Goal: Task Accomplishment & Management: Complete application form

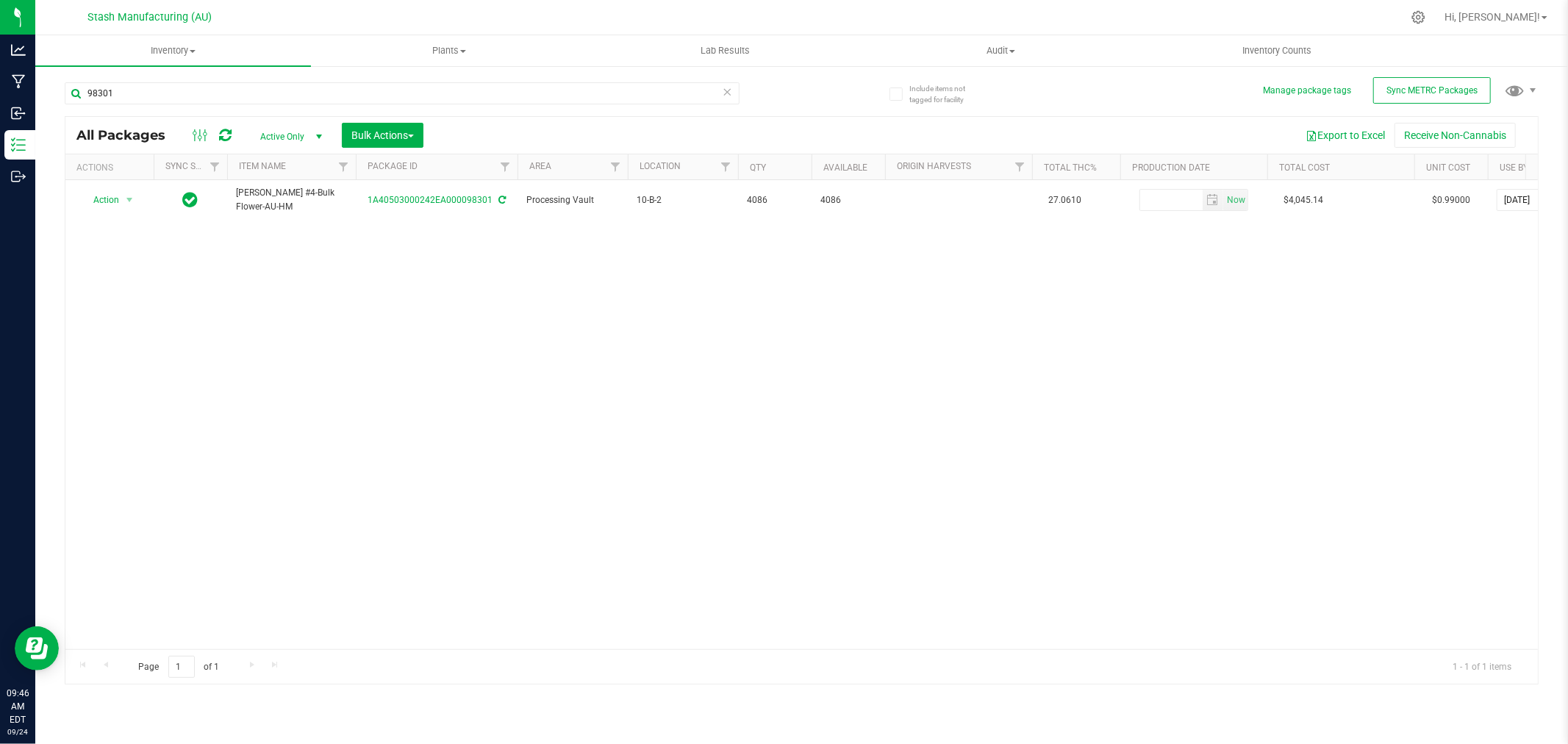
drag, startPoint x: 94, startPoint y: 329, endPoint x: 128, endPoint y: 163, distance: 169.4
click at [94, 328] on div "Action Action Adjust qty Create package Edit attributes Global inventory Locate…" at bounding box center [802, 414] width 1473 height 469
click at [153, 89] on input "98301" at bounding box center [402, 93] width 675 height 22
type input "101480"
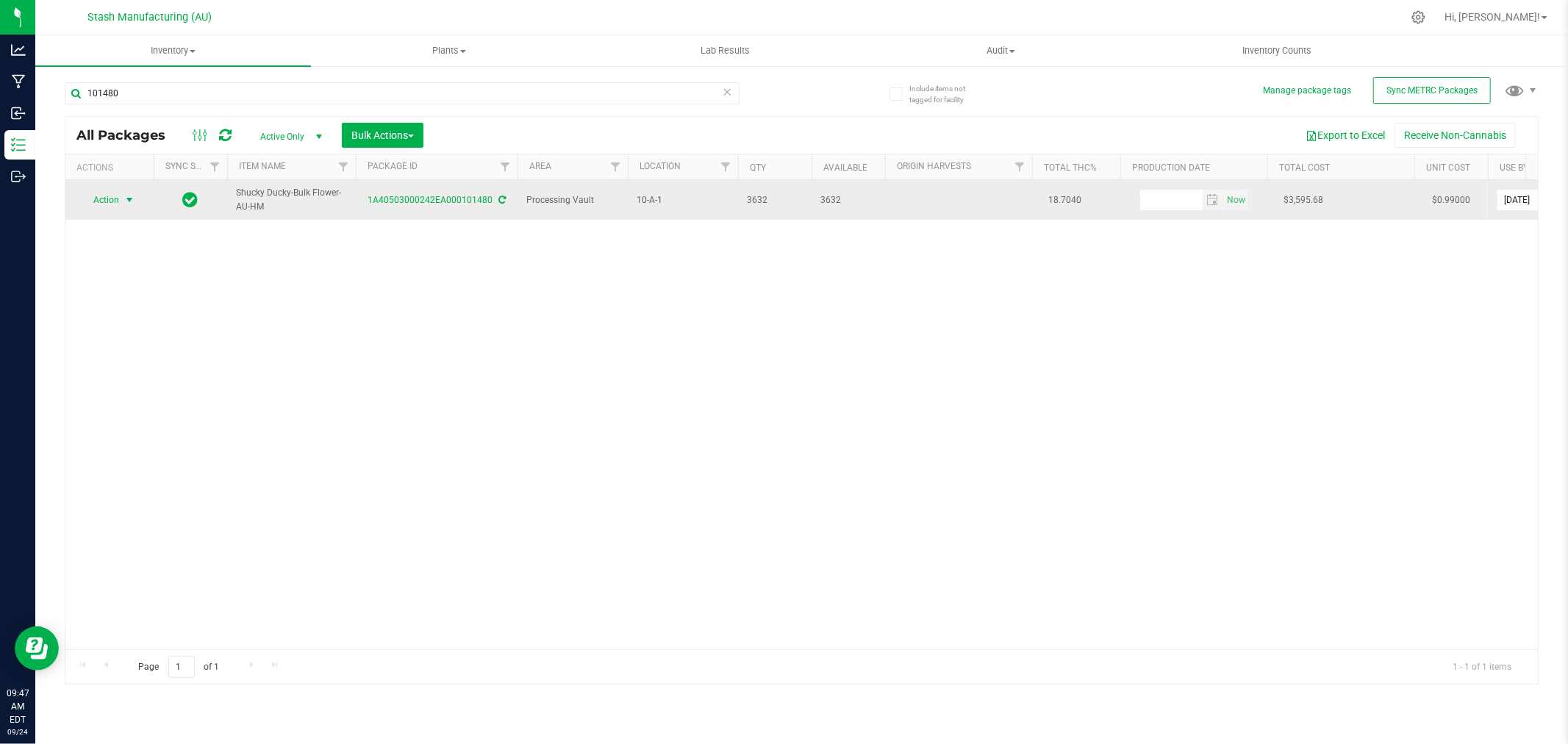
click at [100, 194] on span "Action" at bounding box center [100, 200] width 40 height 21
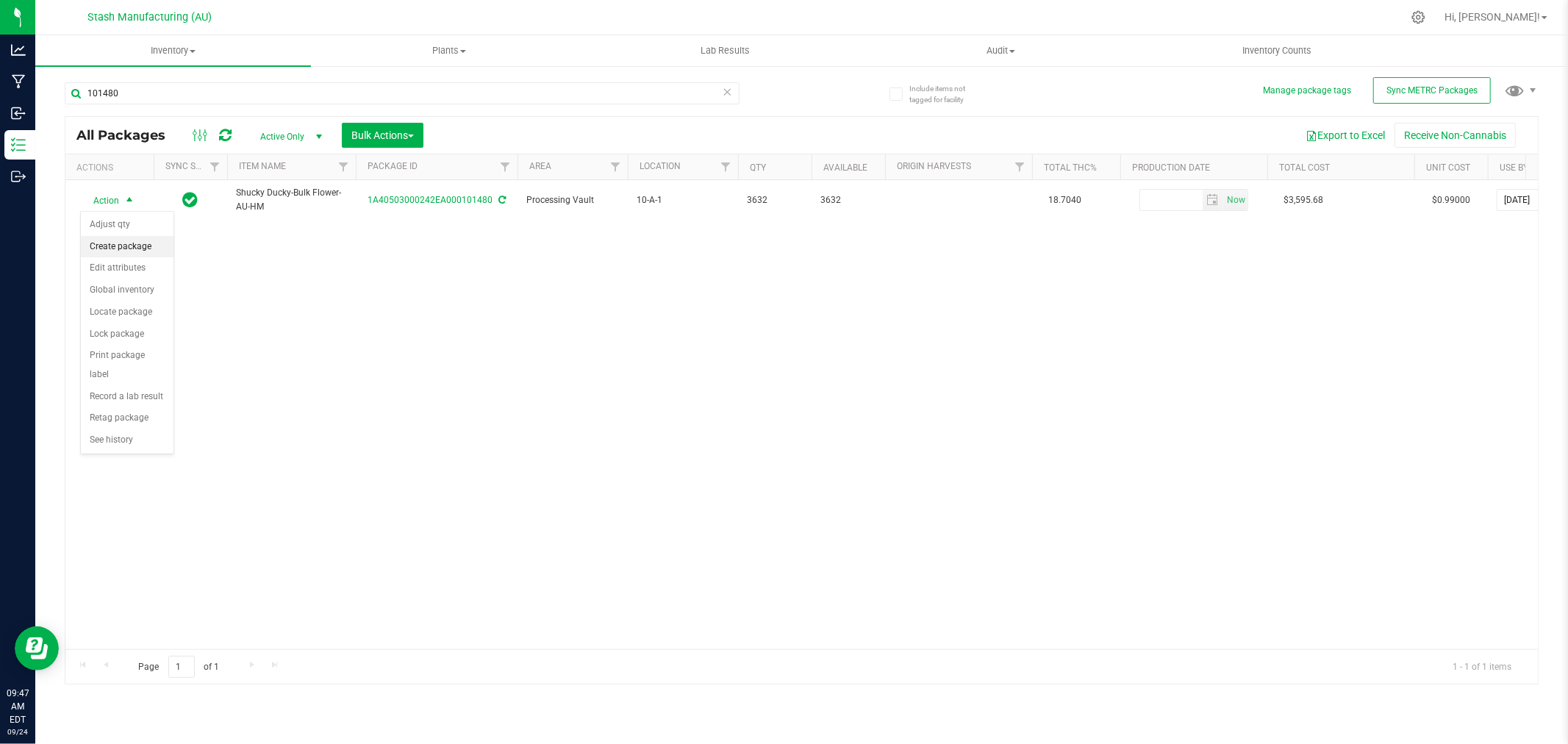
click at [131, 243] on li "Create package" at bounding box center [128, 247] width 93 height 22
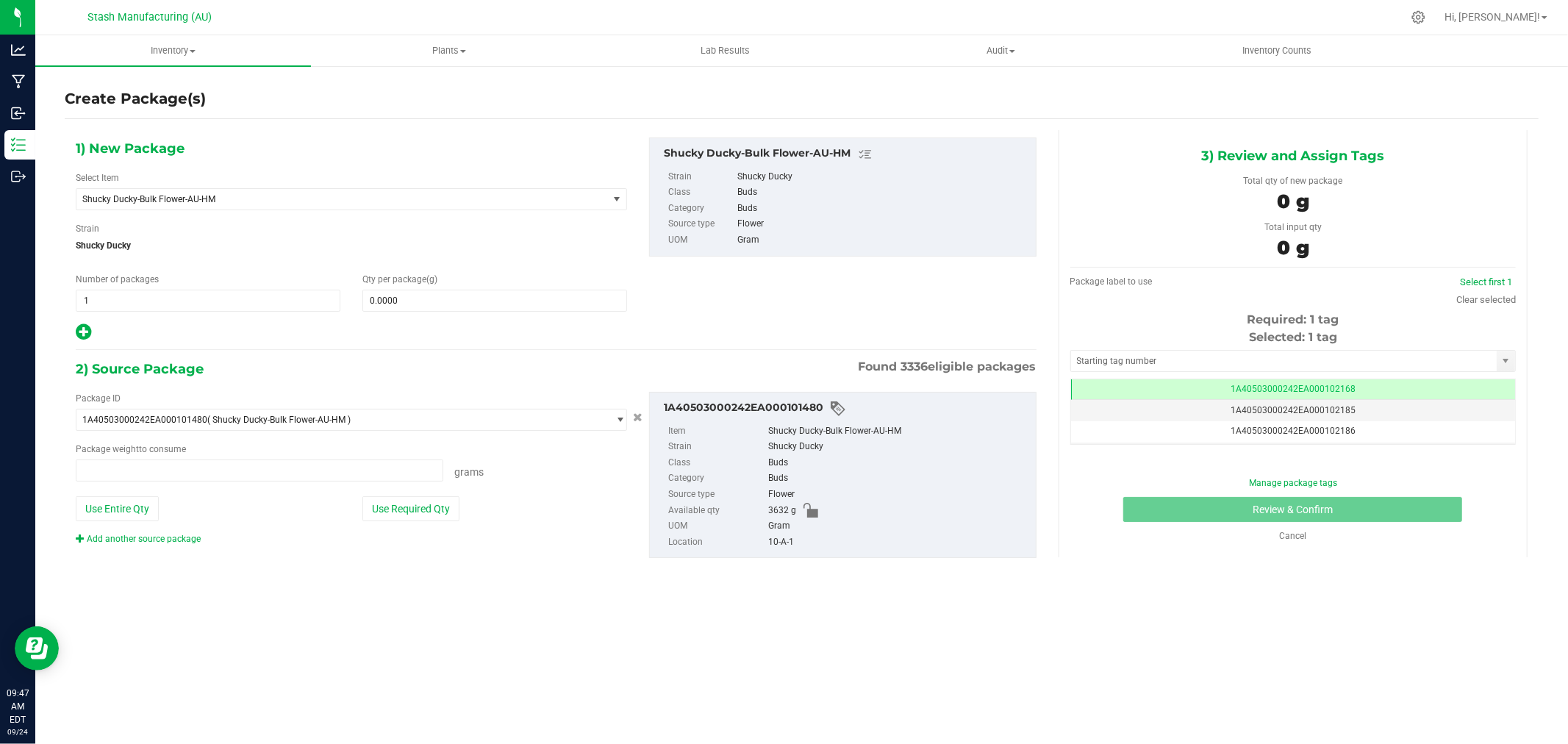
type input "0.0000 g"
click at [238, 288] on div "Number of packages 1 1" at bounding box center [208, 292] width 287 height 39
click at [241, 294] on span "1 1" at bounding box center [208, 300] width 265 height 22
click at [241, 294] on input "1" at bounding box center [208, 300] width 263 height 21
type input "4"
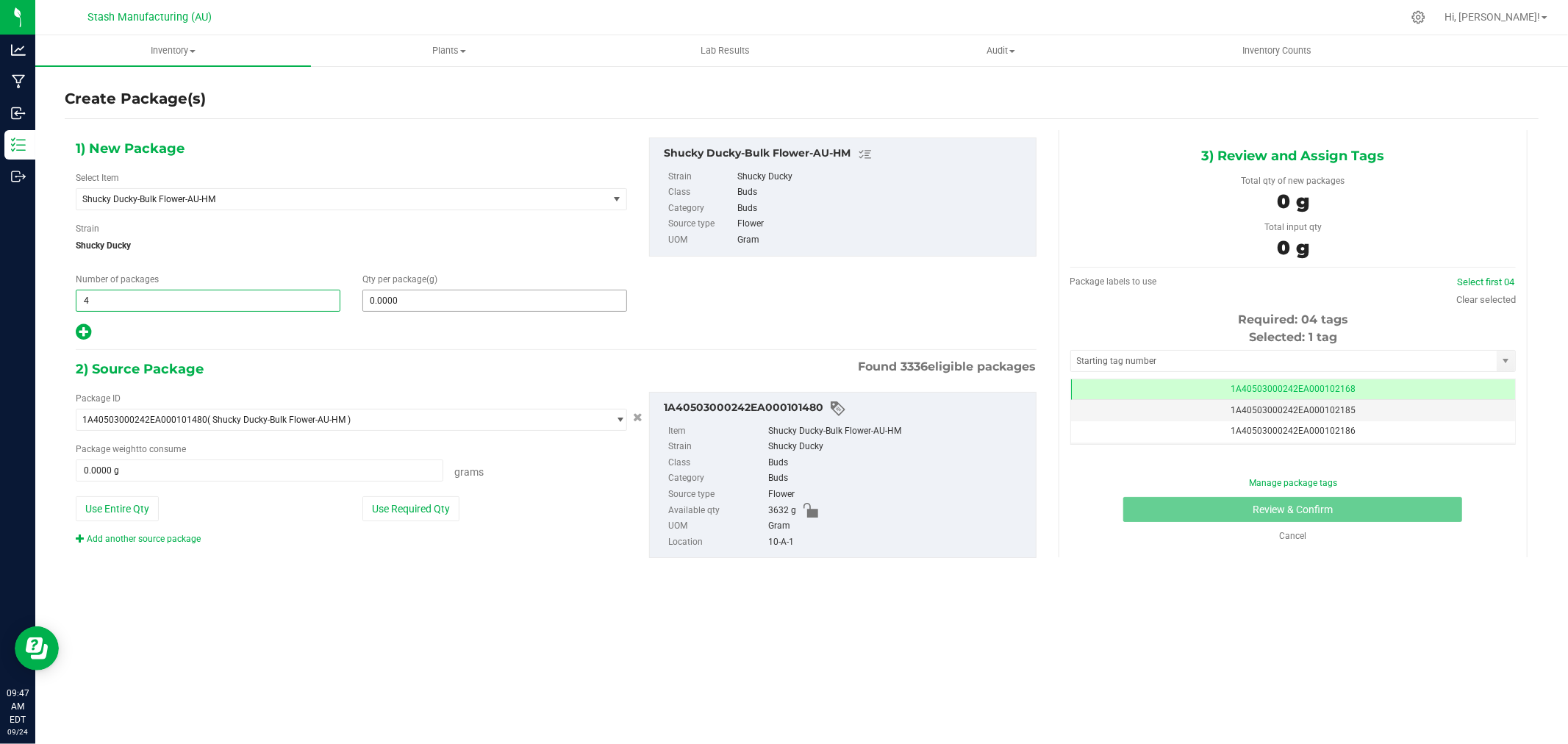
type input "4"
click at [497, 298] on span "0.0000 0" at bounding box center [495, 300] width 265 height 22
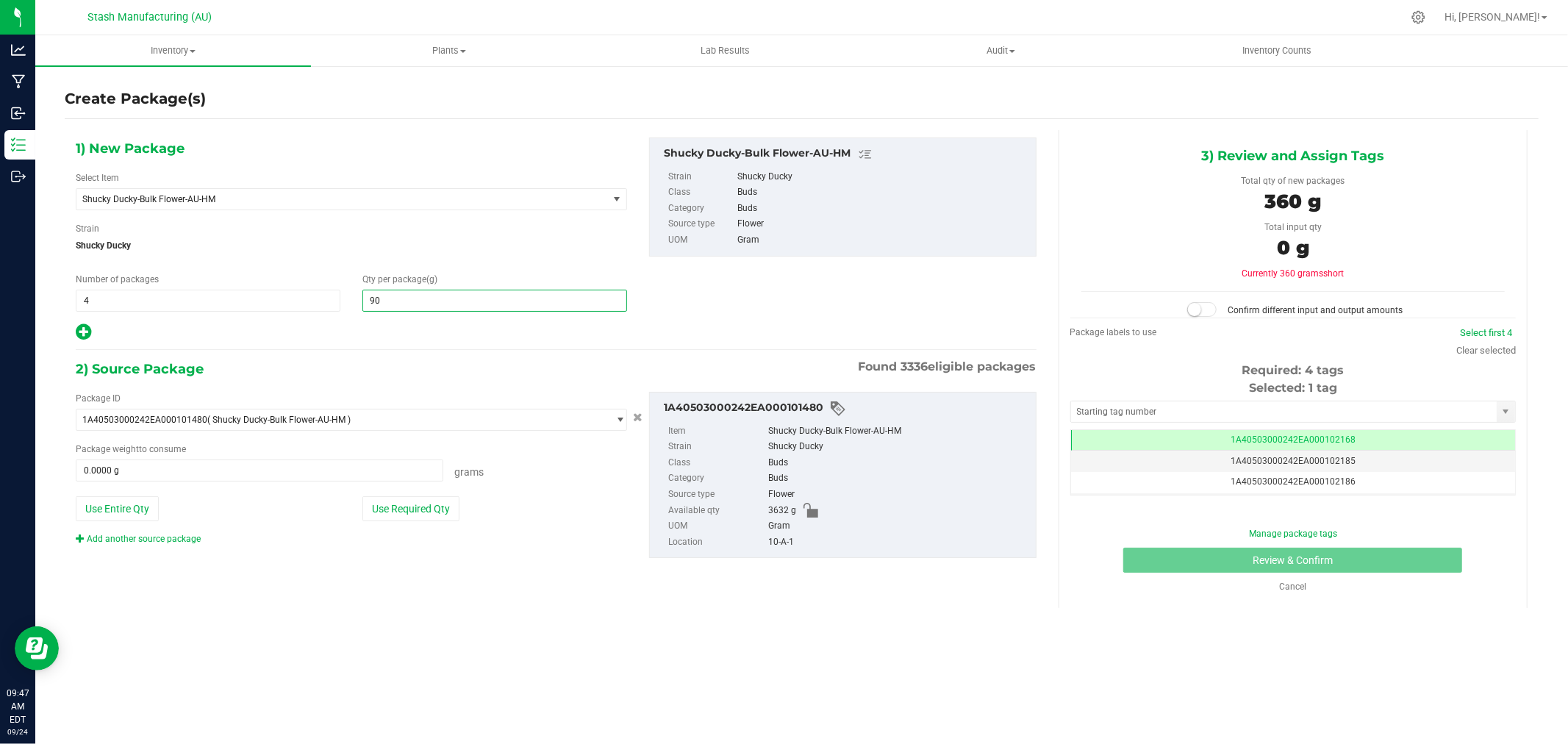
type input "908"
type input "908.0000"
click at [399, 508] on button "Use Required Qty" at bounding box center [411, 508] width 97 height 25
type input "3632.0000 g"
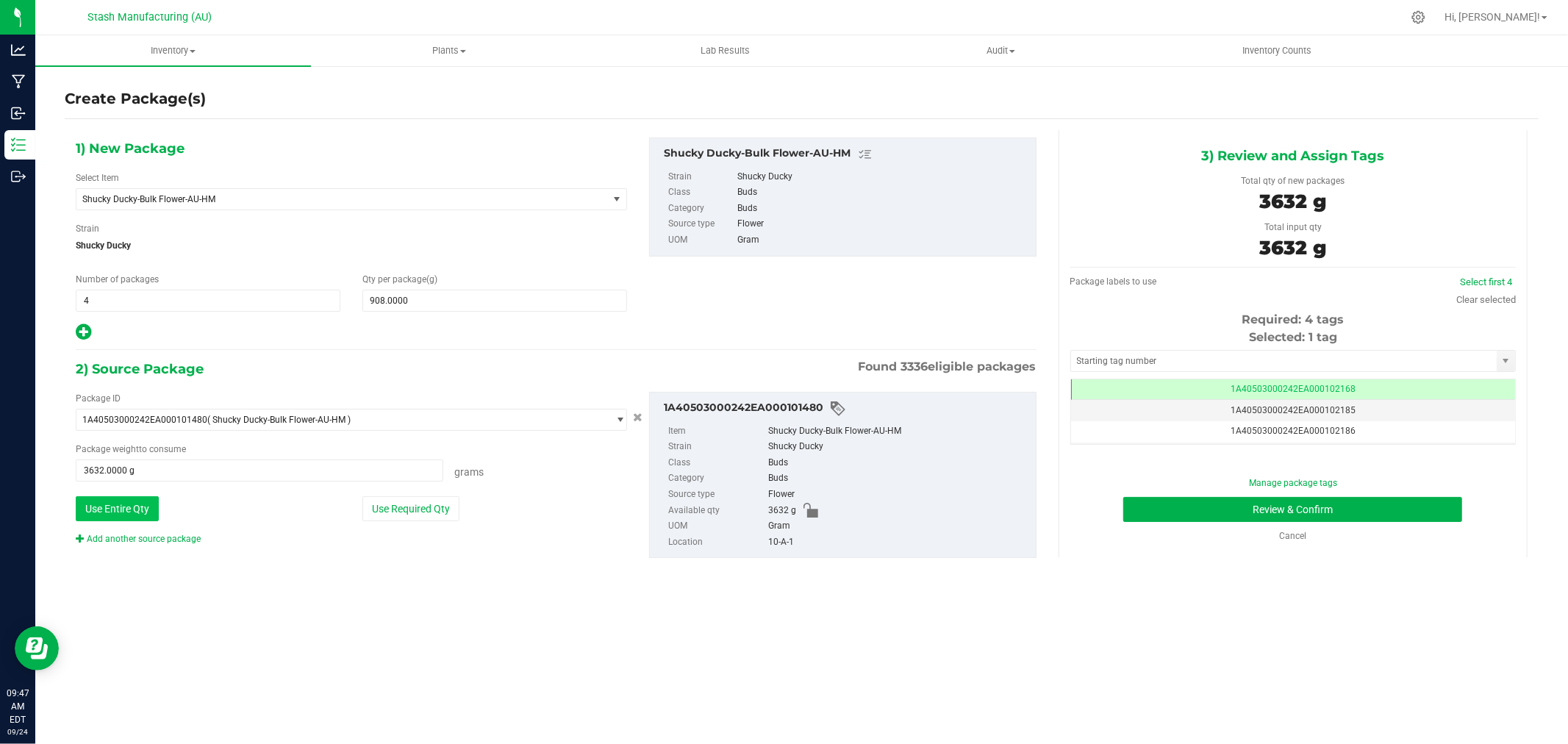
click at [143, 513] on button "Use Entire Qty" at bounding box center [117, 508] width 83 height 25
drag, startPoint x: 1462, startPoint y: 299, endPoint x: 1368, endPoint y: 329, distance: 98.7
click at [1462, 299] on link "Clear selected" at bounding box center [1486, 299] width 59 height 11
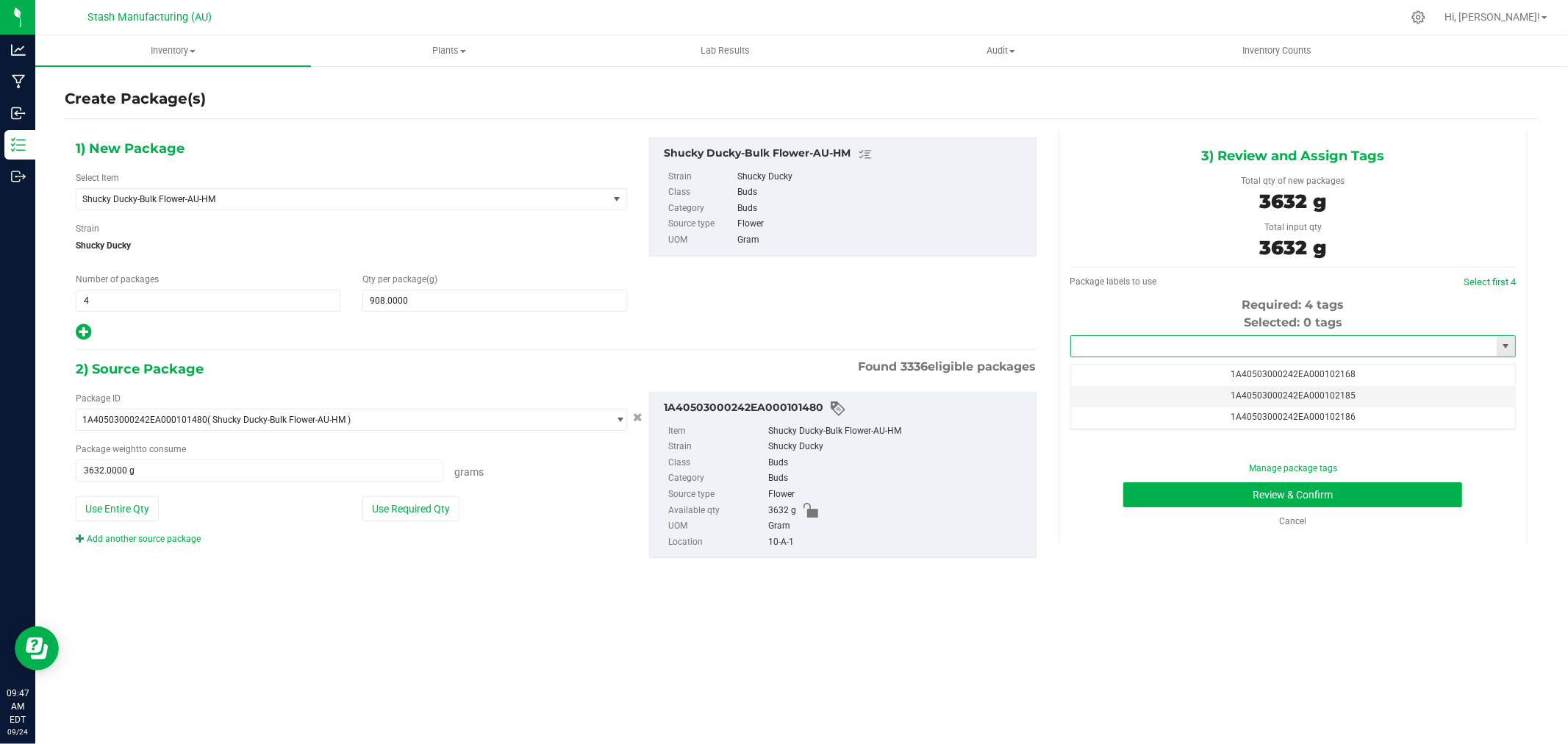
click at [1307, 342] on input "text" at bounding box center [1284, 346] width 425 height 21
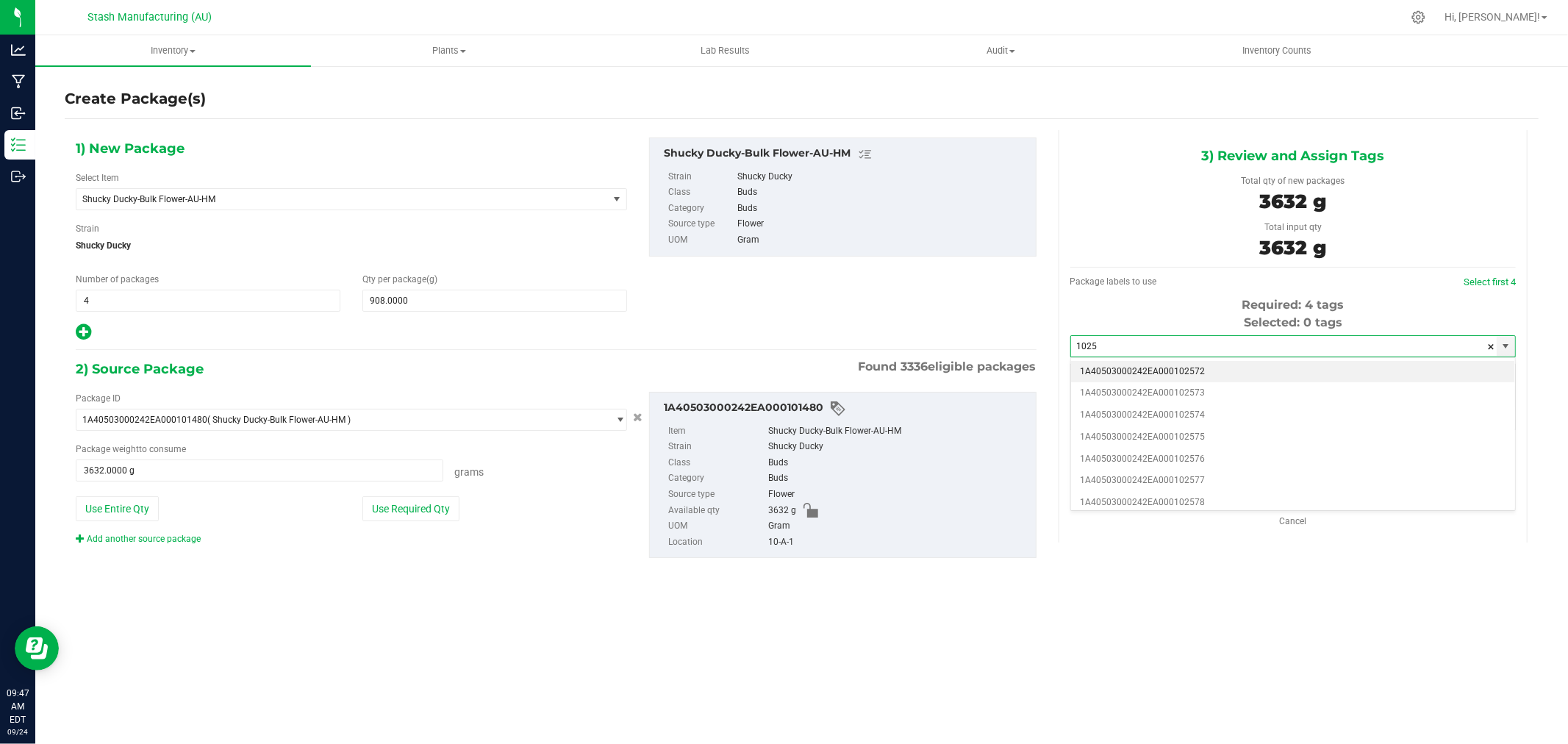
click at [1228, 376] on li "1A40503000242EA000102572" at bounding box center [1293, 372] width 444 height 22
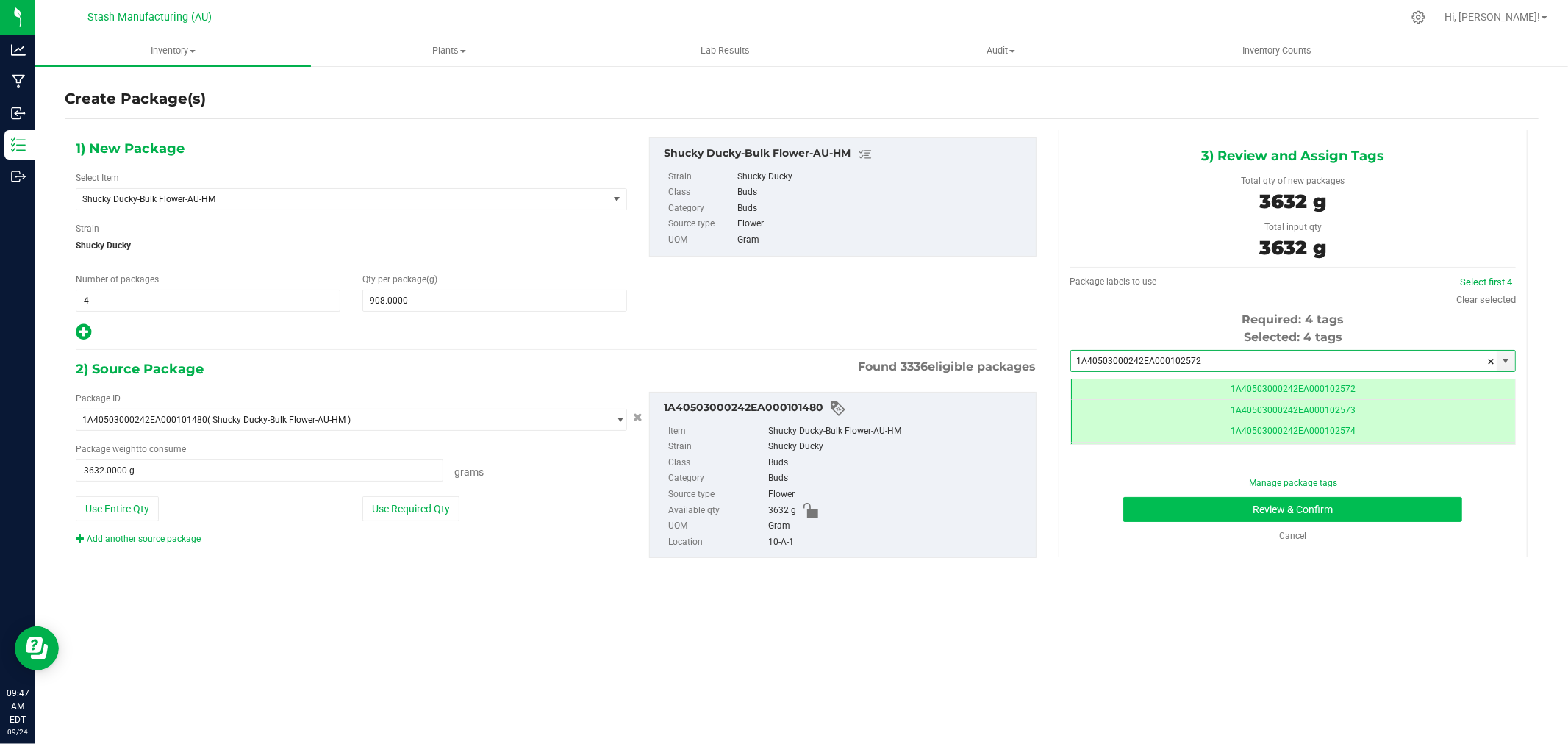
scroll to position [0, -1]
type input "1A40503000242EA000102572"
click at [1427, 502] on button "Review & Confirm" at bounding box center [1292, 509] width 339 height 25
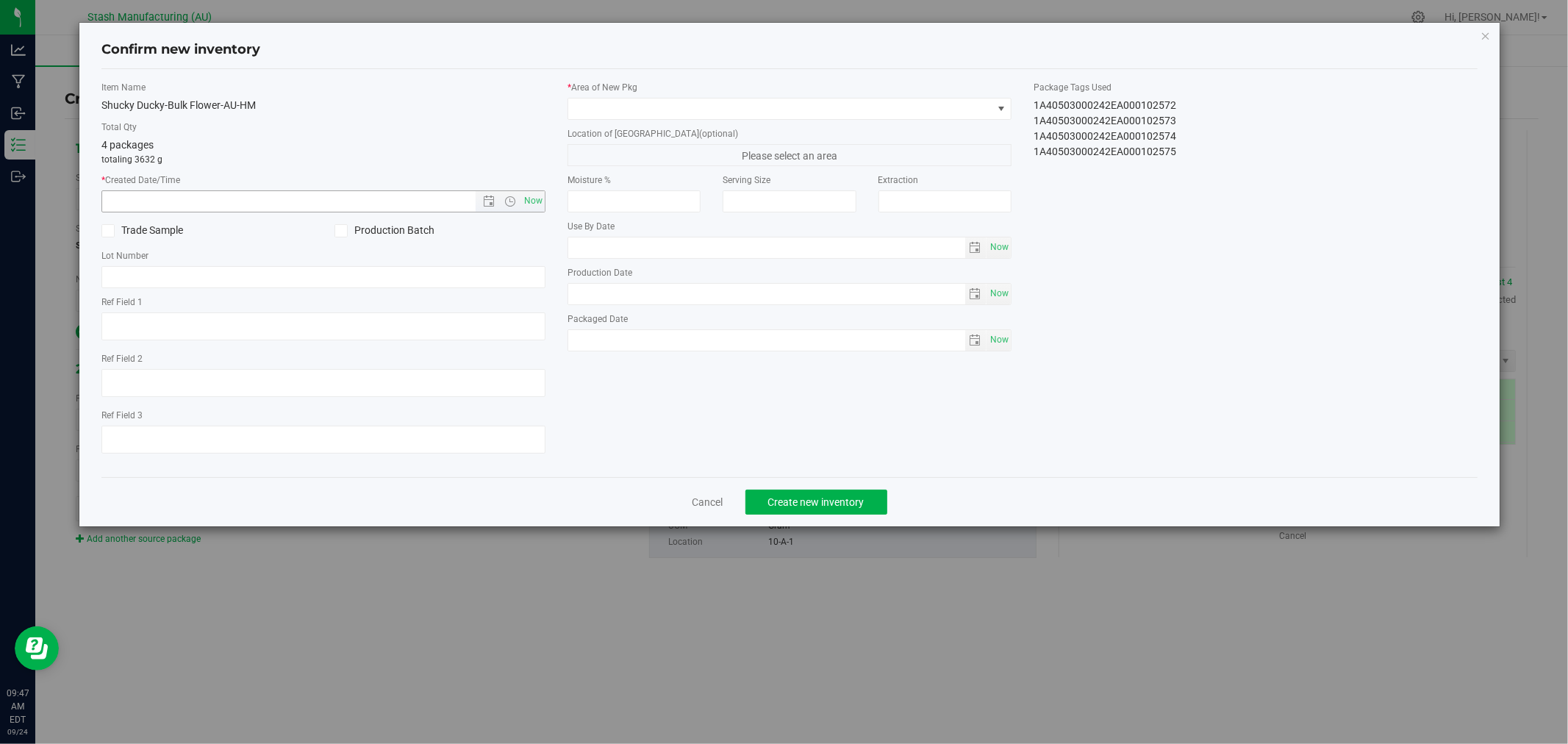
type input "[DATE]"
click at [540, 197] on span "Now" at bounding box center [533, 201] width 25 height 21
type input "[DATE] 9:47 AM"
click at [593, 113] on span at bounding box center [780, 109] width 424 height 21
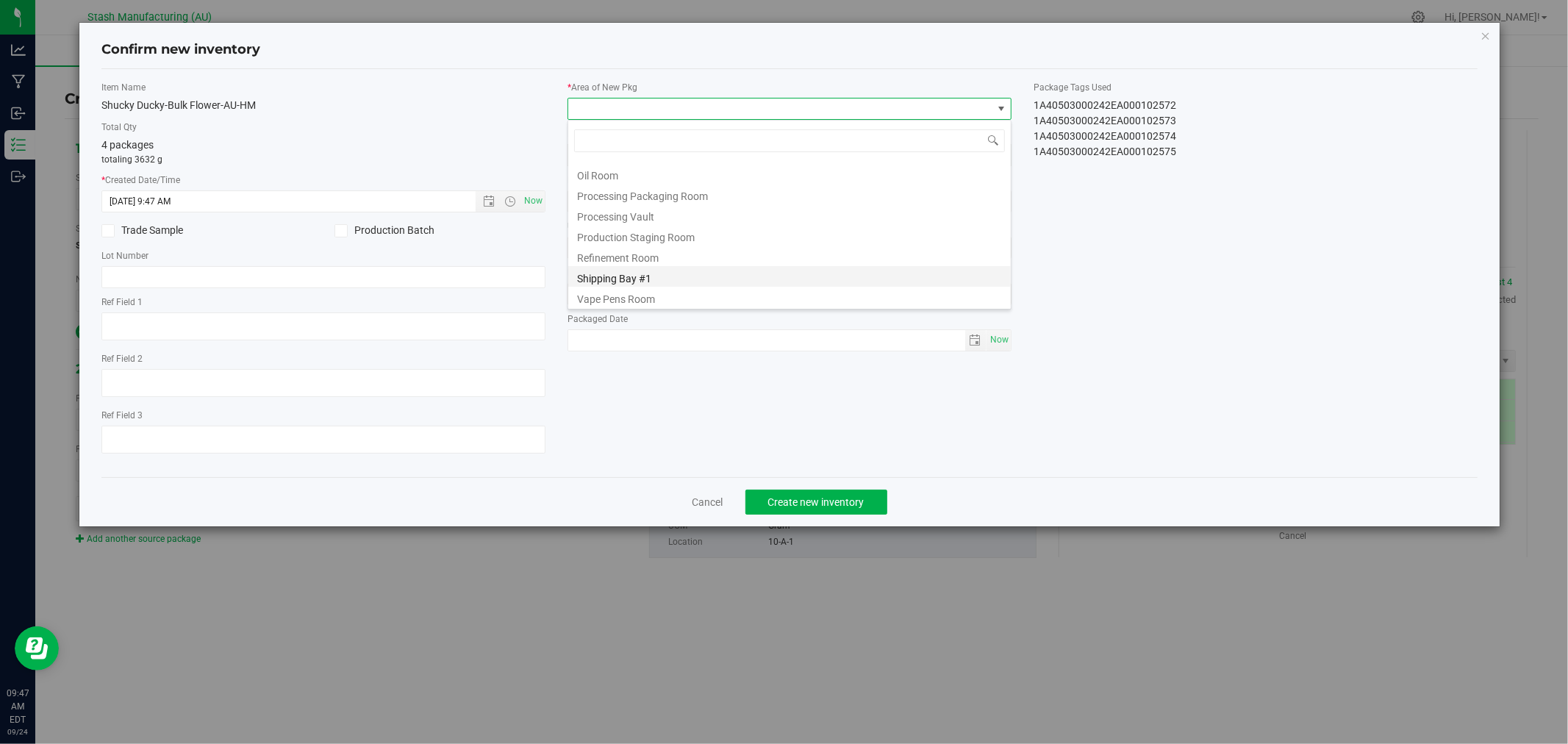
click at [640, 275] on li "Shipping Bay #1" at bounding box center [789, 277] width 443 height 21
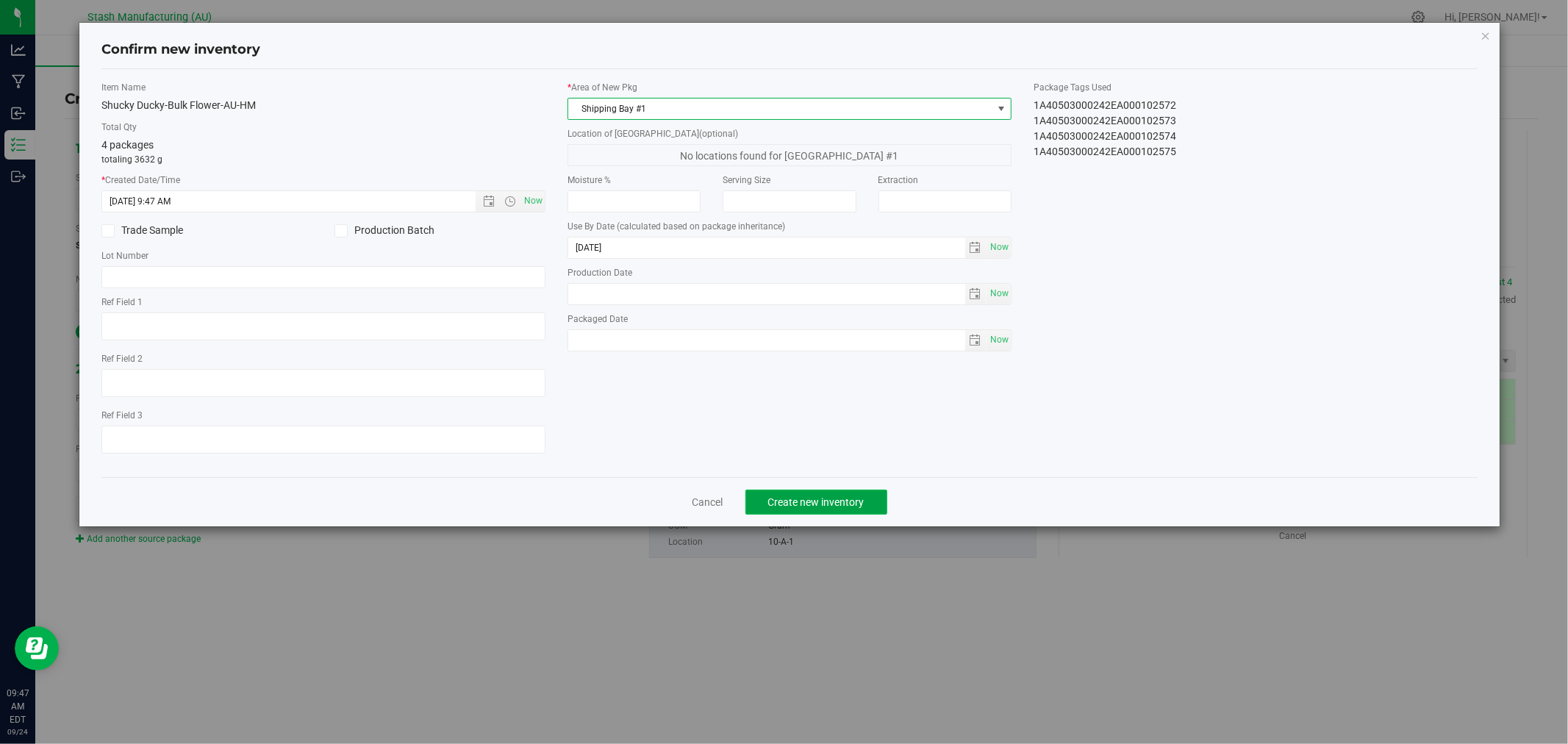
click at [861, 505] on span "Create new inventory" at bounding box center [817, 502] width 97 height 12
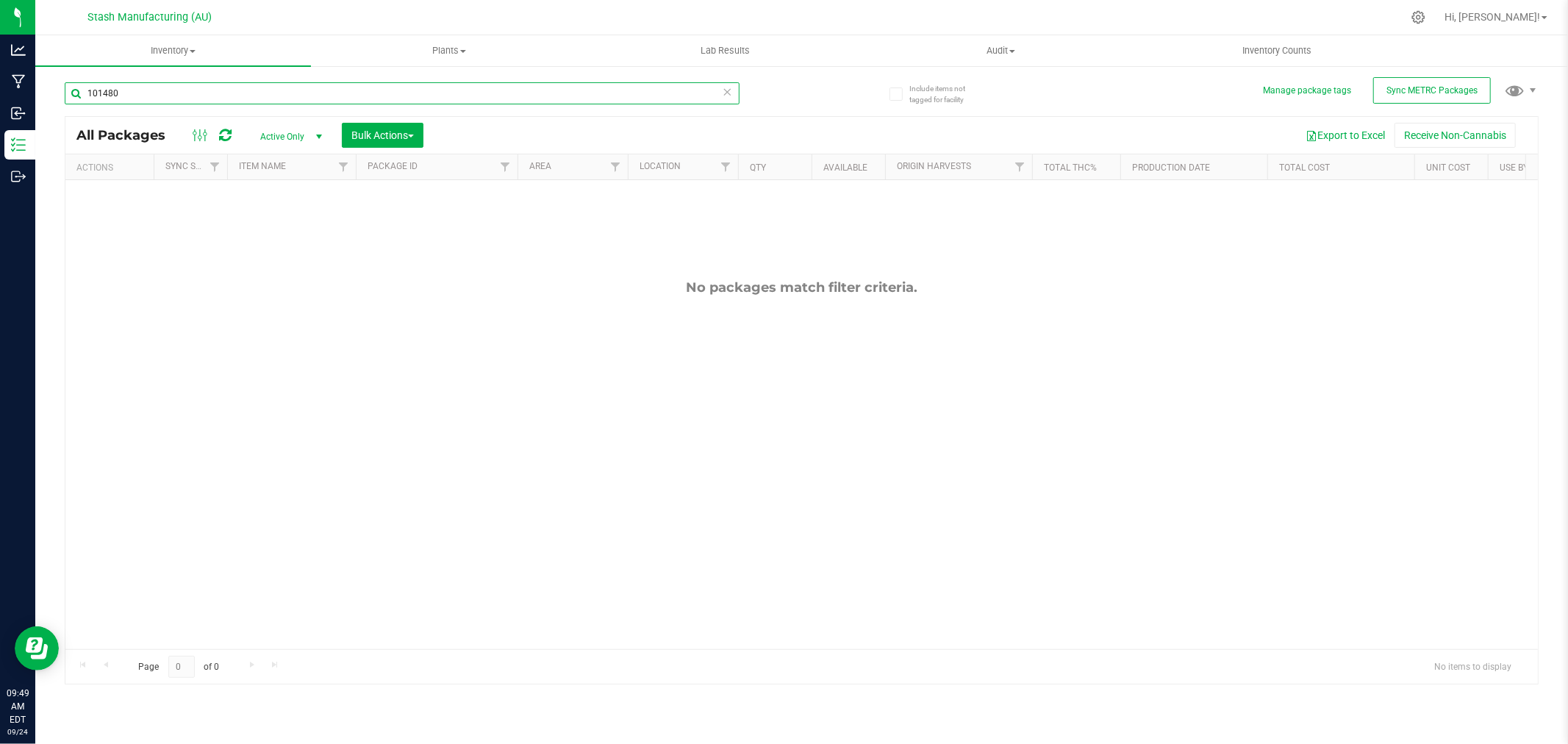
click at [204, 93] on input "101480" at bounding box center [402, 93] width 675 height 22
type input "102170"
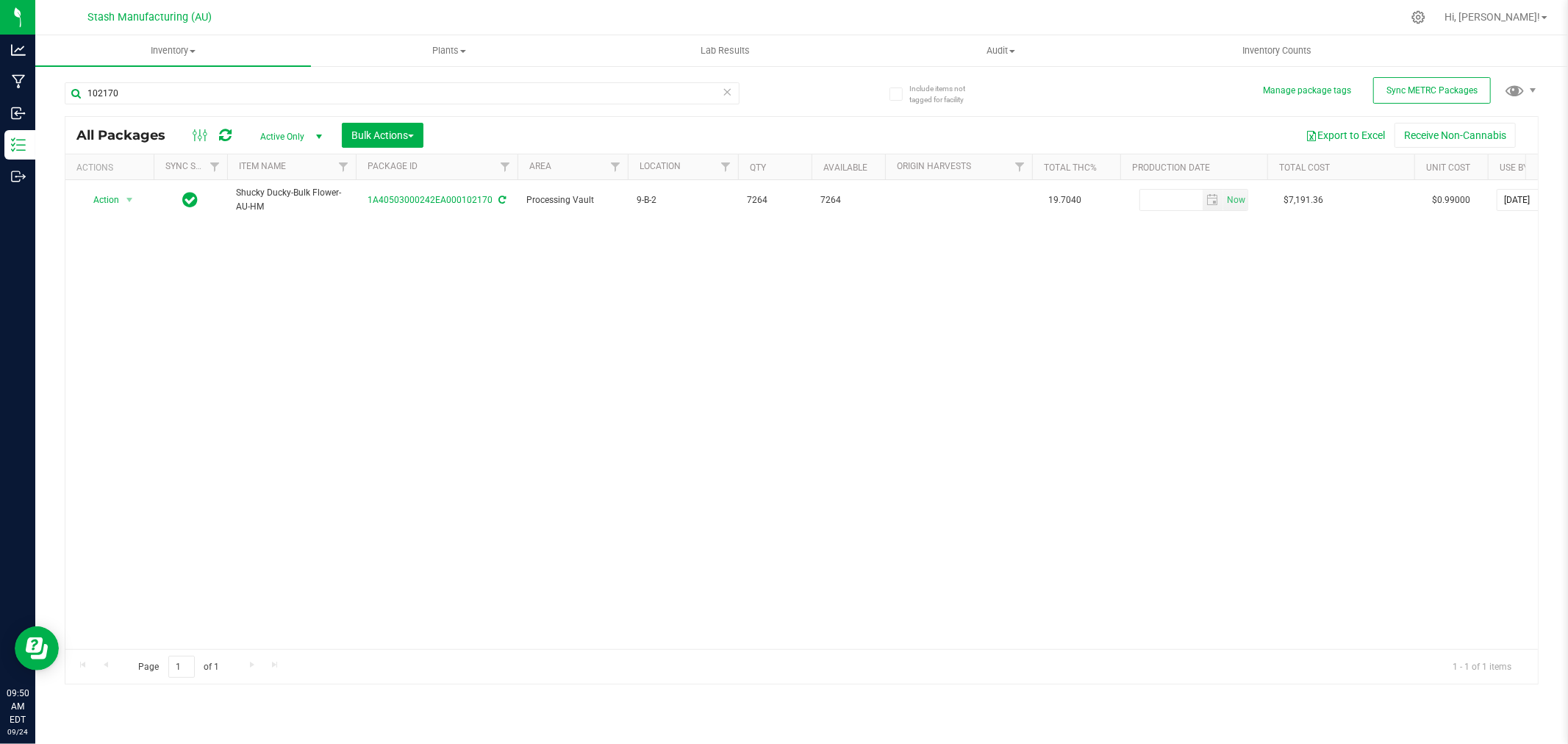
click at [113, 320] on div "Action Action Adjust qty Create package Edit attributes Global inventory Locate…" at bounding box center [802, 414] width 1473 height 469
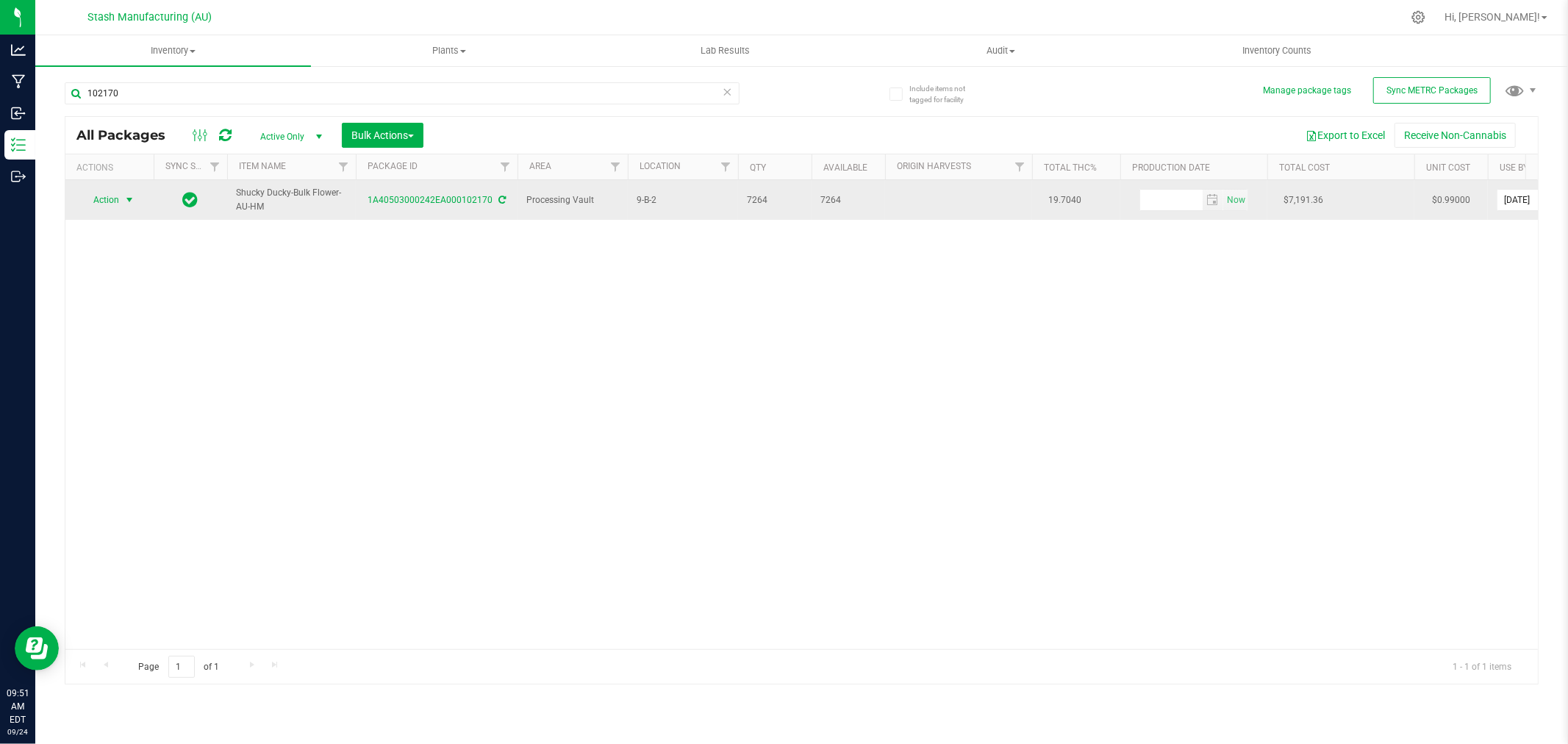
click at [114, 206] on span "Action" at bounding box center [100, 200] width 40 height 21
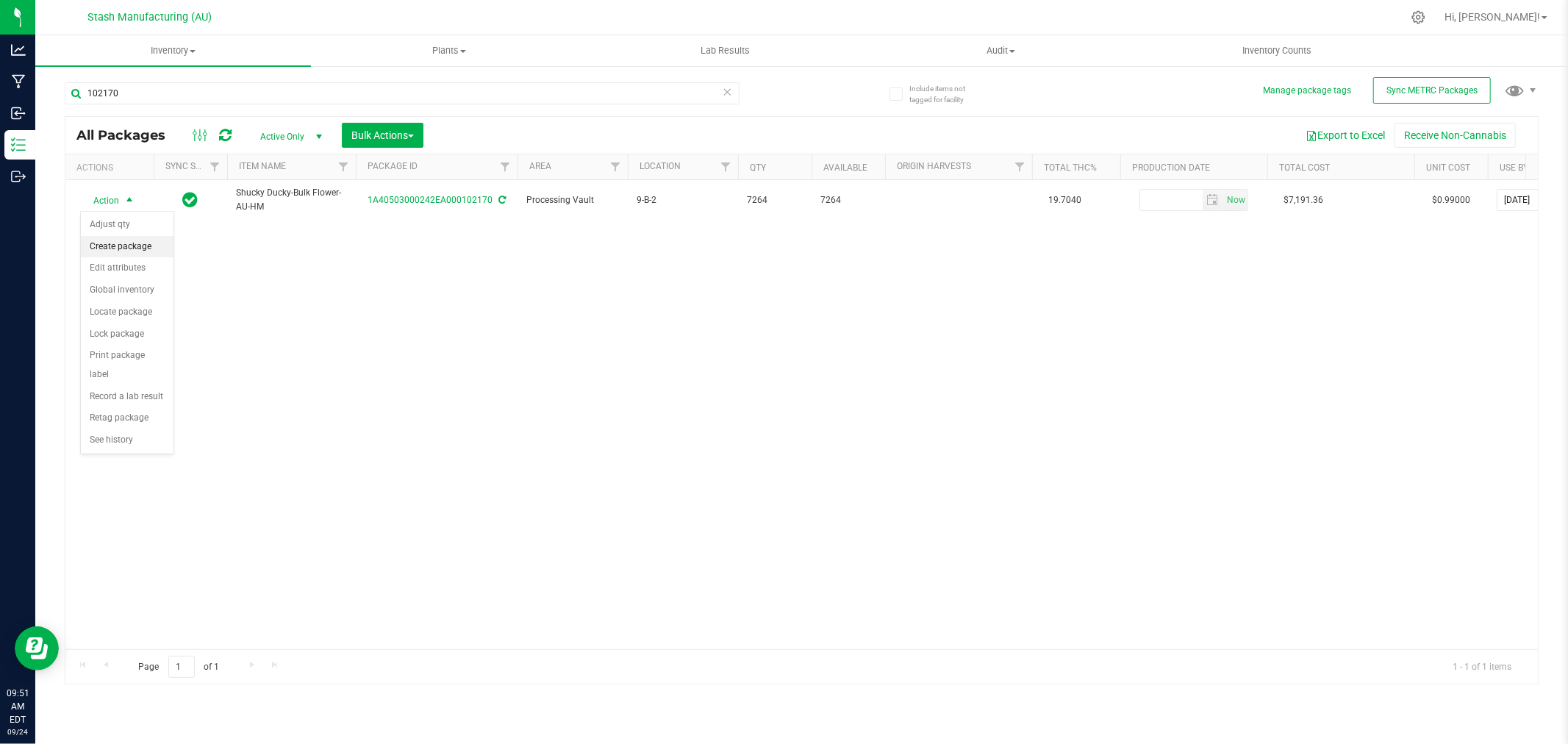
click at [134, 248] on li "Create package" at bounding box center [128, 247] width 93 height 22
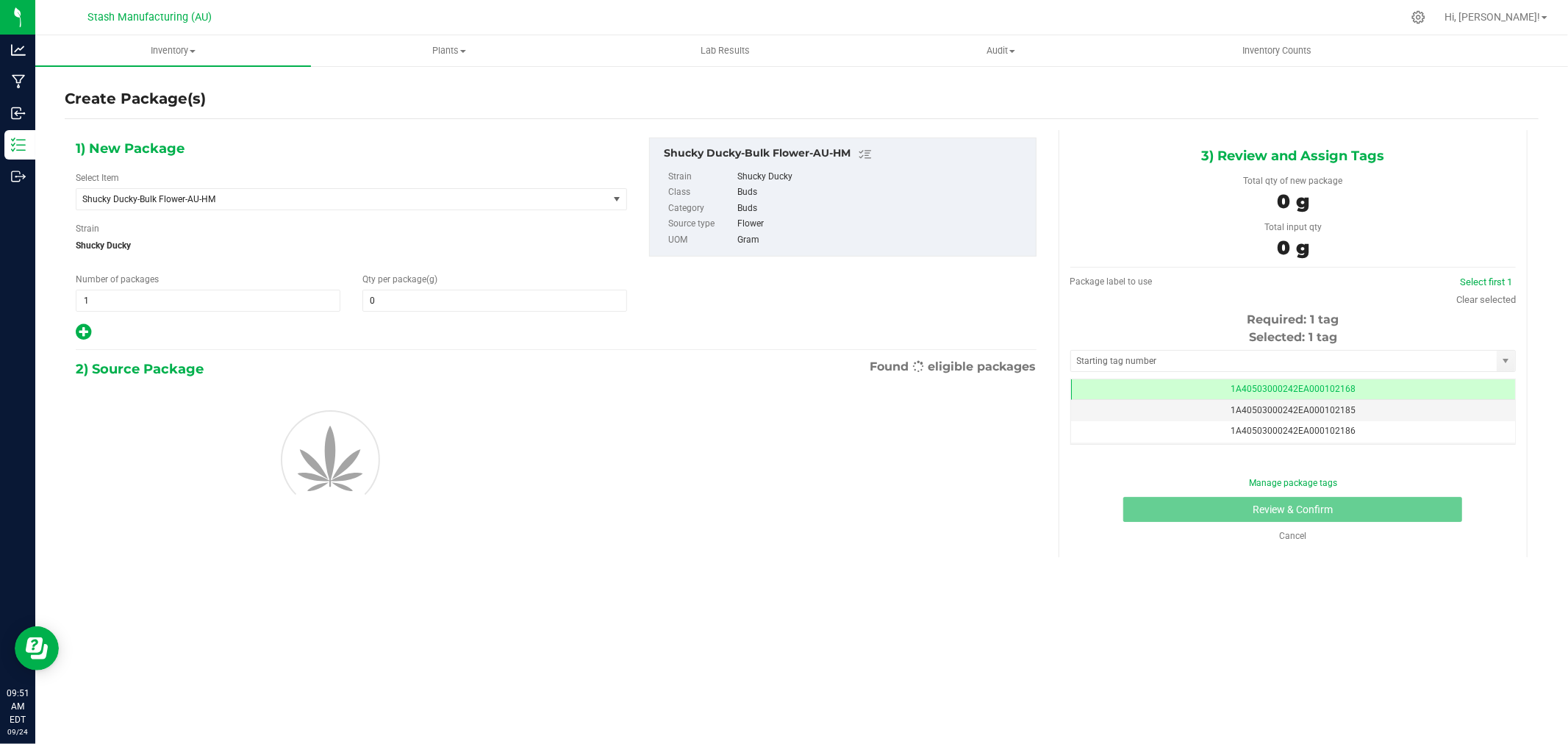
type input "0.0000"
click at [168, 308] on span "1 1" at bounding box center [208, 300] width 265 height 22
click at [168, 308] on input "1" at bounding box center [208, 300] width 263 height 21
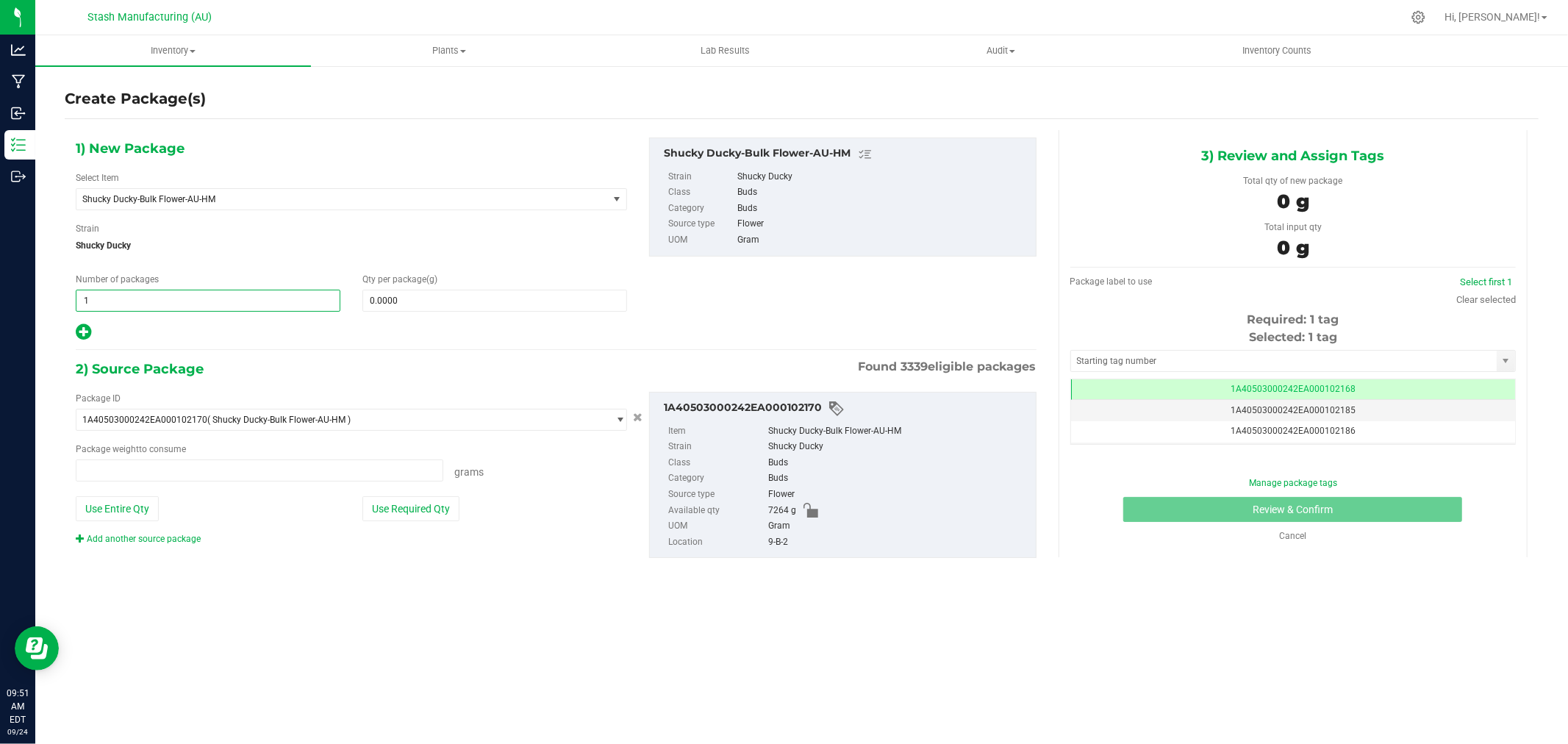
type input "0.0000 g"
type input "6"
click at [382, 306] on span at bounding box center [495, 300] width 265 height 22
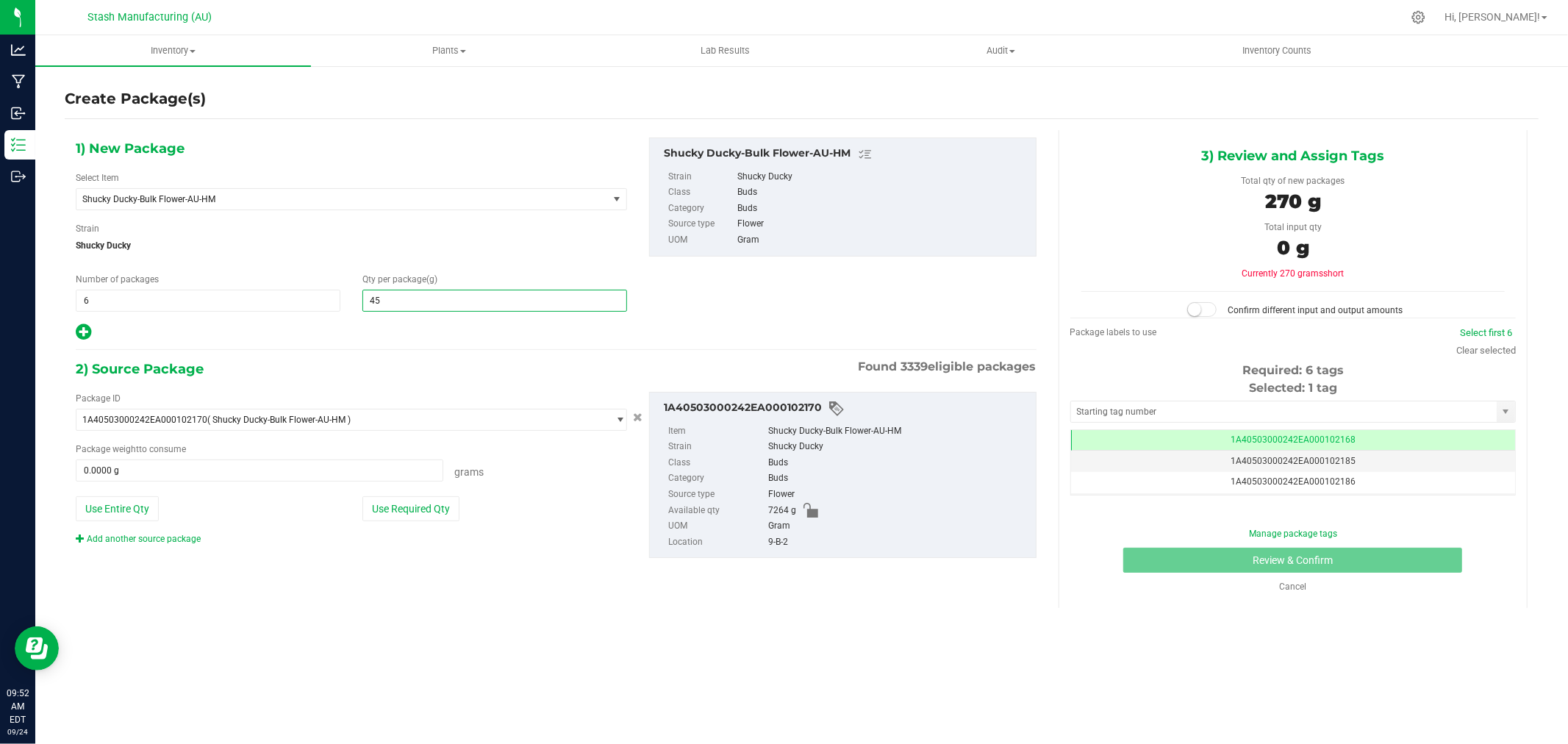
type input "454"
type input "454.0000"
click at [409, 510] on button "Use Required Qty" at bounding box center [411, 508] width 97 height 25
type input "2724.0000 g"
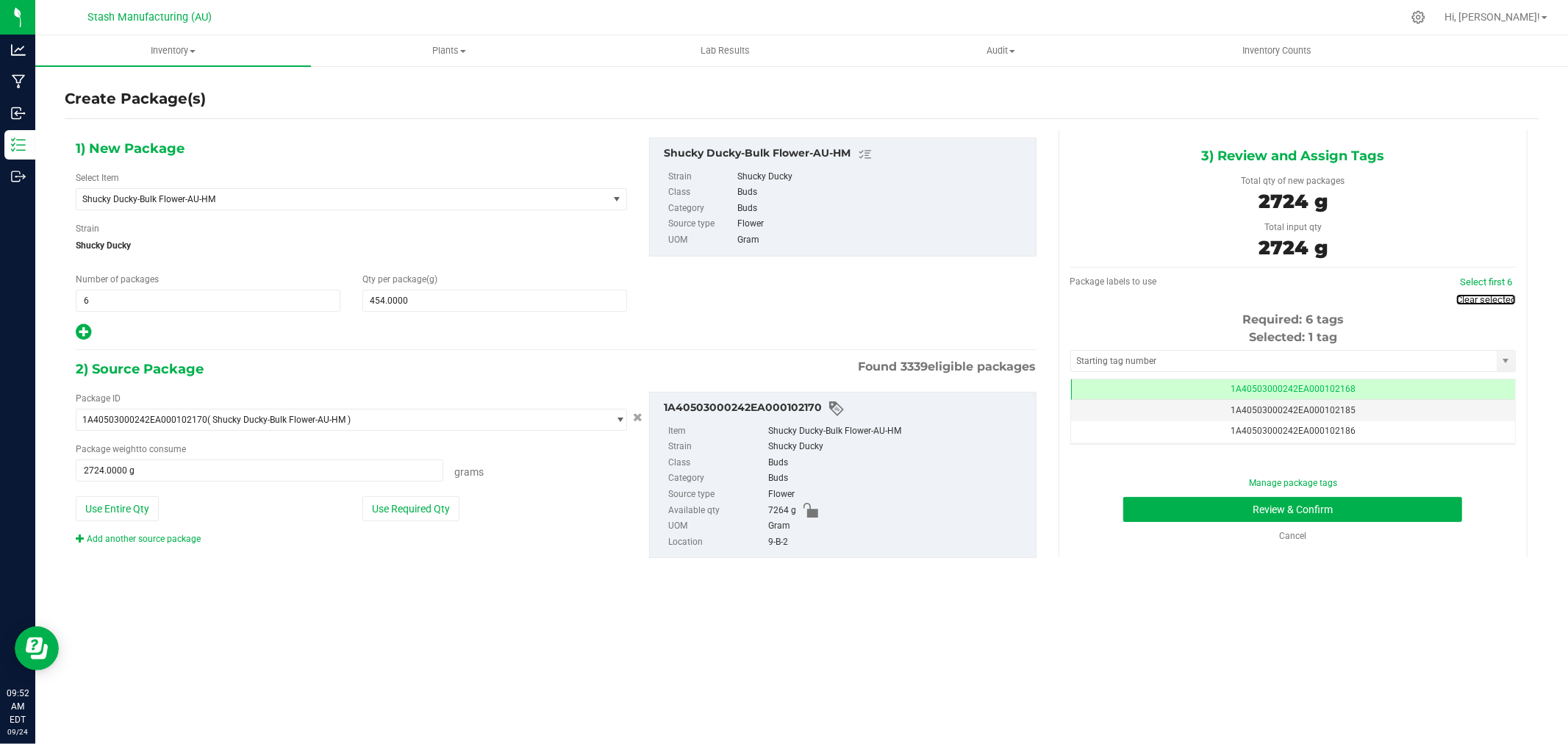
drag, startPoint x: 1501, startPoint y: 300, endPoint x: 1410, endPoint y: 324, distance: 94.1
click at [1500, 300] on link "Clear selected" at bounding box center [1486, 299] width 59 height 11
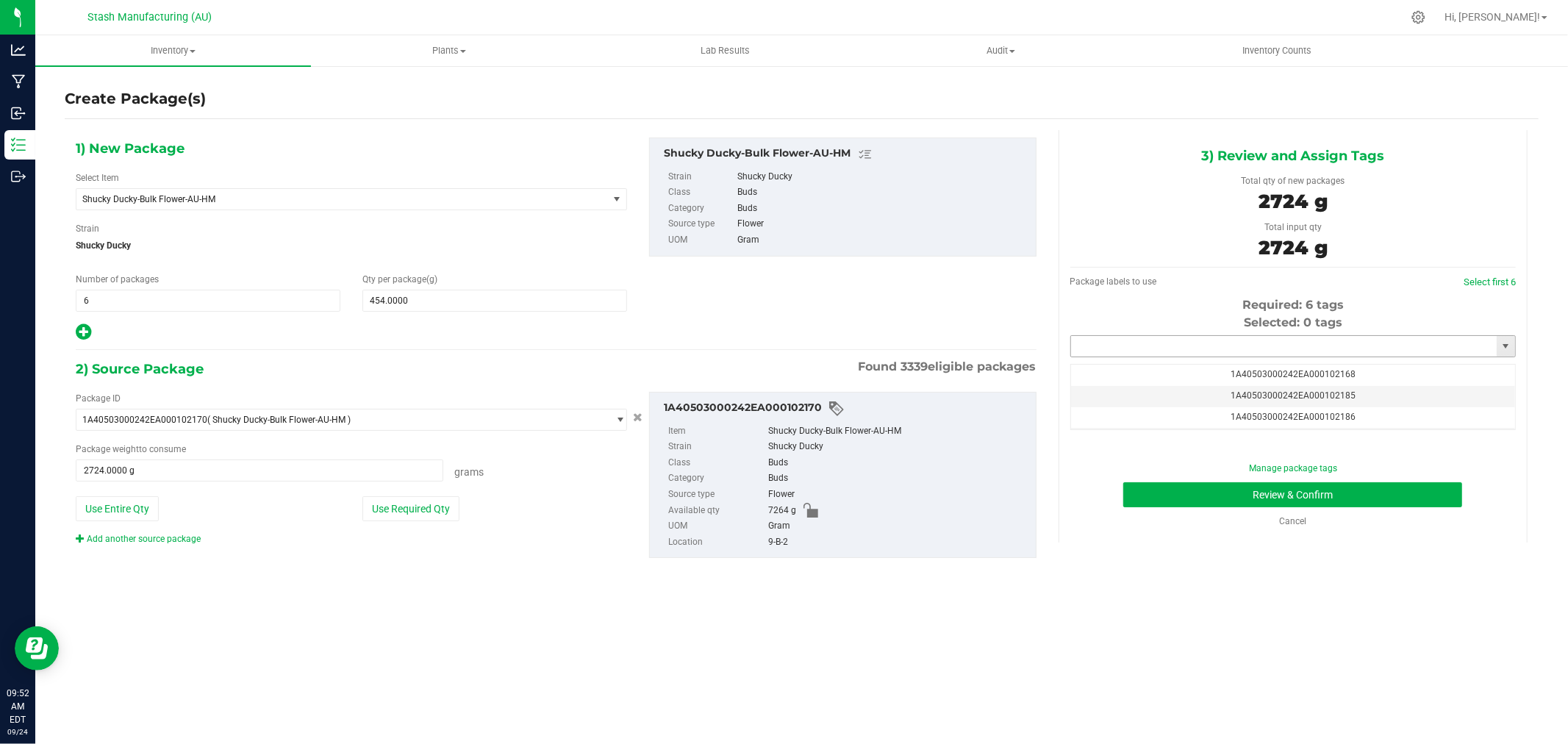
click at [1328, 347] on input "text" at bounding box center [1284, 346] width 425 height 21
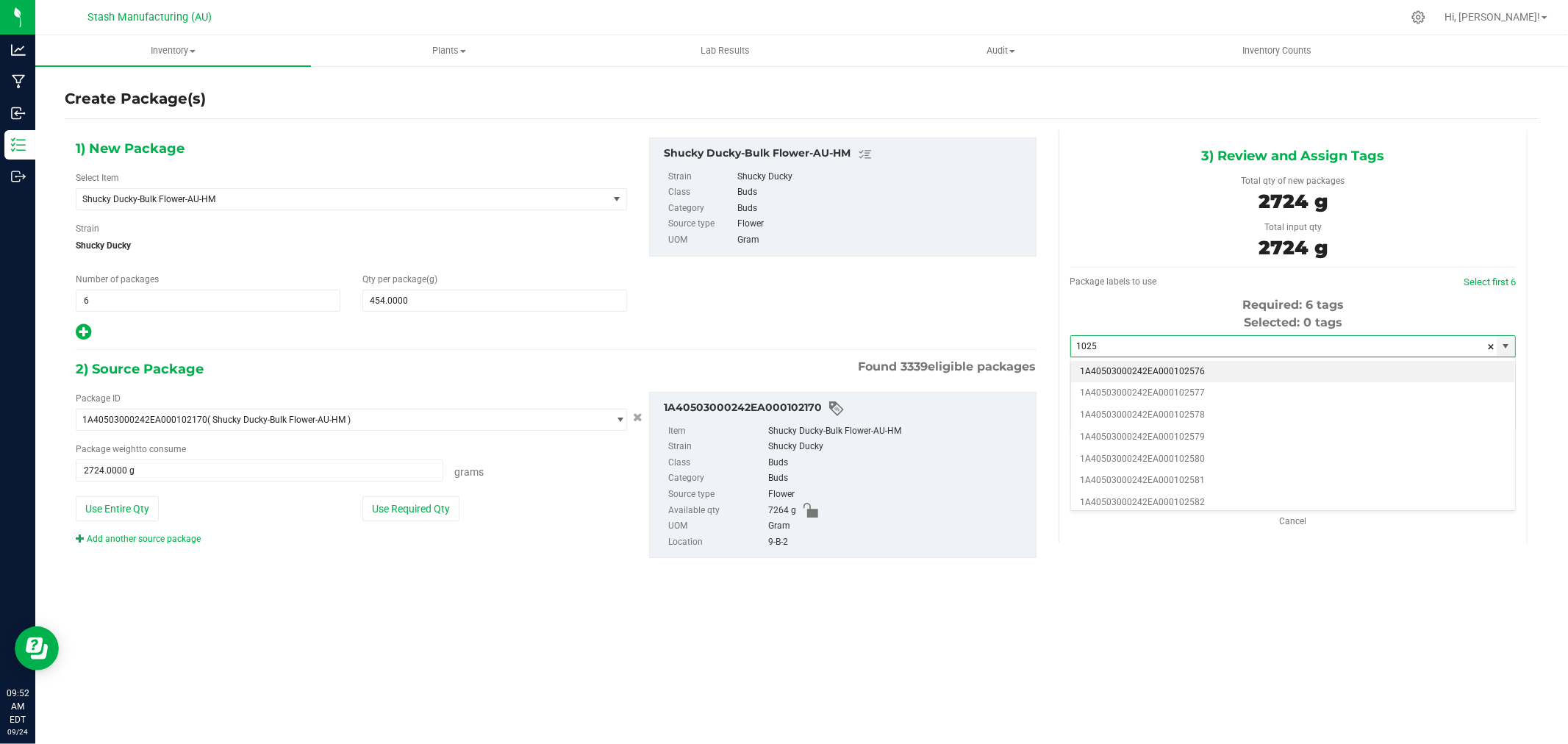
drag, startPoint x: 1239, startPoint y: 366, endPoint x: 1246, endPoint y: 375, distance: 11.4
click at [1239, 365] on li "1A40503000242EA000102576" at bounding box center [1293, 372] width 444 height 22
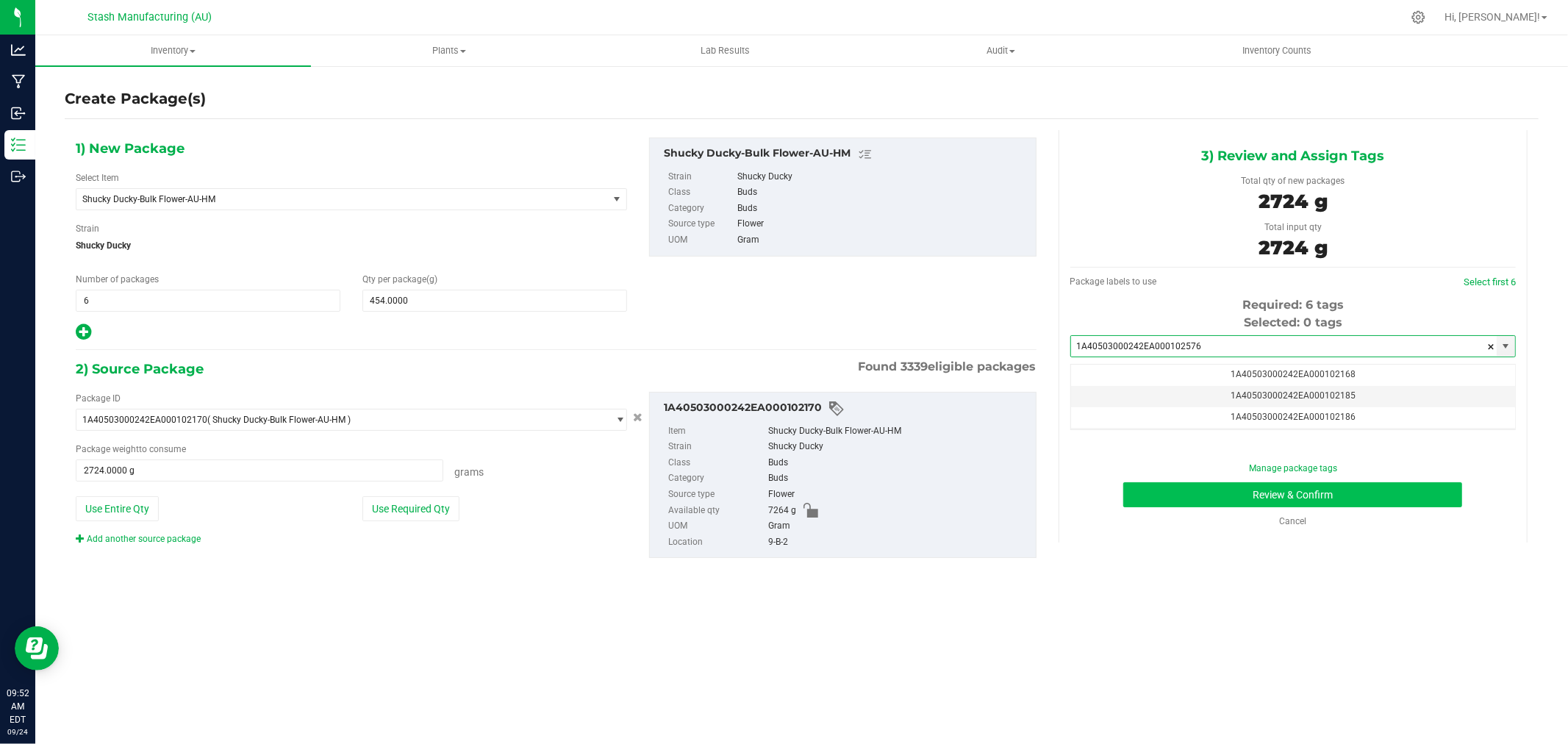
type input "1A40503000242EA000102576"
click at [1362, 495] on button "Review & Confirm" at bounding box center [1292, 495] width 339 height 25
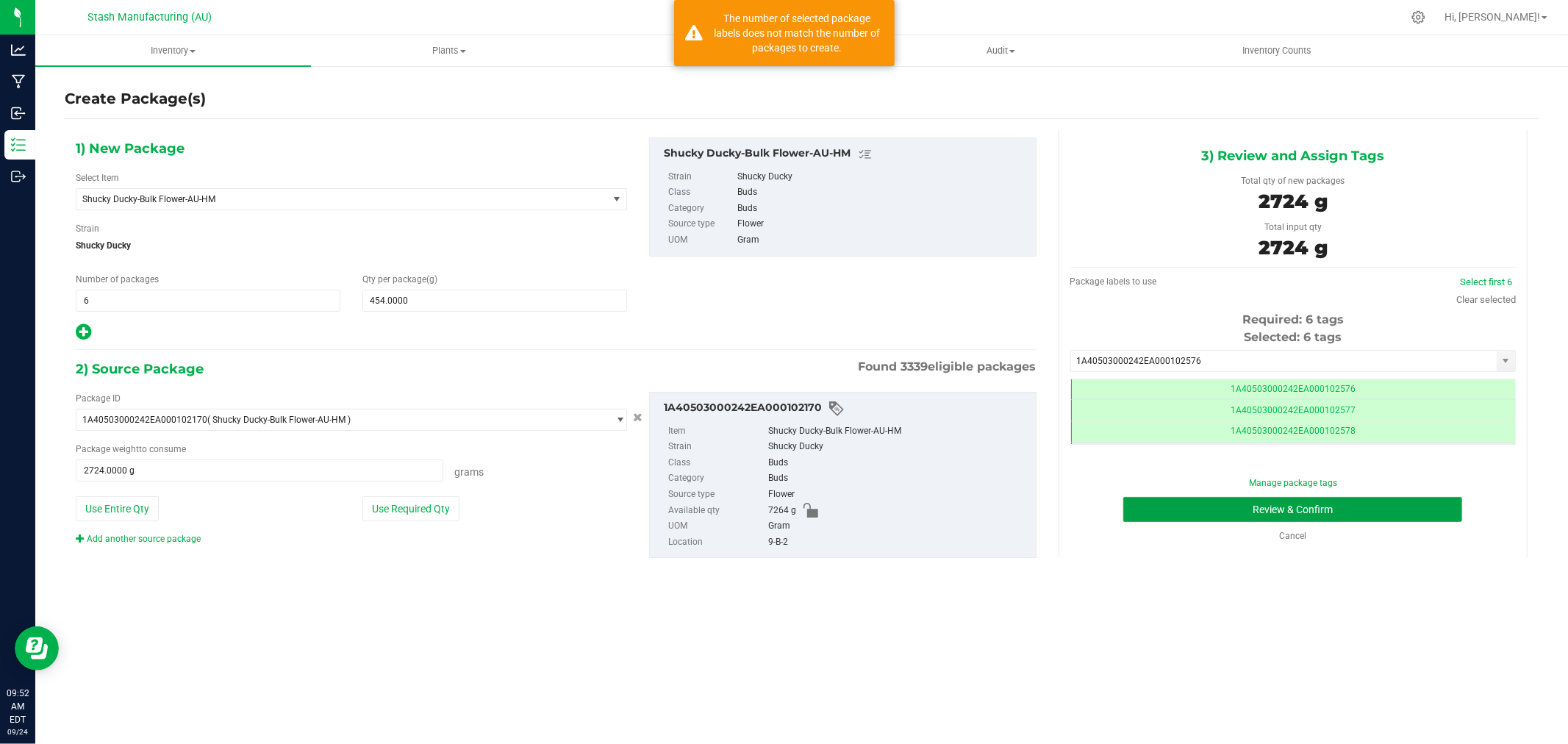
click at [1412, 509] on button "Review & Confirm" at bounding box center [1292, 509] width 339 height 25
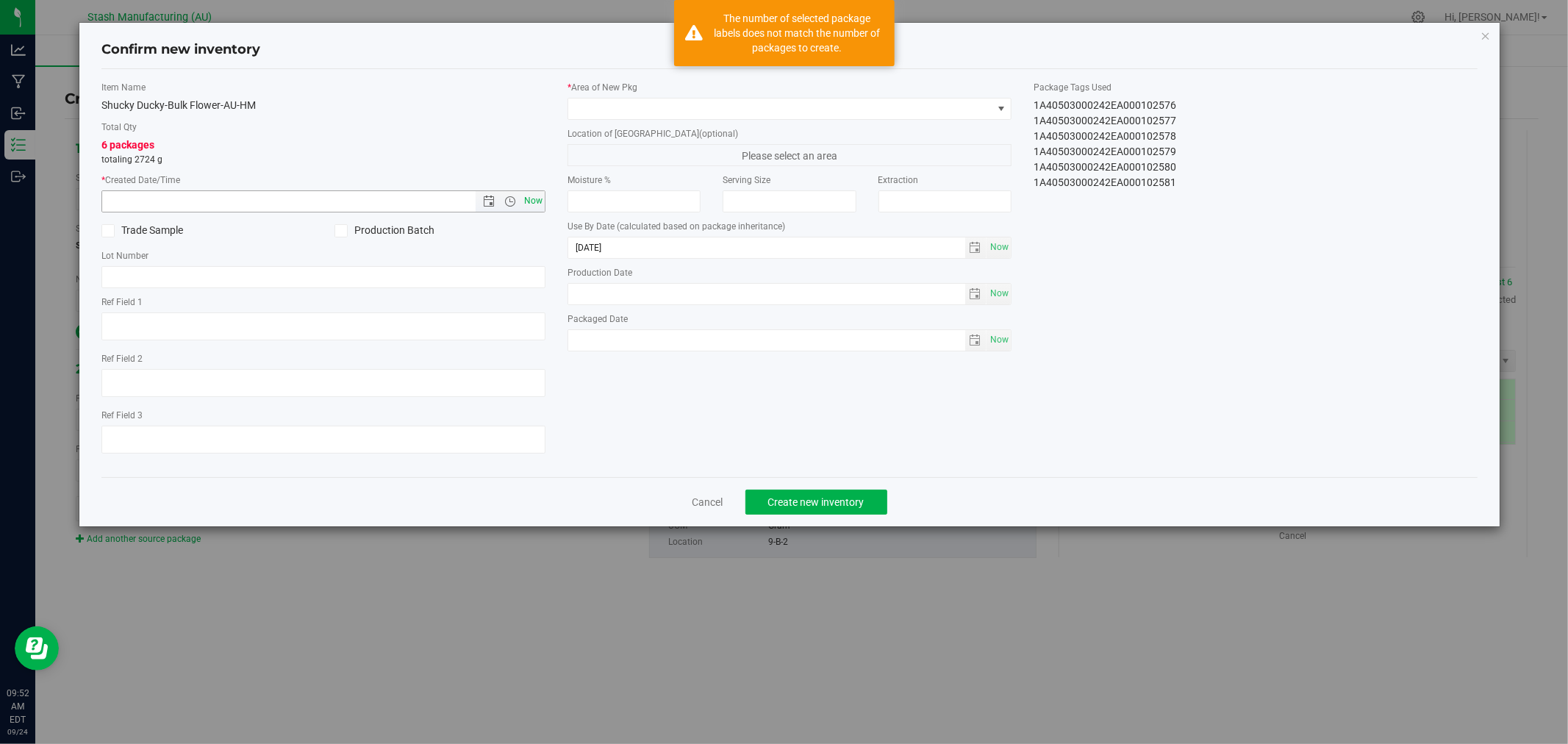
click at [533, 203] on span "Now" at bounding box center [533, 201] width 25 height 21
type input "[DATE] 9:52 AM"
click at [645, 110] on span at bounding box center [780, 109] width 424 height 21
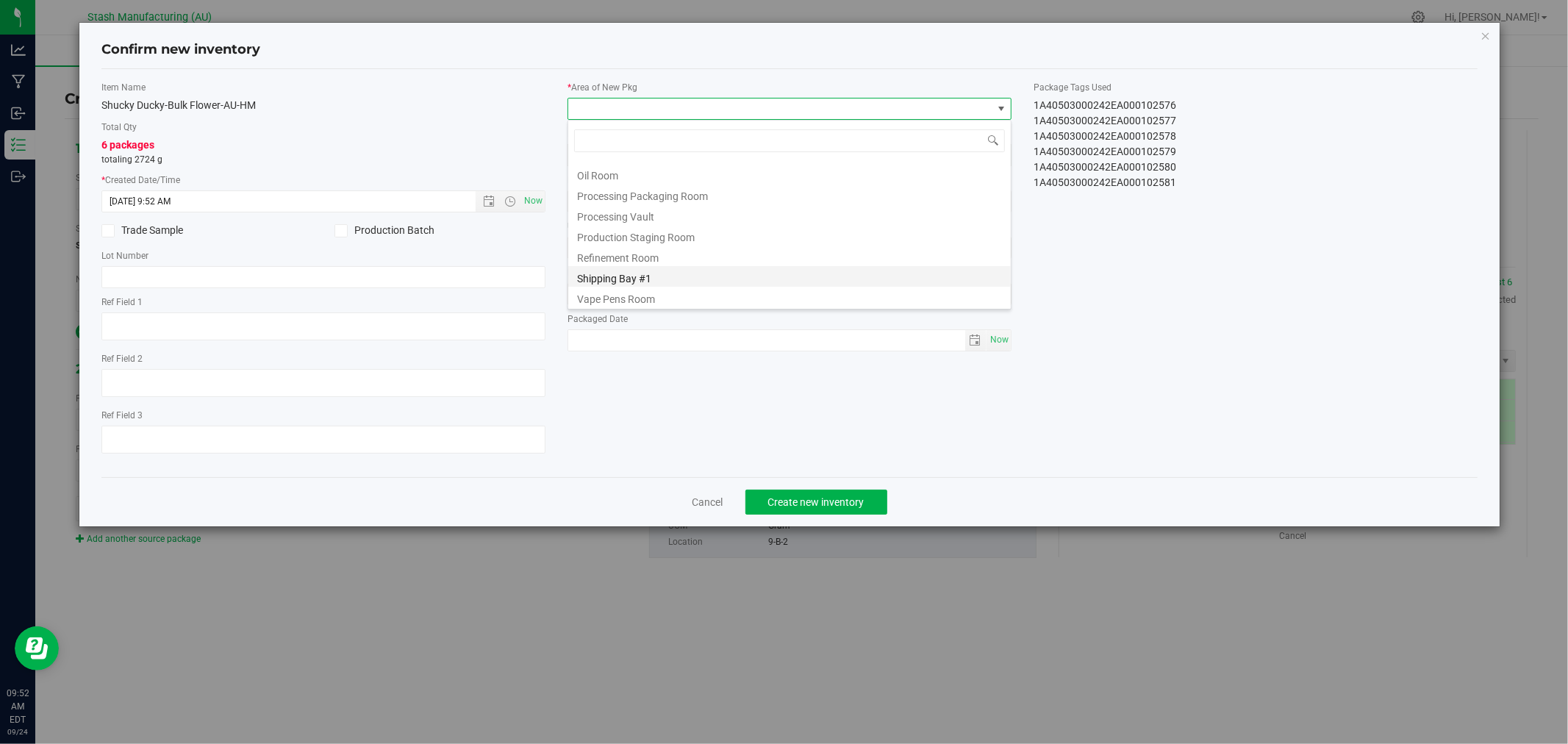
click at [660, 275] on li "Shipping Bay #1" at bounding box center [789, 277] width 443 height 21
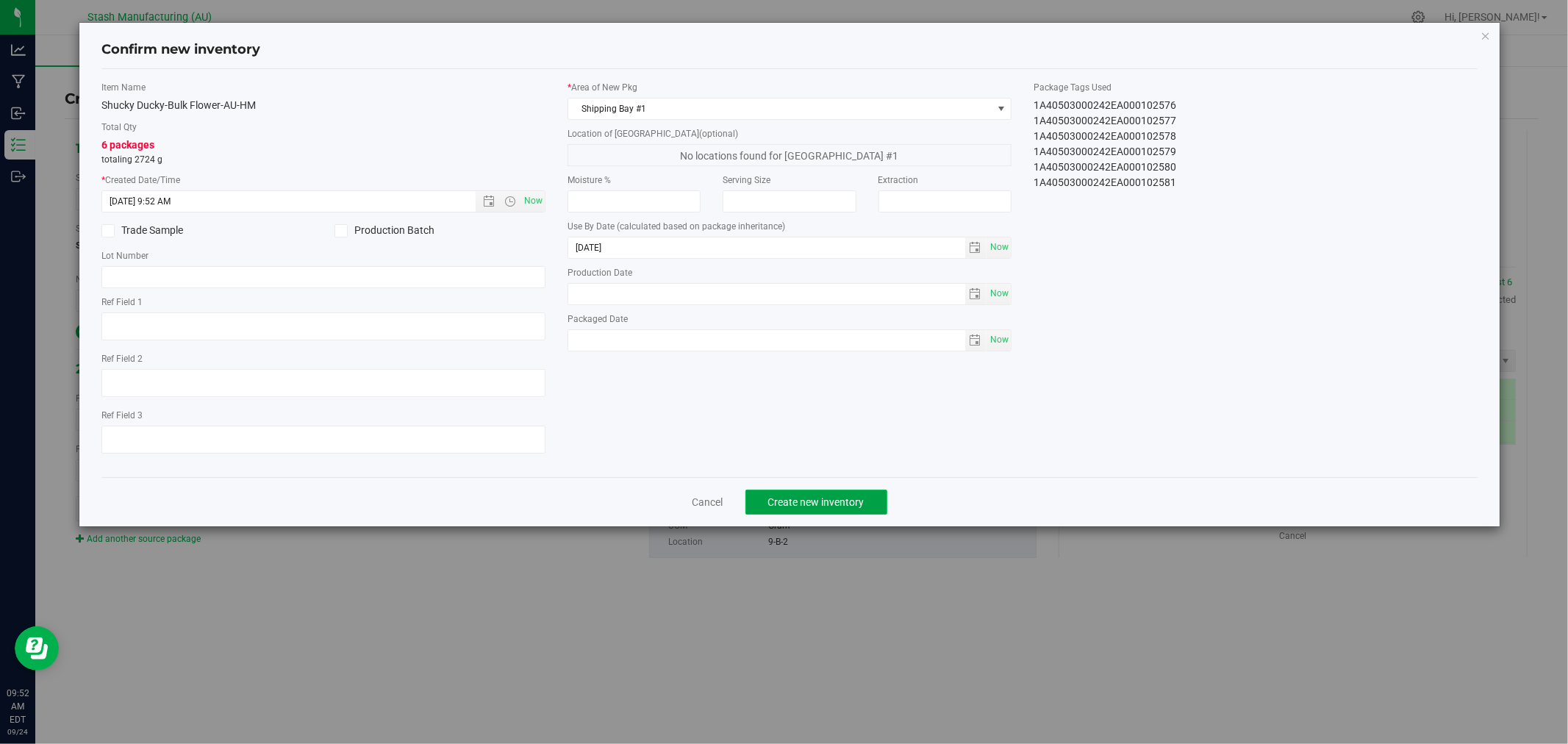
click at [858, 501] on span "Create new inventory" at bounding box center [817, 502] width 97 height 12
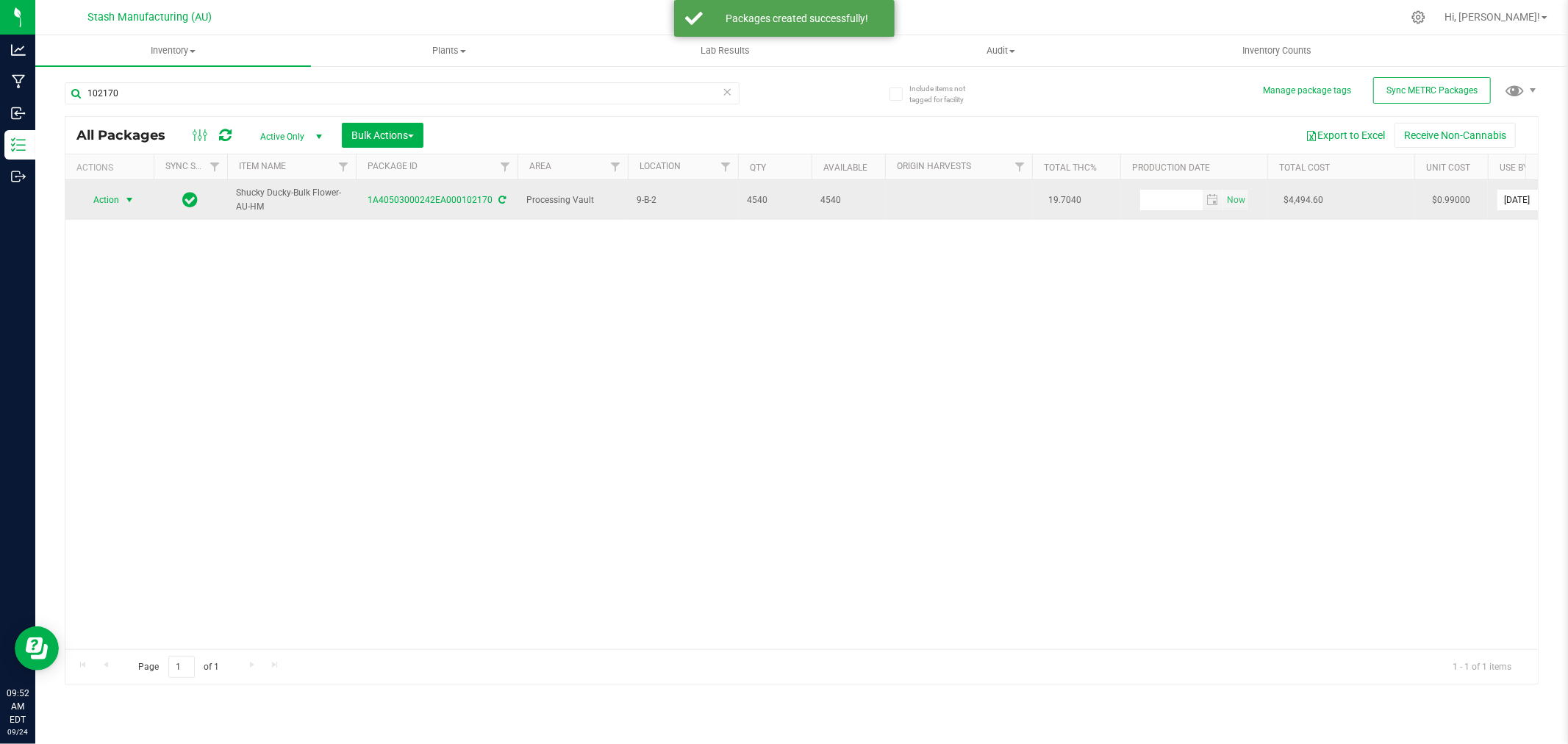
click at [114, 206] on span "Action" at bounding box center [100, 200] width 40 height 21
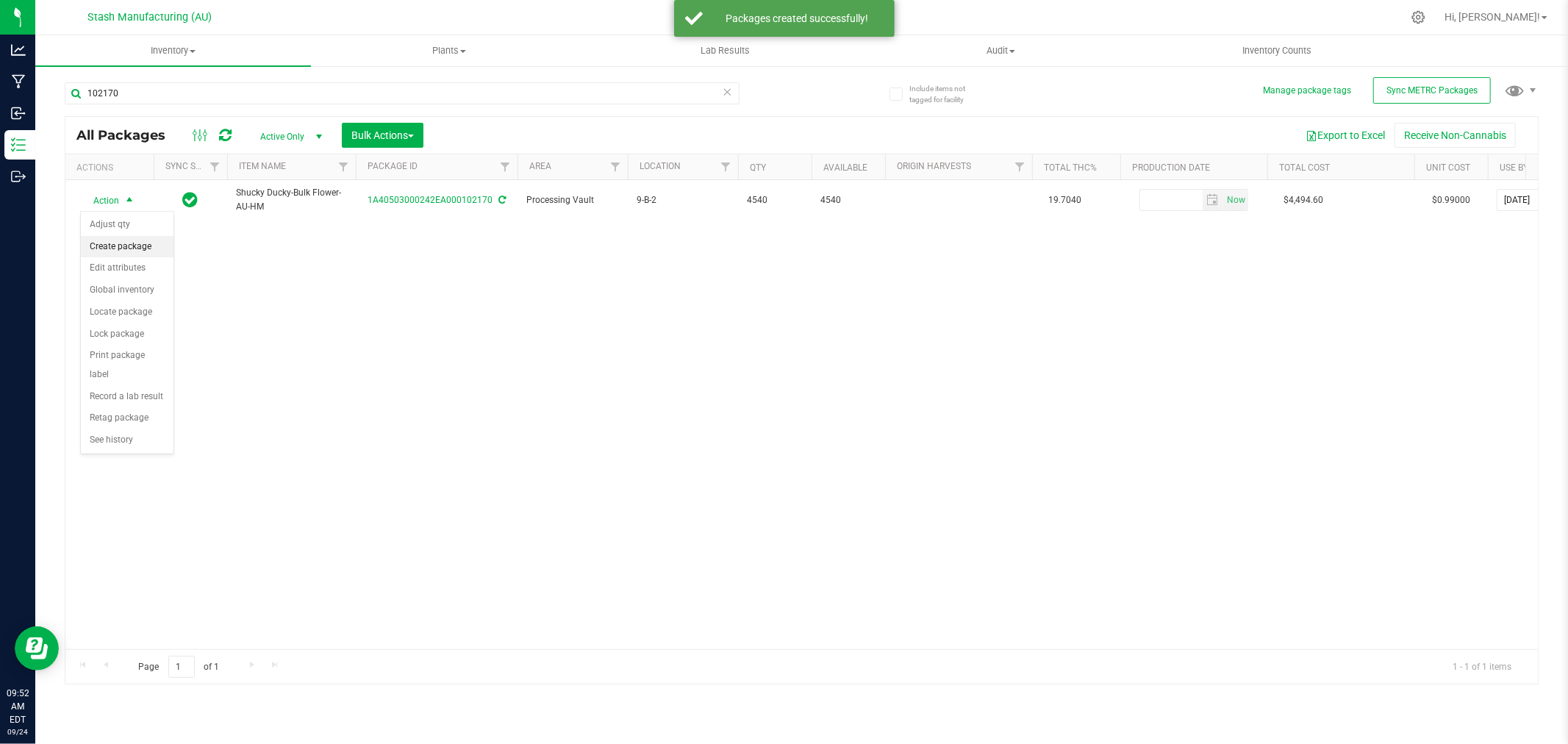
click at [131, 250] on li "Create package" at bounding box center [128, 247] width 93 height 22
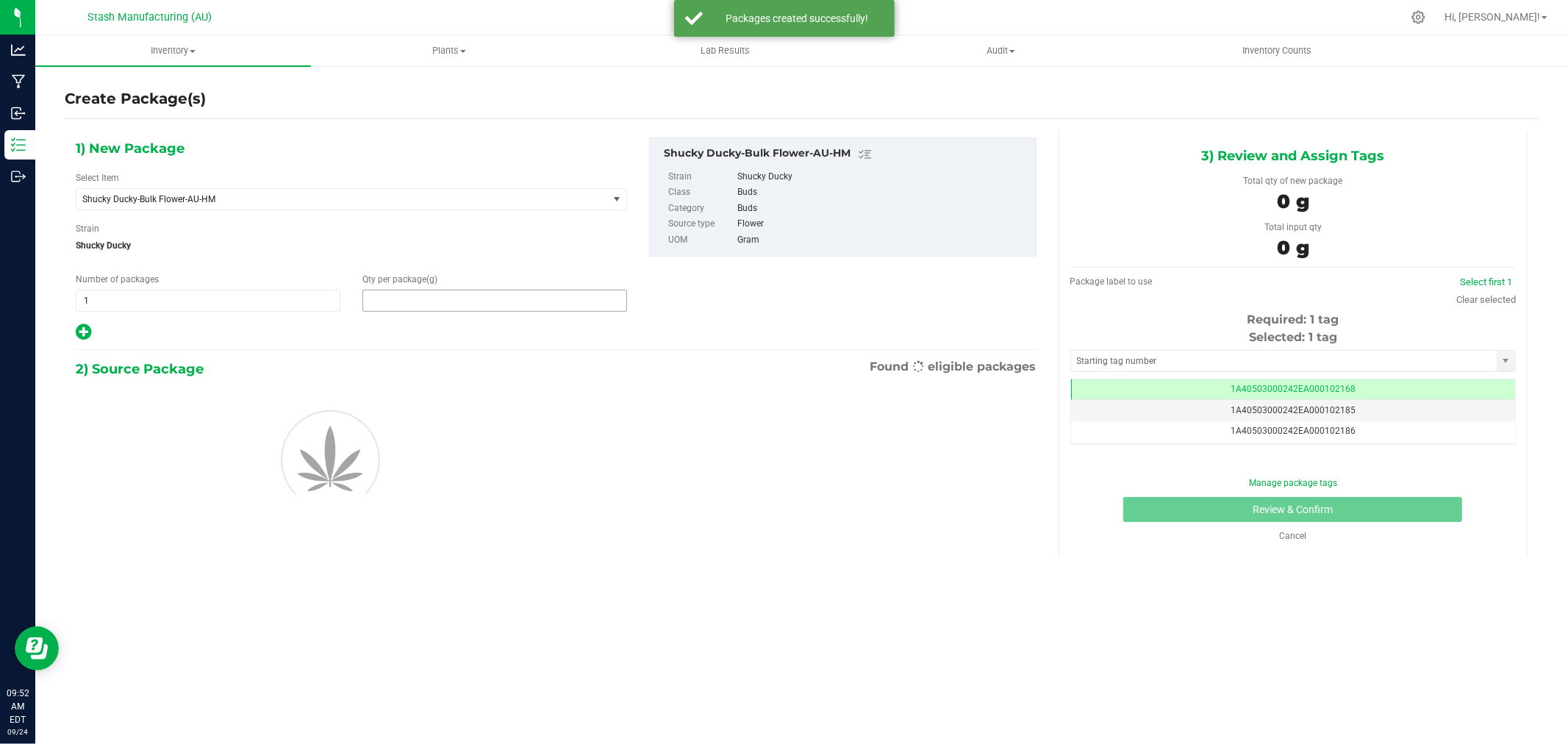
click at [427, 310] on span at bounding box center [495, 300] width 265 height 22
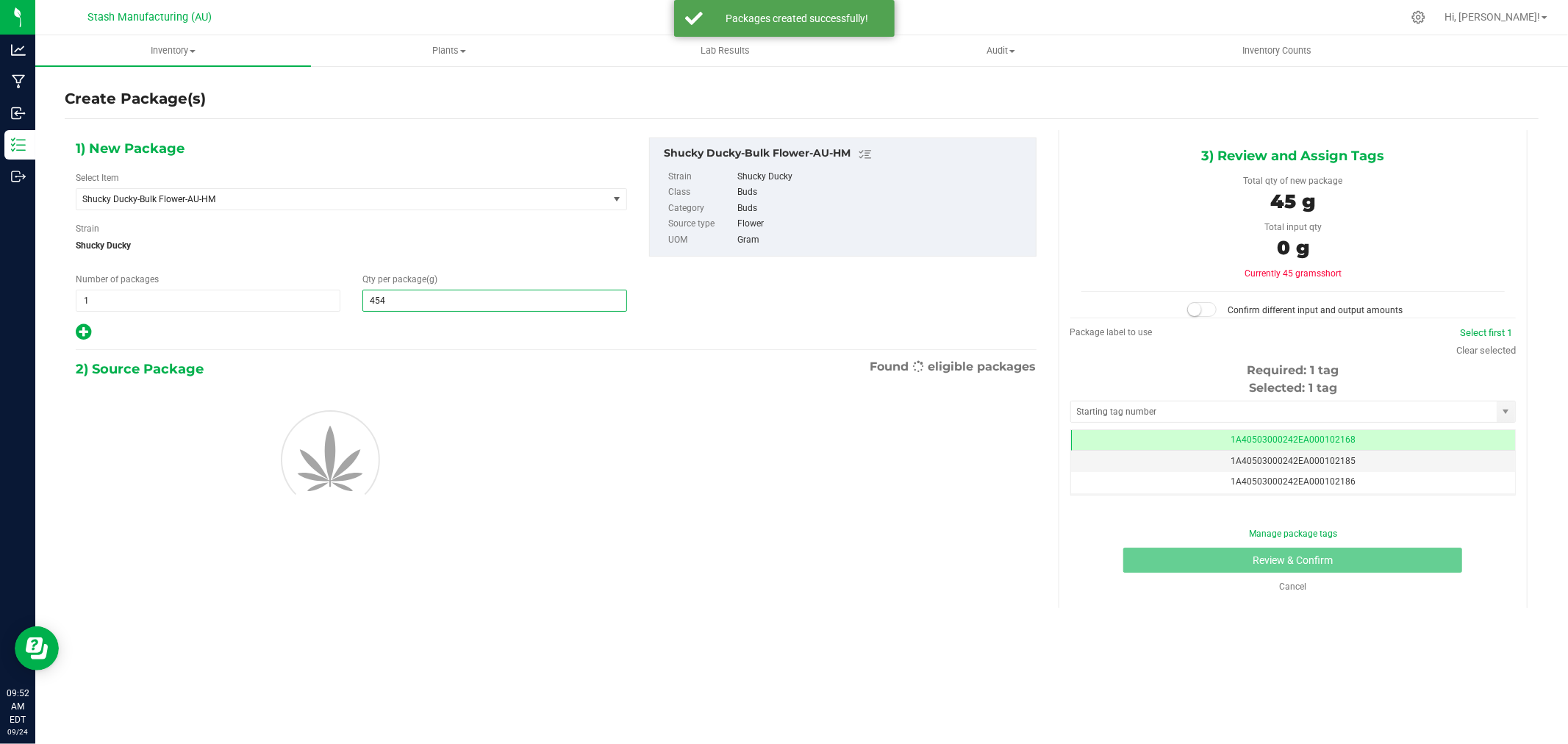
type input "4540"
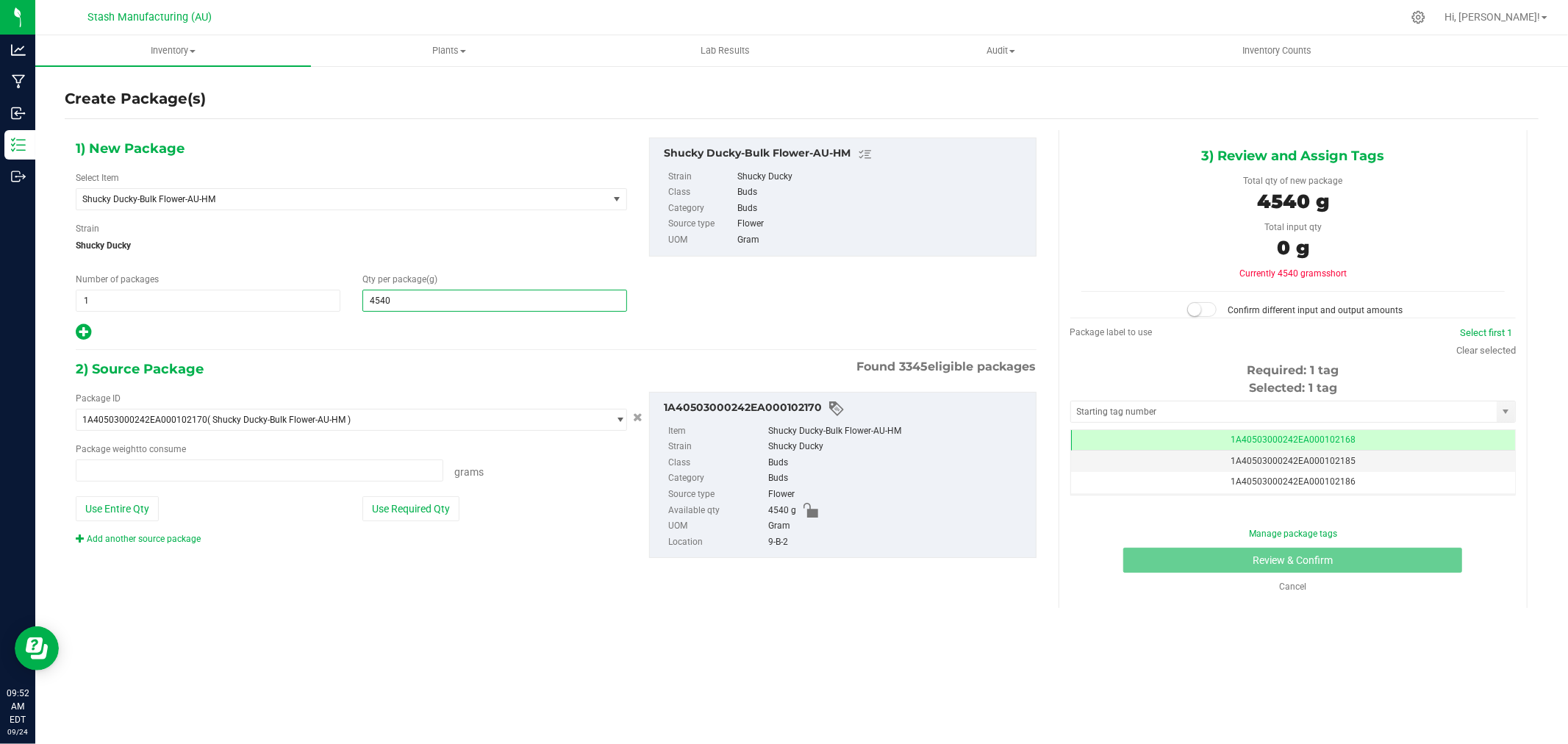
type input "0.0000 g"
type input "4,540.0000"
click at [130, 513] on button "Use Entire Qty" at bounding box center [117, 508] width 83 height 25
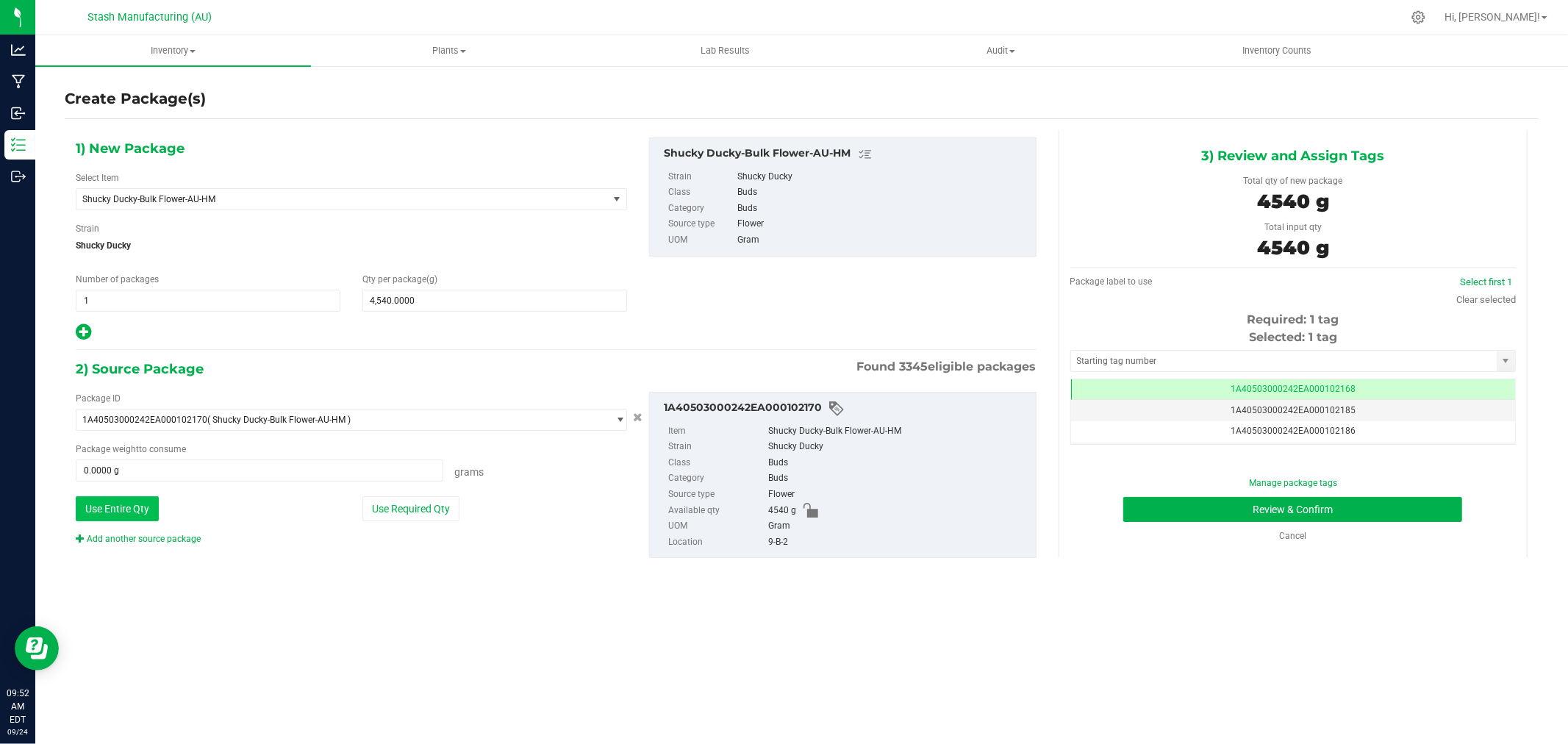
type input "4540.0000 g"
drag, startPoint x: 1474, startPoint y: 299, endPoint x: 1386, endPoint y: 317, distance: 89.8
click at [1473, 299] on link "Clear selected" at bounding box center [1486, 299] width 59 height 11
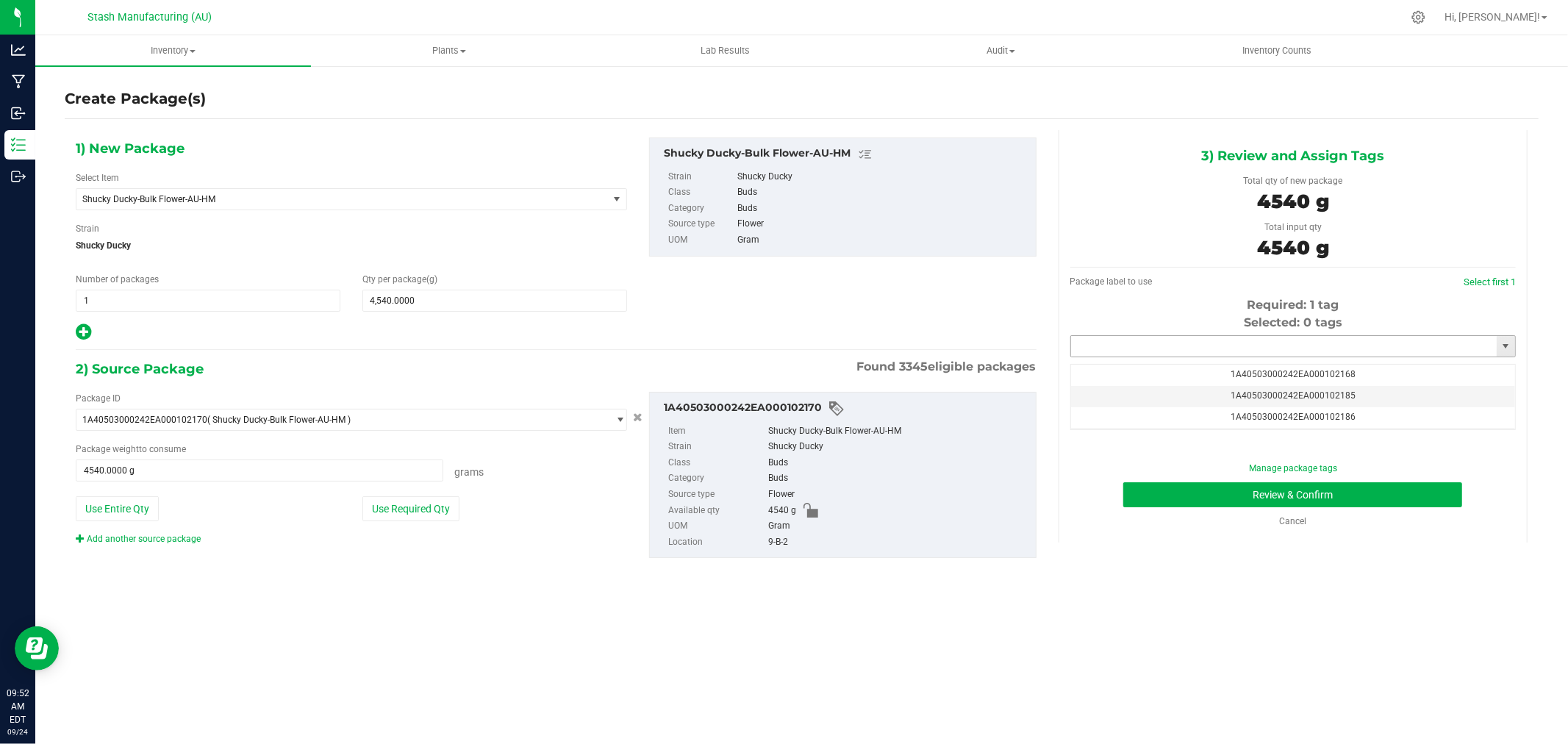
click at [1245, 343] on input "text" at bounding box center [1284, 346] width 425 height 21
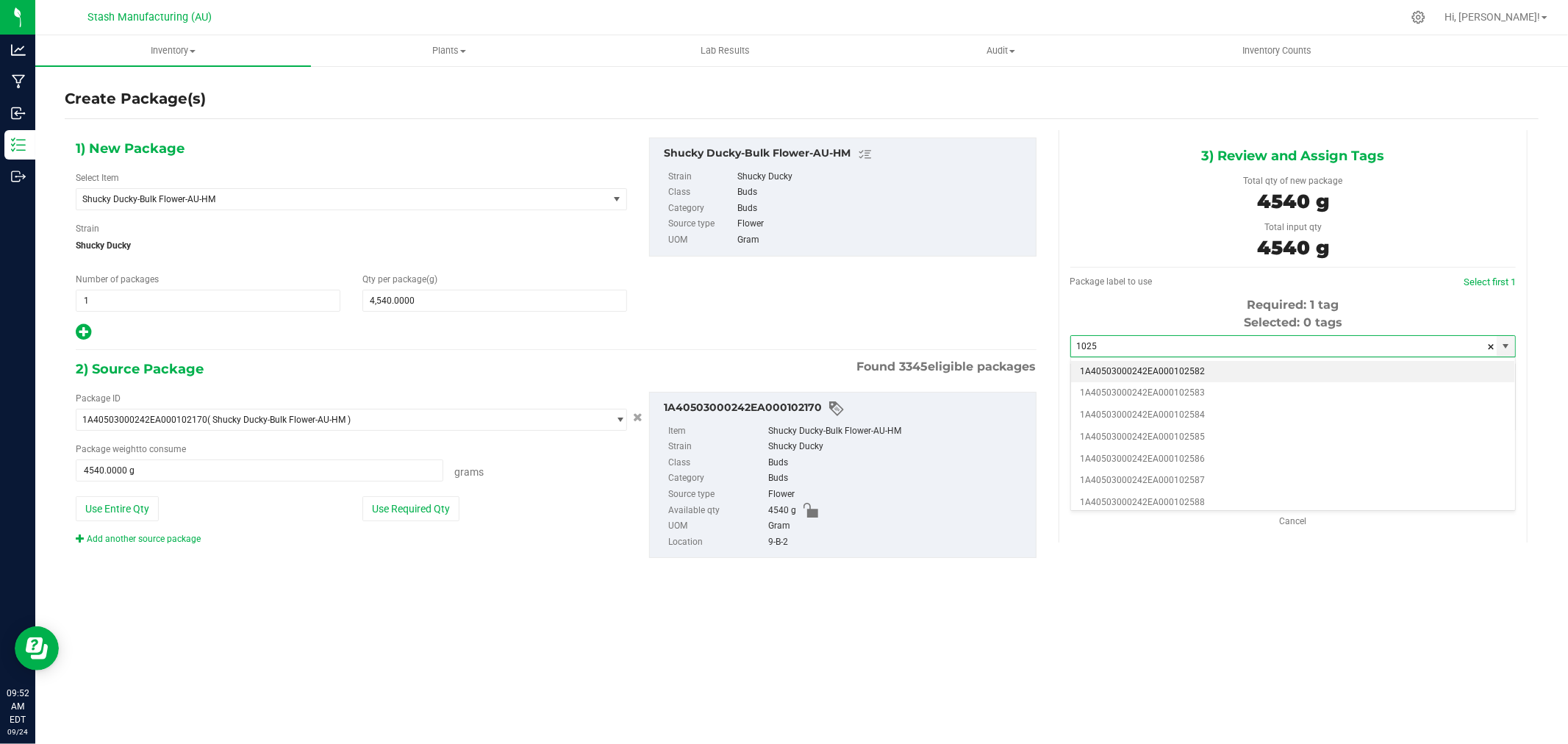
click at [1223, 377] on li "1A40503000242EA000102582" at bounding box center [1293, 372] width 444 height 22
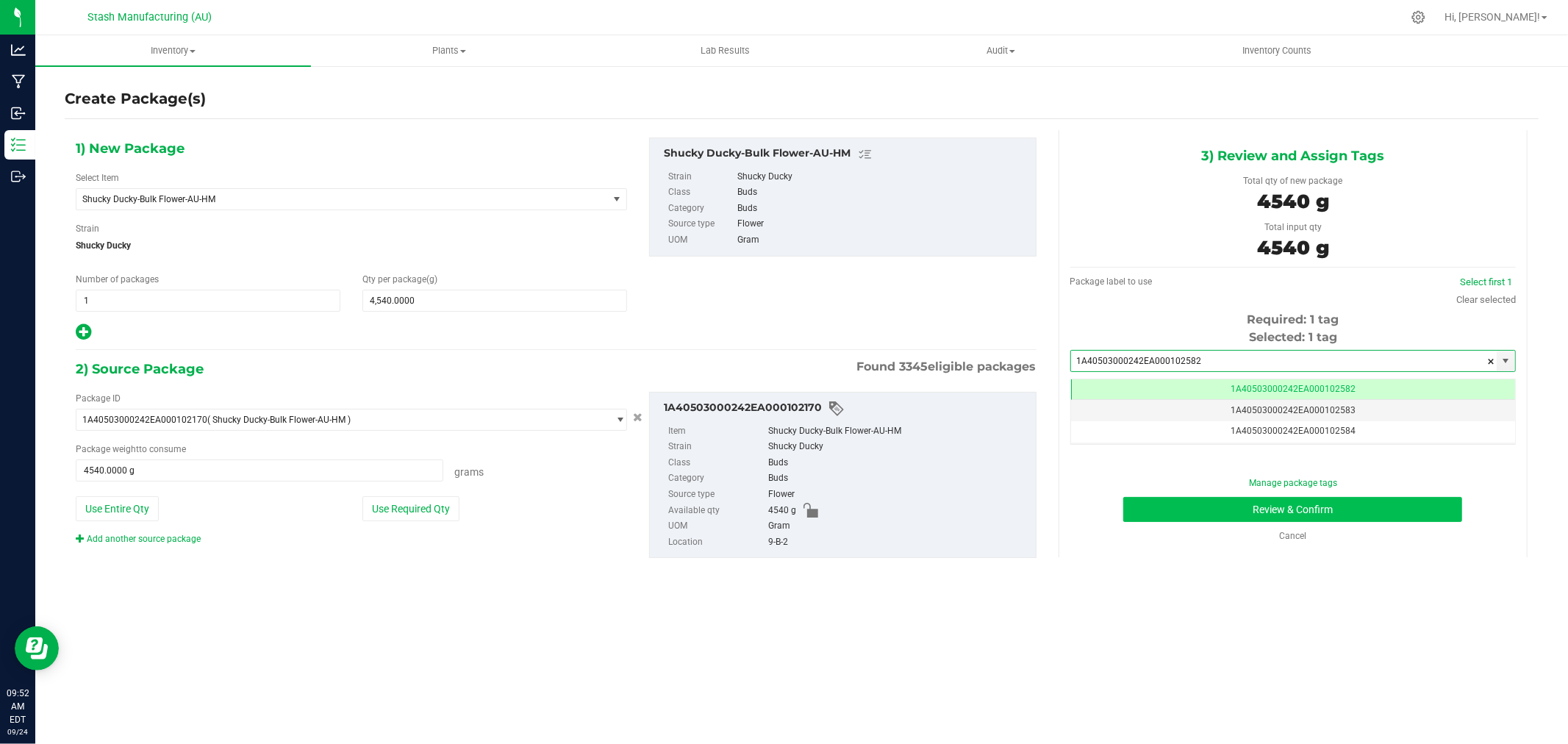
type input "1A40503000242EA000102582"
click at [1434, 505] on button "Review & Confirm" at bounding box center [1292, 509] width 339 height 25
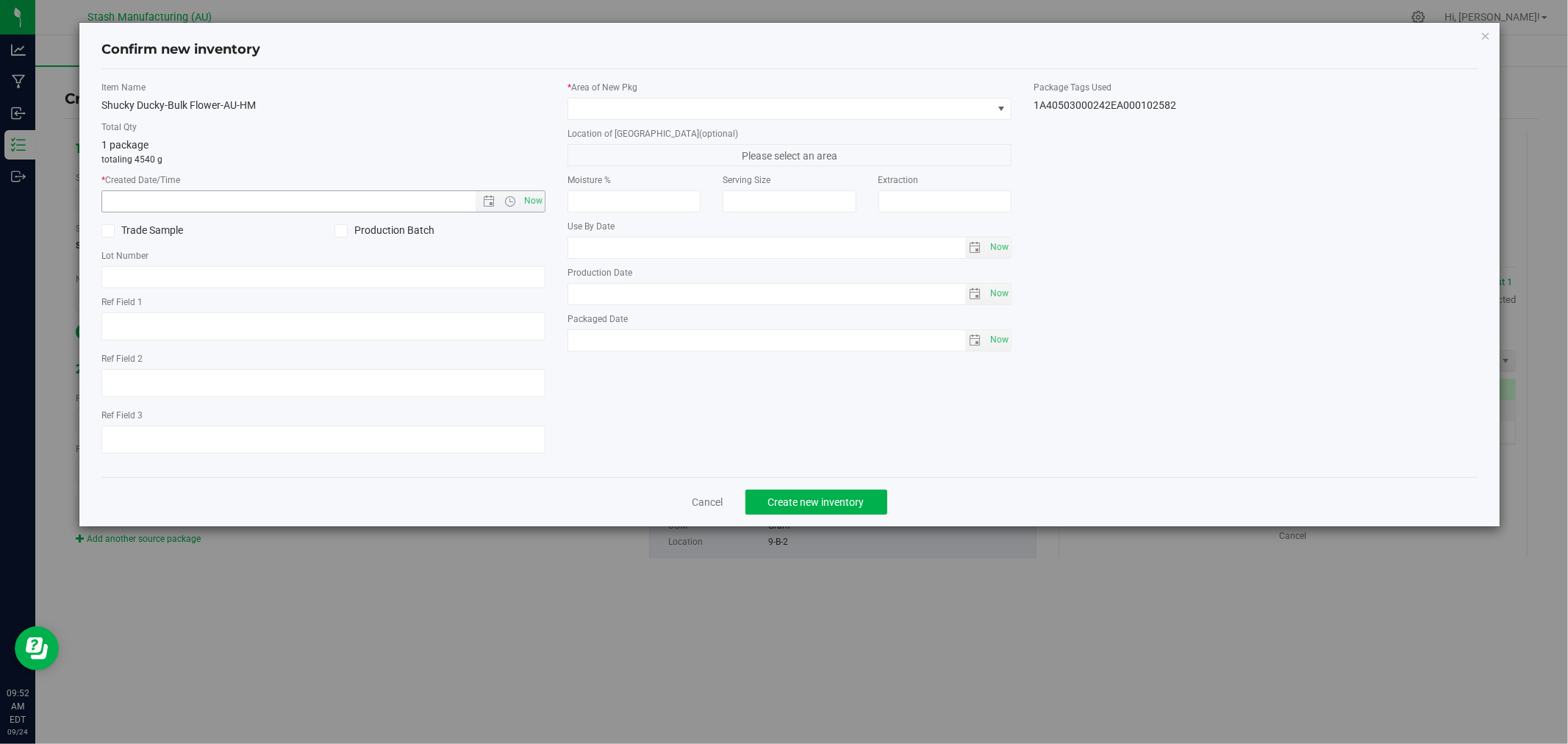
type input "[DATE]"
click at [531, 201] on span "Now" at bounding box center [533, 201] width 25 height 21
type input "[DATE] 9:52 AM"
click at [596, 111] on span at bounding box center [780, 109] width 424 height 21
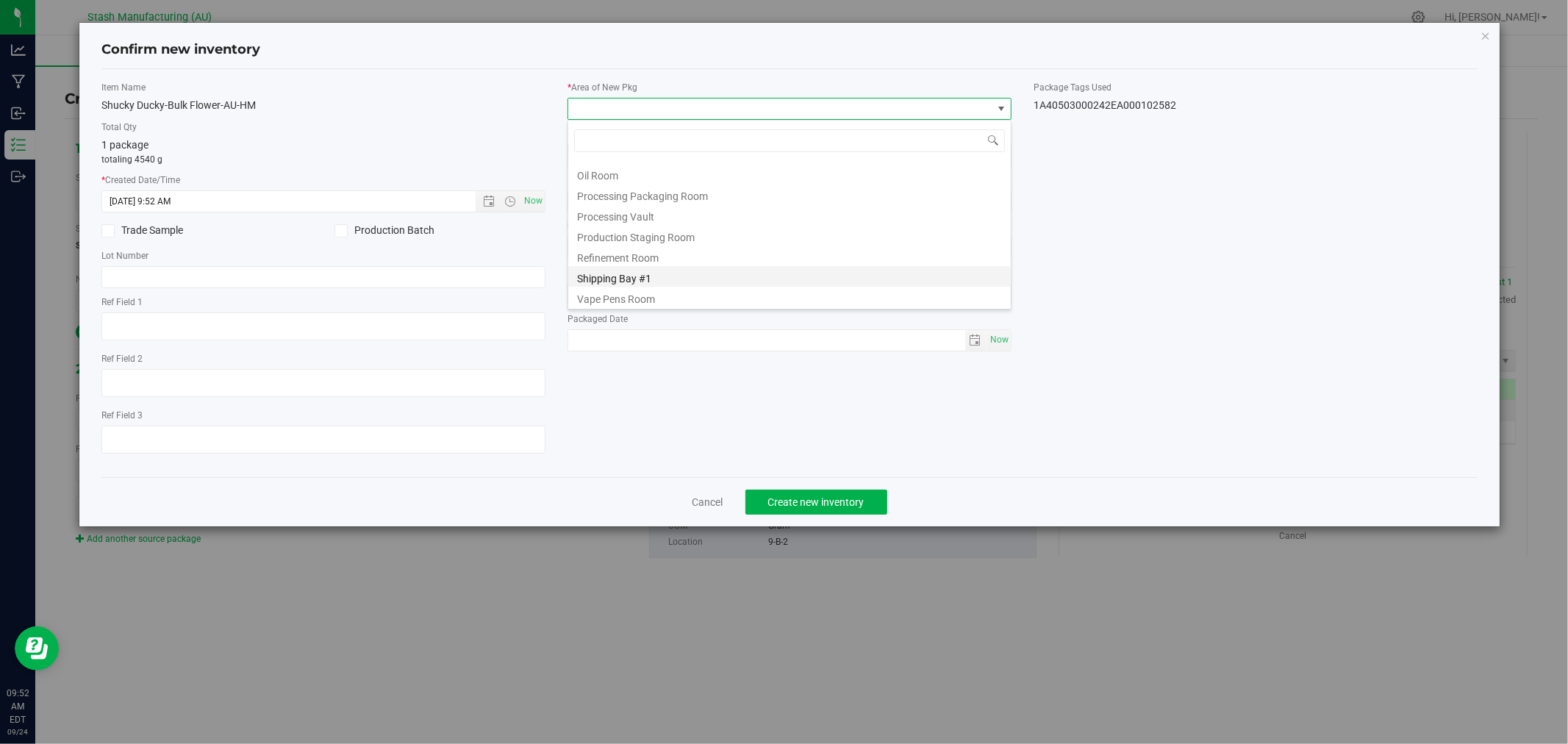
click at [633, 278] on li "Shipping Bay #1" at bounding box center [789, 277] width 443 height 21
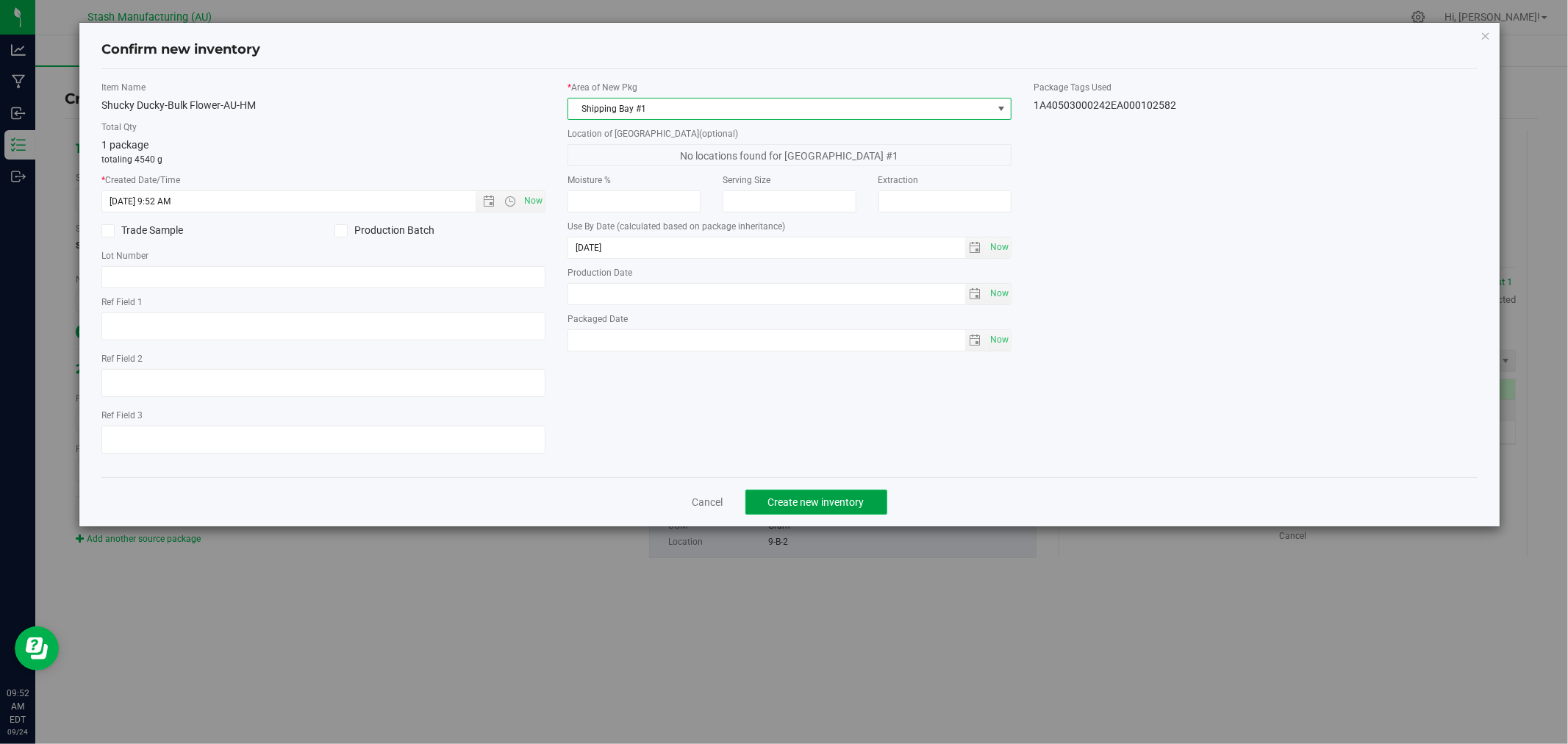
click at [809, 500] on span "Create new inventory" at bounding box center [817, 502] width 97 height 12
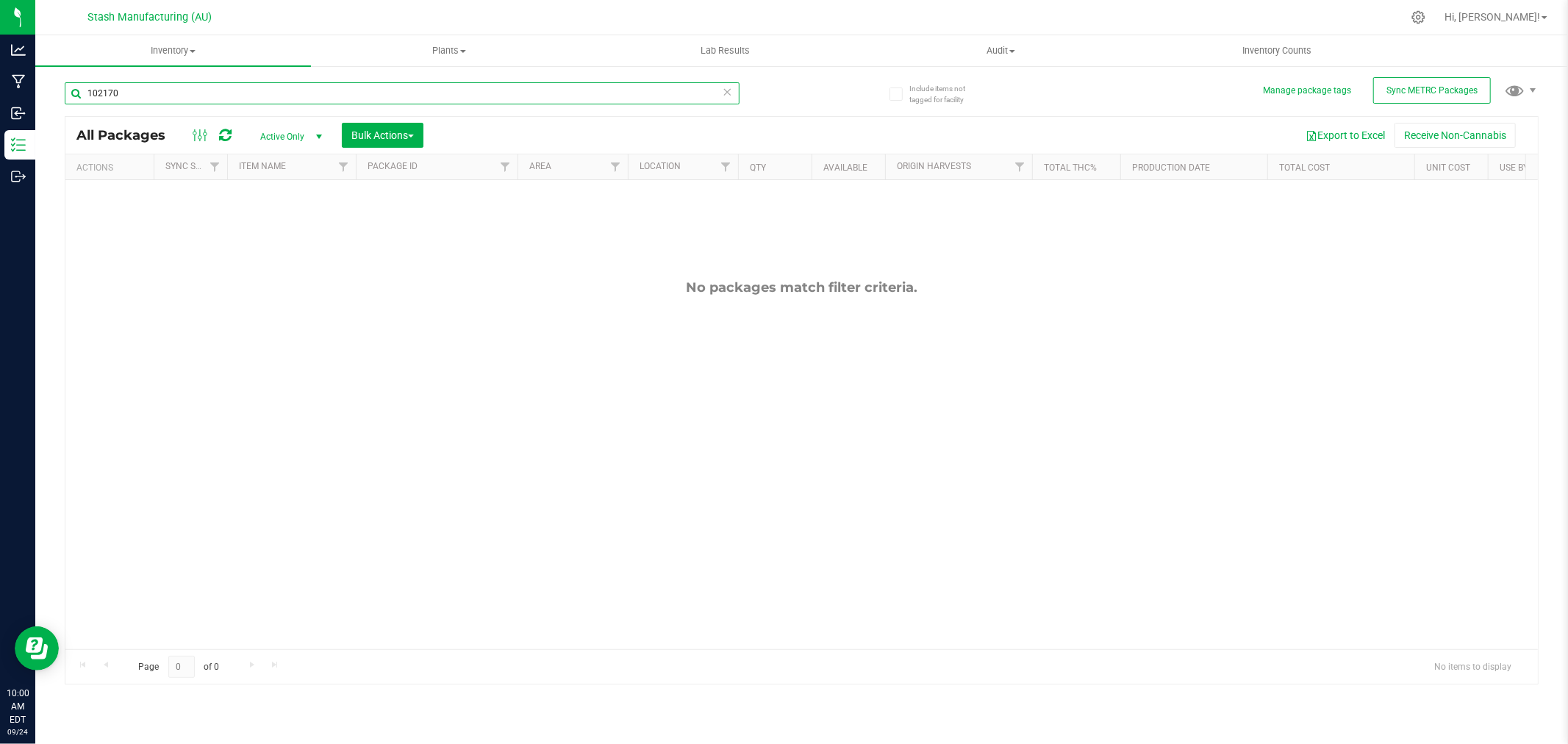
click at [183, 93] on input "102170" at bounding box center [402, 93] width 675 height 22
type input "101748"
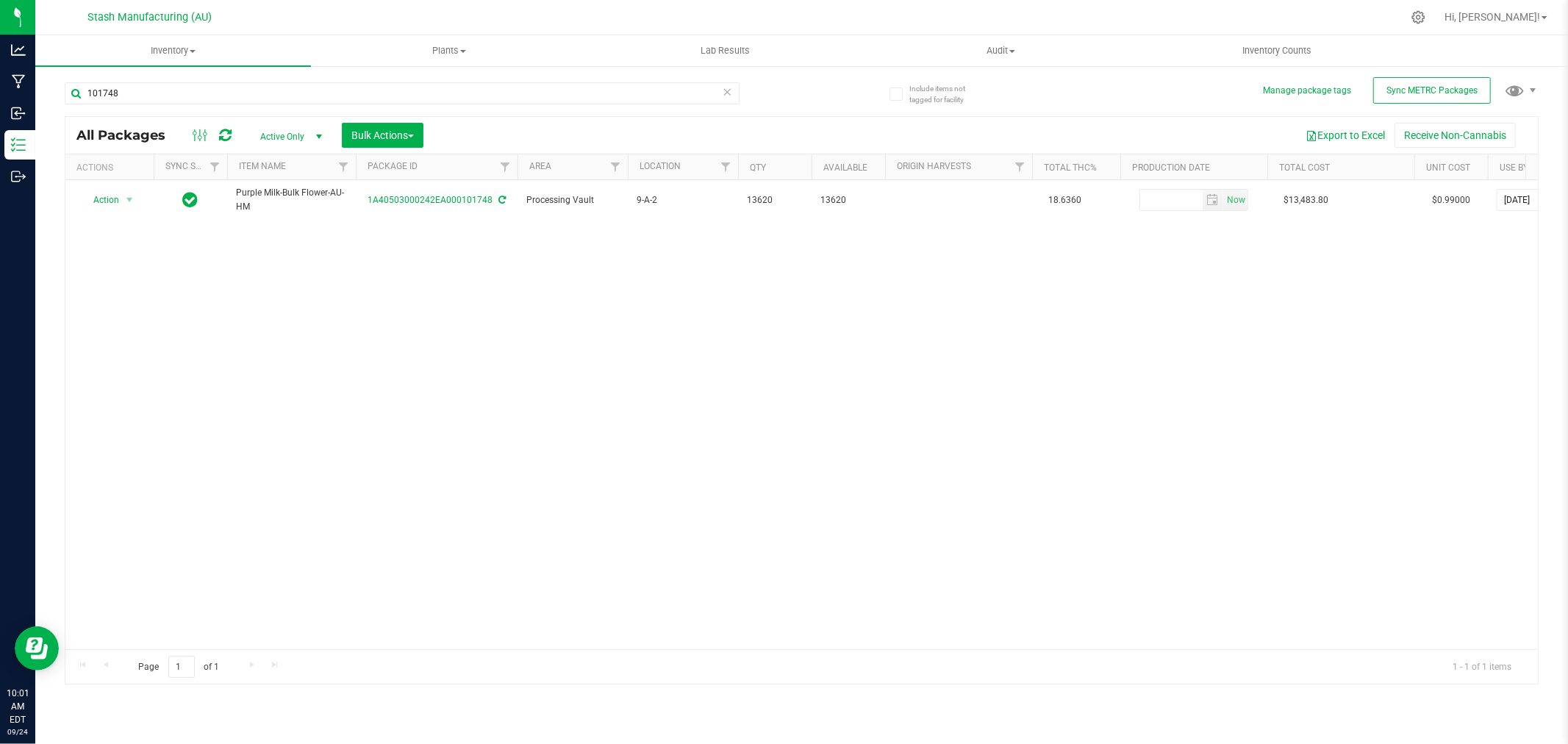
click at [110, 298] on div "Action Action Adjust qty Create package Edit attributes Global inventory Locate…" at bounding box center [802, 414] width 1473 height 469
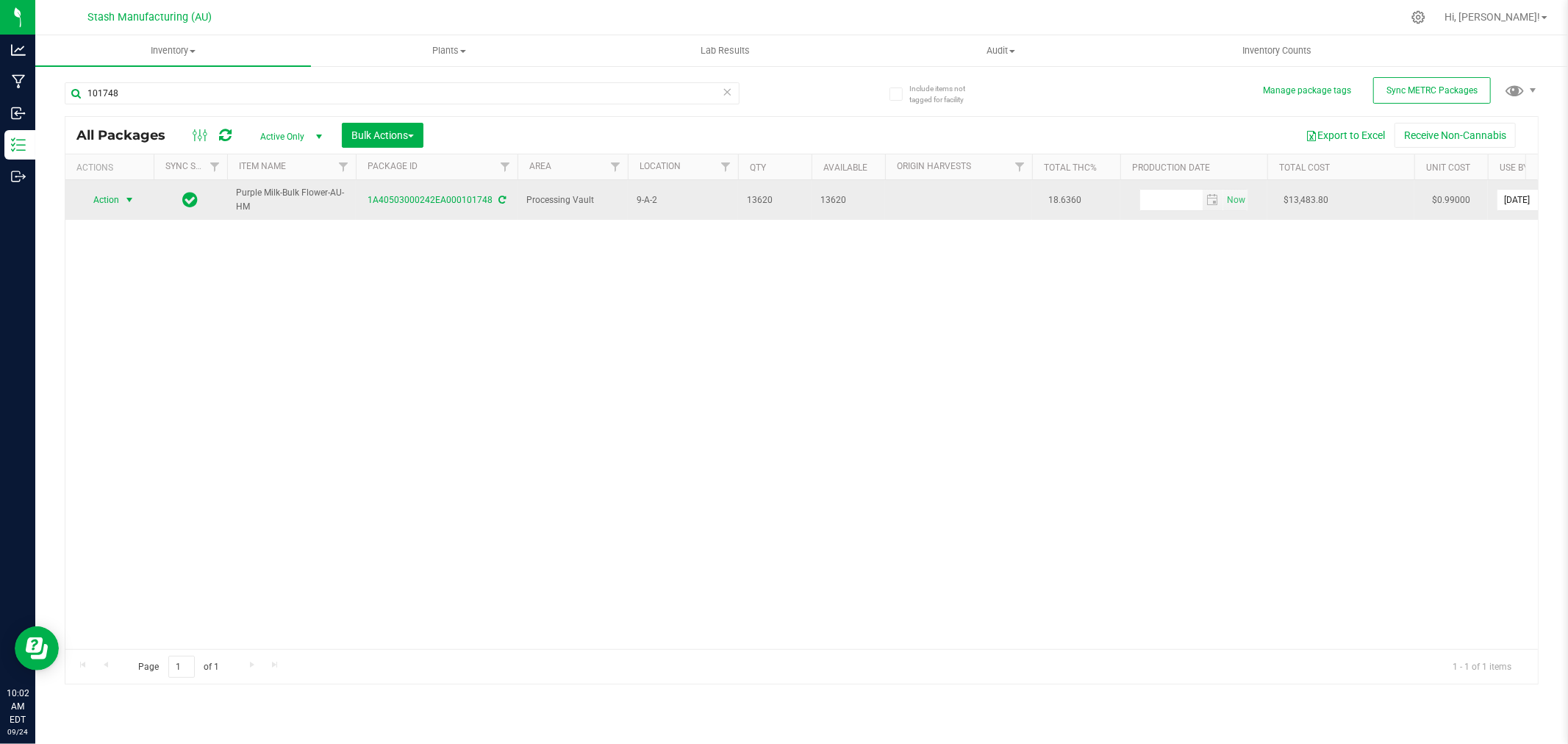
click at [109, 203] on span "Action" at bounding box center [100, 200] width 40 height 21
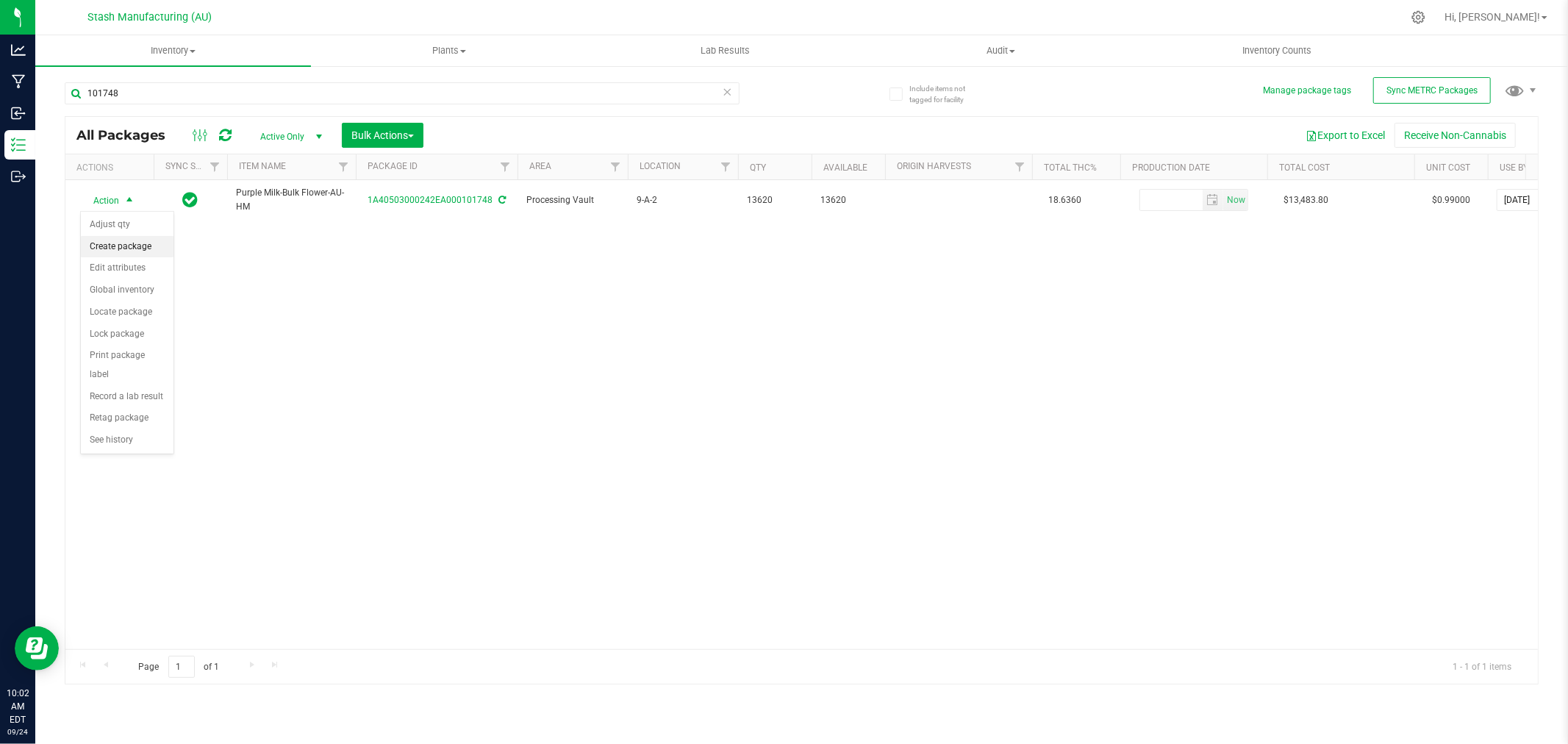
click at [123, 246] on li "Create package" at bounding box center [128, 247] width 93 height 22
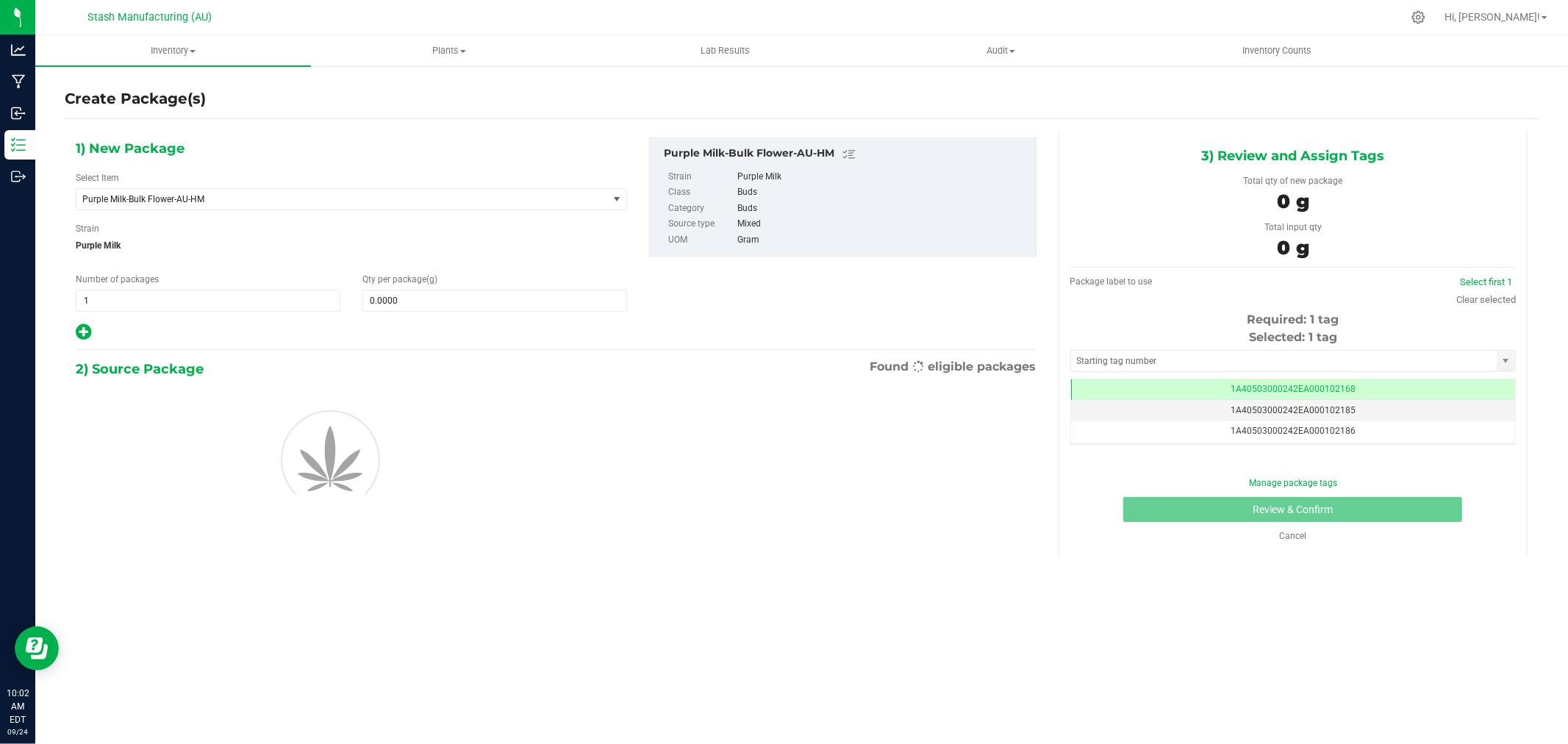
scroll to position [0, -1]
click at [206, 306] on span "1 1" at bounding box center [208, 300] width 265 height 22
click at [0, 0] on input "1" at bounding box center [0, 0] width 0 height 0
type input "2"
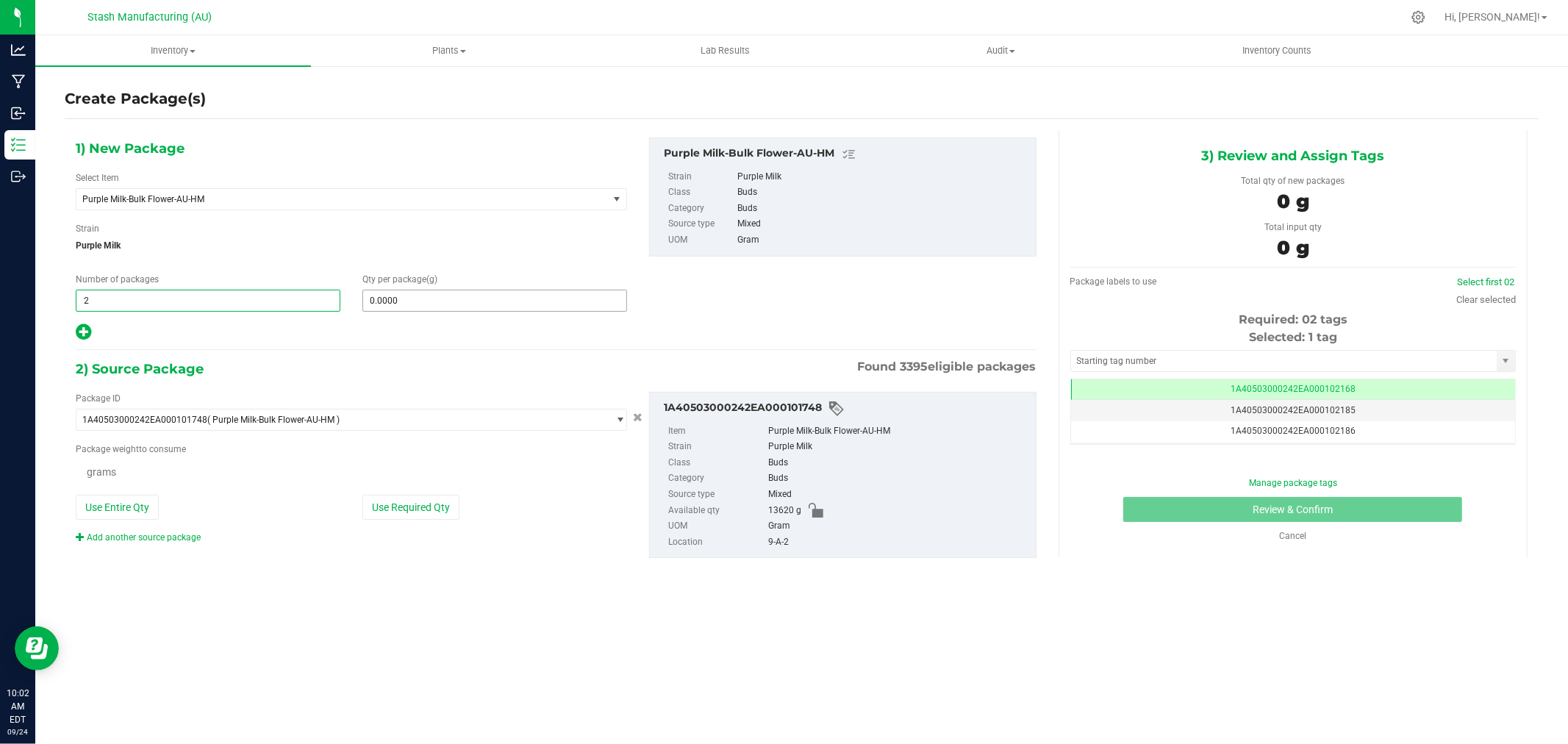
type input "2"
click at [452, 302] on span at bounding box center [495, 300] width 265 height 22
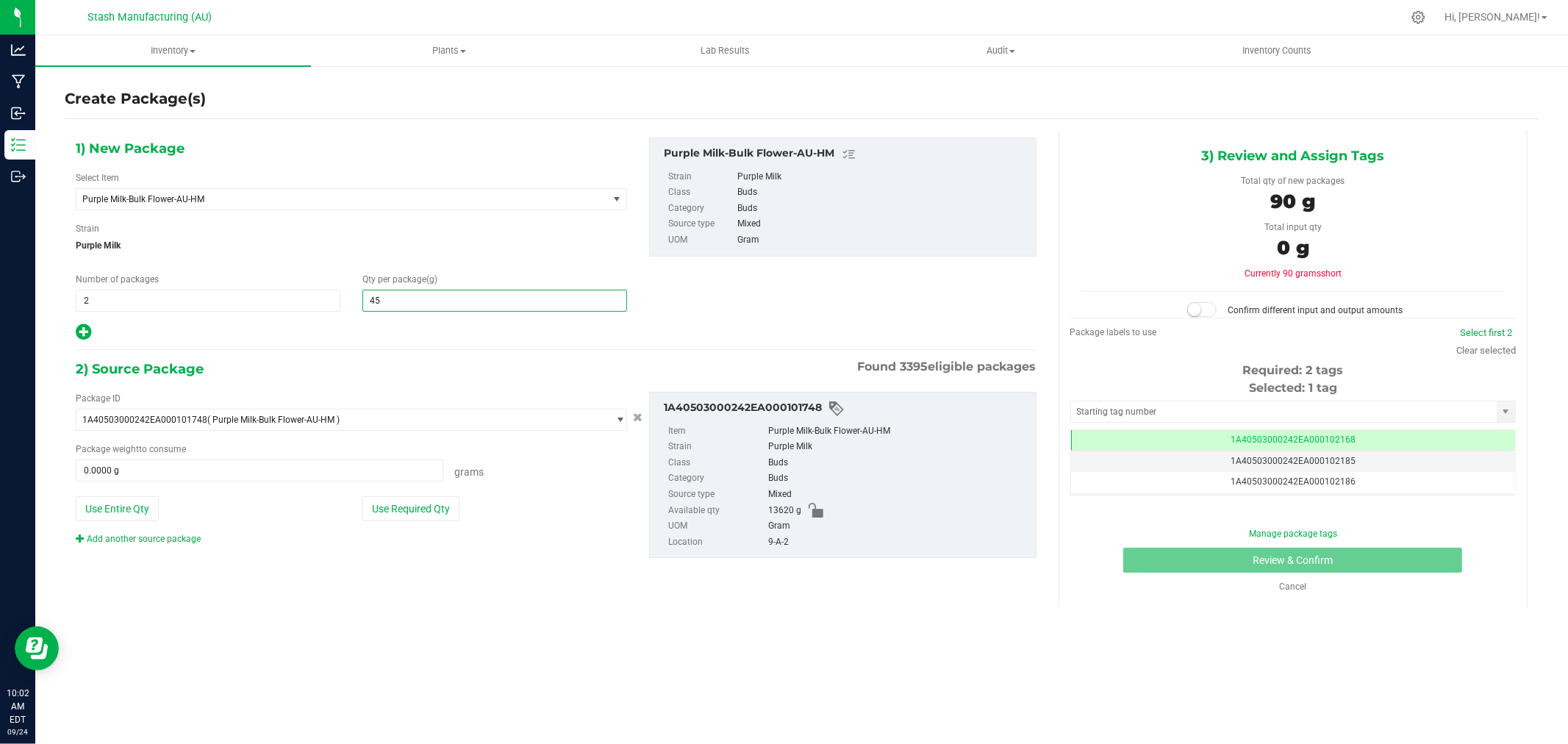
type input "454"
type input "454.0000"
click at [434, 506] on button "Use Required Qty" at bounding box center [411, 508] width 97 height 25
type input "908.0000 g"
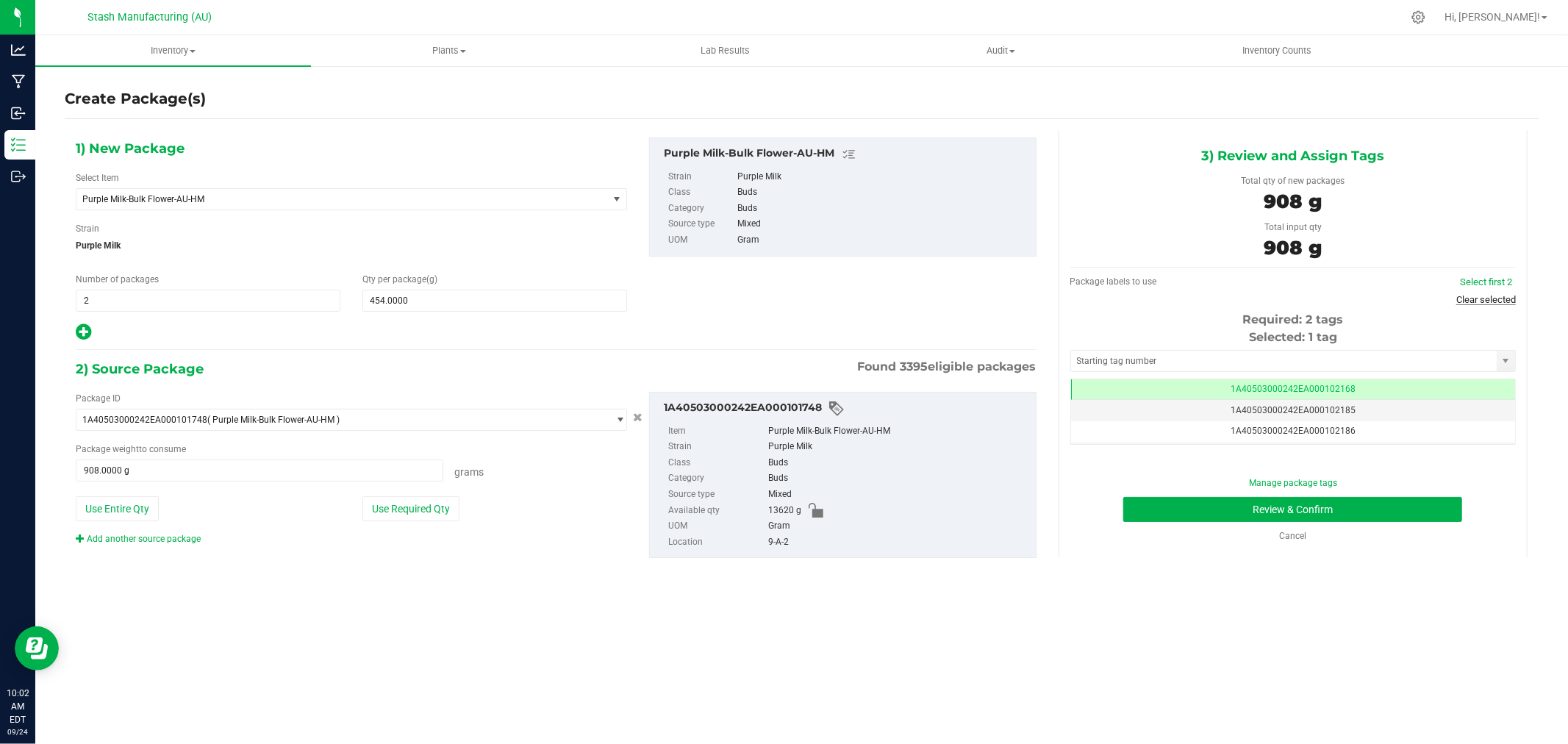
click at [1489, 296] on link "Clear selected" at bounding box center [1486, 299] width 59 height 11
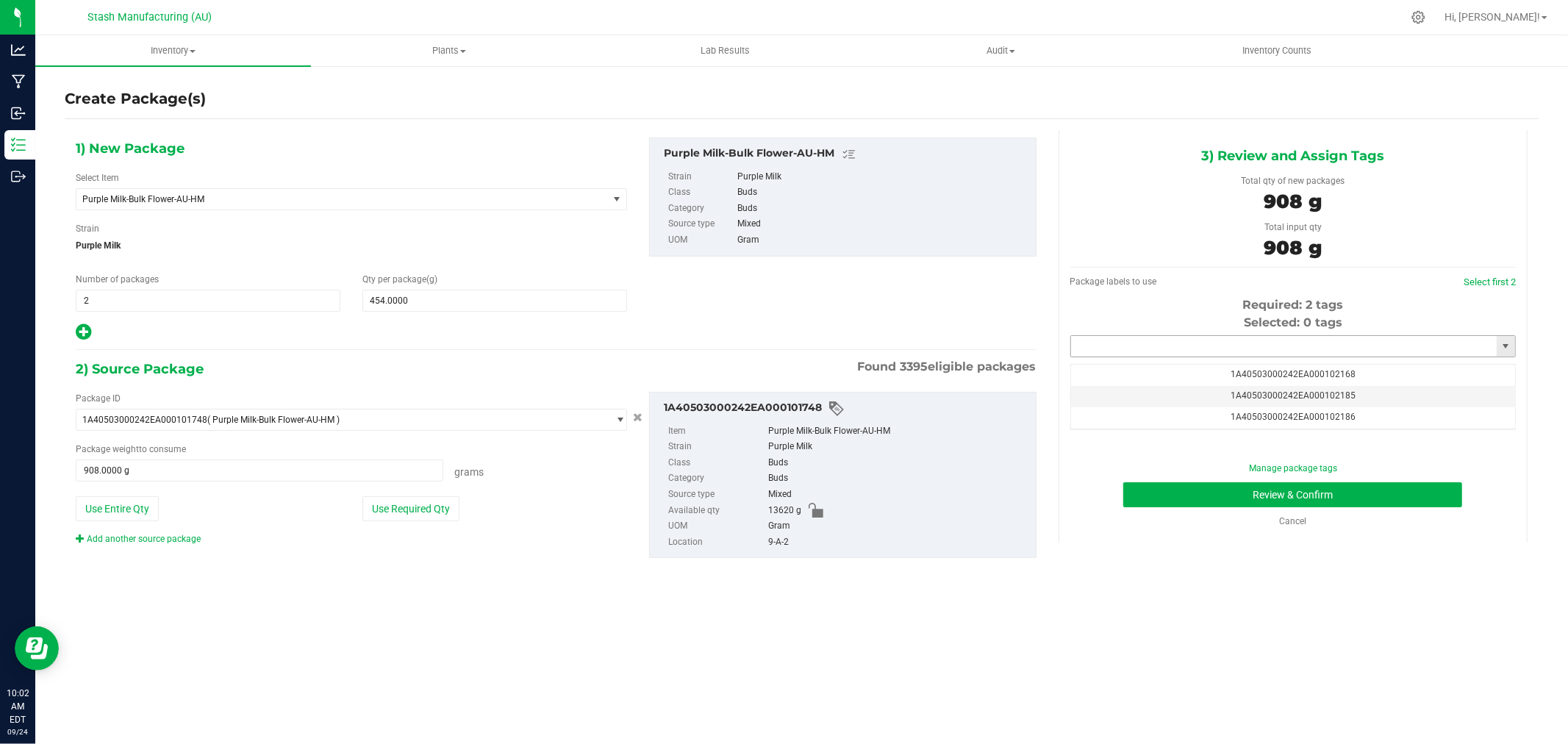
click at [1307, 344] on input "text" at bounding box center [1284, 346] width 425 height 21
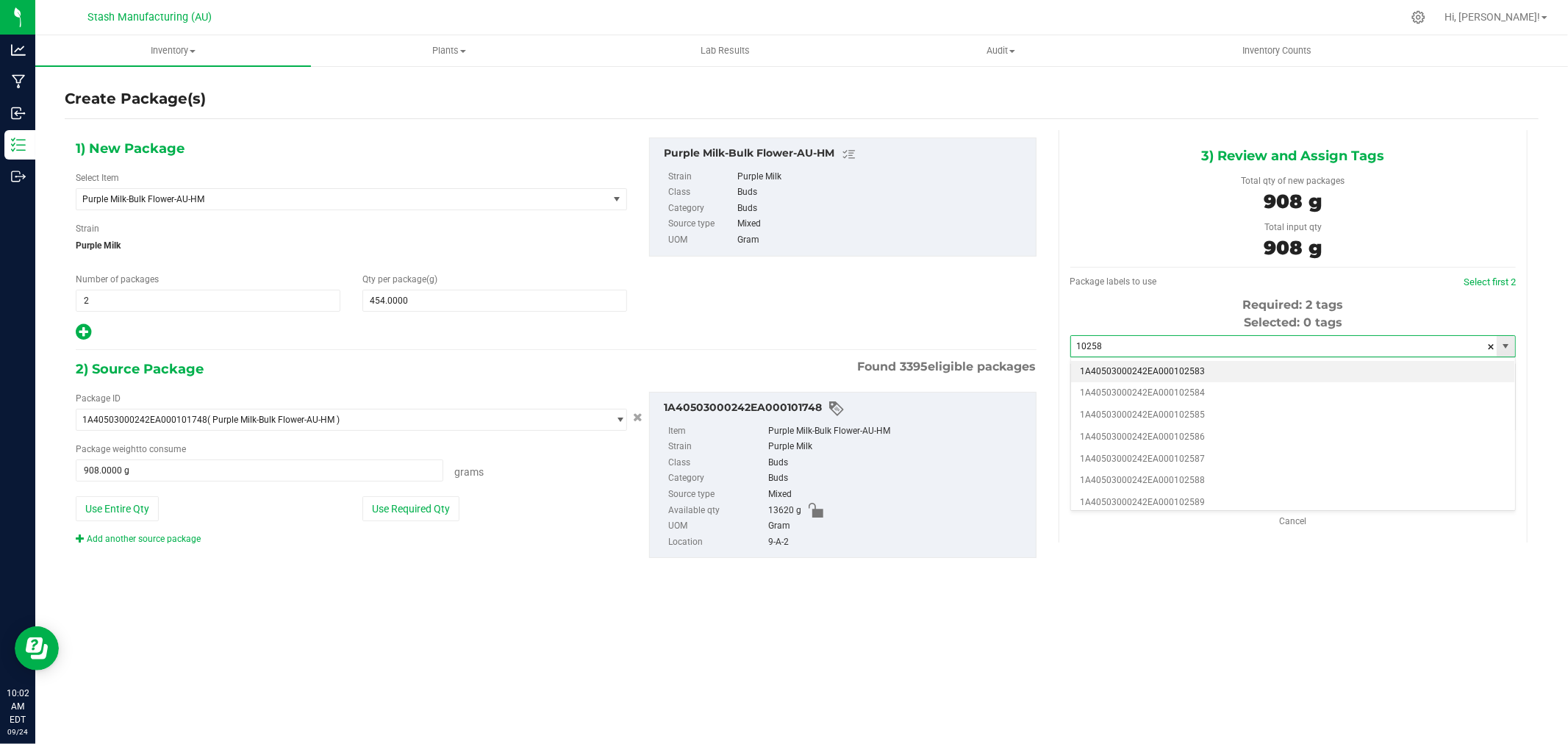
click at [1292, 356] on input "10258" at bounding box center [1284, 346] width 425 height 21
click at [1300, 365] on li "1A40503000242EA000102583" at bounding box center [1293, 372] width 444 height 22
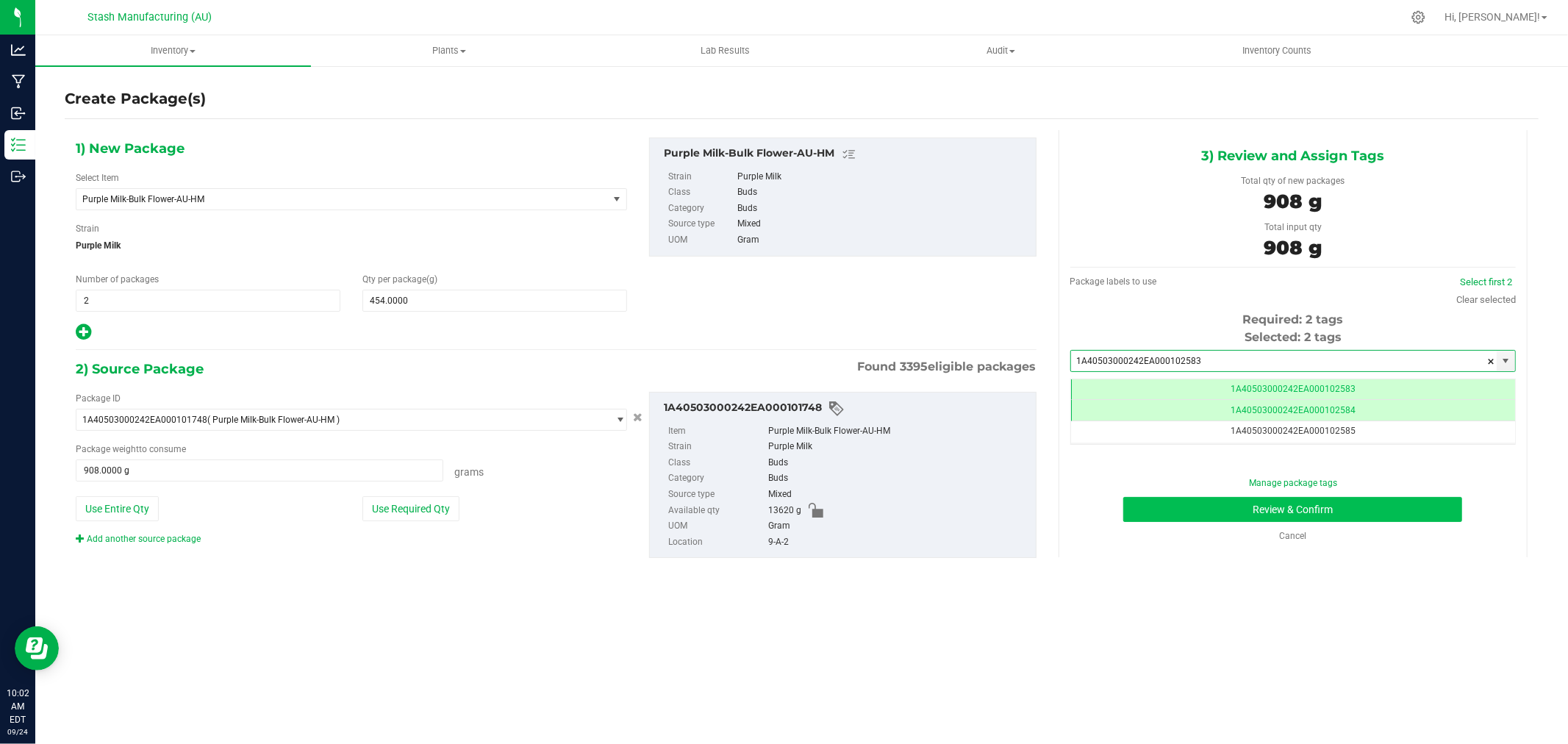
type input "1A40503000242EA000102583"
click at [1432, 509] on button "Review & Confirm" at bounding box center [1292, 509] width 339 height 25
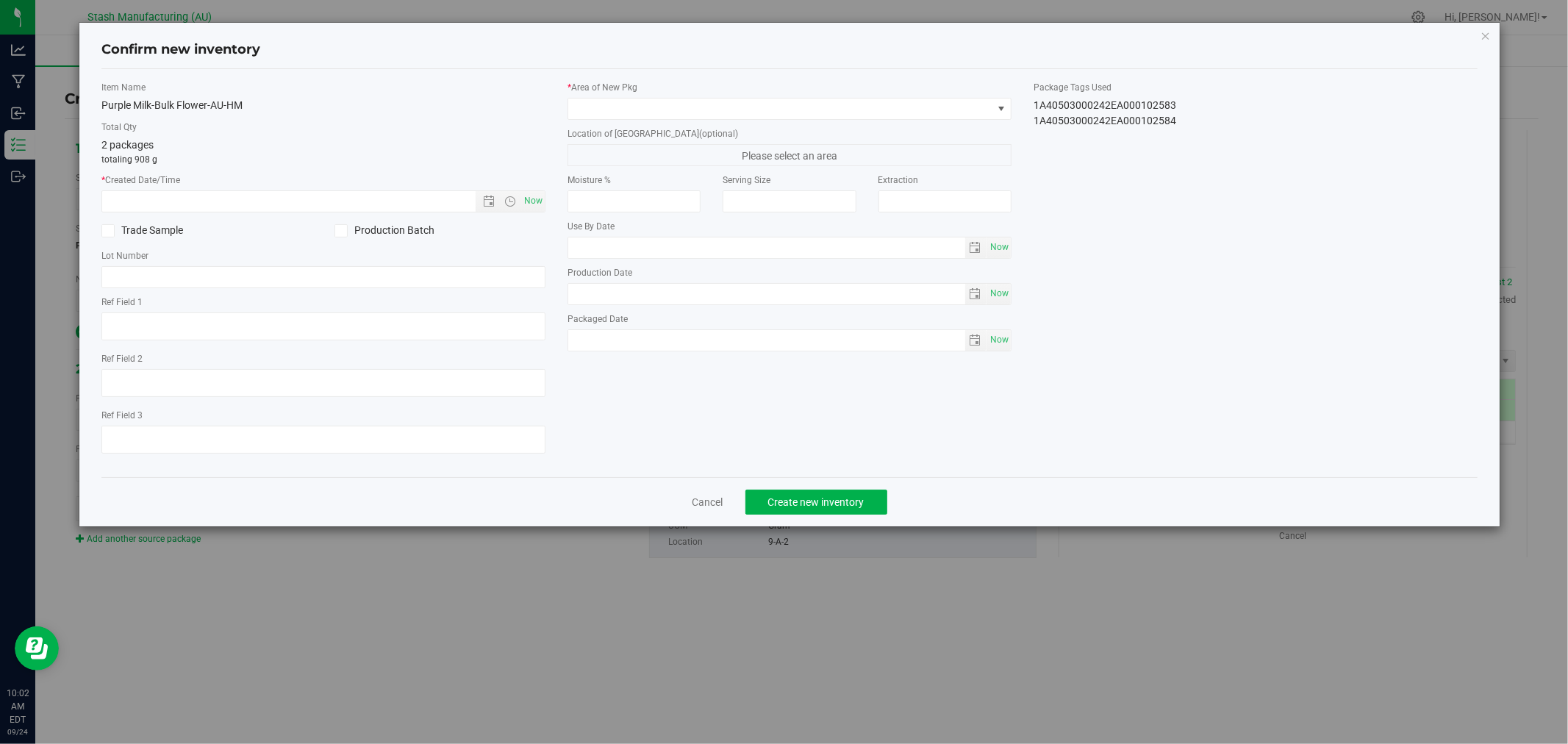
type input "[DATE]"
click at [541, 199] on span "Now" at bounding box center [533, 201] width 25 height 21
type input "[DATE] 10:02 AM"
click at [605, 109] on span at bounding box center [780, 109] width 424 height 21
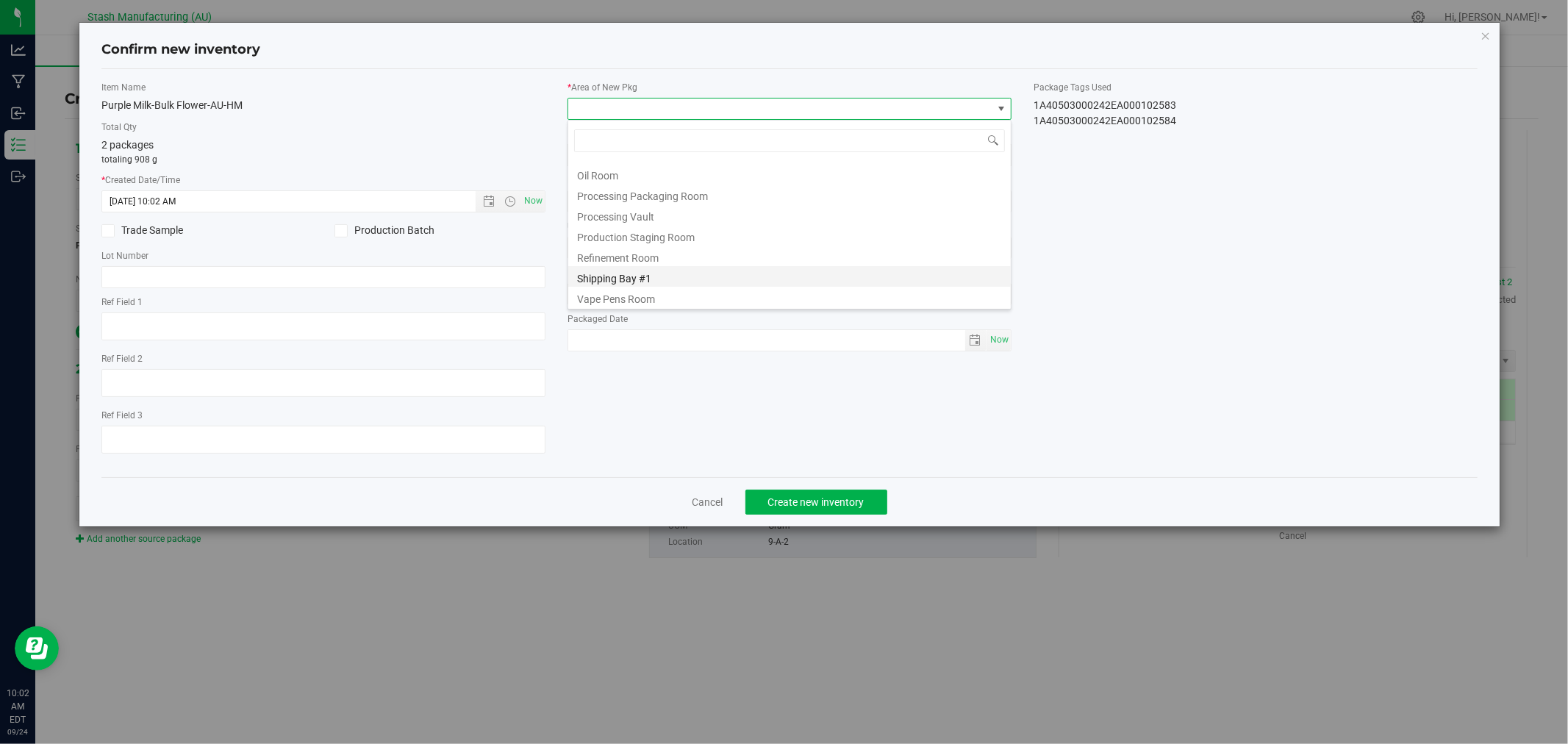
click at [669, 277] on li "Shipping Bay #1" at bounding box center [789, 277] width 443 height 21
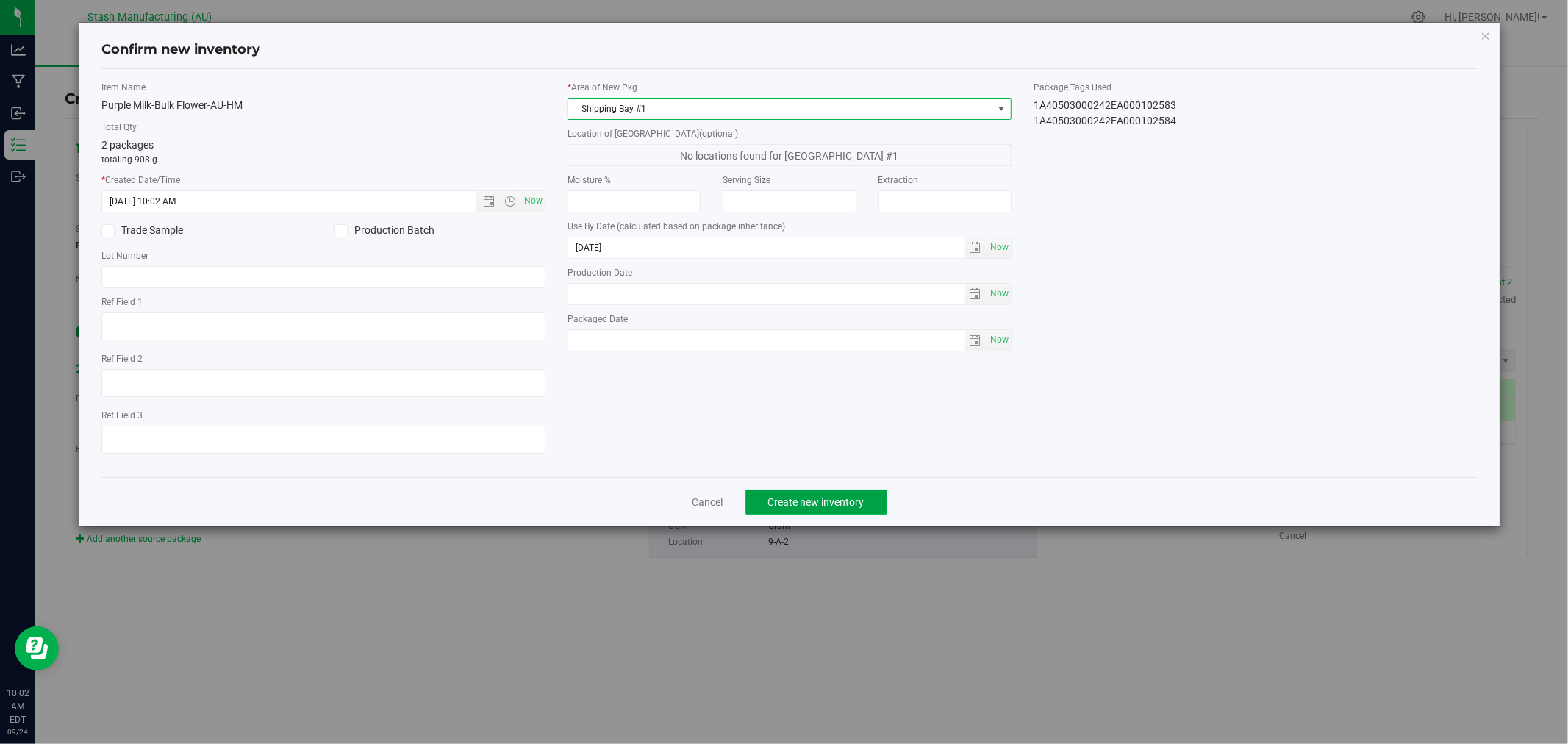
click at [841, 515] on button "Create new inventory" at bounding box center [816, 502] width 141 height 25
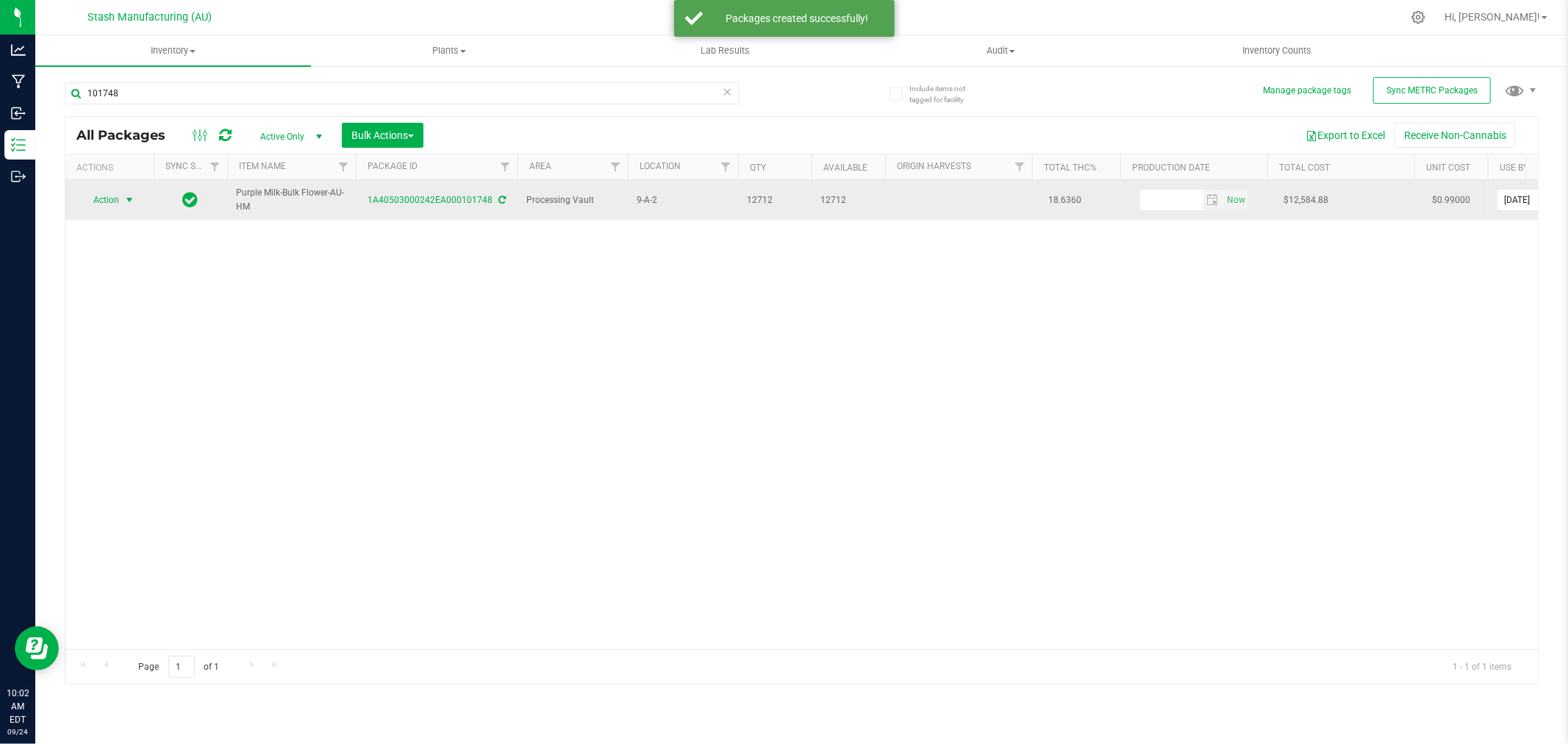
click at [114, 195] on span "Action" at bounding box center [100, 200] width 40 height 21
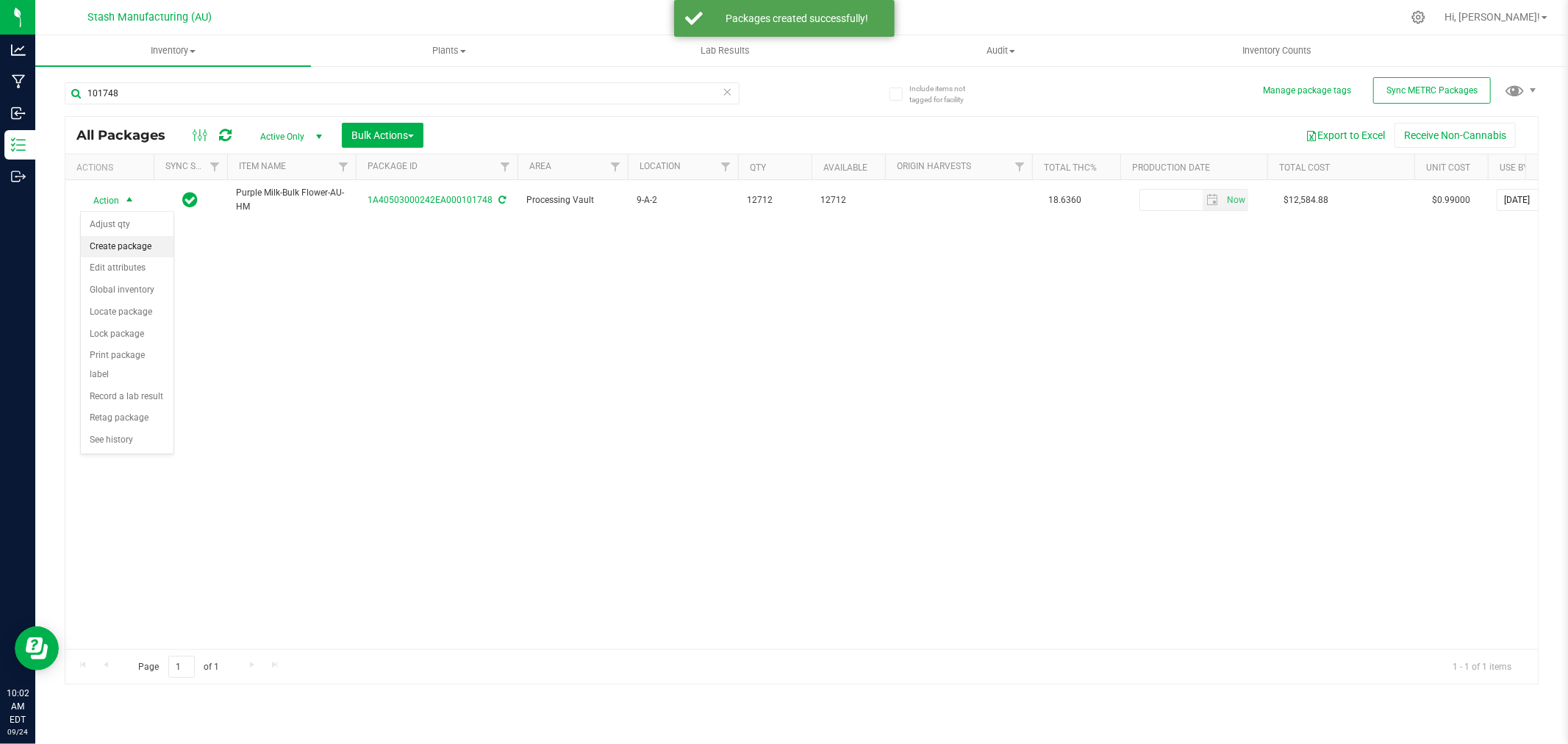
click at [115, 239] on li "Create package" at bounding box center [128, 247] width 93 height 22
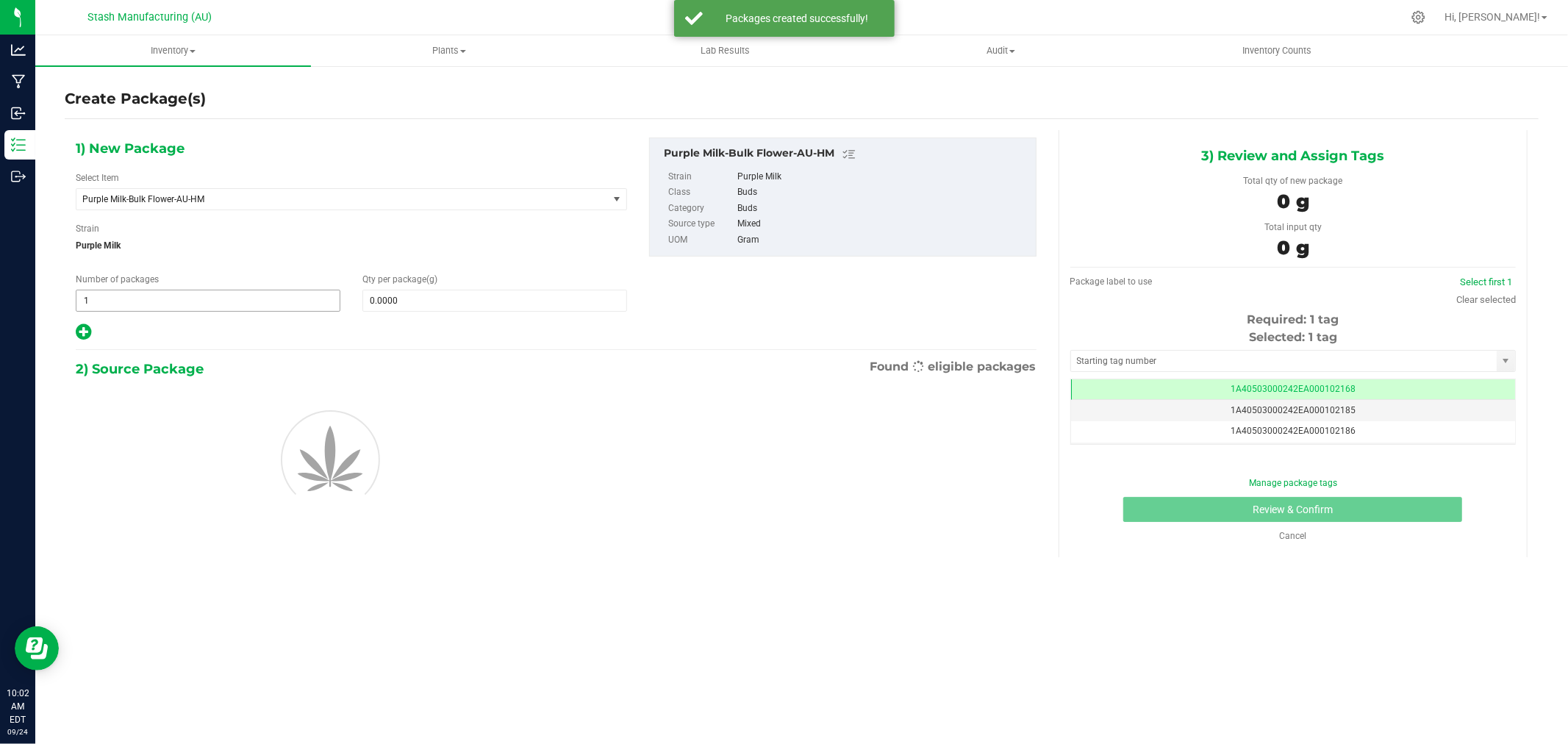
click at [261, 302] on span "1 1" at bounding box center [208, 300] width 265 height 22
click at [261, 302] on input "1" at bounding box center [208, 300] width 263 height 21
type input "3"
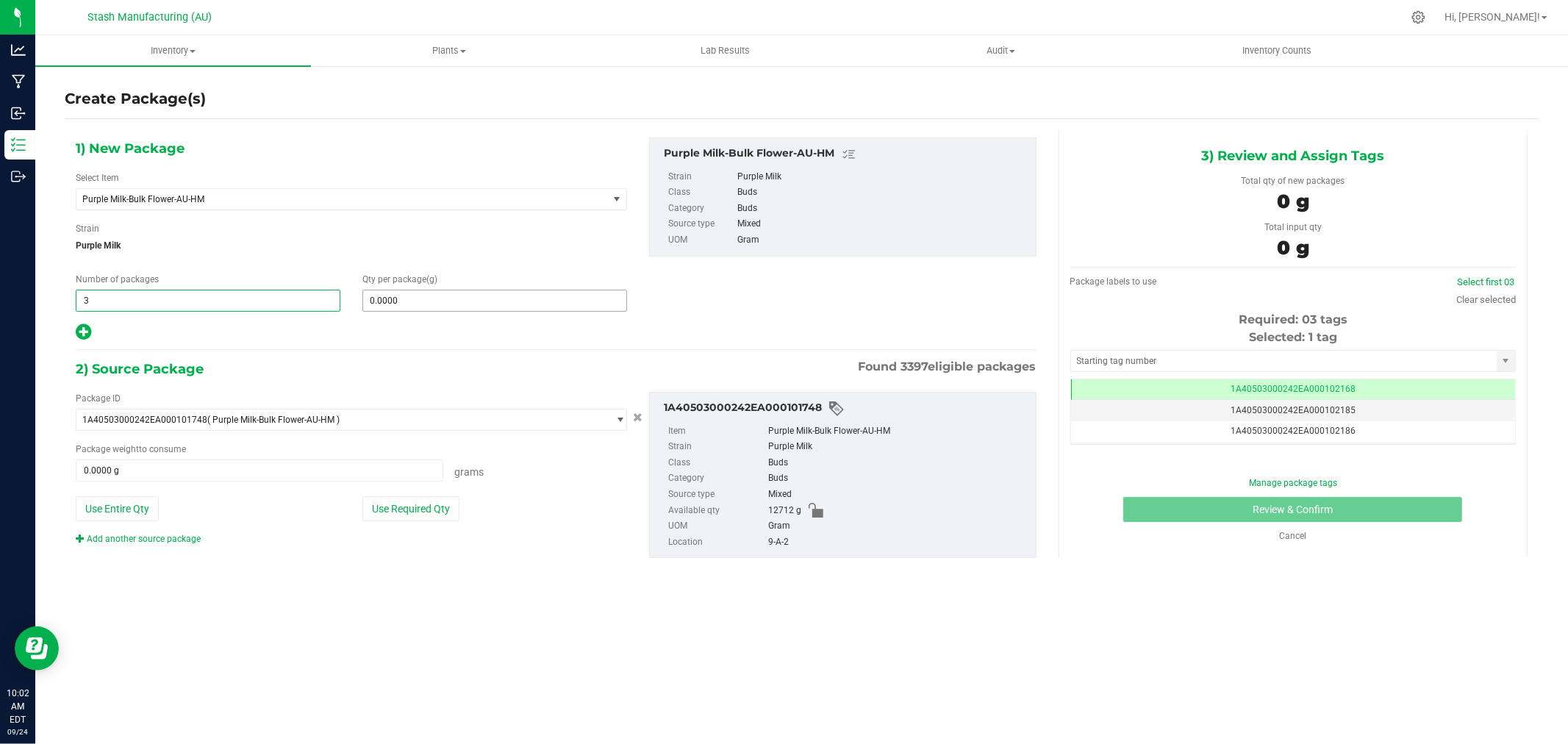
type input "3"
click at [430, 306] on span at bounding box center [495, 300] width 265 height 22
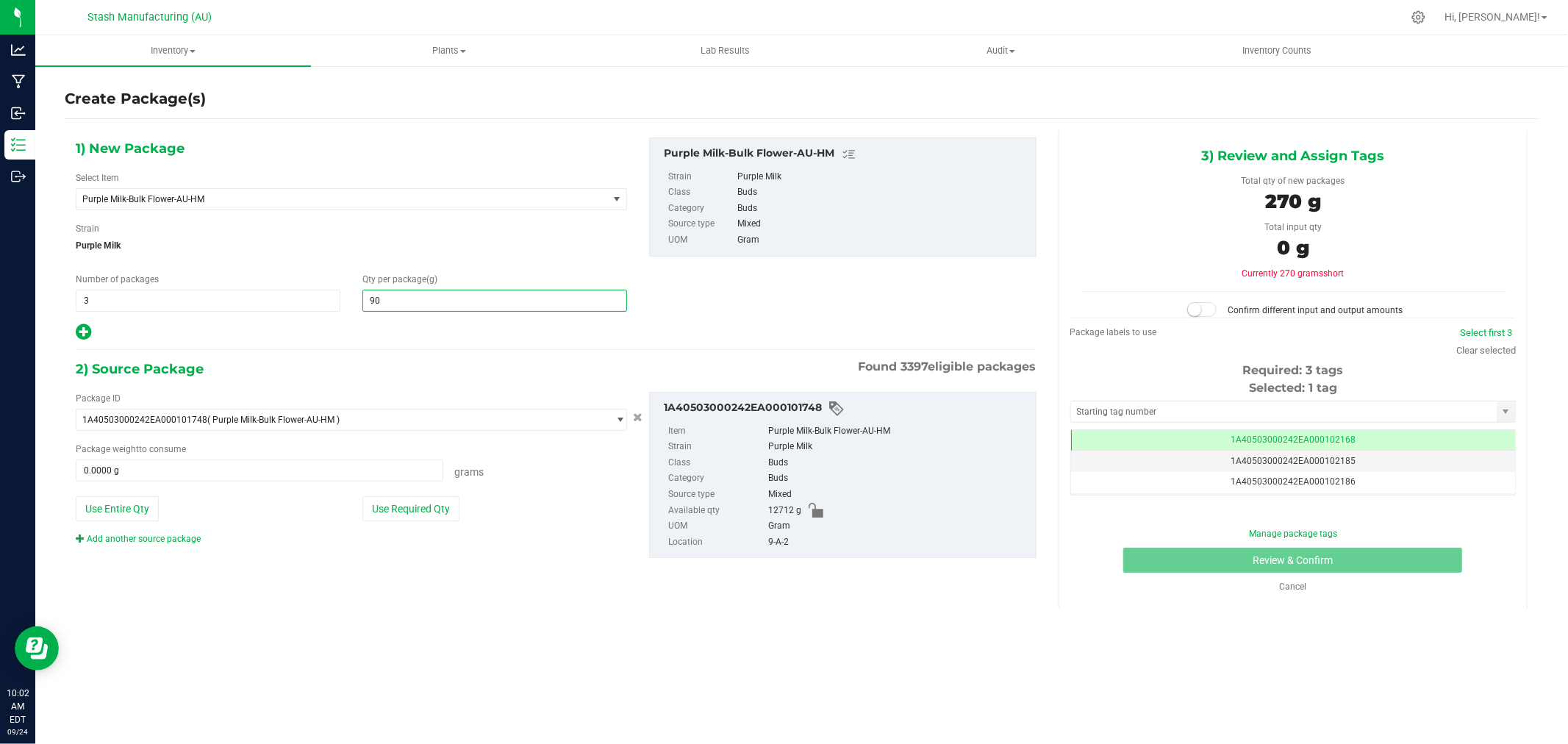
type input "908"
type input "908.0000"
drag, startPoint x: 436, startPoint y: 520, endPoint x: 454, endPoint y: 520, distance: 18.0
click at [436, 520] on button "Use Required Qty" at bounding box center [411, 508] width 97 height 25
type input "2724.0000 g"
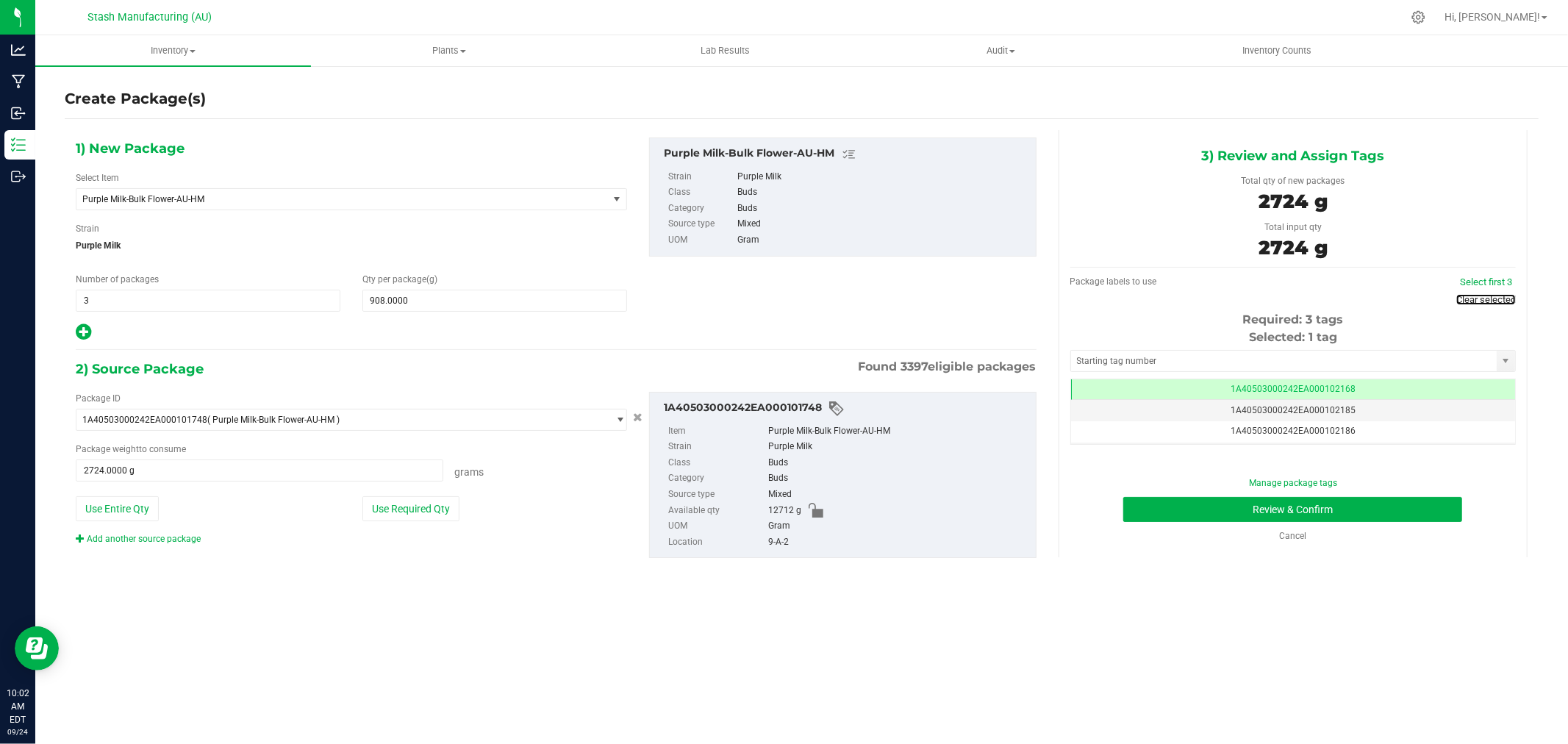
drag, startPoint x: 1472, startPoint y: 300, endPoint x: 1422, endPoint y: 309, distance: 50.8
click at [1472, 300] on link "Clear selected" at bounding box center [1486, 299] width 59 height 11
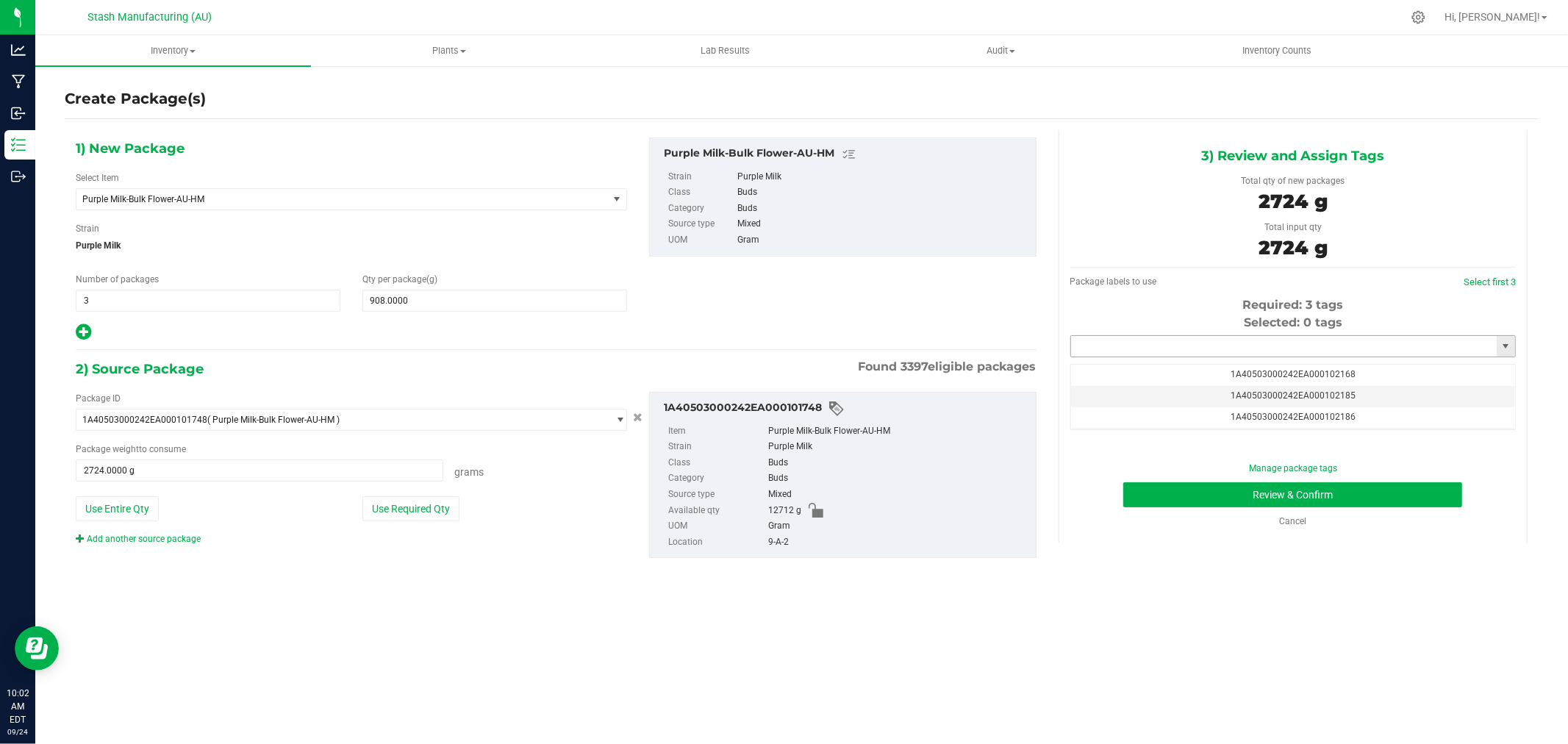
click at [1312, 341] on input "text" at bounding box center [1284, 346] width 425 height 21
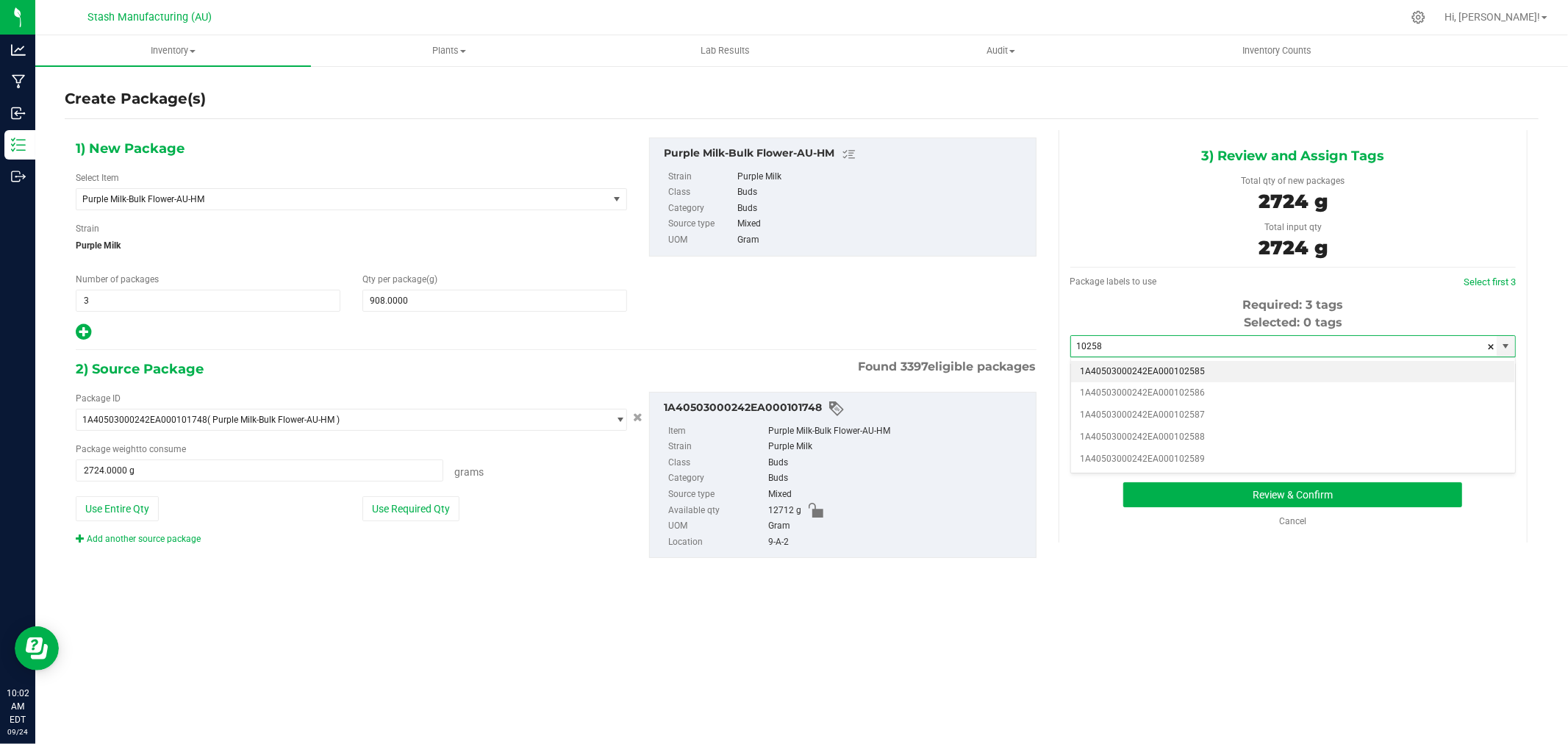
click at [1289, 366] on li "1A40503000242EA000102585" at bounding box center [1293, 372] width 444 height 22
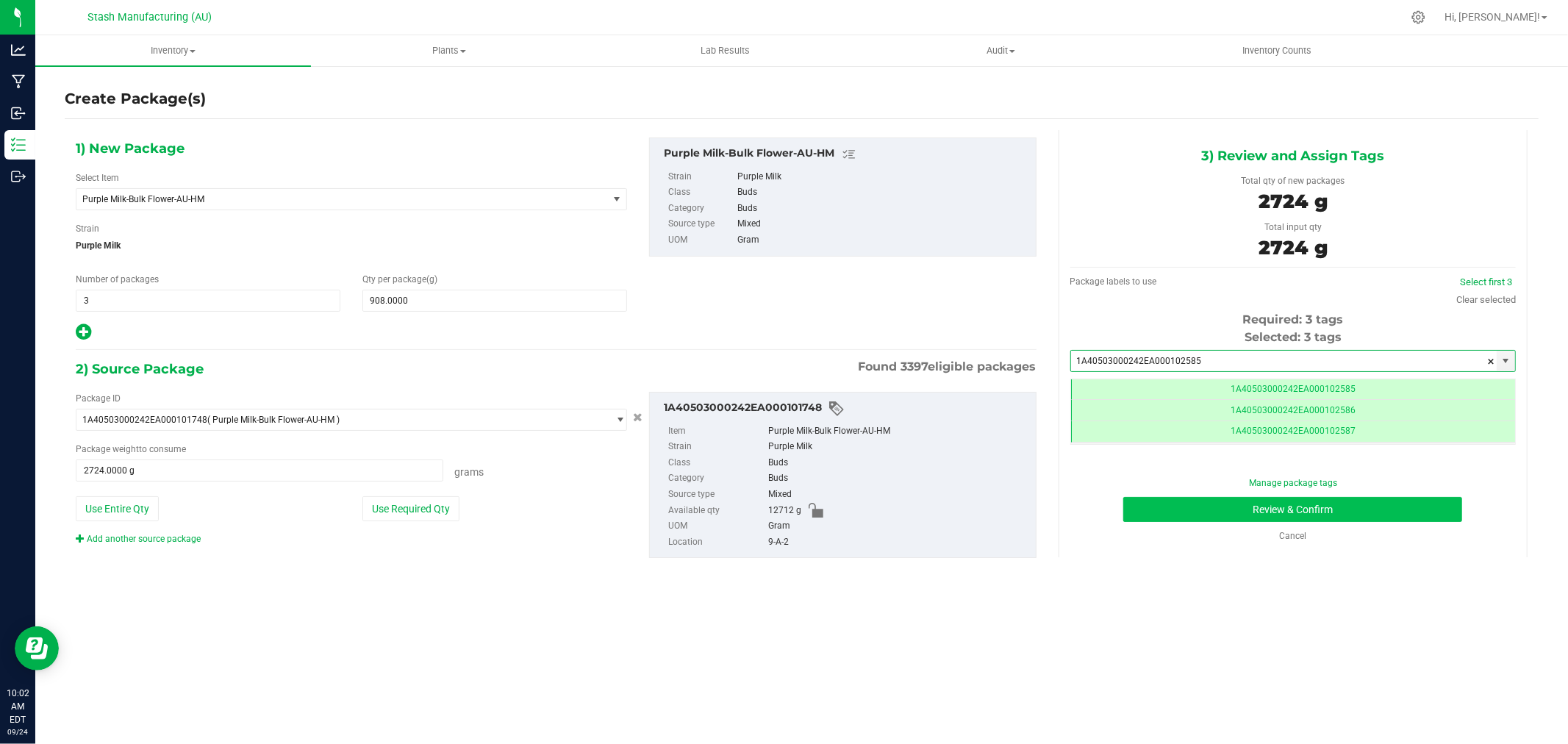
type input "1A40503000242EA000102585"
click at [1380, 513] on button "Review & Confirm" at bounding box center [1292, 509] width 339 height 25
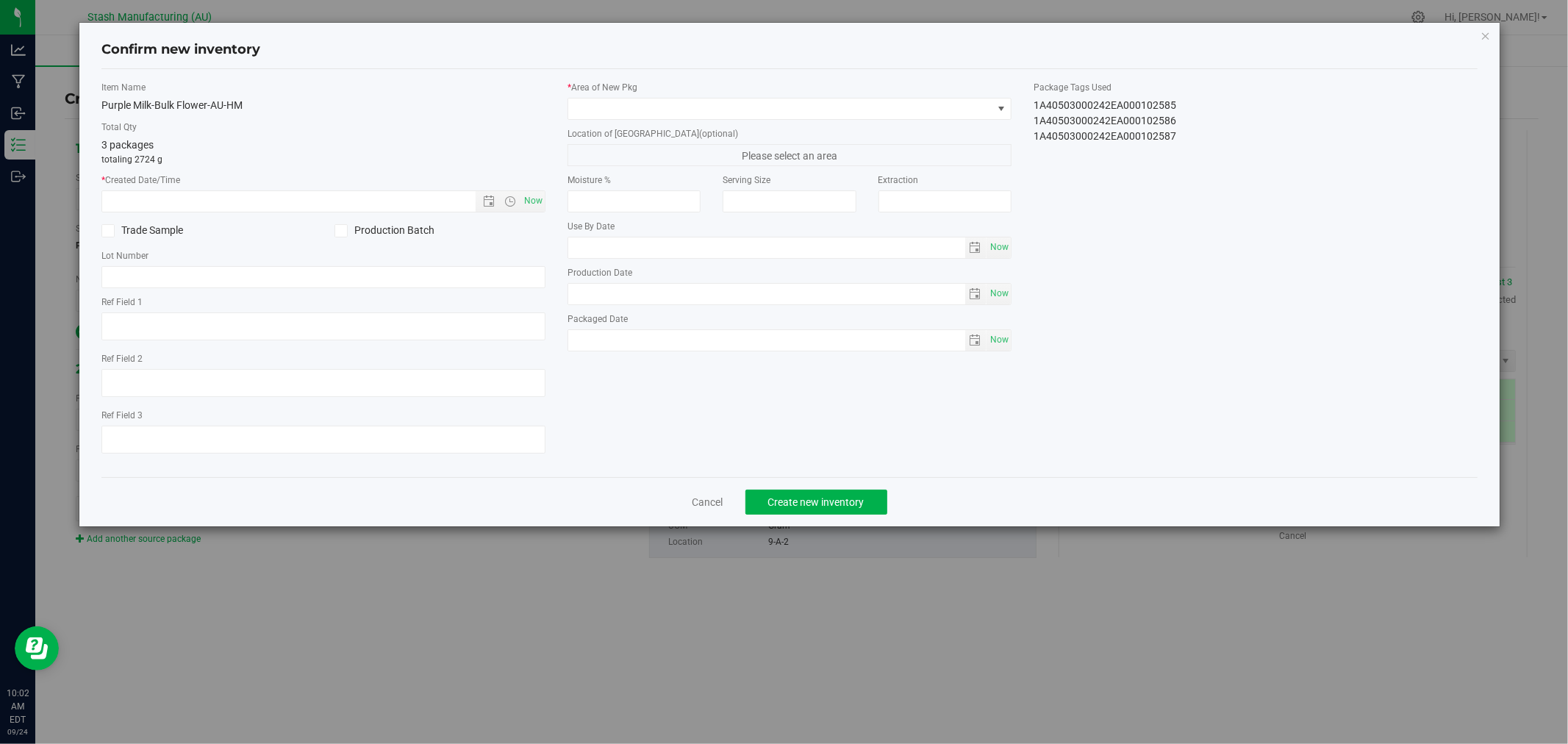
type input "[DATE]"
click at [535, 204] on span "Now" at bounding box center [533, 201] width 25 height 21
type input "[DATE] 10:02 AM"
click at [601, 100] on span at bounding box center [780, 109] width 424 height 21
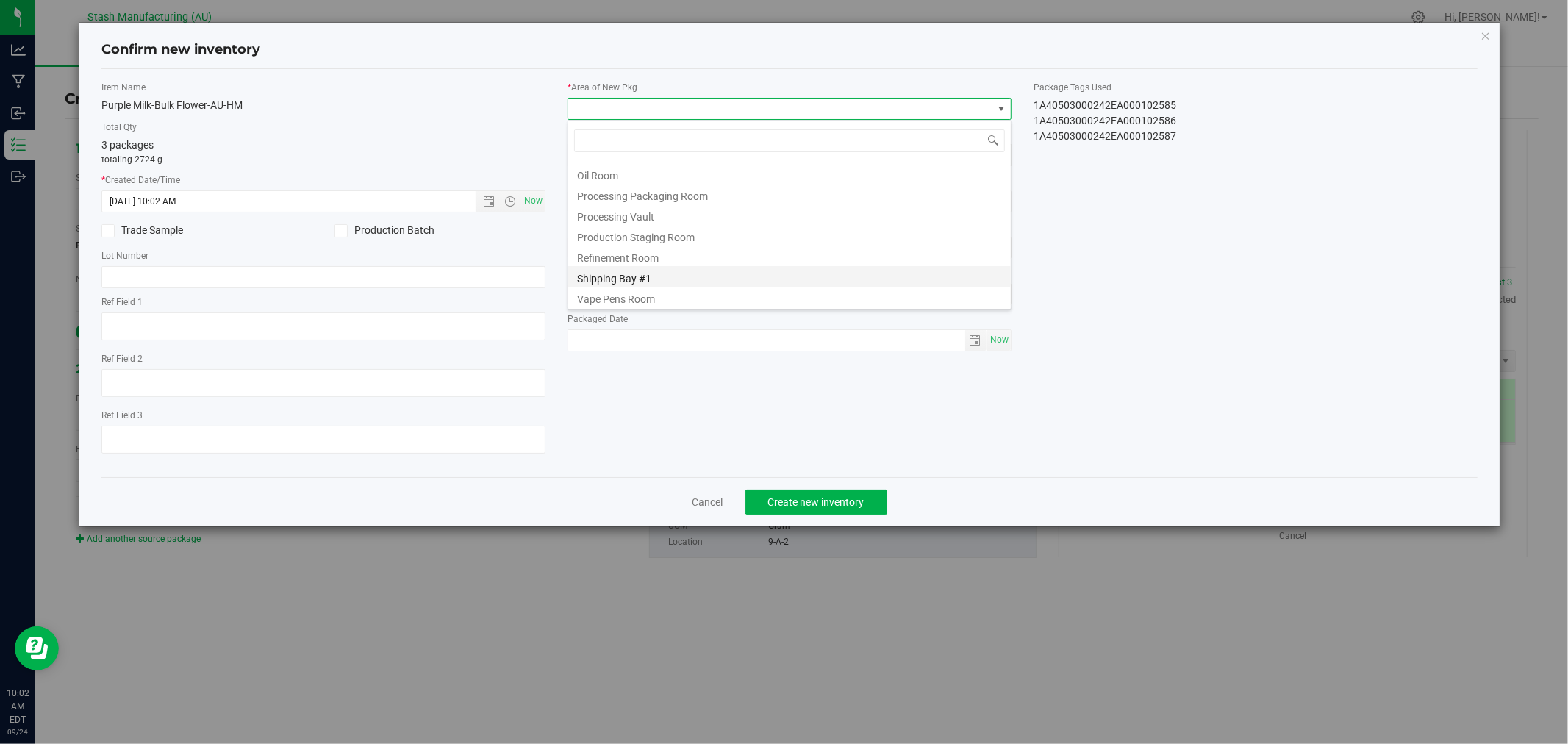
click at [655, 275] on li "Shipping Bay #1" at bounding box center [789, 277] width 443 height 21
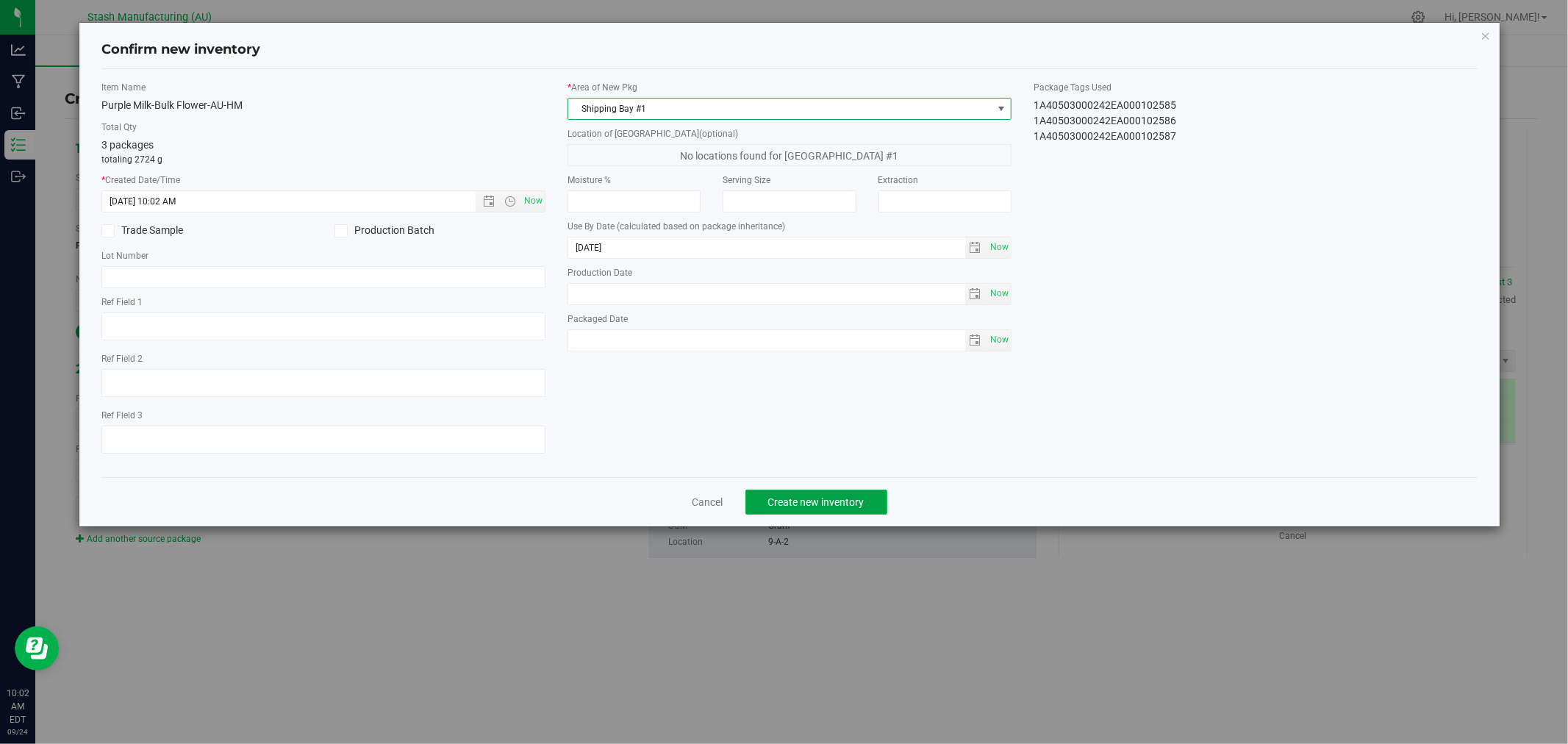
click at [822, 513] on button "Create new inventory" at bounding box center [816, 502] width 141 height 25
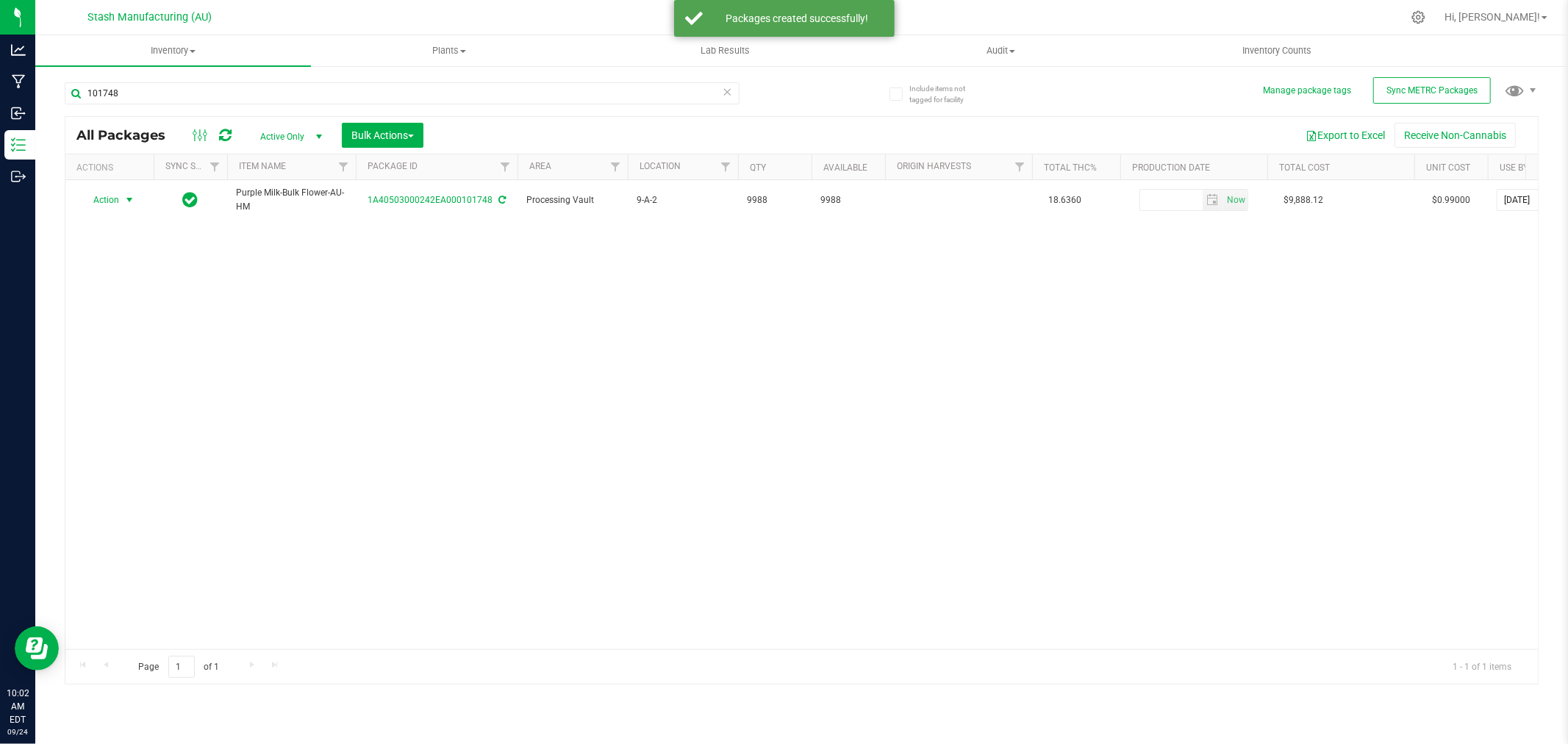
click at [112, 207] on span "Action" at bounding box center [100, 200] width 40 height 21
click at [125, 253] on li "Create package" at bounding box center [128, 247] width 93 height 22
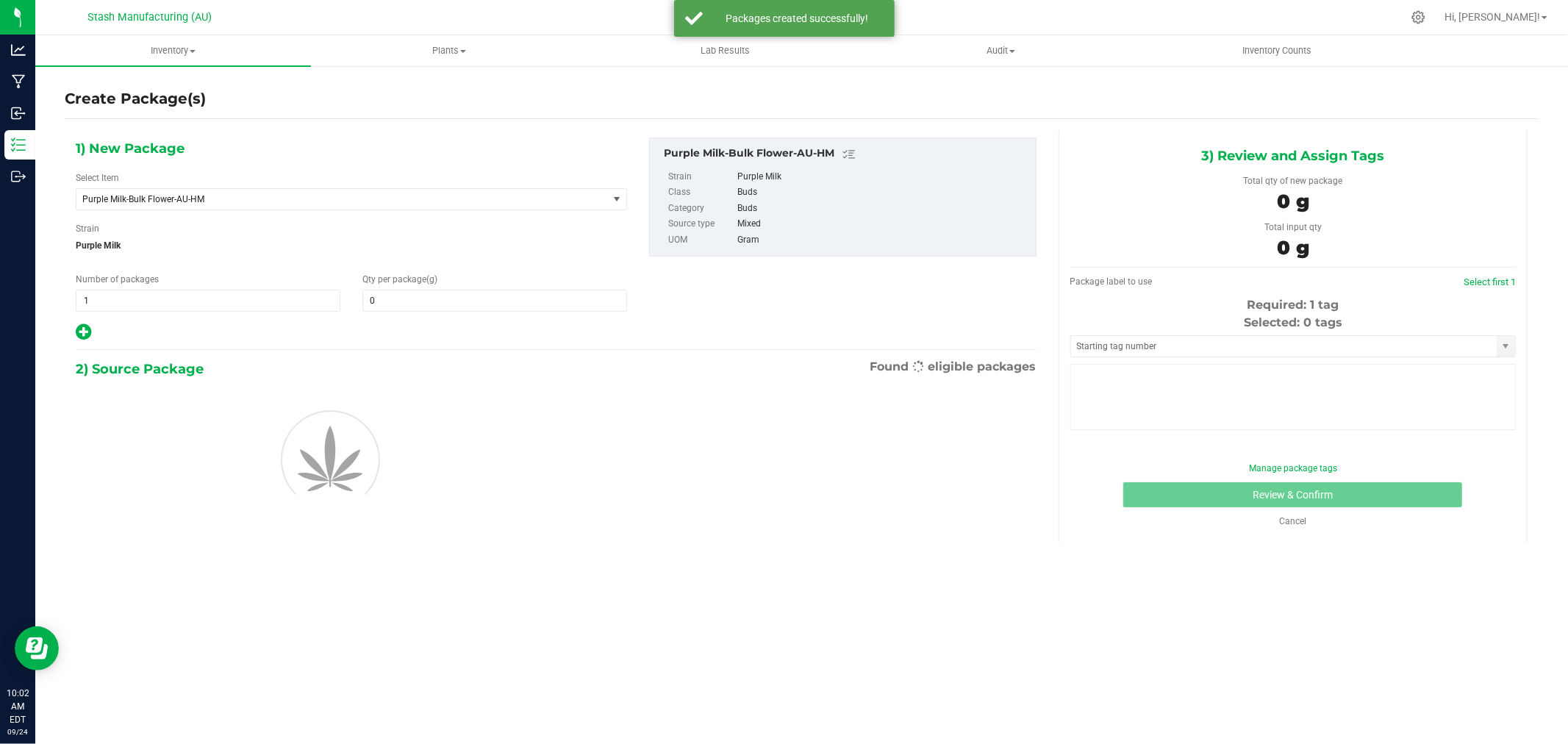
type input "0.0000"
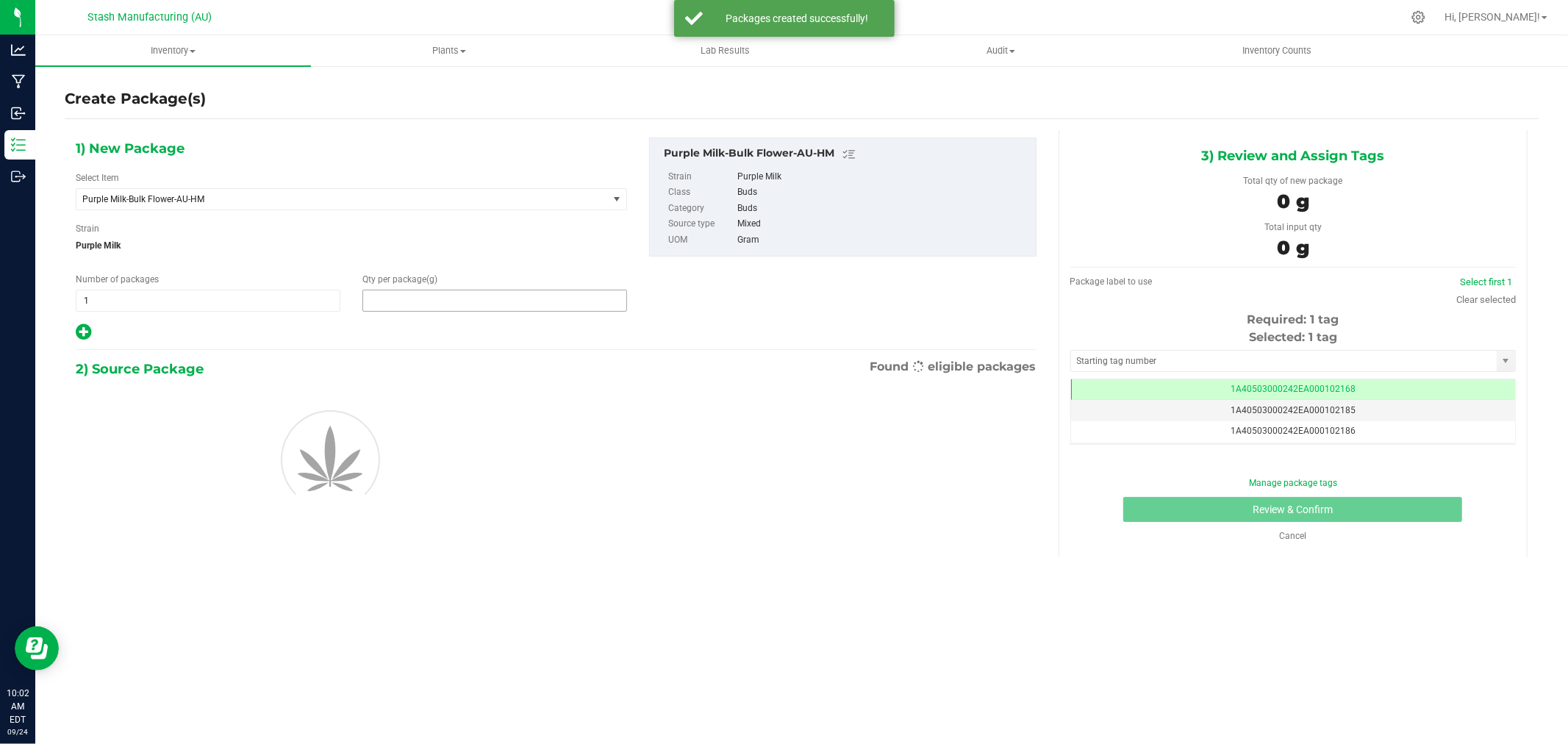
click at [455, 304] on span at bounding box center [495, 300] width 265 height 22
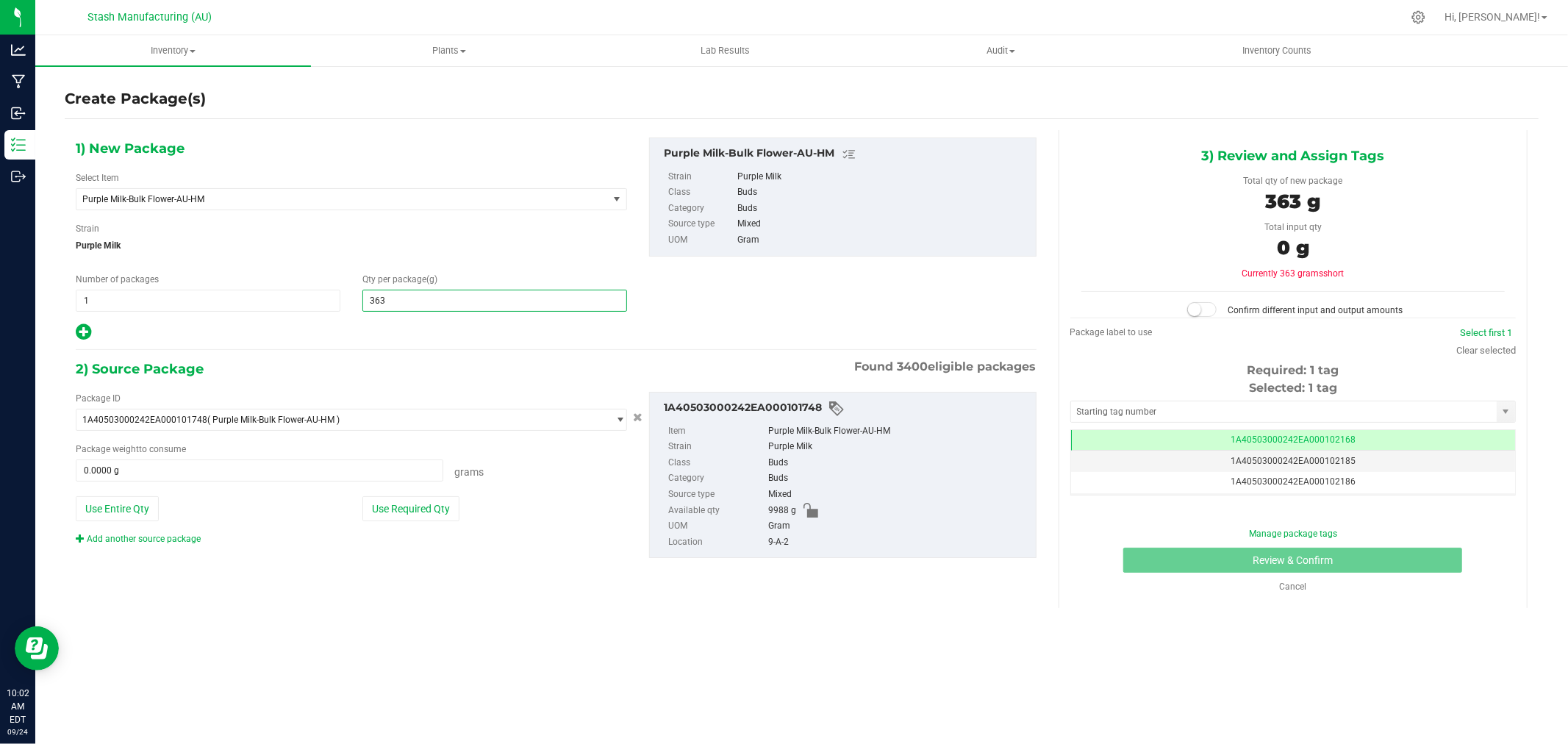
type input "3632"
type input "3,632.0000"
click at [399, 503] on button "Use Required Qty" at bounding box center [411, 508] width 97 height 25
type input "3632.0000 g"
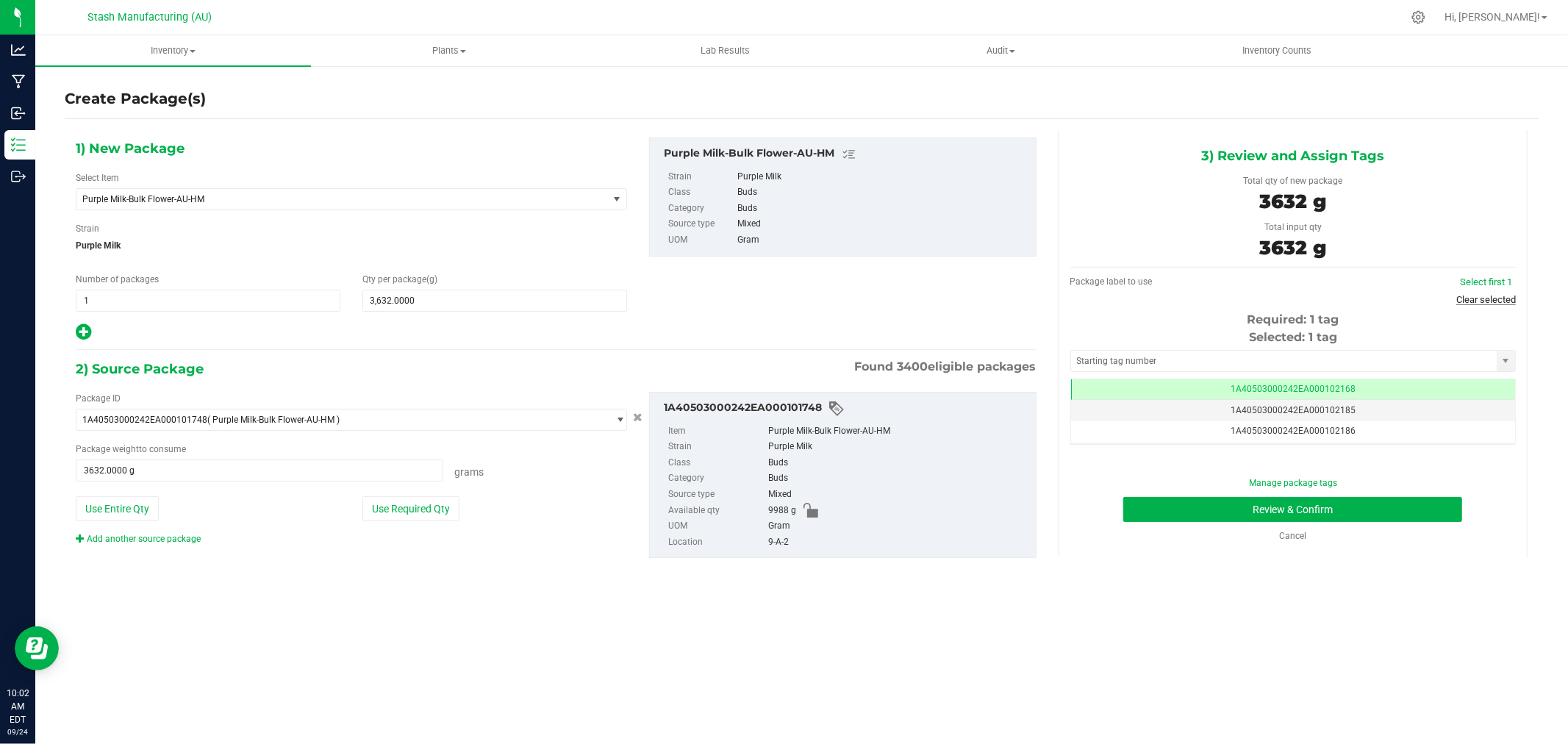
click at [1457, 297] on link "Clear selected" at bounding box center [1486, 299] width 59 height 11
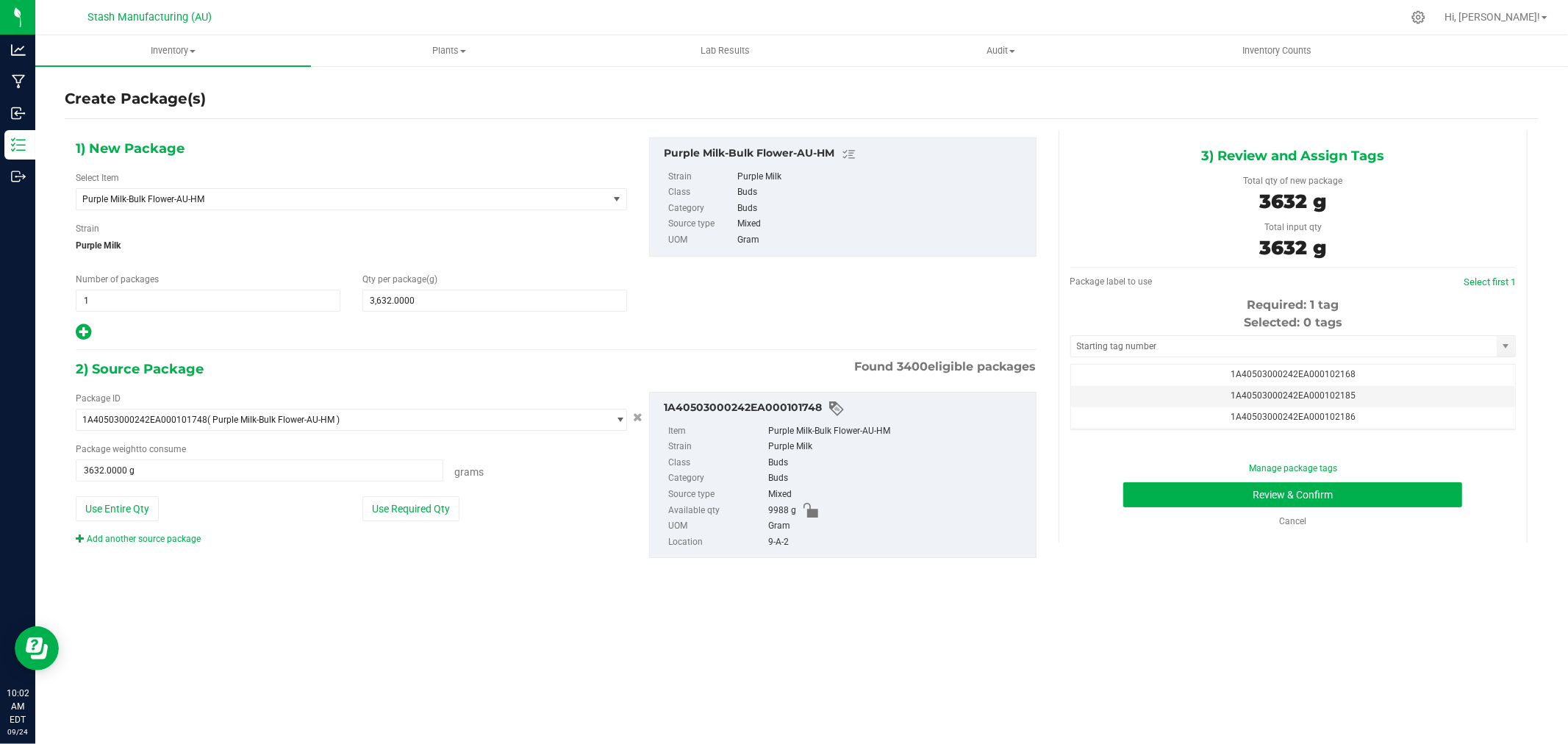
click at [1265, 361] on div "Selected: 0 tags Tag 1A40503000242EA000102168 1A40503000242EA000102185 1A405030…" at bounding box center [1293, 372] width 445 height 116
click at [1263, 350] on input "text" at bounding box center [1284, 346] width 425 height 21
click at [1244, 364] on li "1A40503000242EA000102588" at bounding box center [1293, 372] width 444 height 22
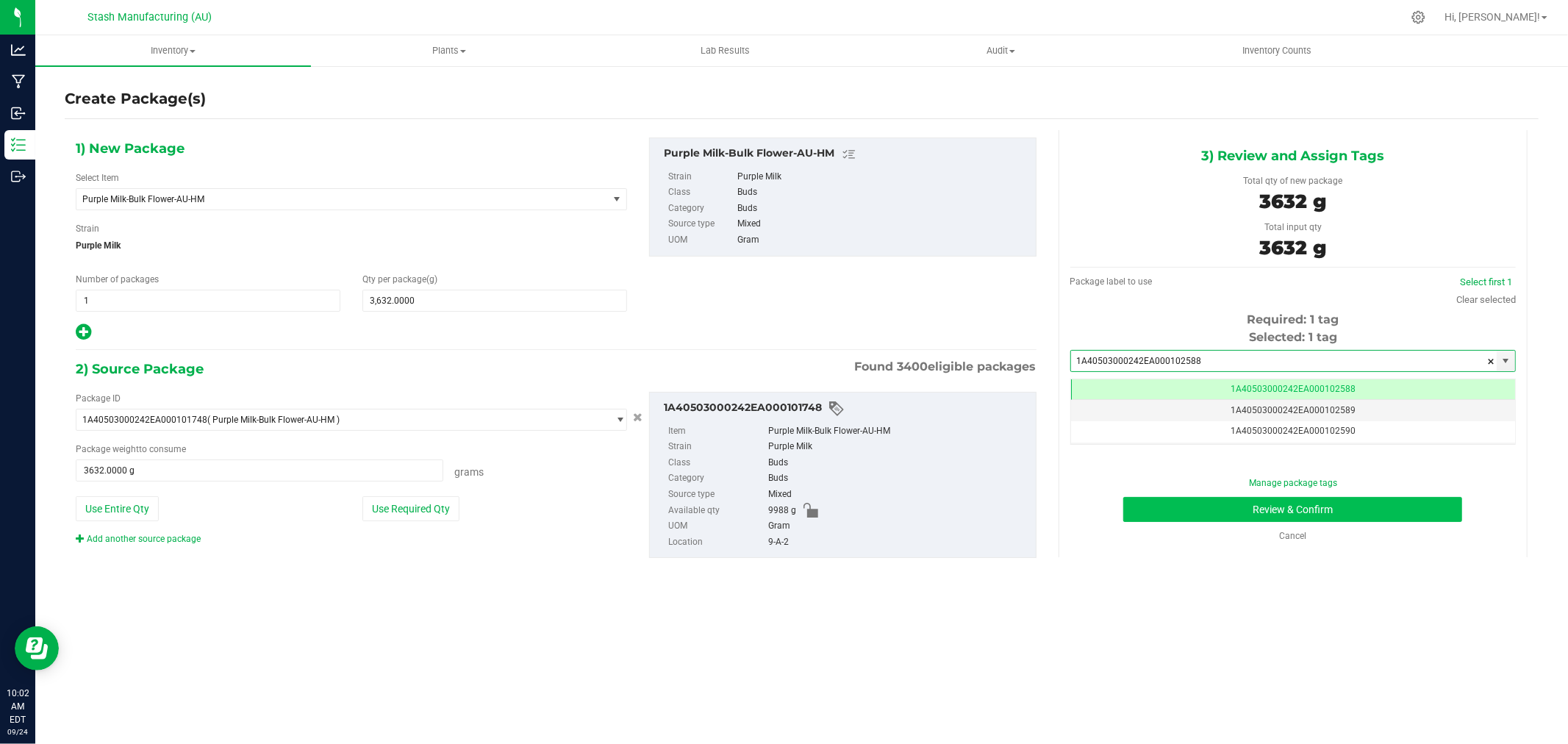
type input "1A40503000242EA000102588"
click at [1398, 501] on button "Review & Confirm" at bounding box center [1292, 509] width 339 height 25
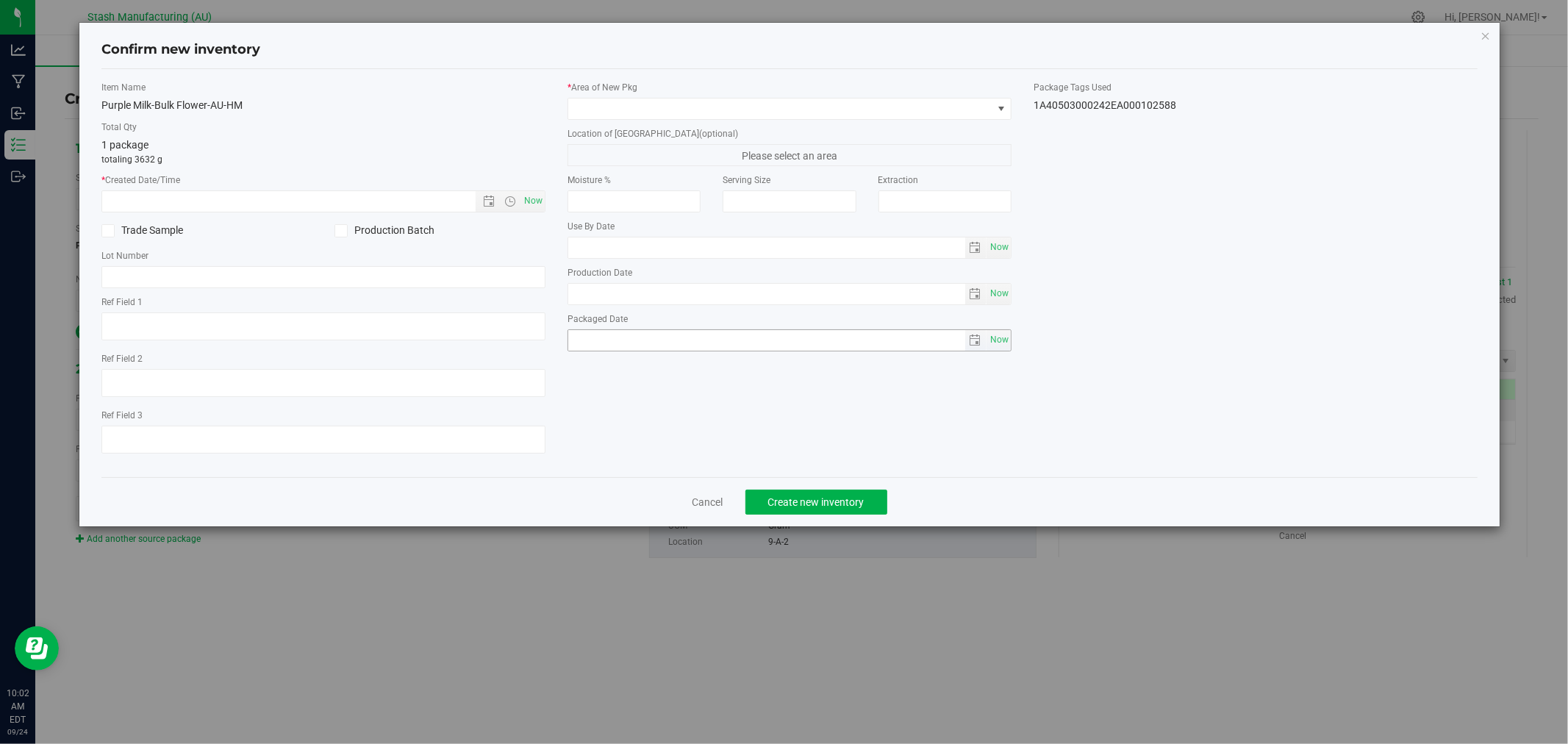
type input "[DATE]"
click at [529, 202] on span "Now" at bounding box center [533, 201] width 25 height 21
type input "[DATE] 10:02 AM"
click at [653, 106] on span at bounding box center [780, 109] width 424 height 21
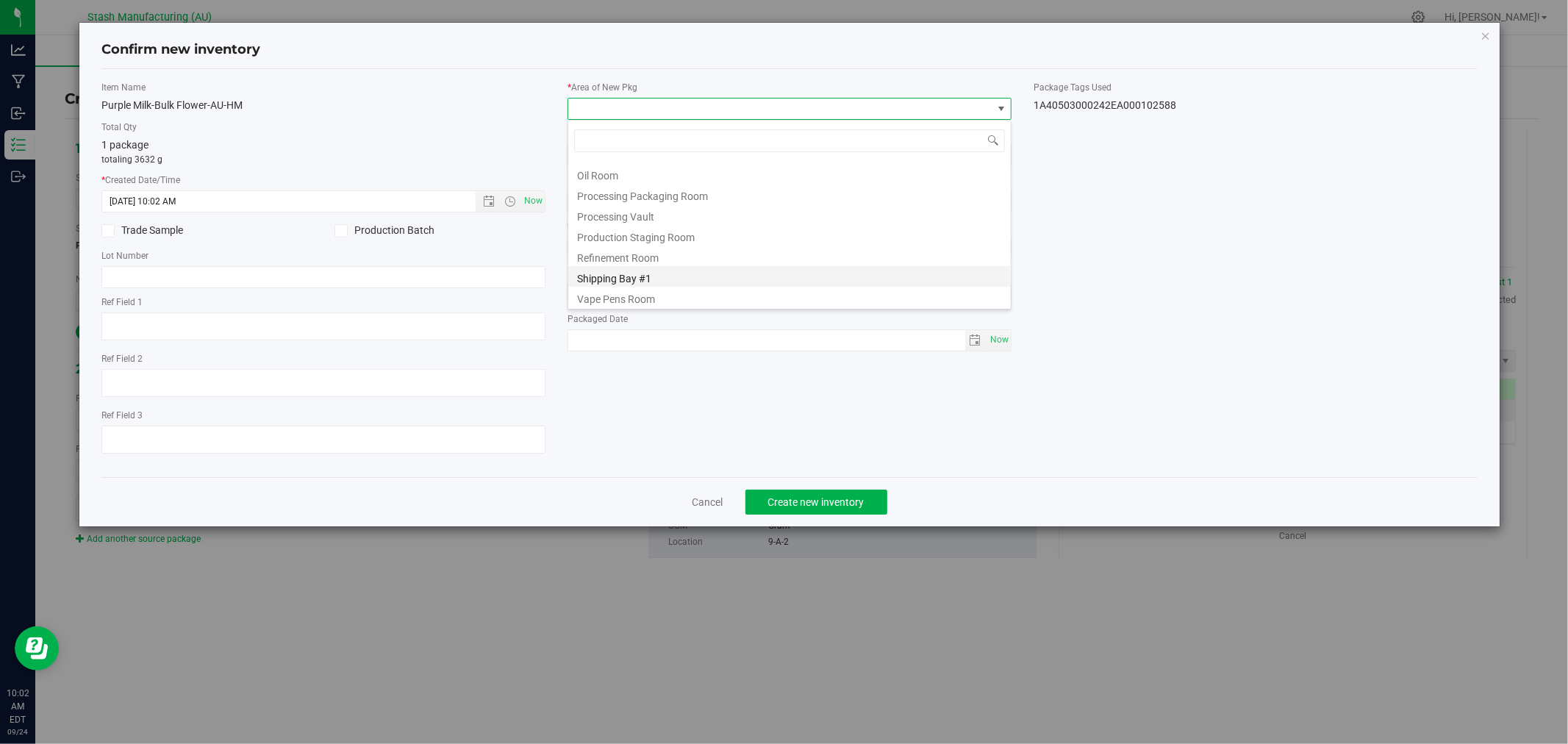
click at [687, 280] on li "Shipping Bay #1" at bounding box center [789, 277] width 443 height 21
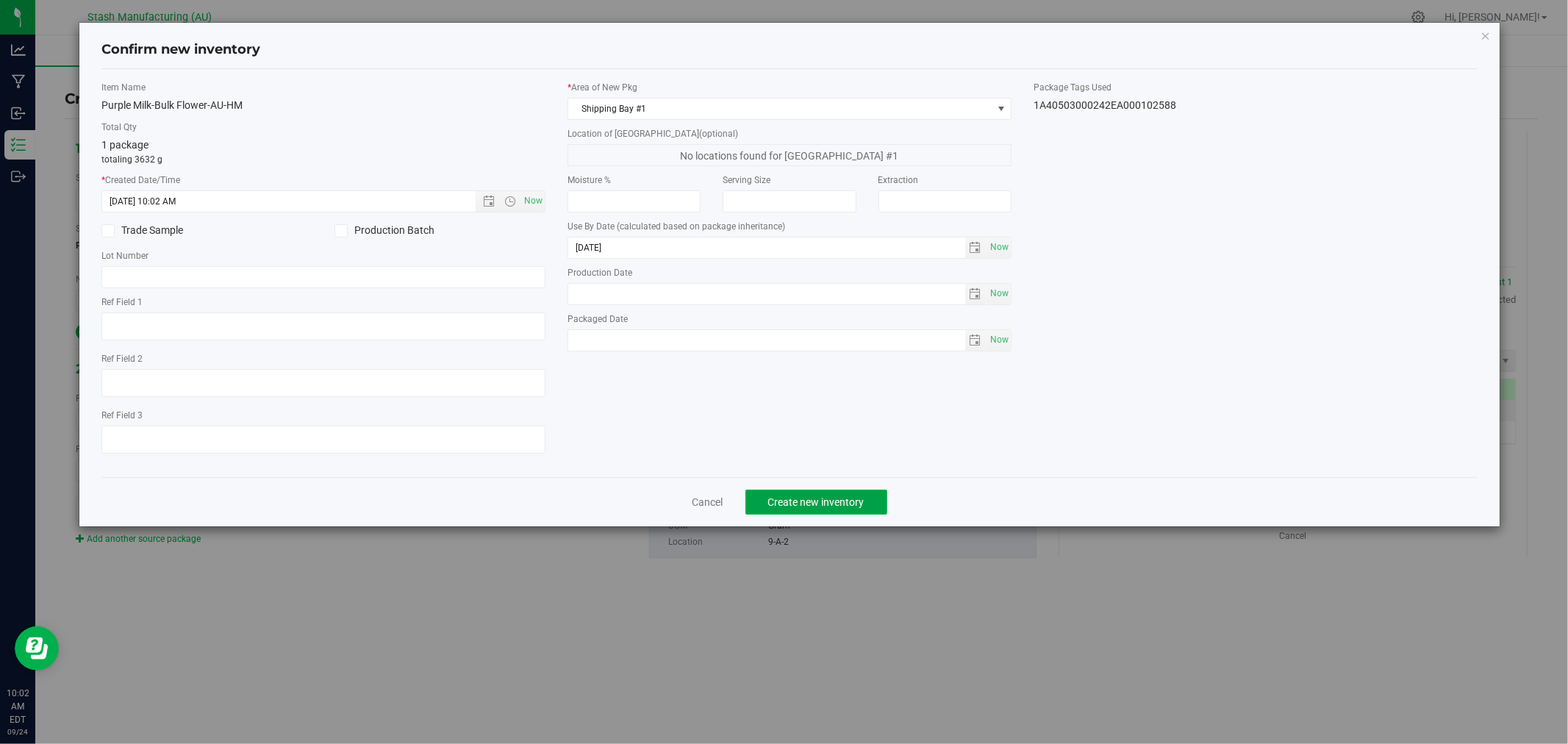
click at [824, 502] on span "Create new inventory" at bounding box center [817, 502] width 97 height 12
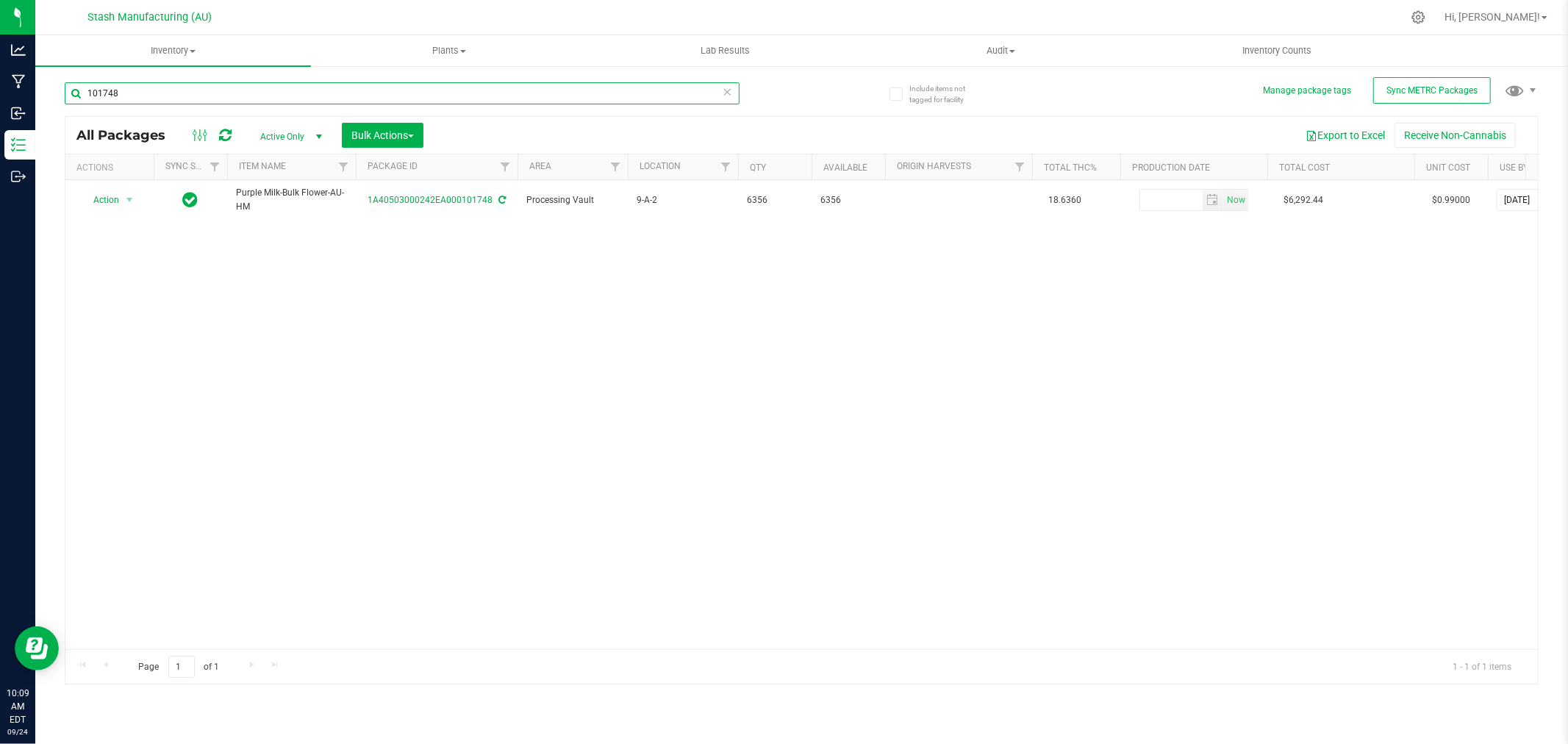
click at [153, 92] on input "101748" at bounding box center [402, 93] width 675 height 22
type input "93352"
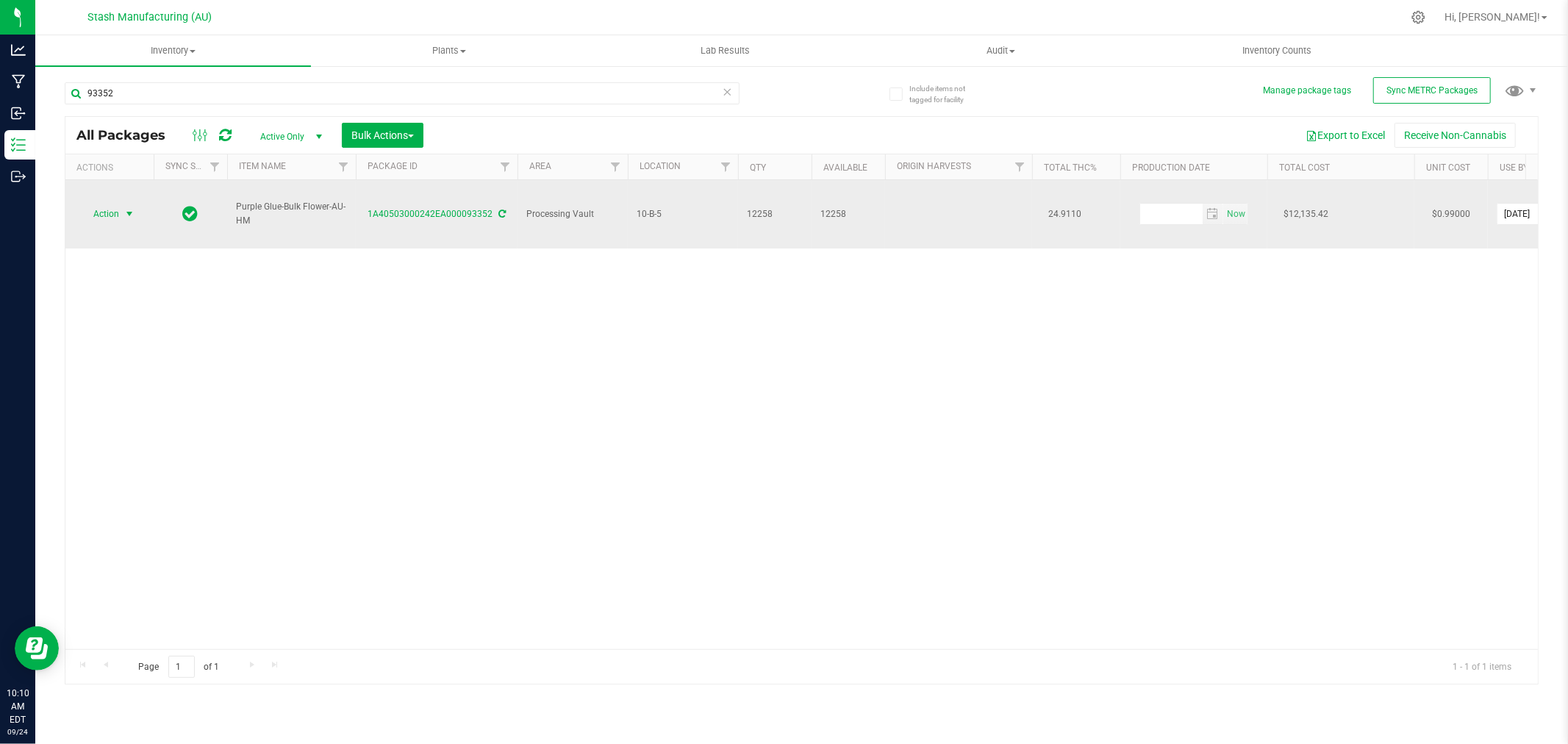
click at [120, 204] on span "Action" at bounding box center [100, 214] width 40 height 21
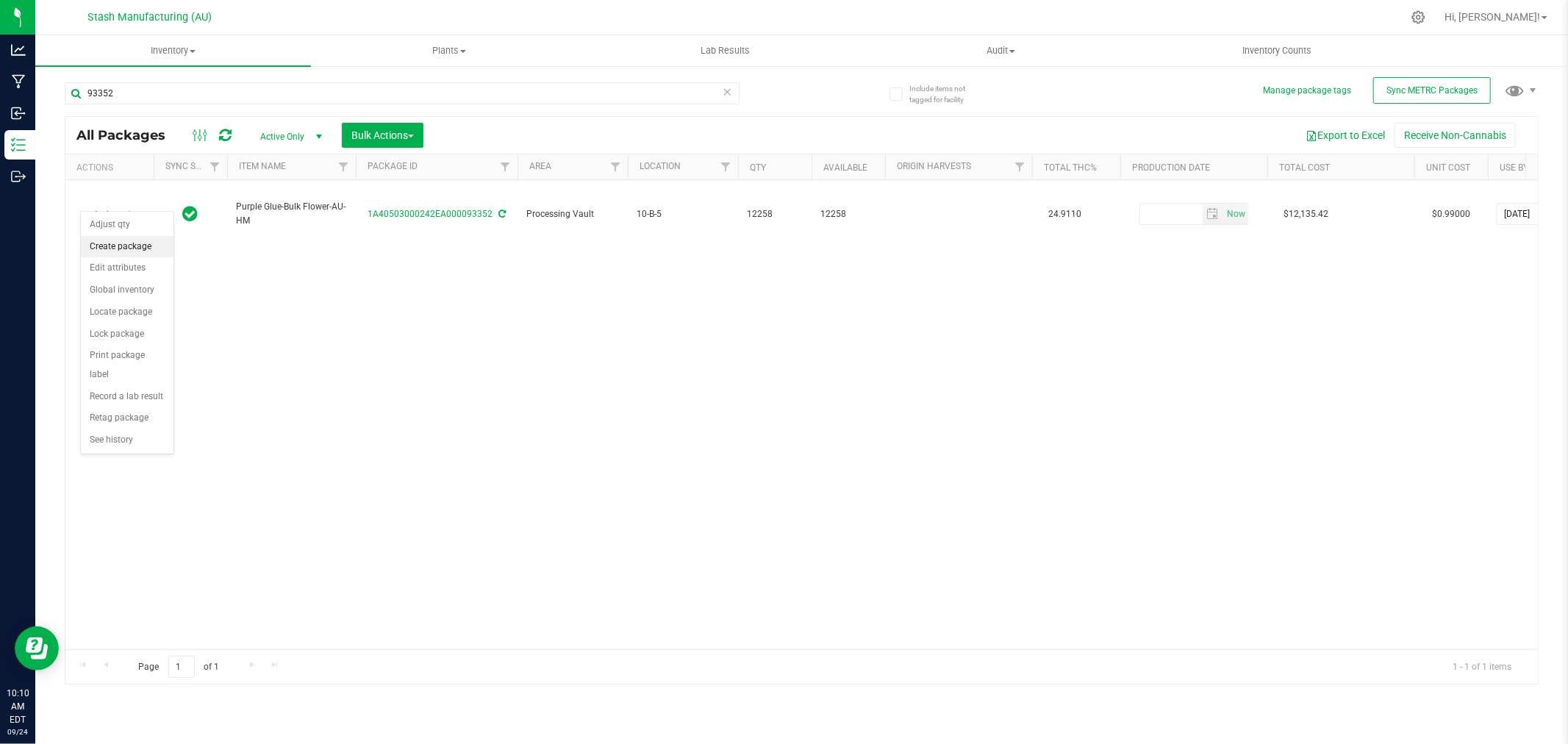
click at [123, 244] on li "Create package" at bounding box center [128, 247] width 93 height 22
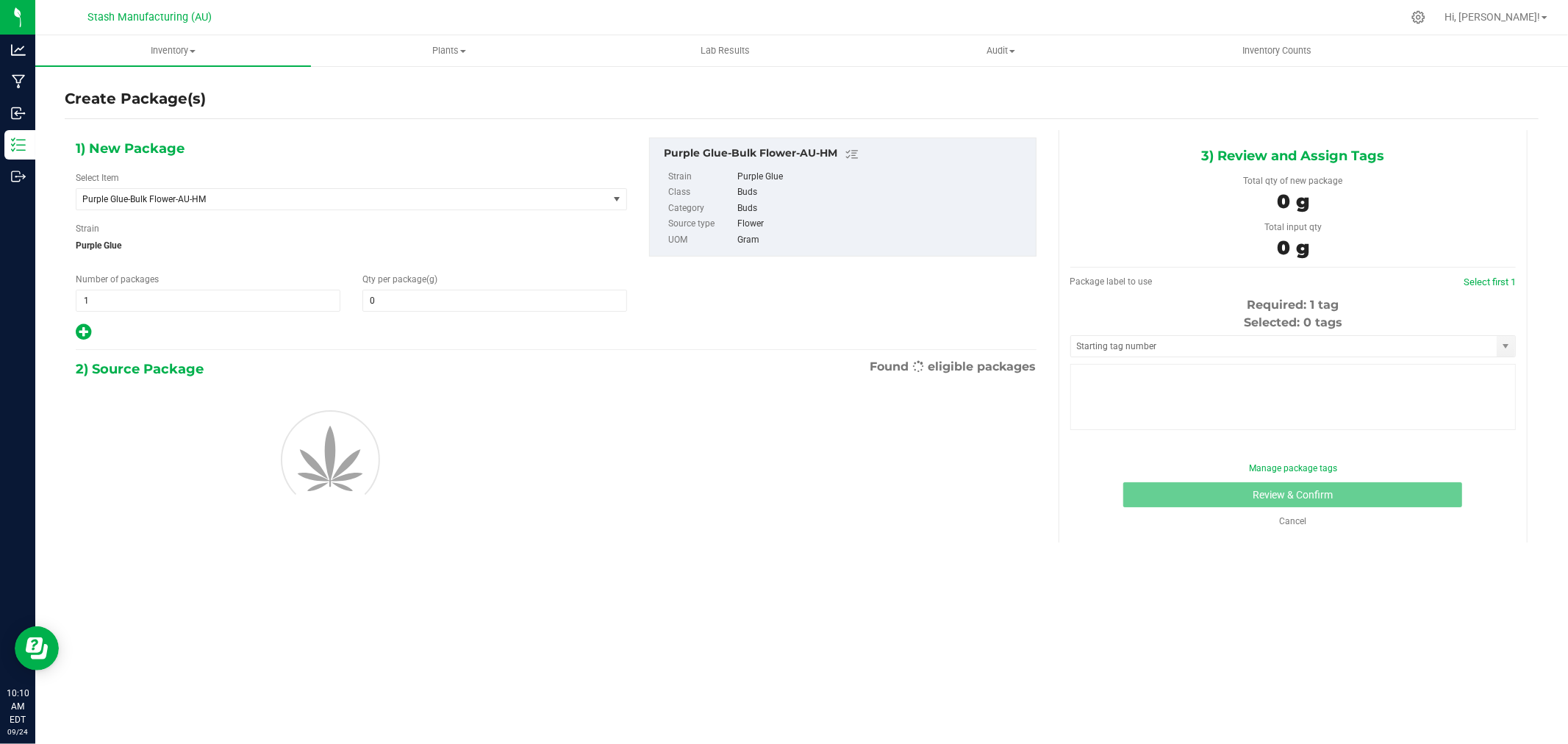
type input "0.0000"
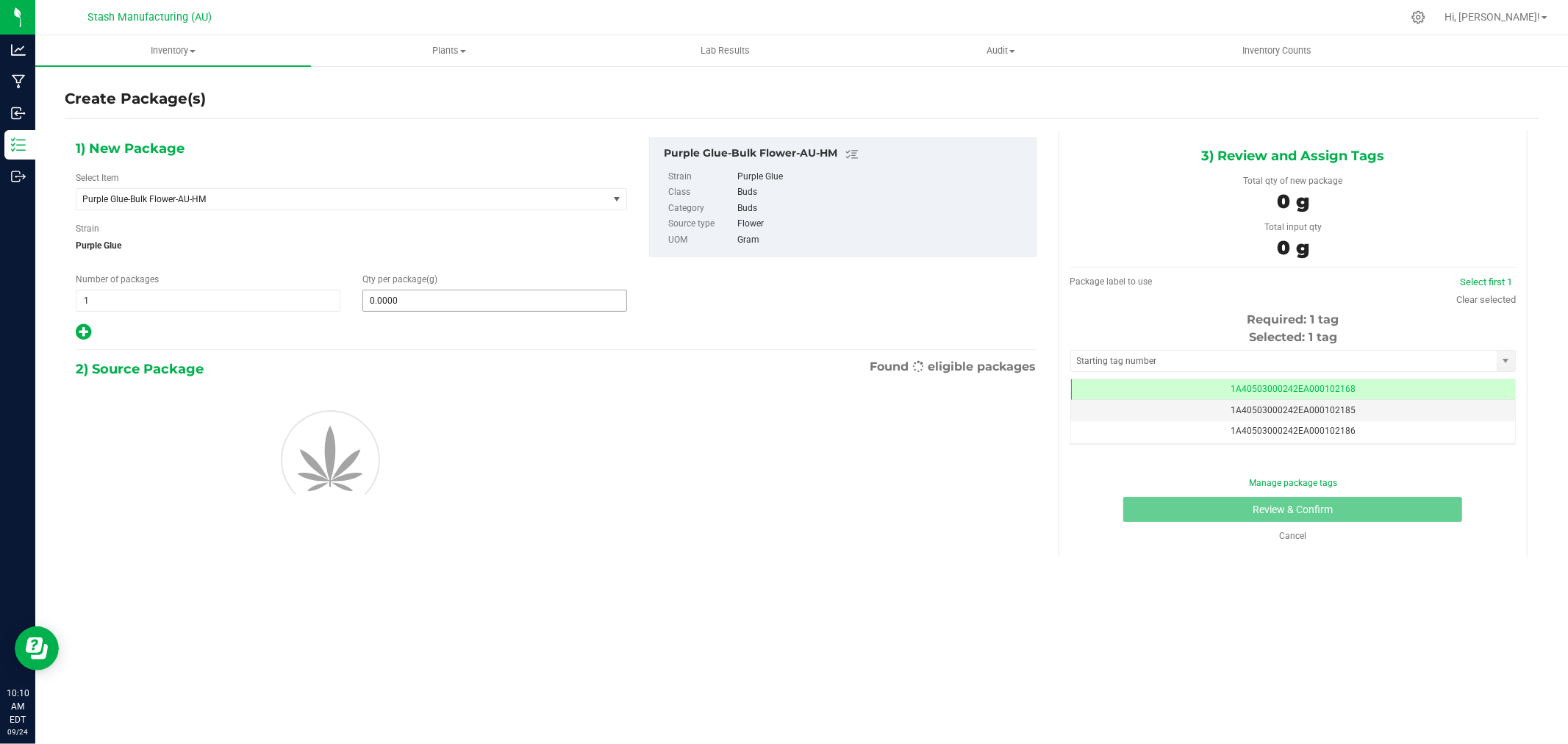
scroll to position [0, -1]
click at [408, 297] on span at bounding box center [495, 300] width 265 height 22
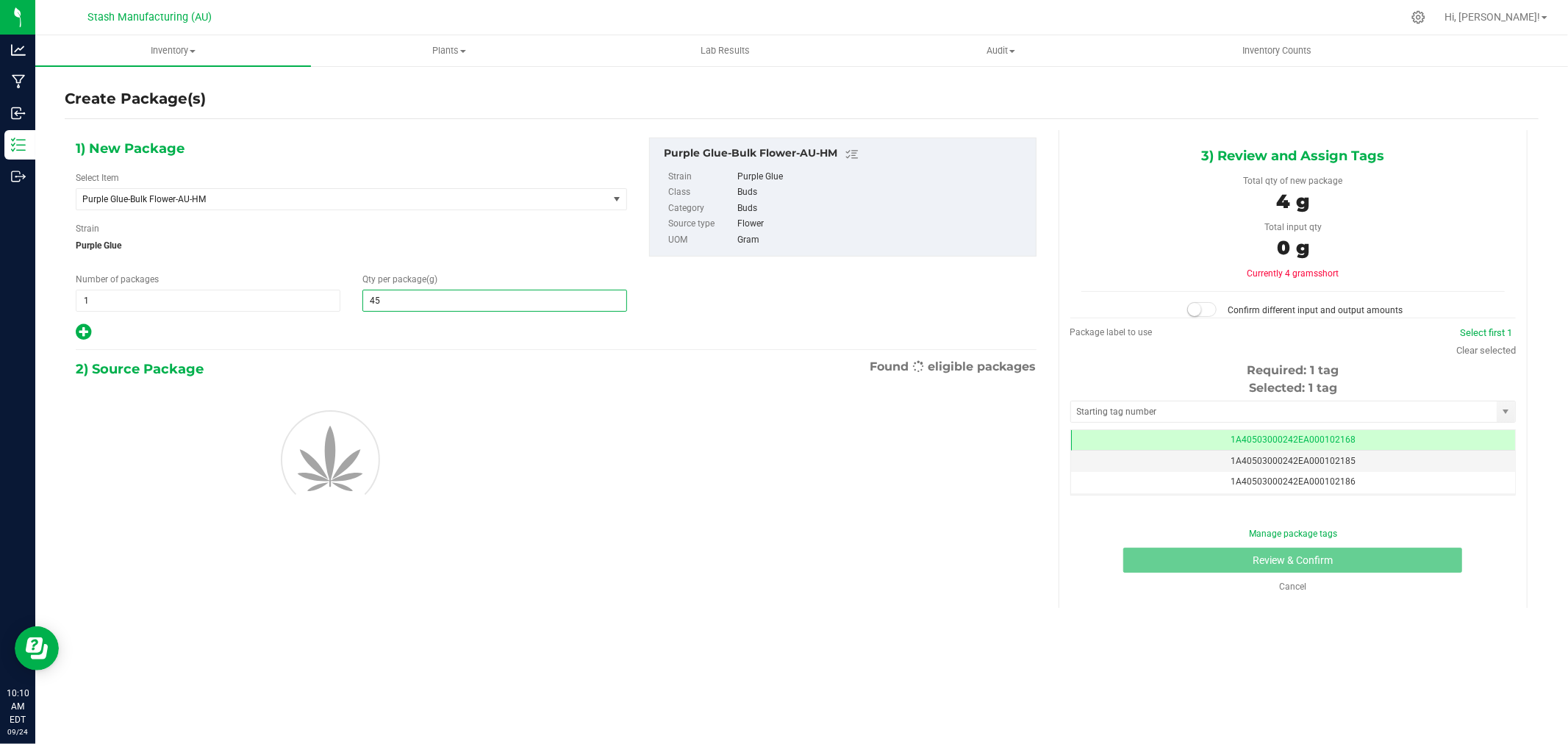
type input "454"
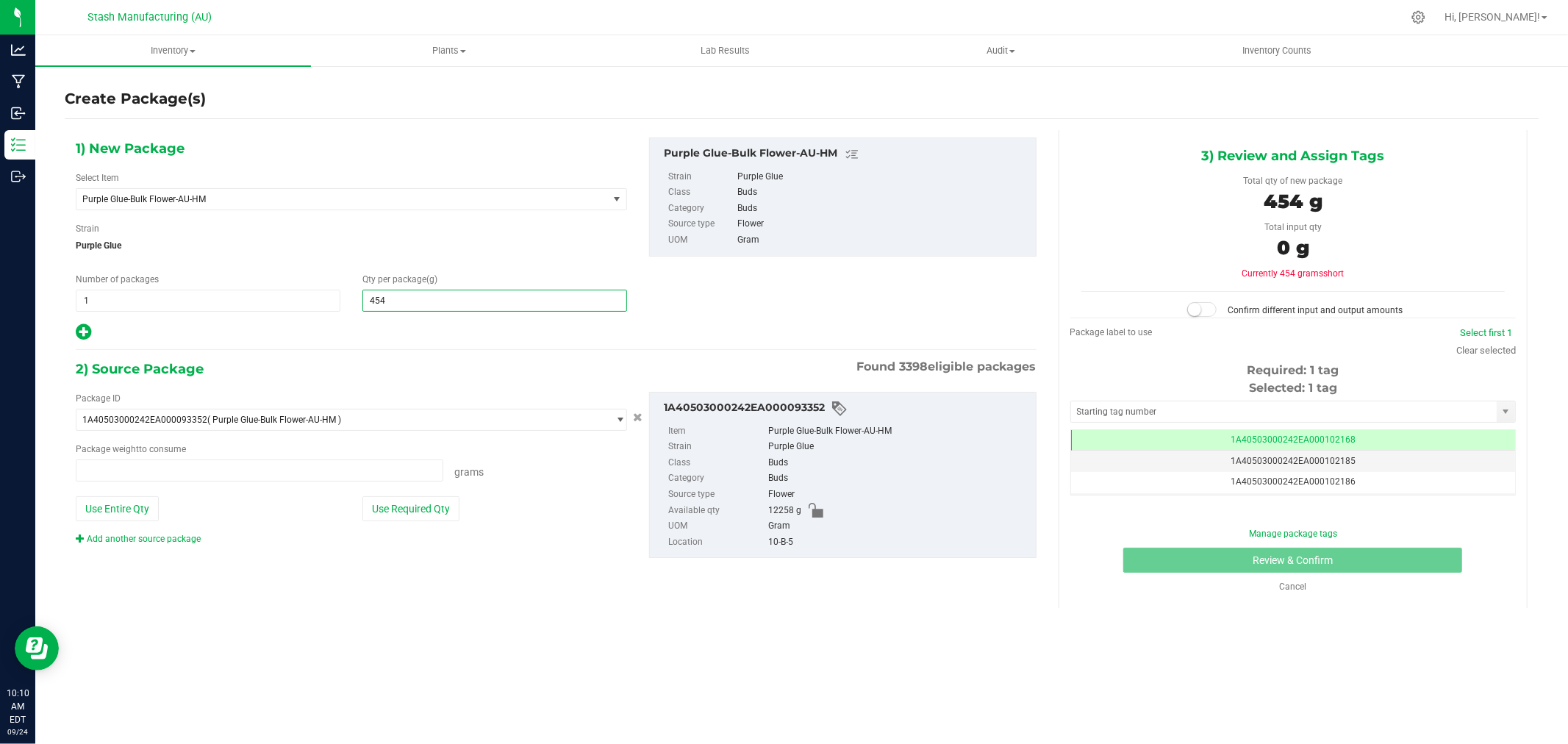
type input "0.0000 g"
type input "454.0000"
click at [379, 542] on div "Add another source package" at bounding box center [351, 539] width 551 height 14
click at [419, 503] on button "Use Required Qty" at bounding box center [411, 508] width 97 height 25
type input "454.0000 g"
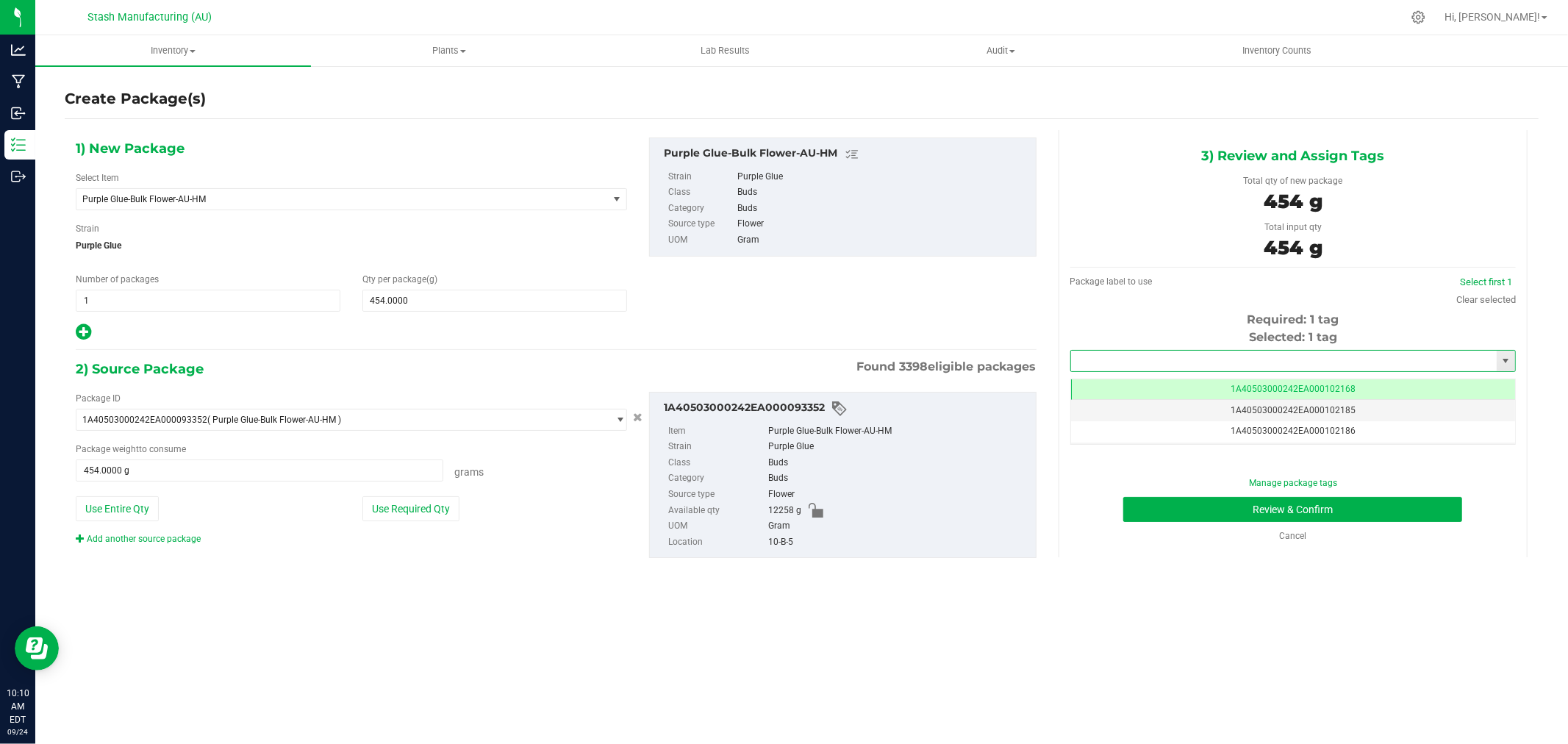
click at [1258, 354] on input "text" at bounding box center [1284, 361] width 425 height 21
click at [1511, 294] on link "Clear selected" at bounding box center [1486, 299] width 59 height 11
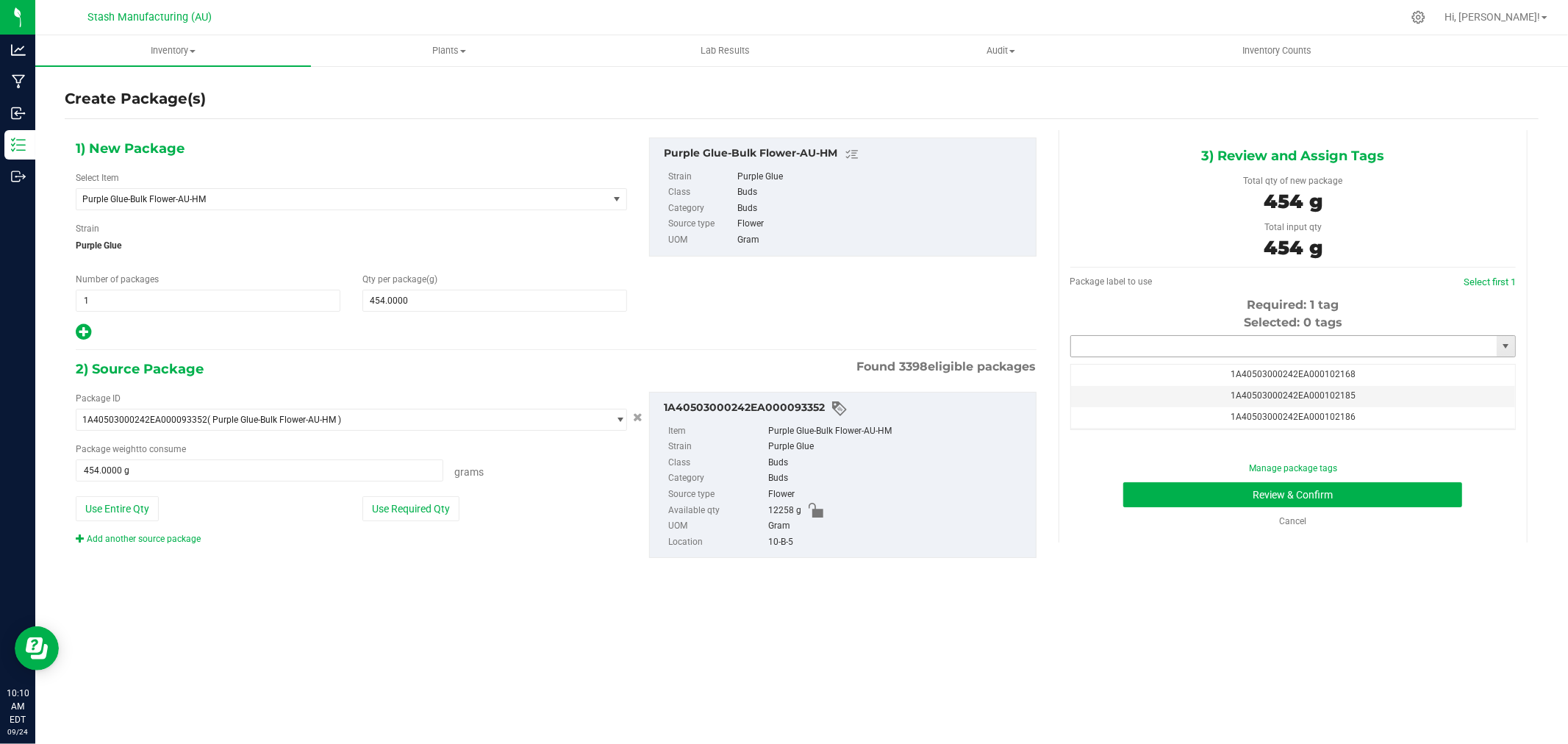
click at [1272, 343] on input "text" at bounding box center [1284, 346] width 425 height 21
click at [1214, 369] on li "1A40503000242EA000102589" at bounding box center [1293, 372] width 444 height 22
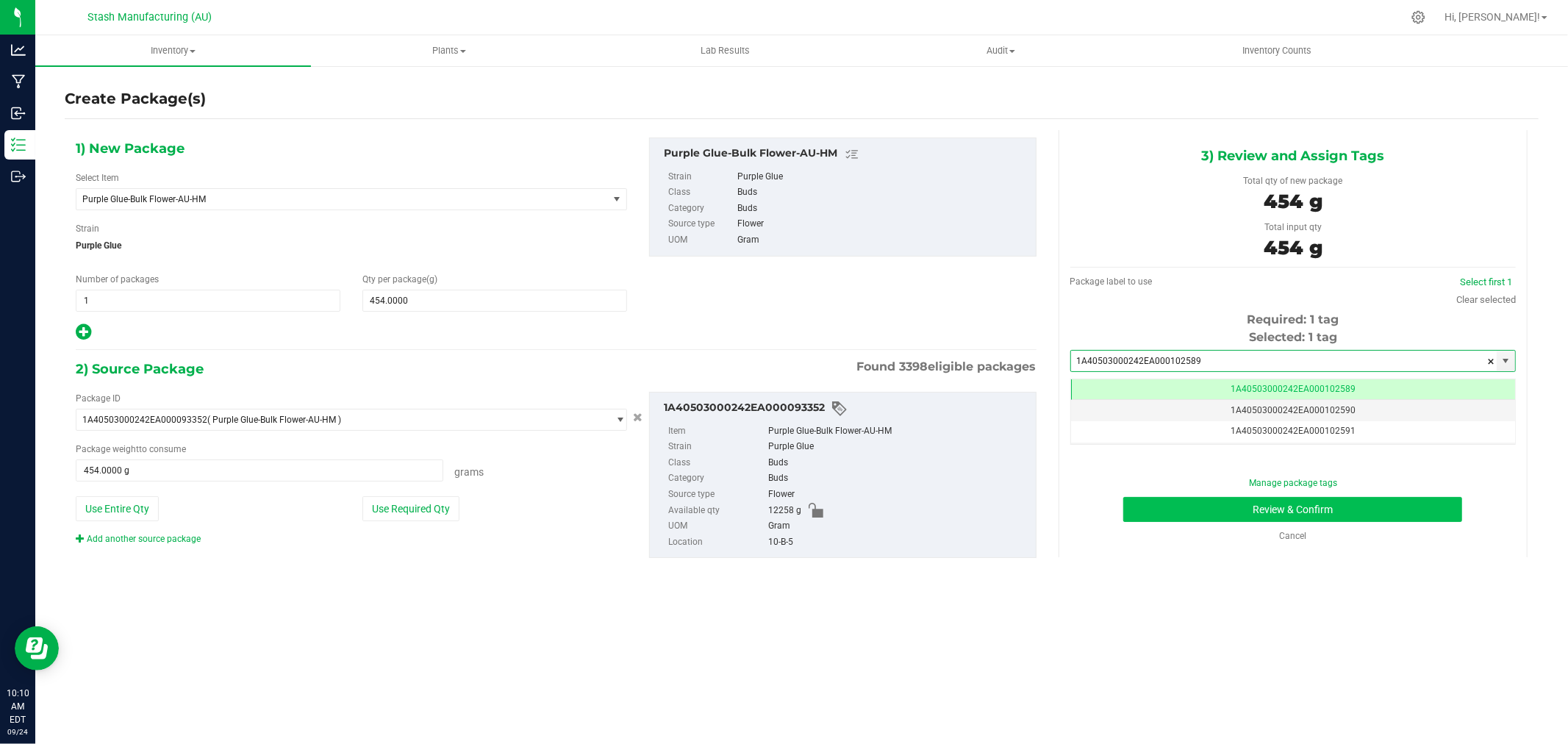
type input "1A40503000242EA000102589"
click at [1442, 517] on button "Review & Confirm" at bounding box center [1292, 509] width 339 height 25
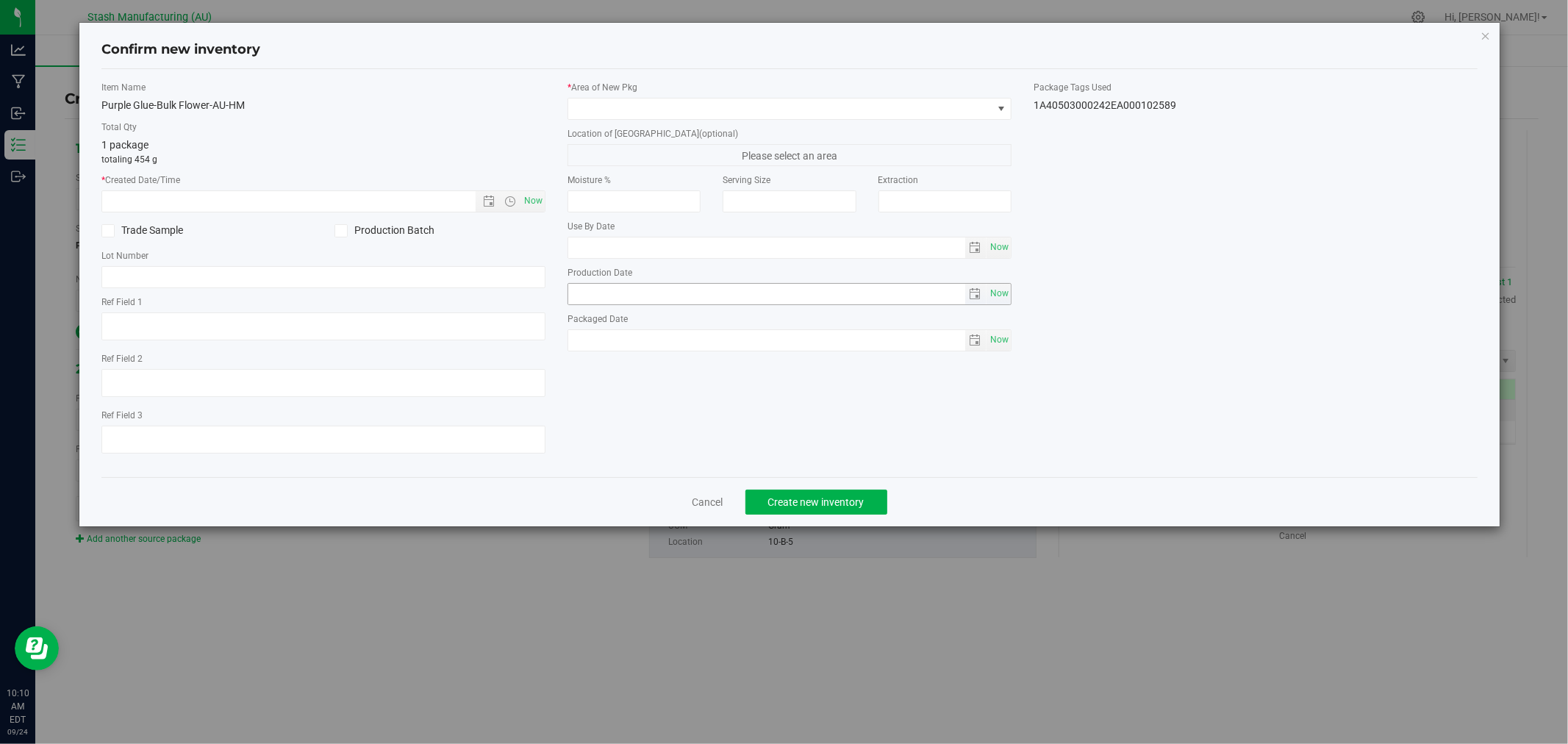
type input "[DATE]"
drag, startPoint x: 539, startPoint y: 203, endPoint x: 578, endPoint y: 142, distance: 72.4
click at [539, 202] on span "Now" at bounding box center [533, 201] width 25 height 21
type input "[DATE] 10:10 AM"
click at [600, 118] on span at bounding box center [780, 109] width 424 height 21
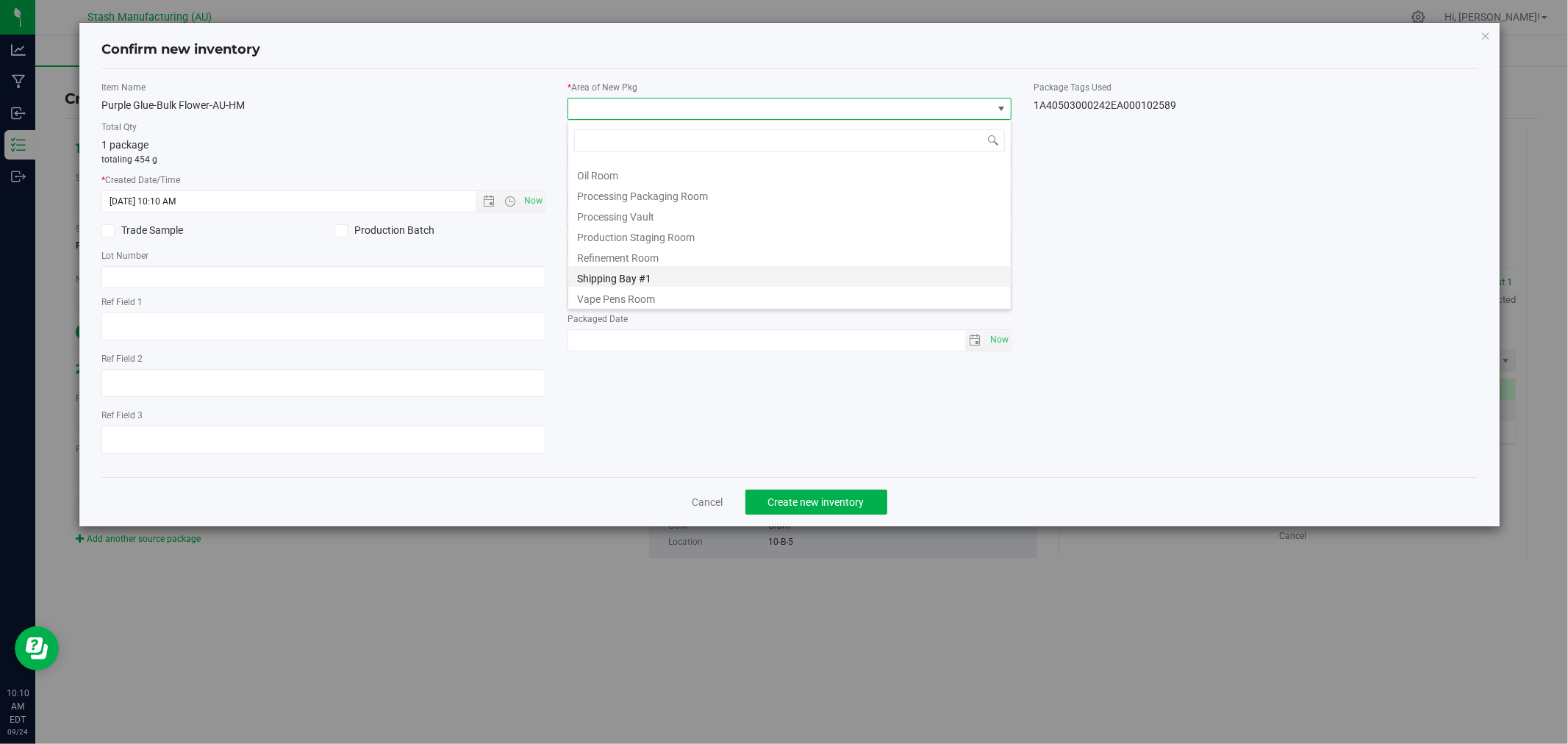
click at [629, 283] on li "Shipping Bay #1" at bounding box center [789, 277] width 443 height 21
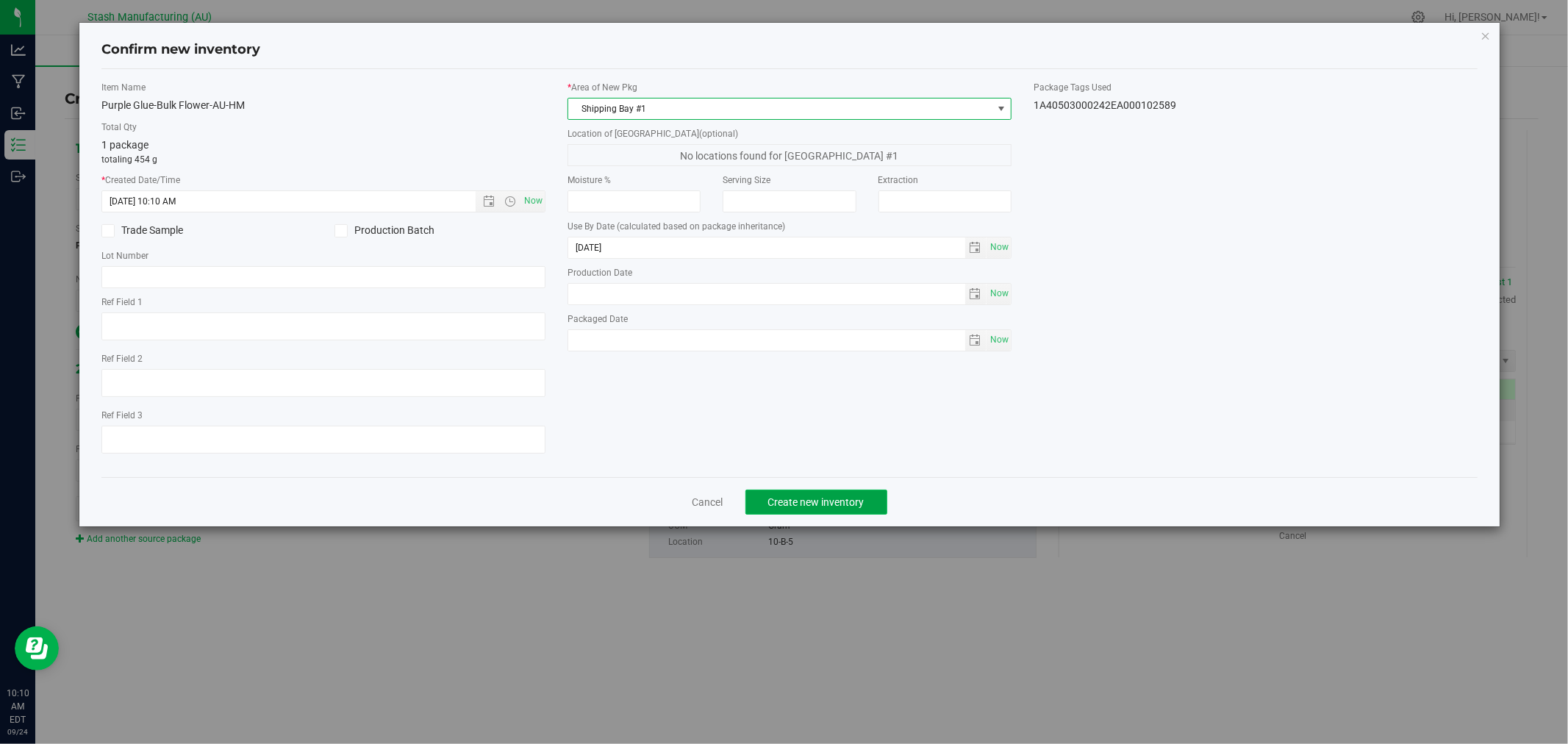
click at [810, 504] on span "Create new inventory" at bounding box center [817, 502] width 97 height 12
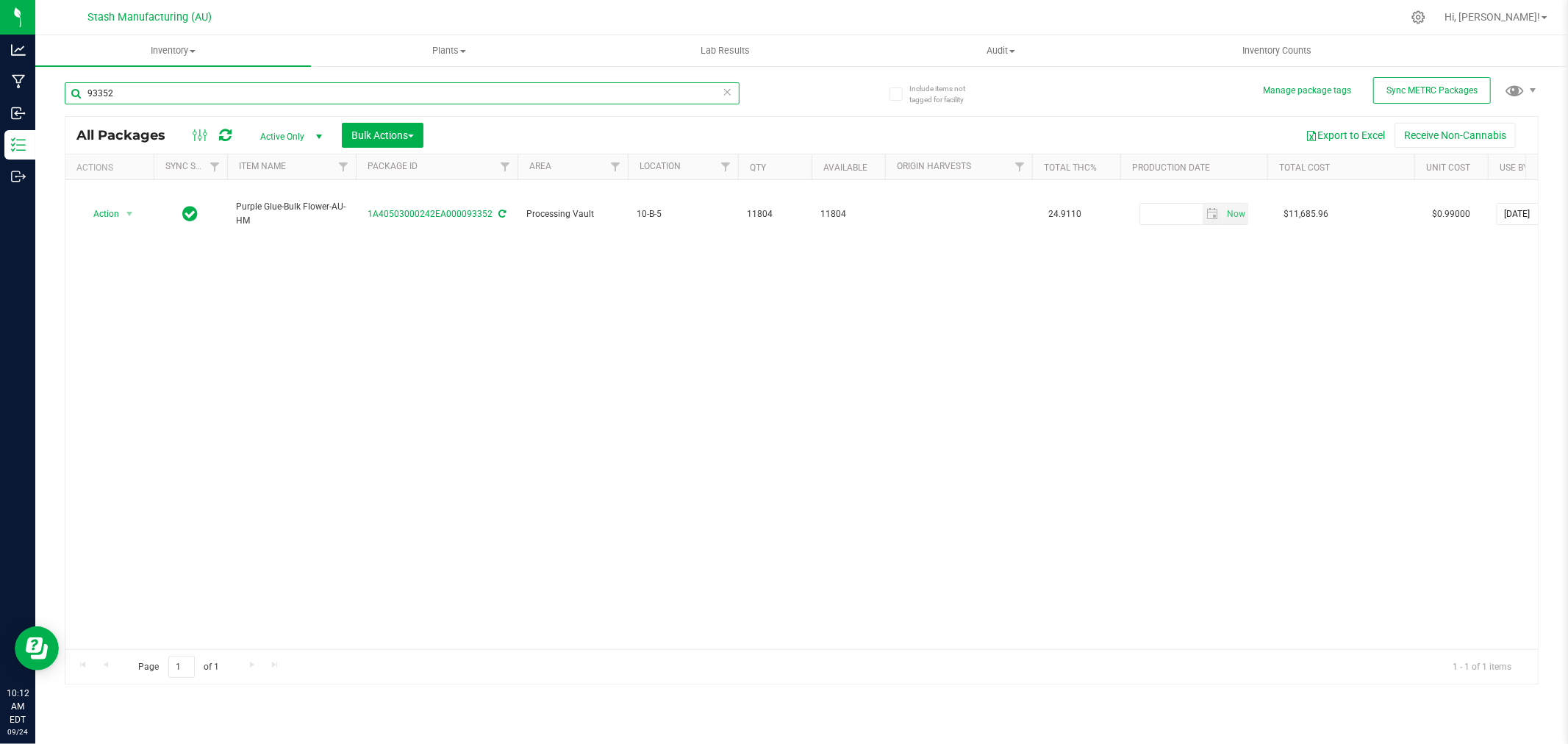
click at [200, 101] on input "93352" at bounding box center [402, 93] width 675 height 22
click at [199, 104] on input "93352" at bounding box center [402, 93] width 675 height 22
type input "100432"
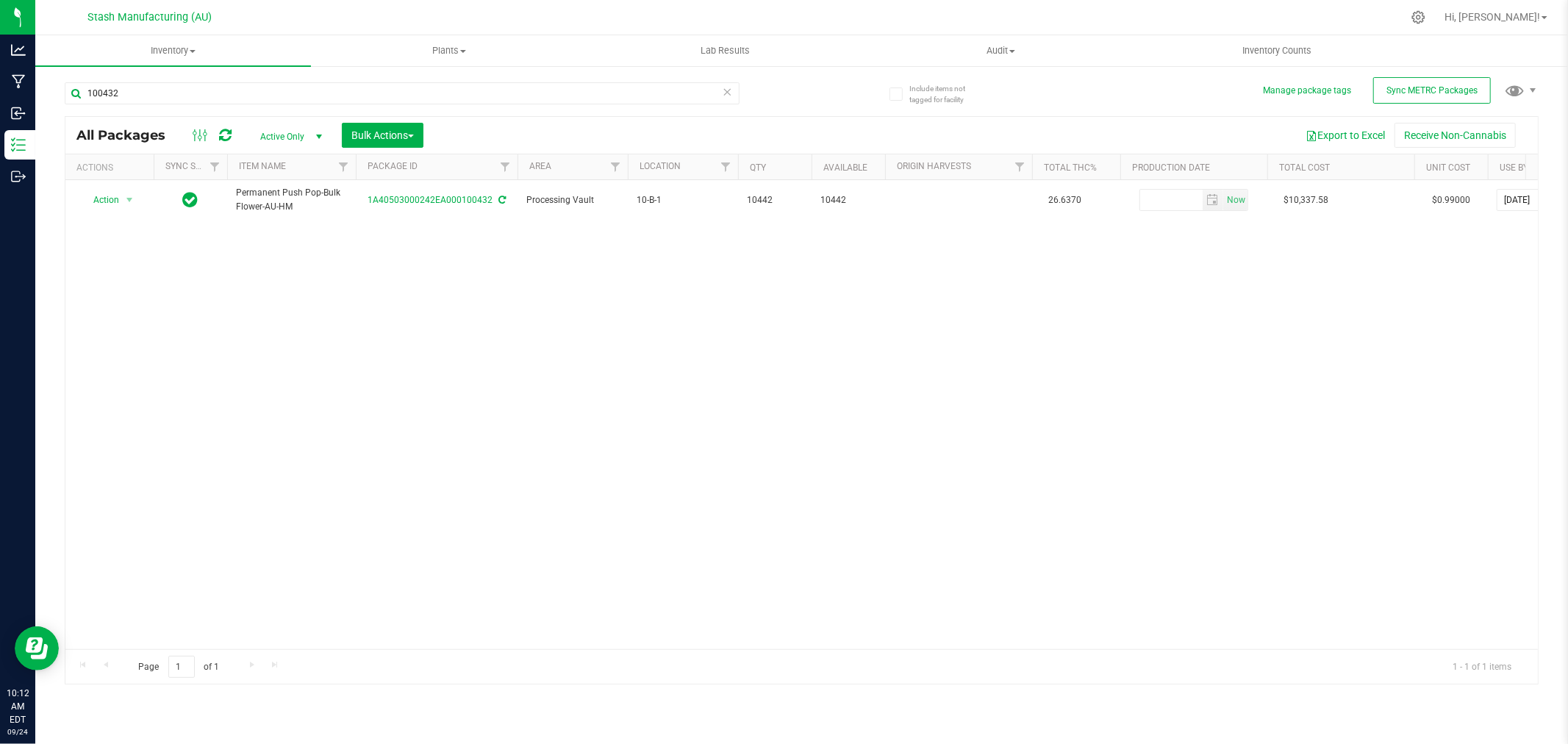
click at [87, 302] on div "Action Action Adjust qty Create package Edit attributes Global inventory Locate…" at bounding box center [802, 414] width 1473 height 469
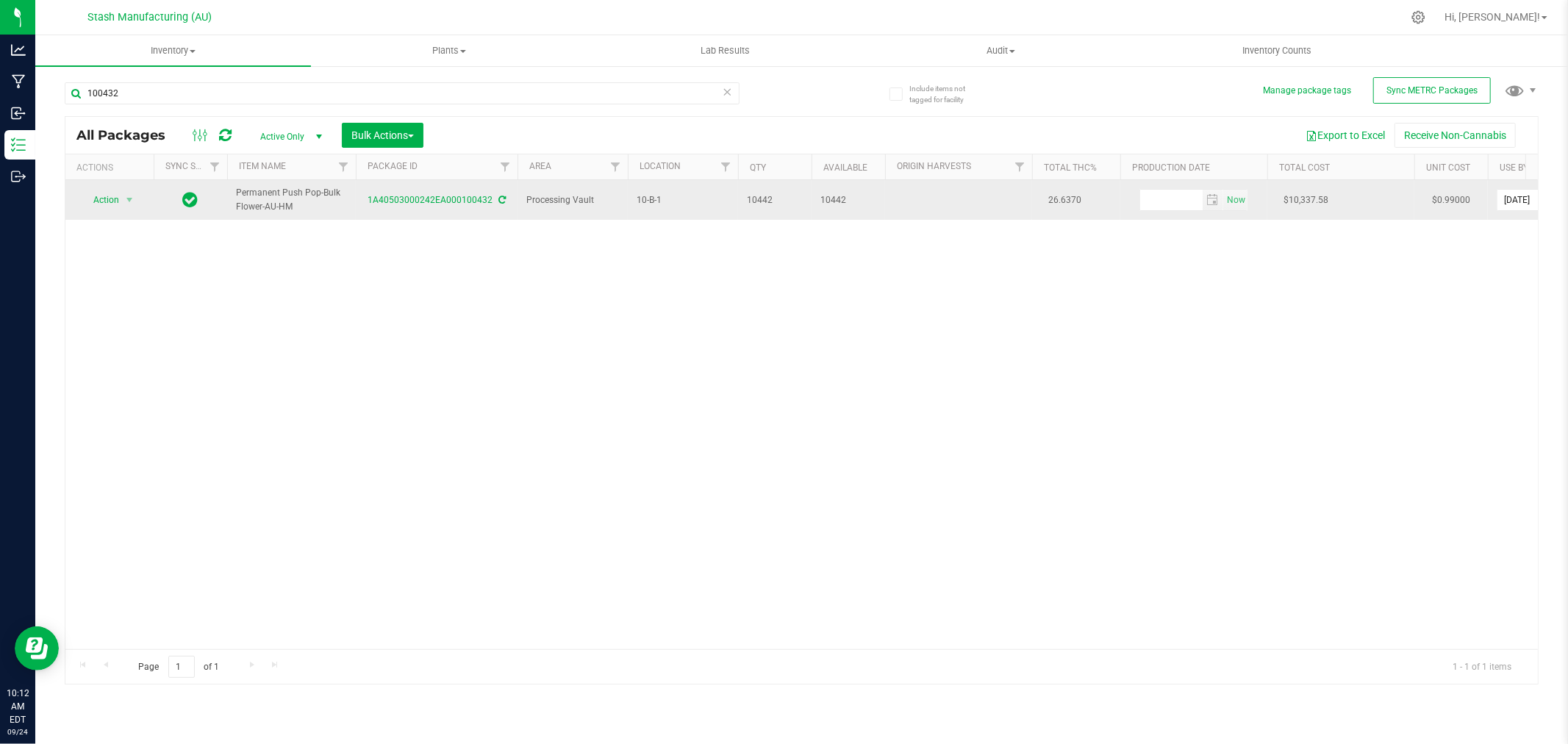
click at [119, 206] on span "Action" at bounding box center [100, 200] width 40 height 21
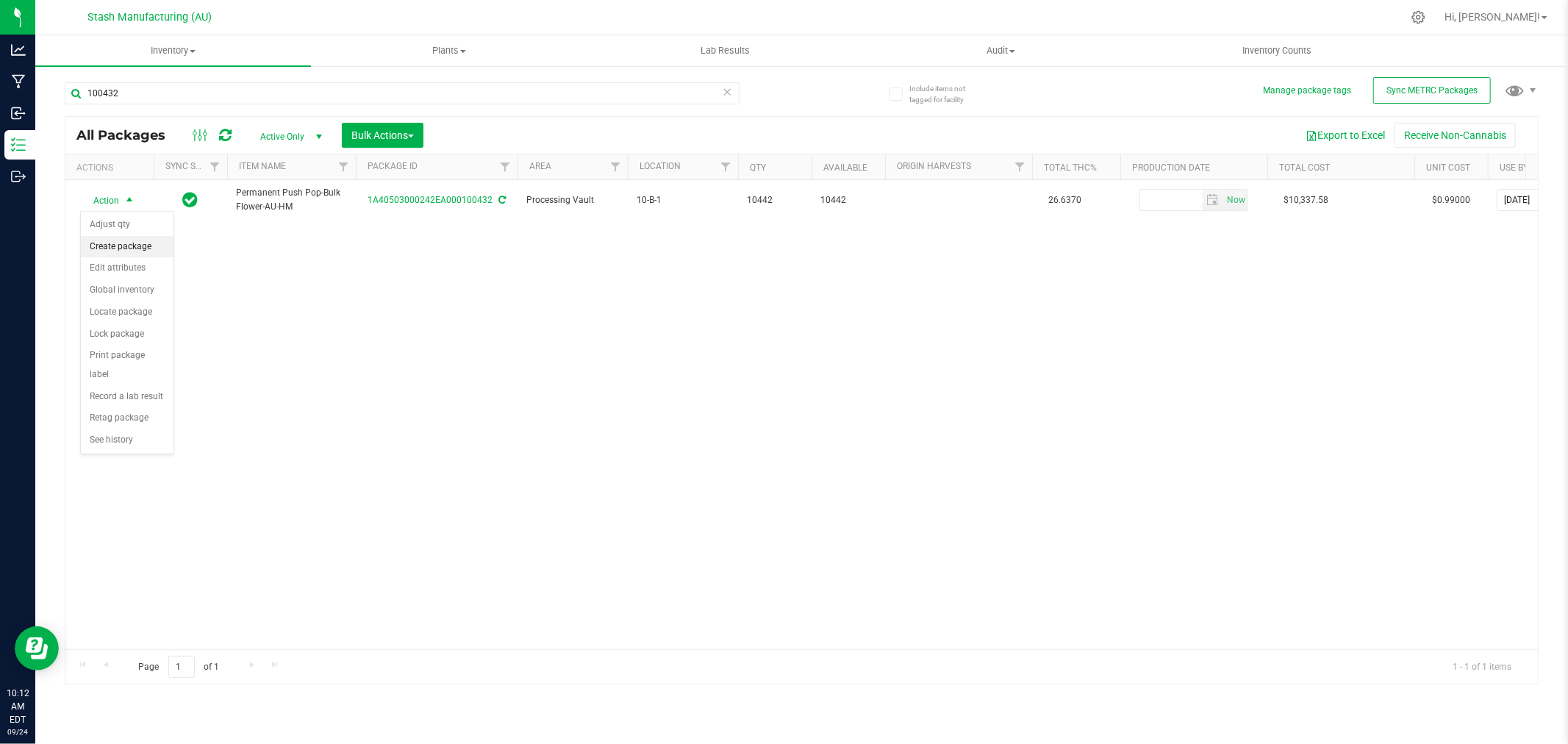
click at [127, 244] on li "Create package" at bounding box center [128, 247] width 93 height 22
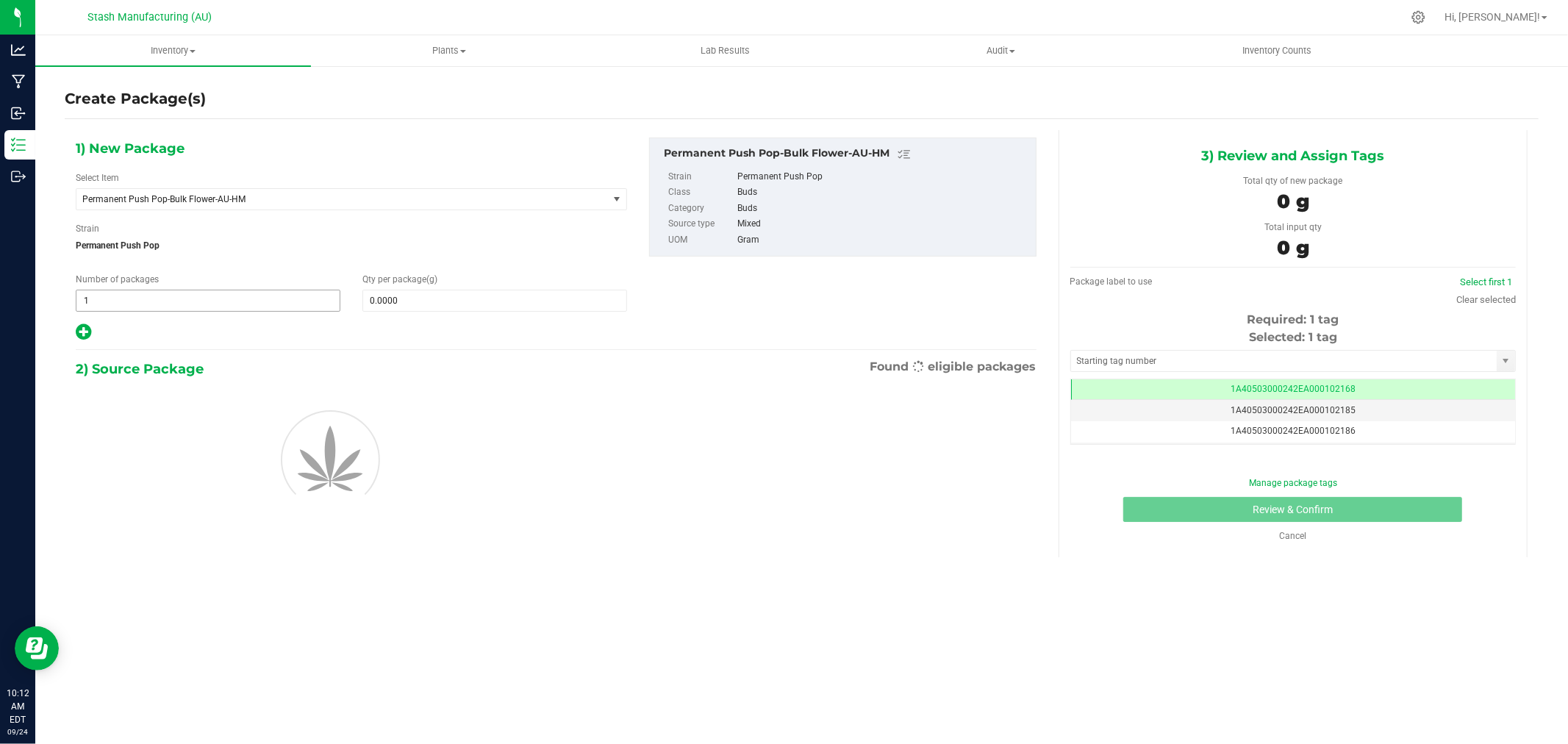
scroll to position [0, -1]
click at [236, 300] on span "1 1" at bounding box center [208, 300] width 265 height 22
click at [236, 300] on input "1" at bounding box center [208, 300] width 263 height 21
type input "2"
click at [407, 298] on input "0.0000" at bounding box center [495, 300] width 263 height 21
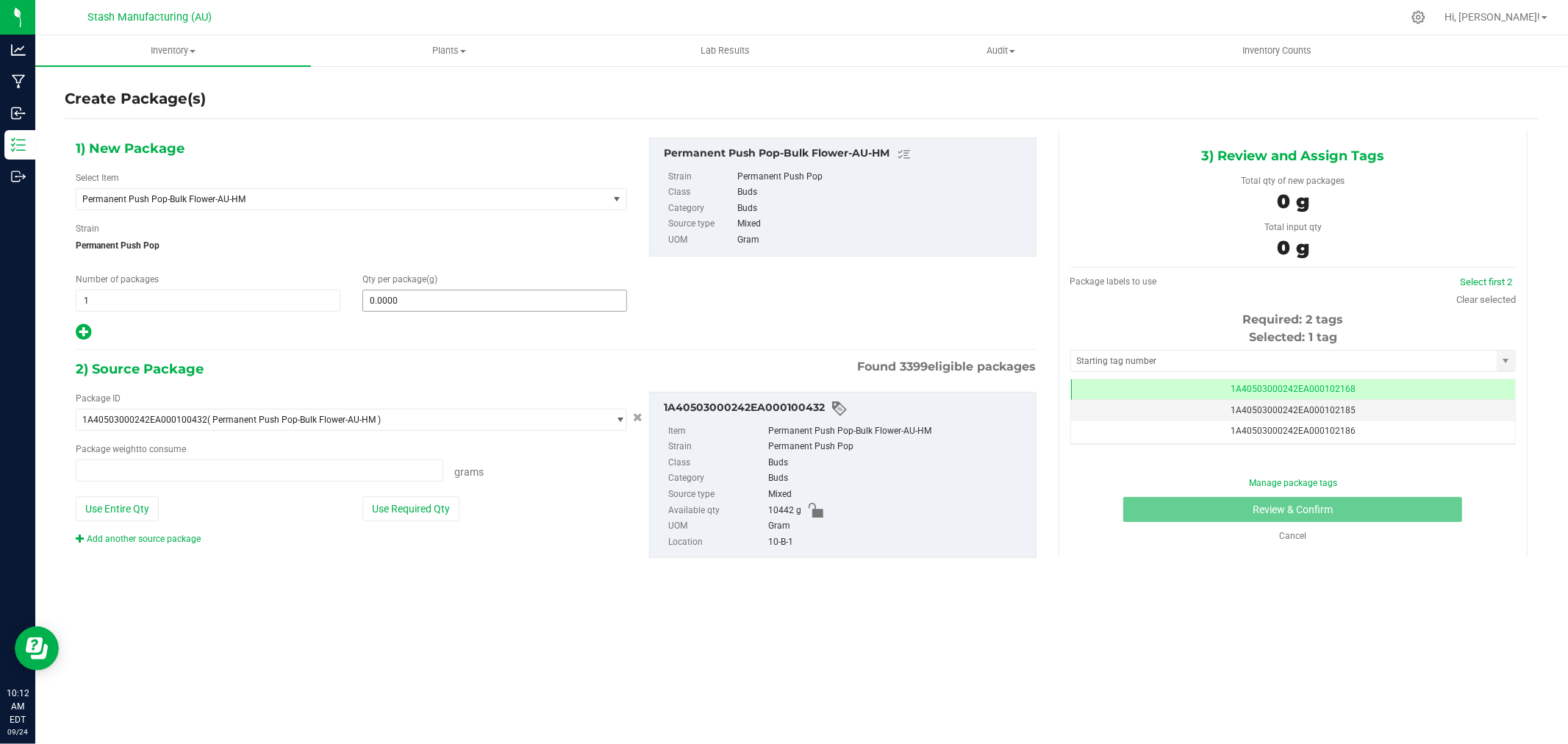
type input "2"
type input "0.00004"
type input "0.0000 g"
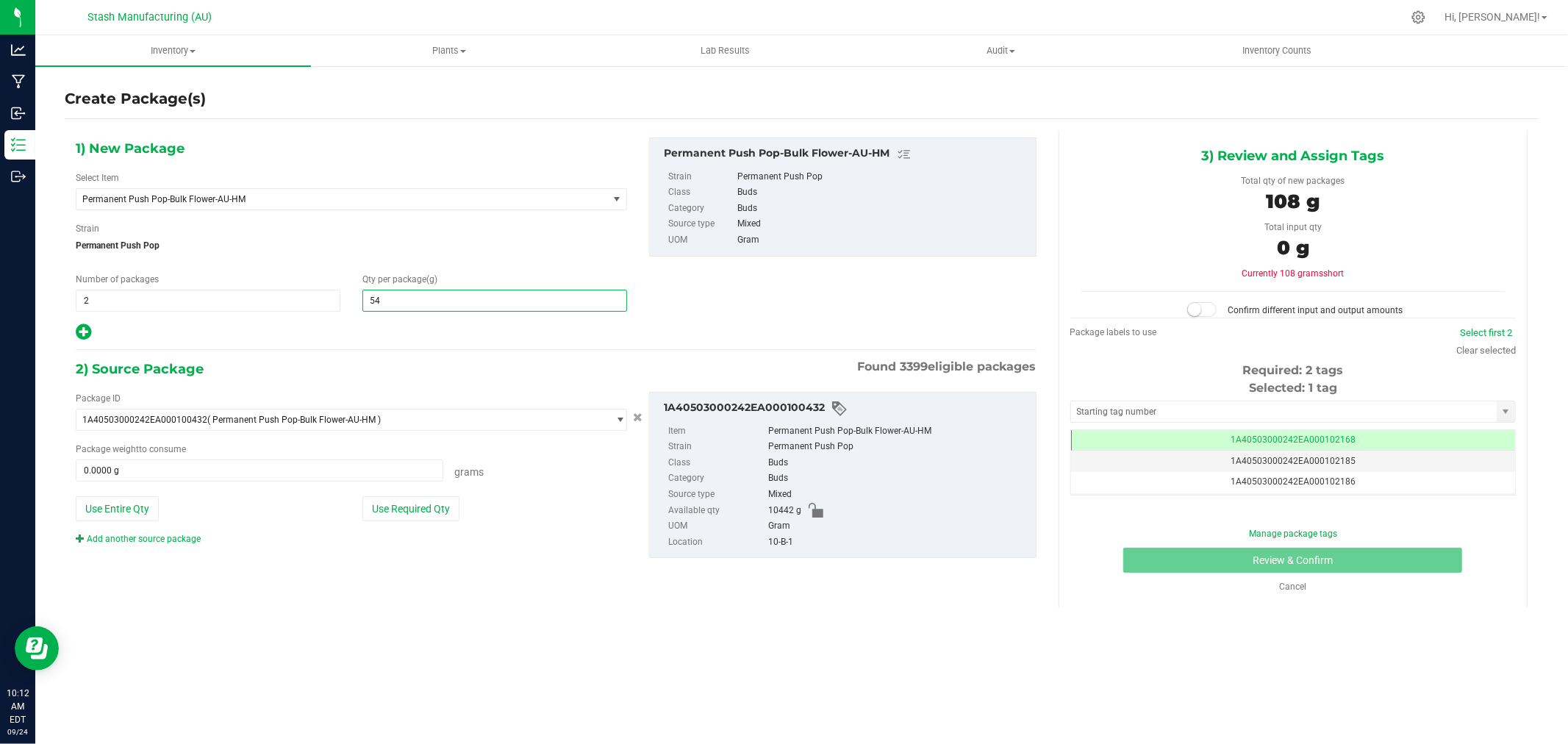
click at [411, 300] on input "54" at bounding box center [495, 300] width 263 height 21
type input "454"
type input "454.0000"
click at [435, 503] on button "Use Required Qty" at bounding box center [411, 508] width 97 height 25
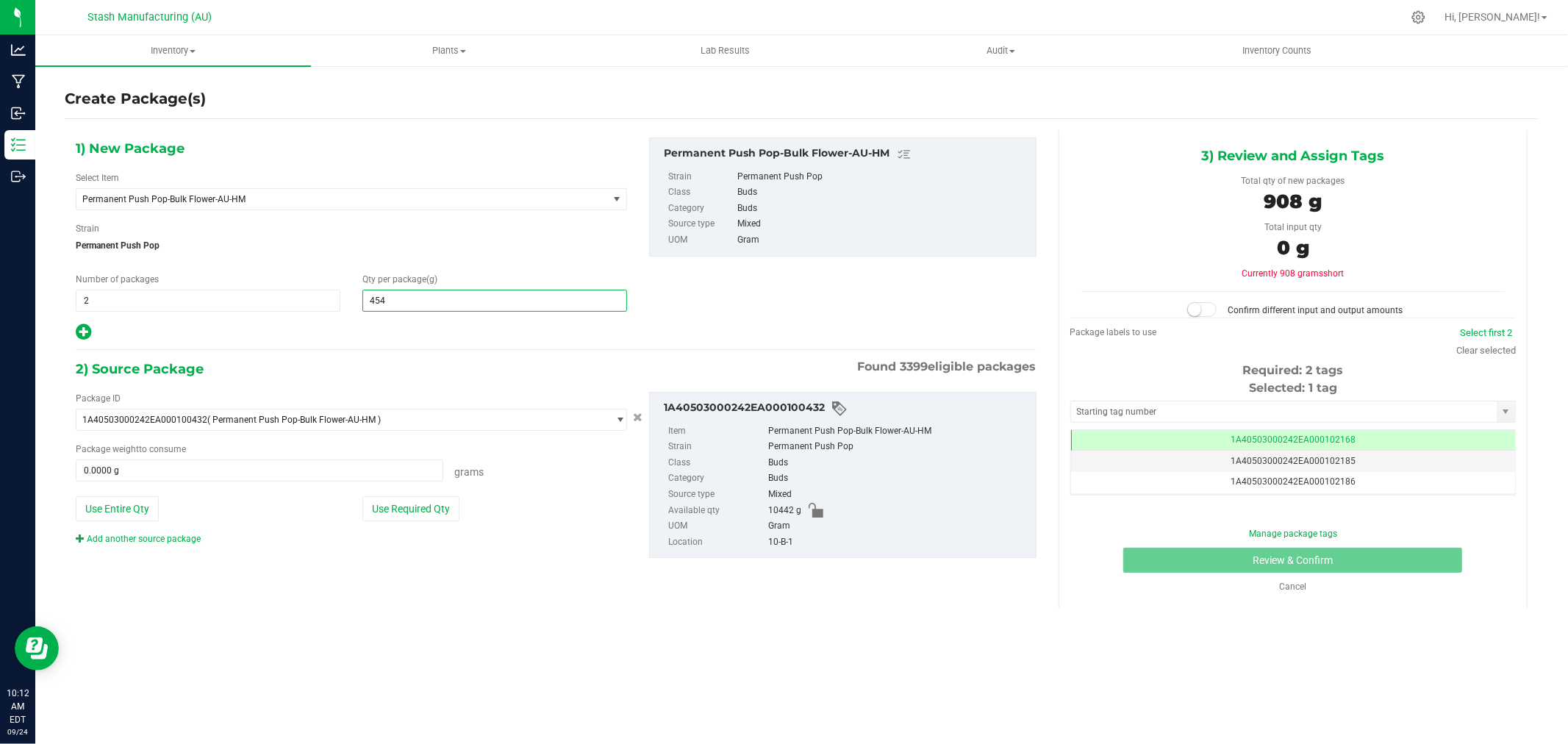
type input "908.0000 g"
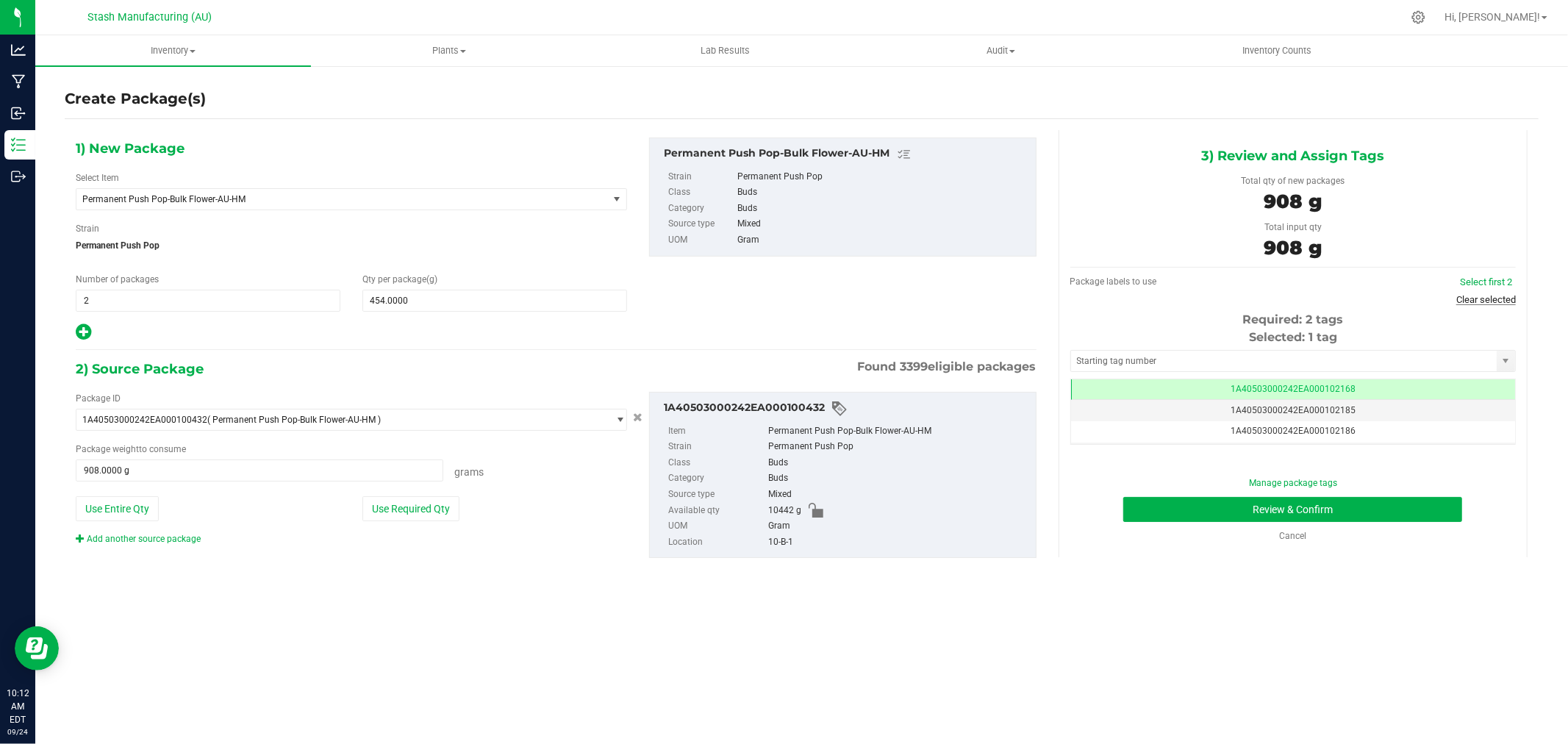
click at [1481, 296] on link "Clear selected" at bounding box center [1486, 299] width 59 height 11
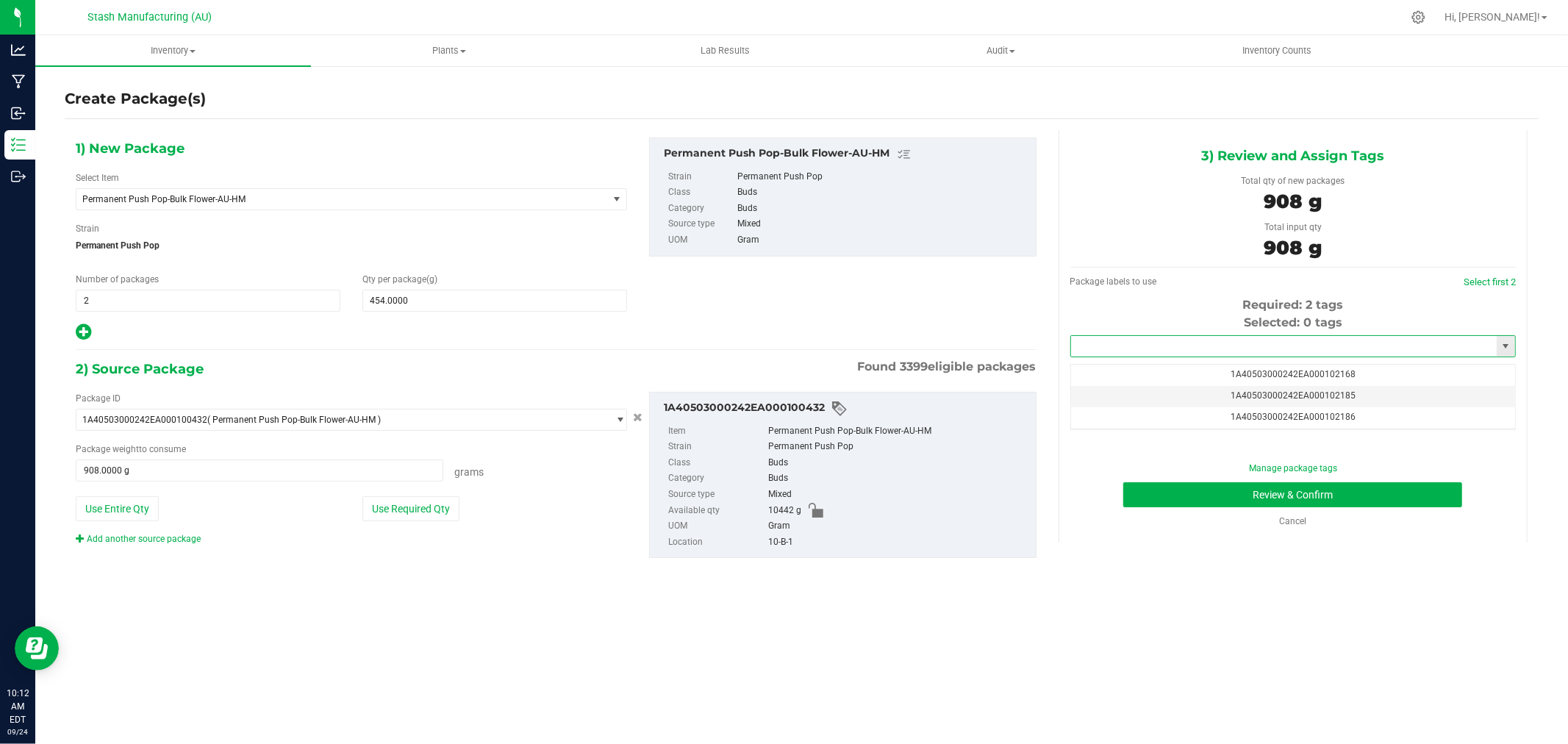
click at [1189, 353] on input "text" at bounding box center [1284, 346] width 425 height 21
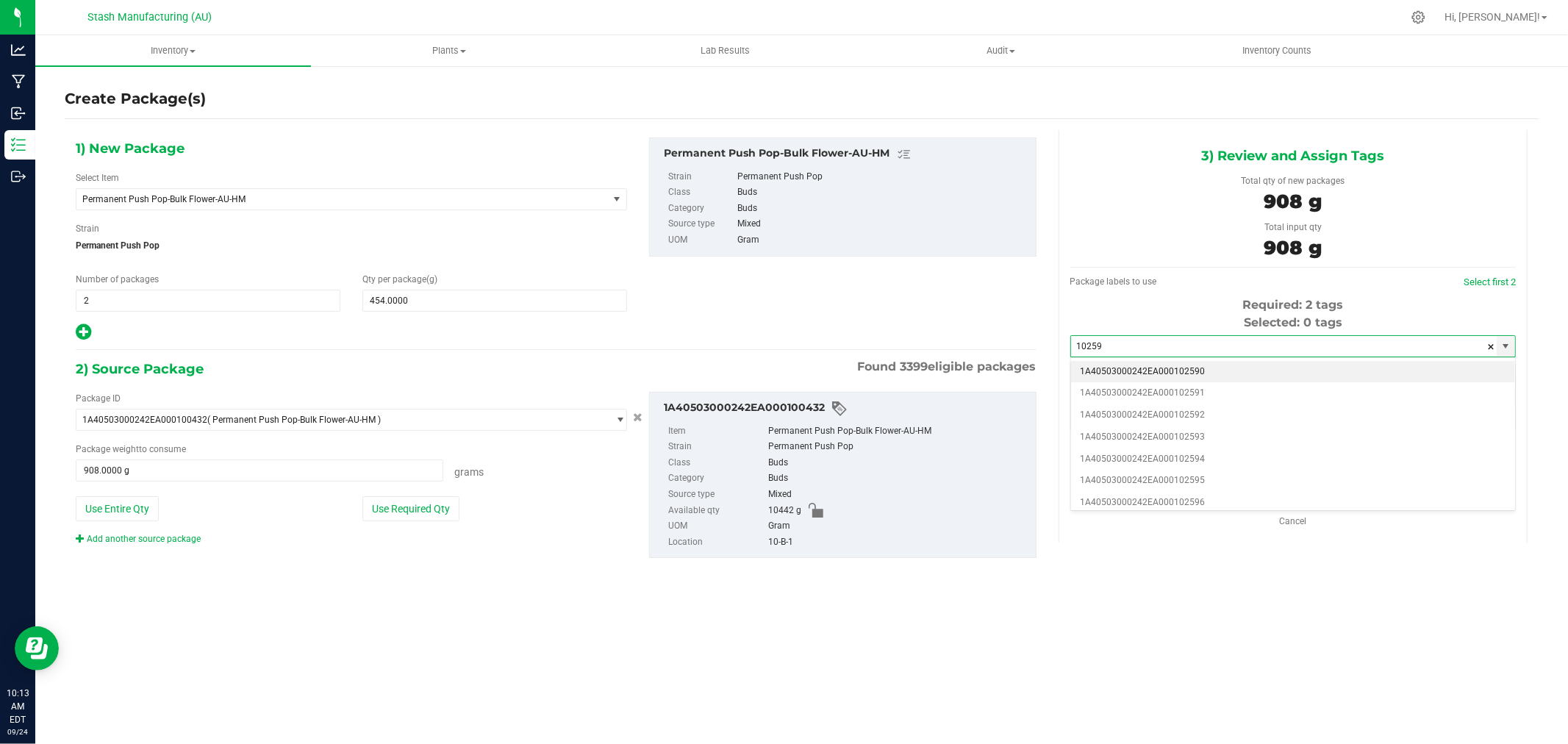
click at [1193, 372] on li "1A40503000242EA000102590" at bounding box center [1293, 372] width 444 height 22
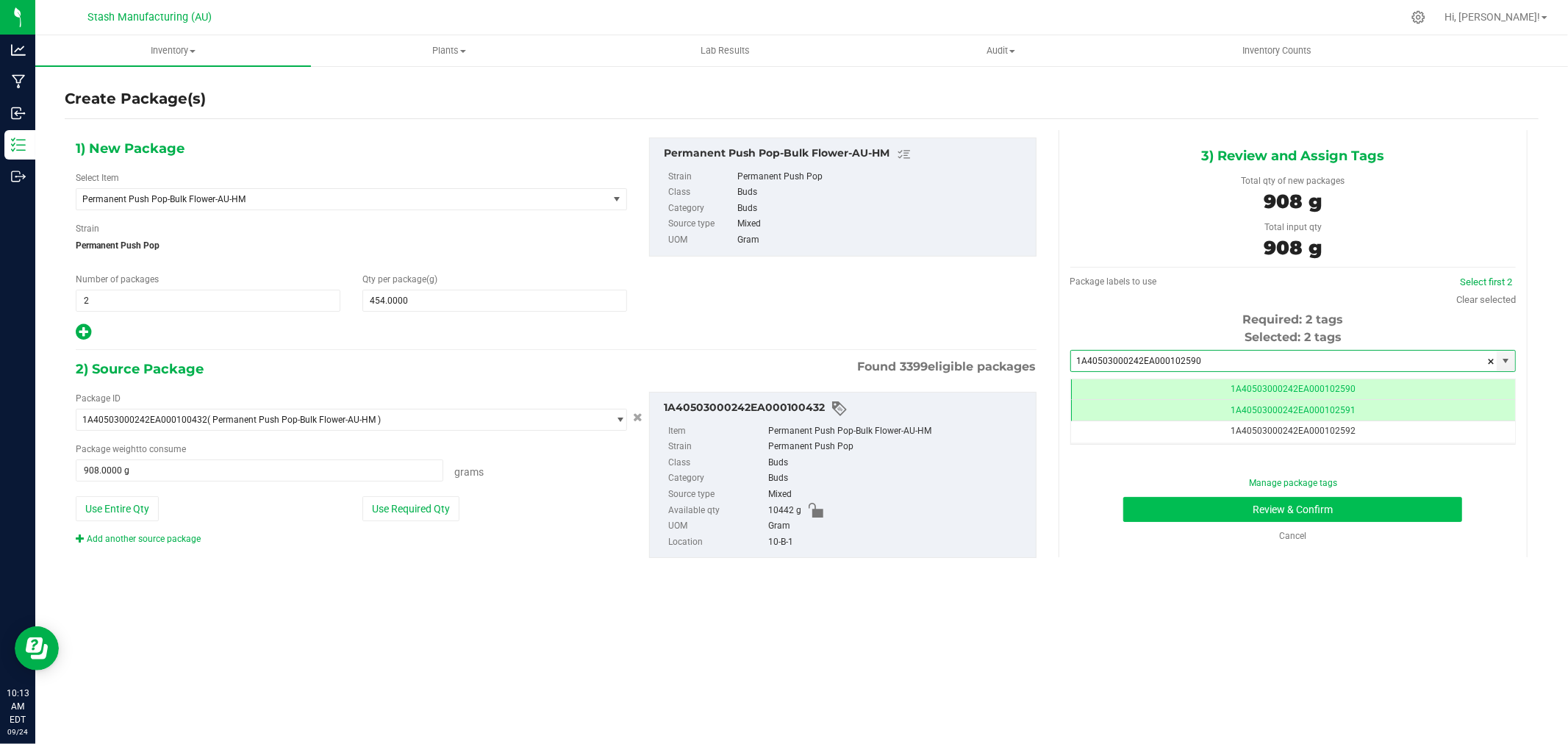
type input "1A40503000242EA000102590"
click at [1346, 508] on button "Review & Confirm" at bounding box center [1292, 509] width 339 height 25
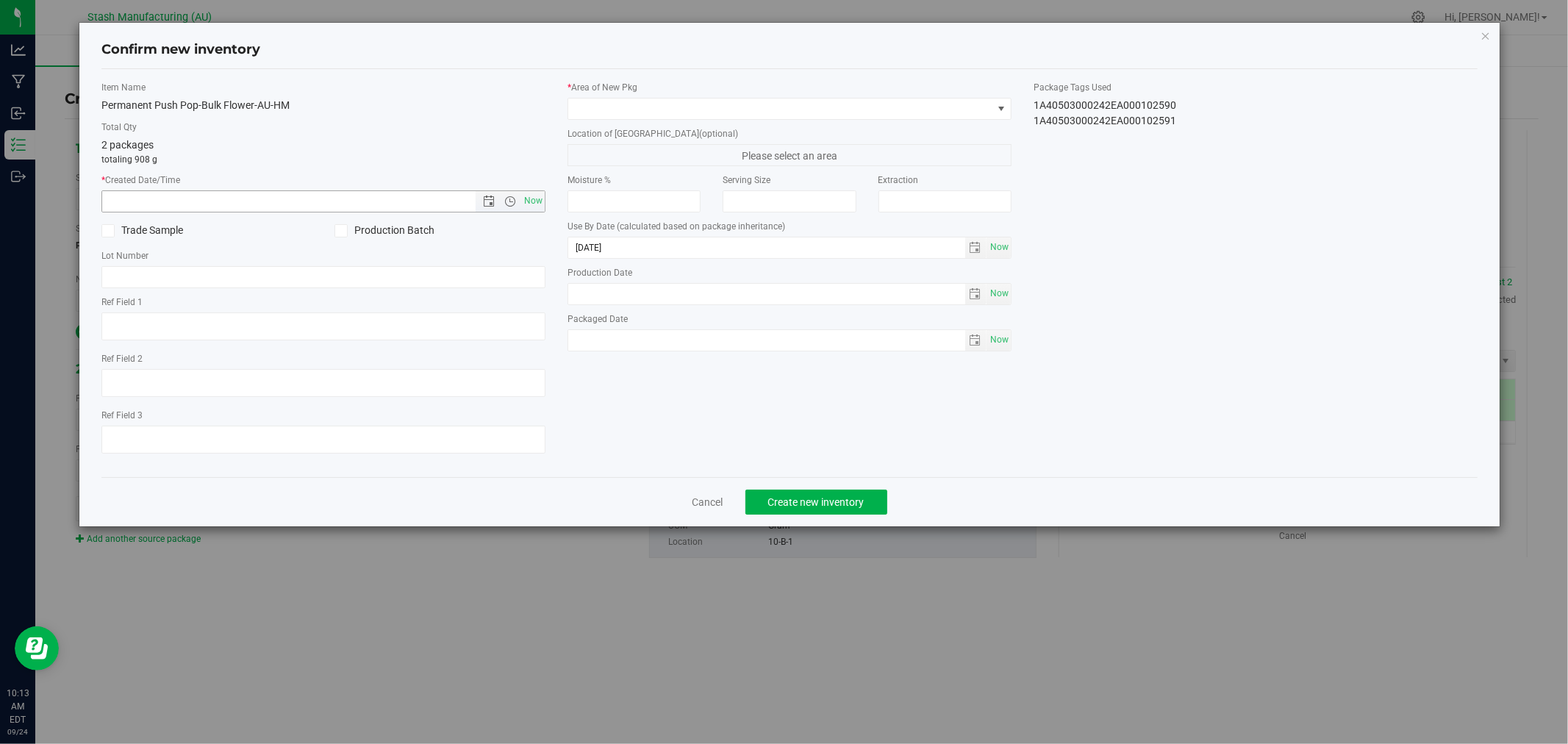
drag, startPoint x: 532, startPoint y: 200, endPoint x: 558, endPoint y: 187, distance: 29.1
click at [532, 199] on span "Now" at bounding box center [533, 201] width 25 height 21
type input "[DATE] 10:13 AM"
click at [642, 100] on span at bounding box center [780, 109] width 424 height 21
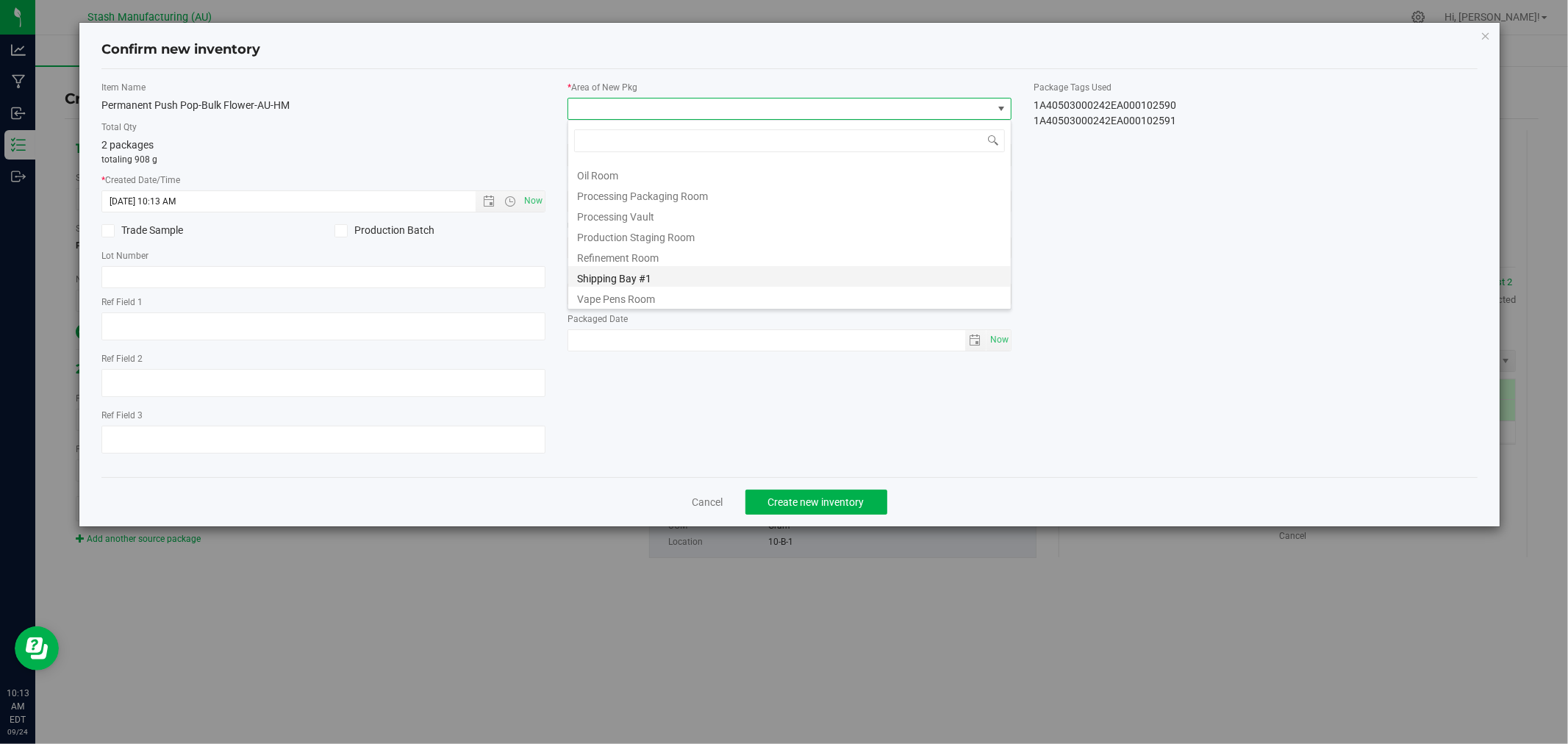
click at [692, 273] on li "Shipping Bay #1" at bounding box center [789, 277] width 443 height 21
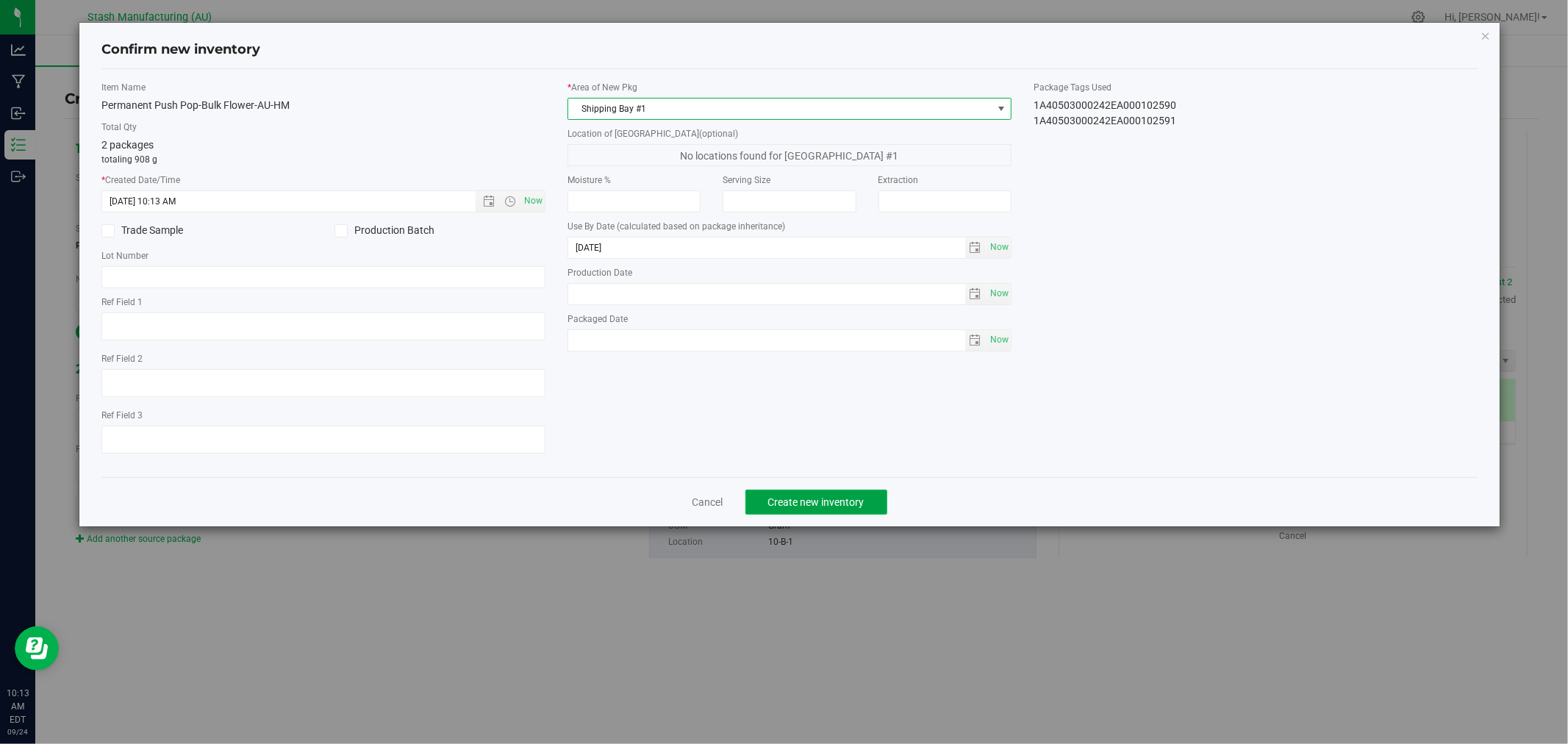
click at [831, 496] on button "Create new inventory" at bounding box center [816, 502] width 141 height 25
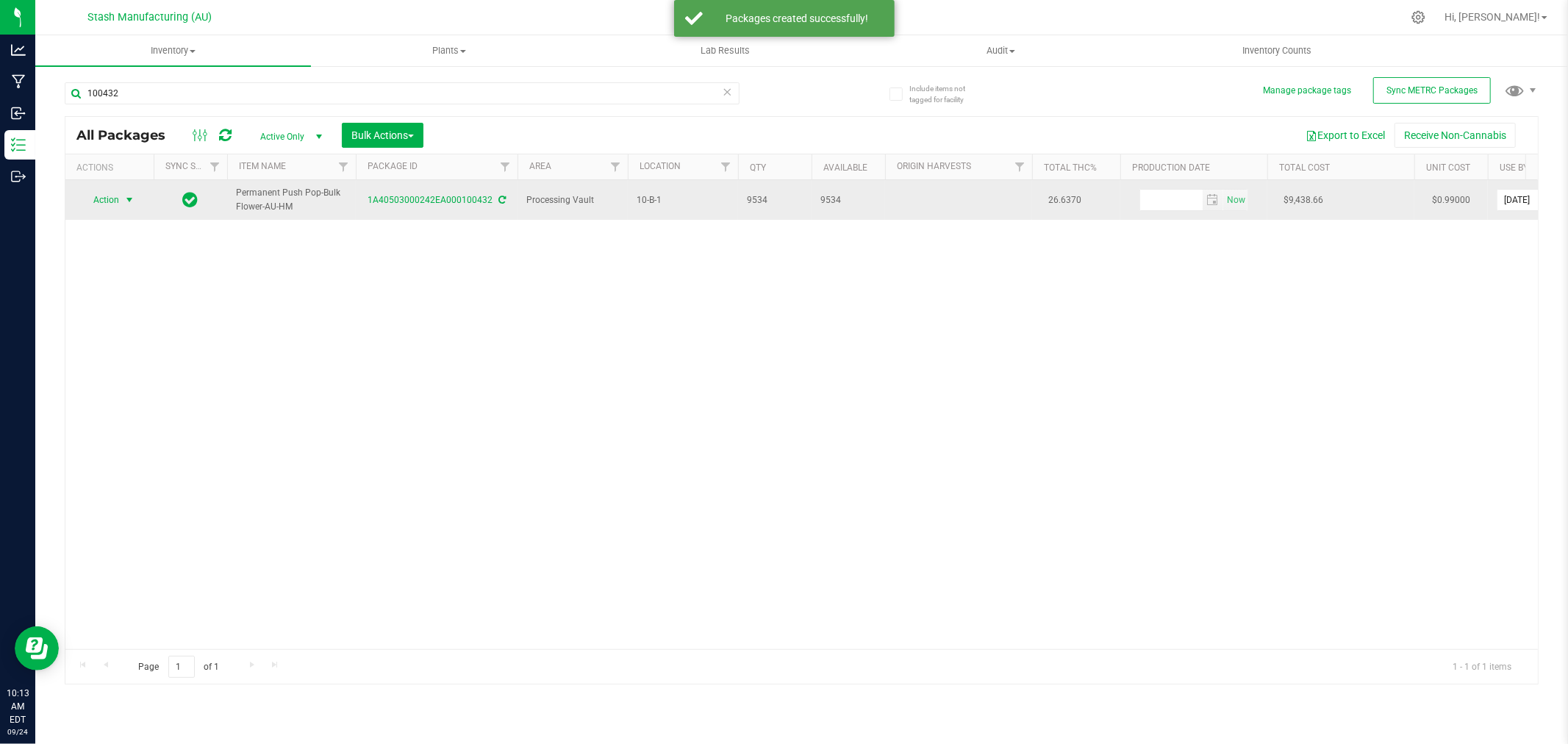
click at [113, 204] on span "Action" at bounding box center [100, 200] width 40 height 21
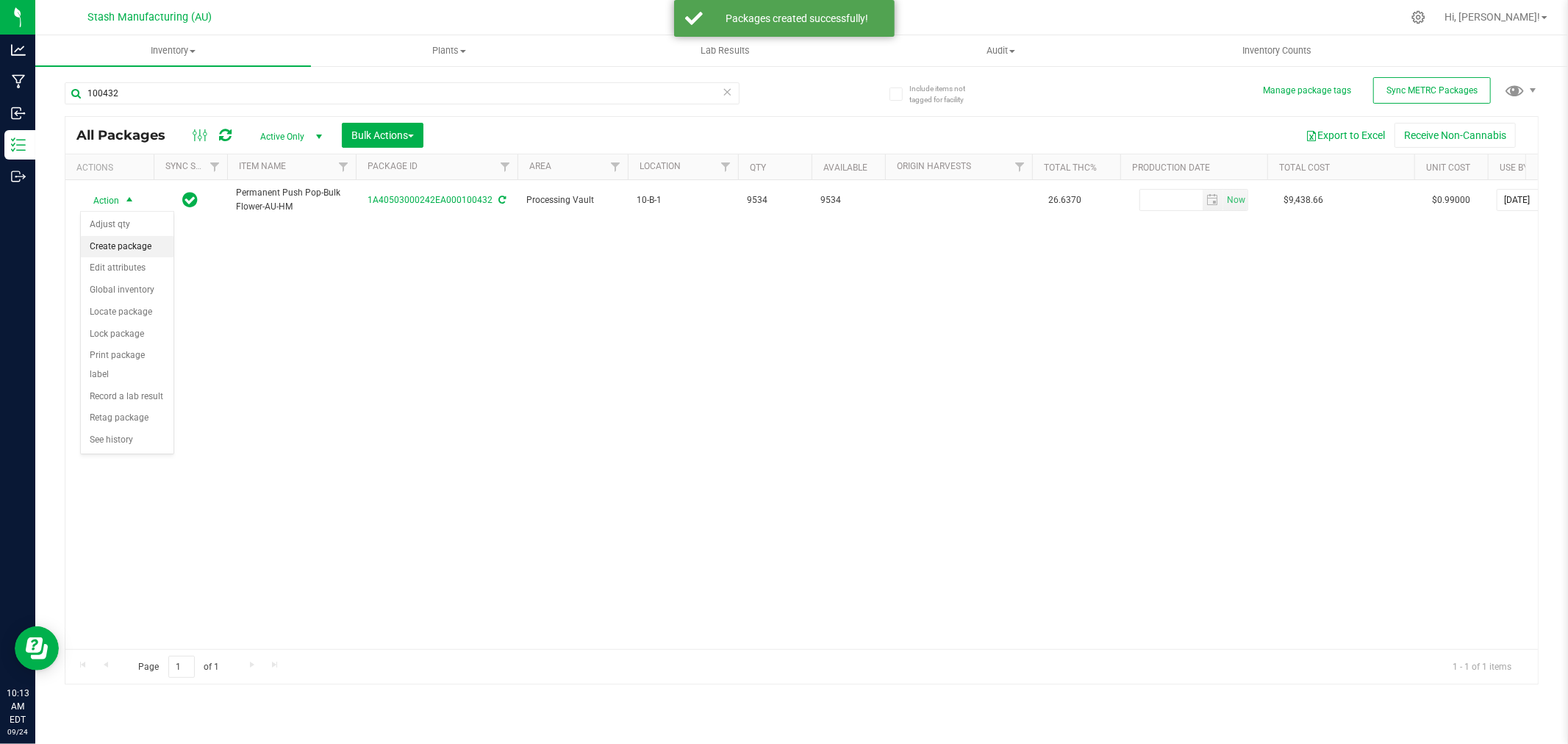
click at [129, 248] on li "Create package" at bounding box center [128, 247] width 93 height 22
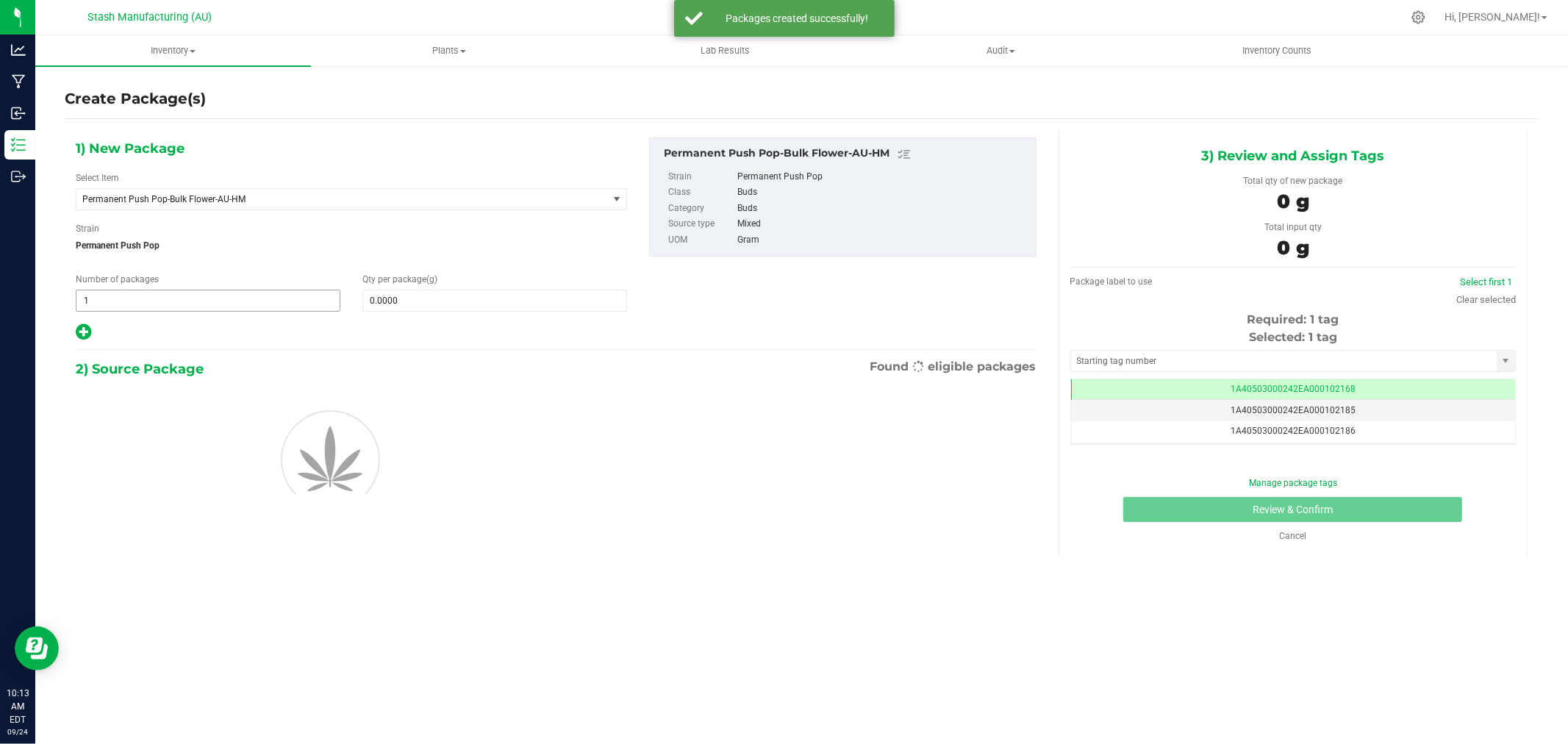
click at [229, 302] on span "1 1" at bounding box center [208, 300] width 265 height 22
click at [229, 302] on input "1" at bounding box center [208, 300] width 263 height 21
type input "2"
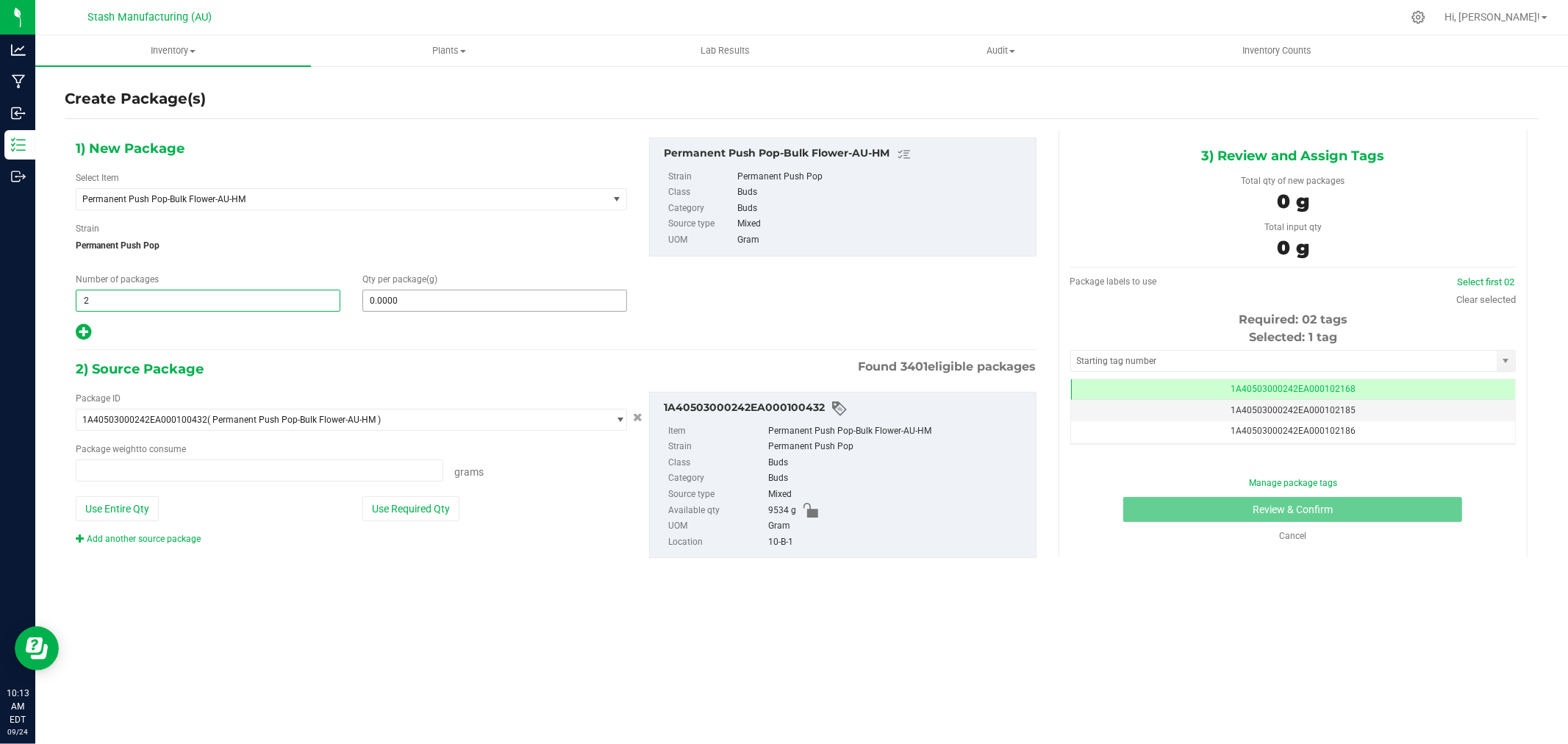
type input "0.0000 g"
type input "2"
click at [415, 297] on span at bounding box center [495, 300] width 265 height 22
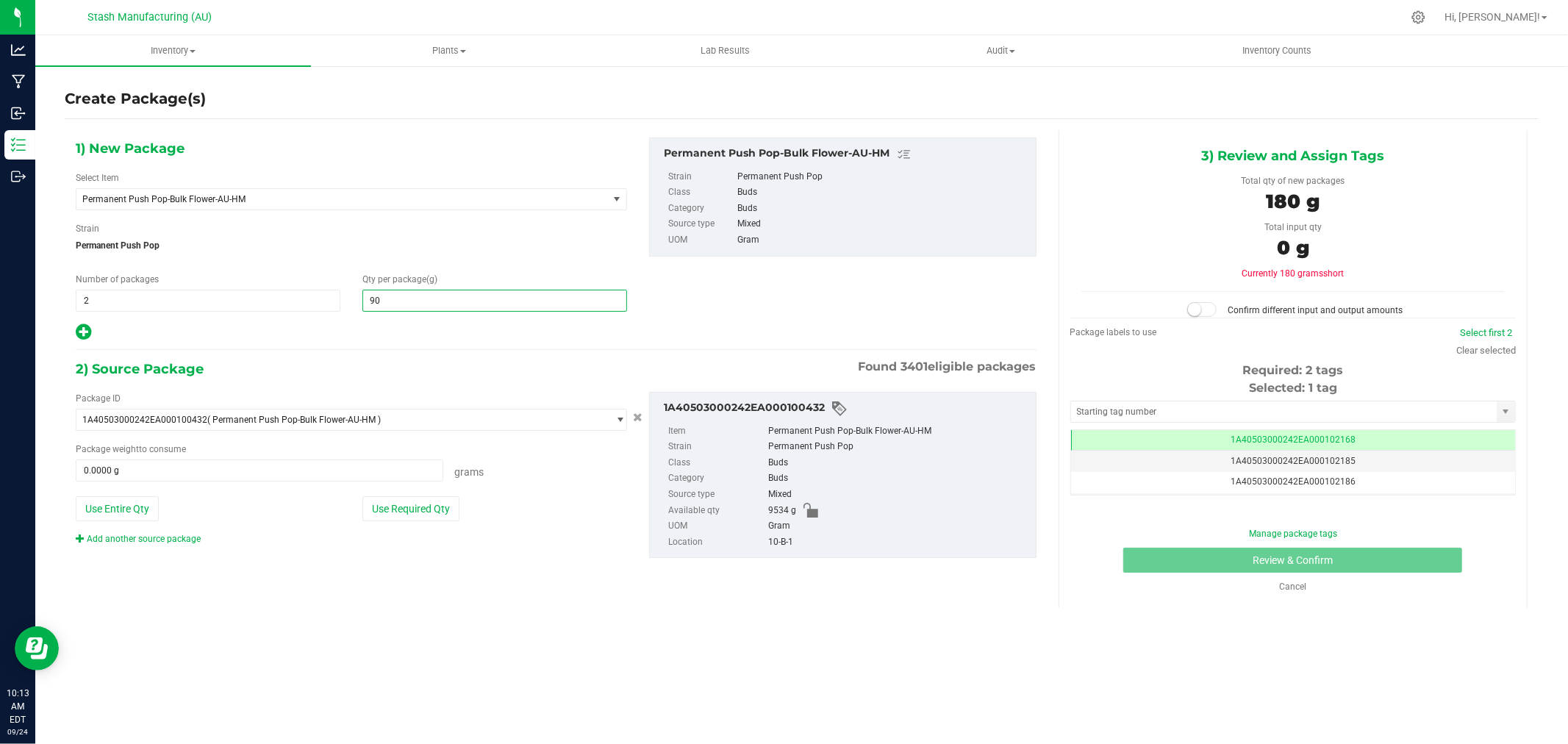
type input "908"
type input "908.0000"
click at [450, 520] on button "Use Required Qty" at bounding box center [411, 508] width 97 height 25
type input "1816.0000 g"
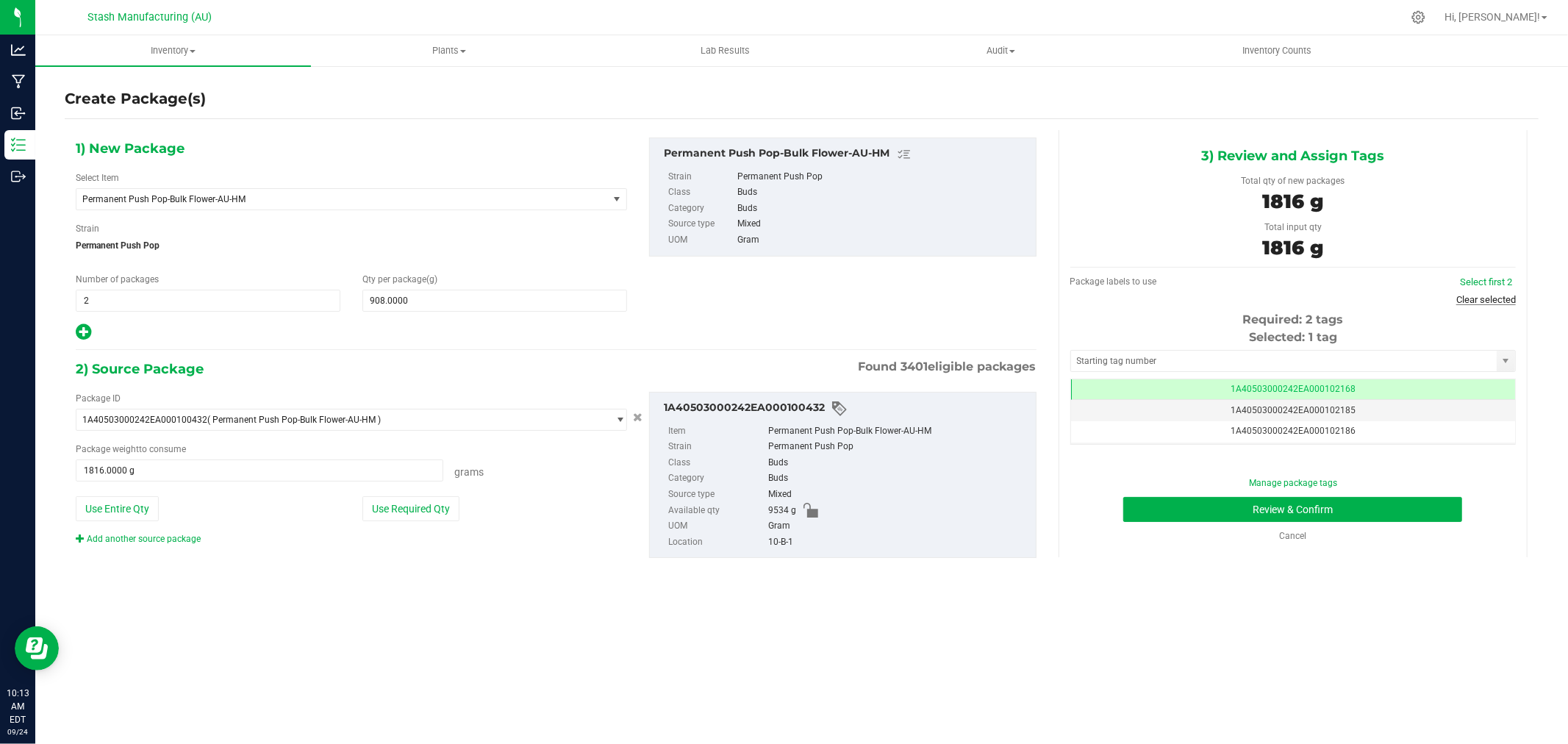
click at [1490, 300] on link "Clear selected" at bounding box center [1486, 299] width 59 height 11
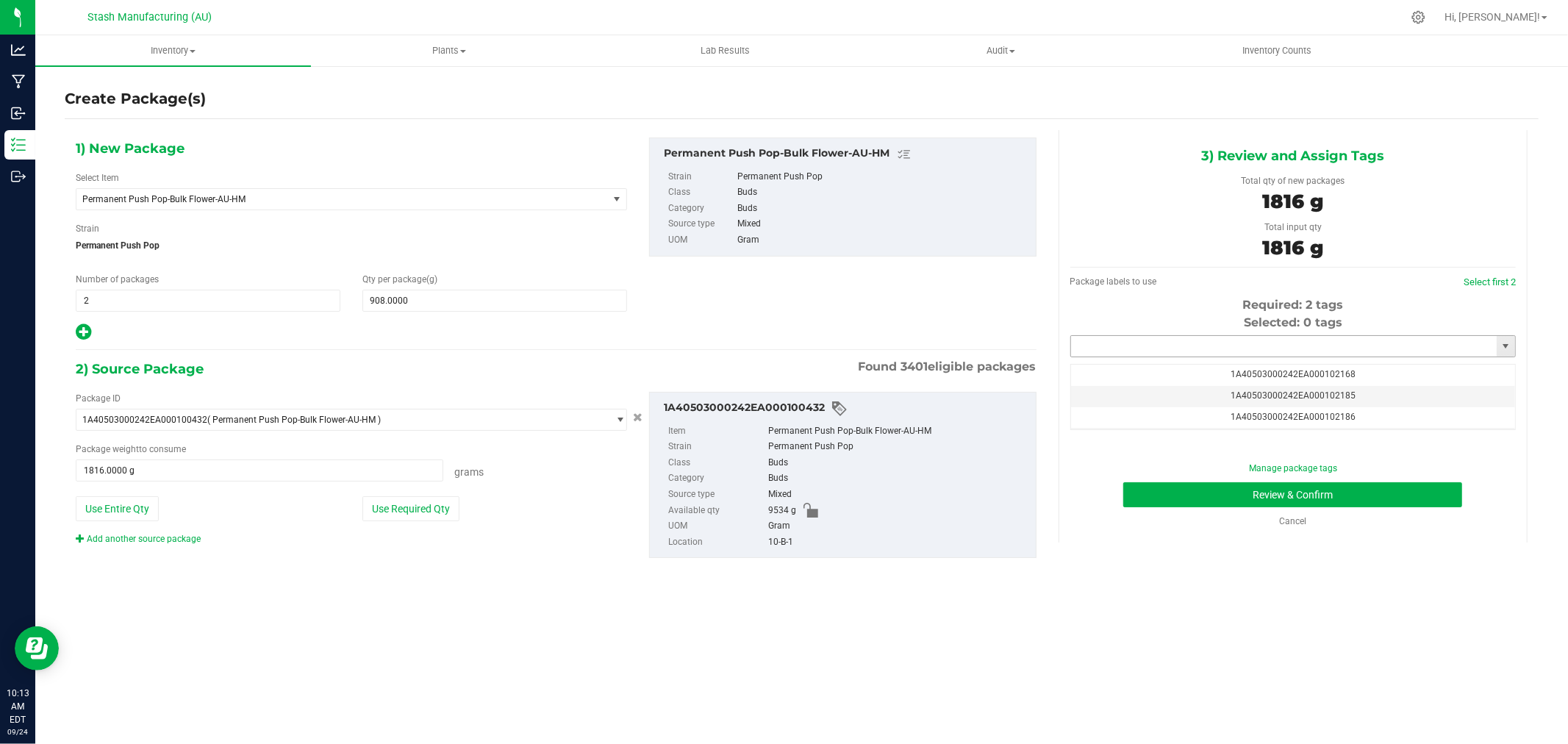
click at [1326, 344] on input "text" at bounding box center [1284, 346] width 425 height 21
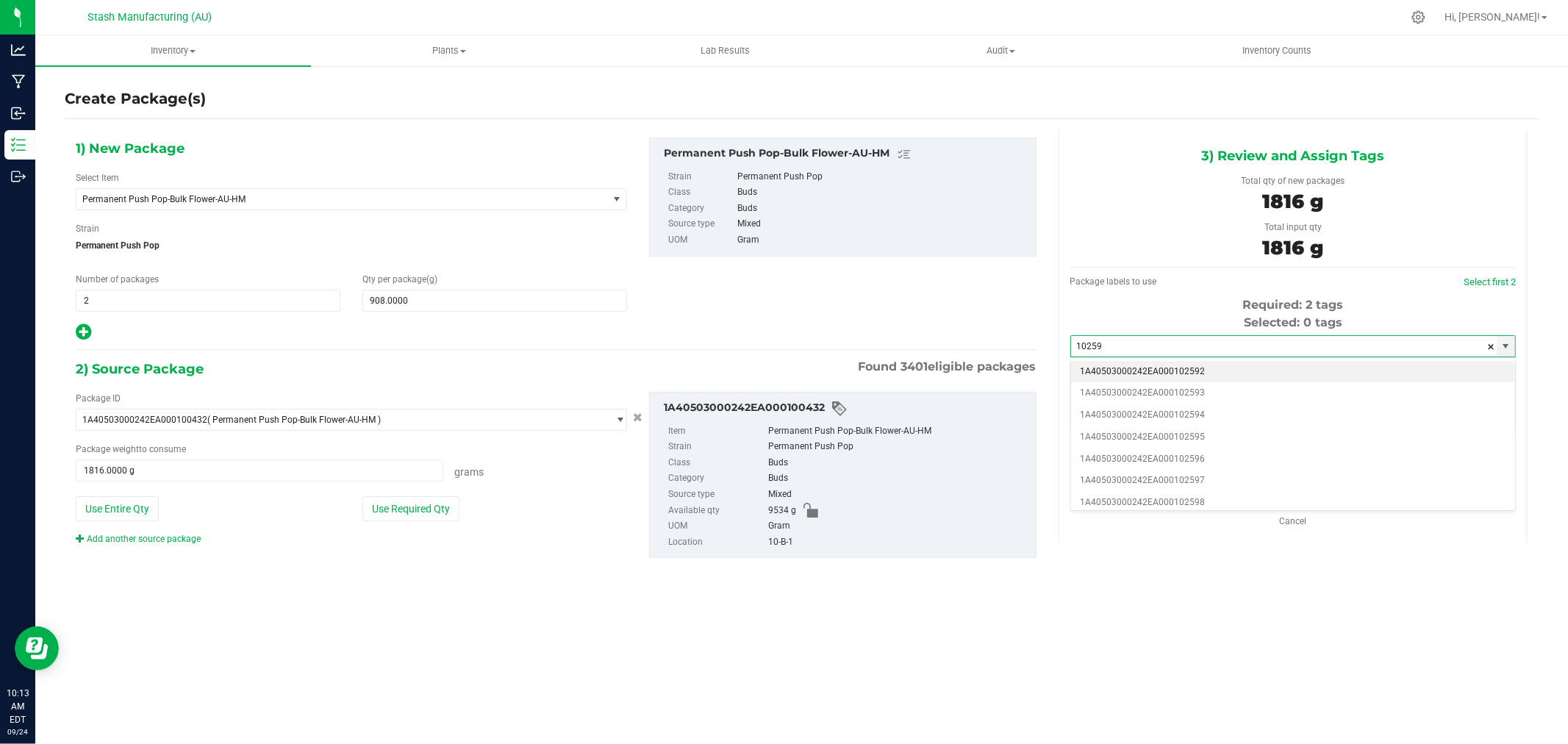
click at [1217, 366] on li "1A40503000242EA000102592" at bounding box center [1293, 372] width 444 height 22
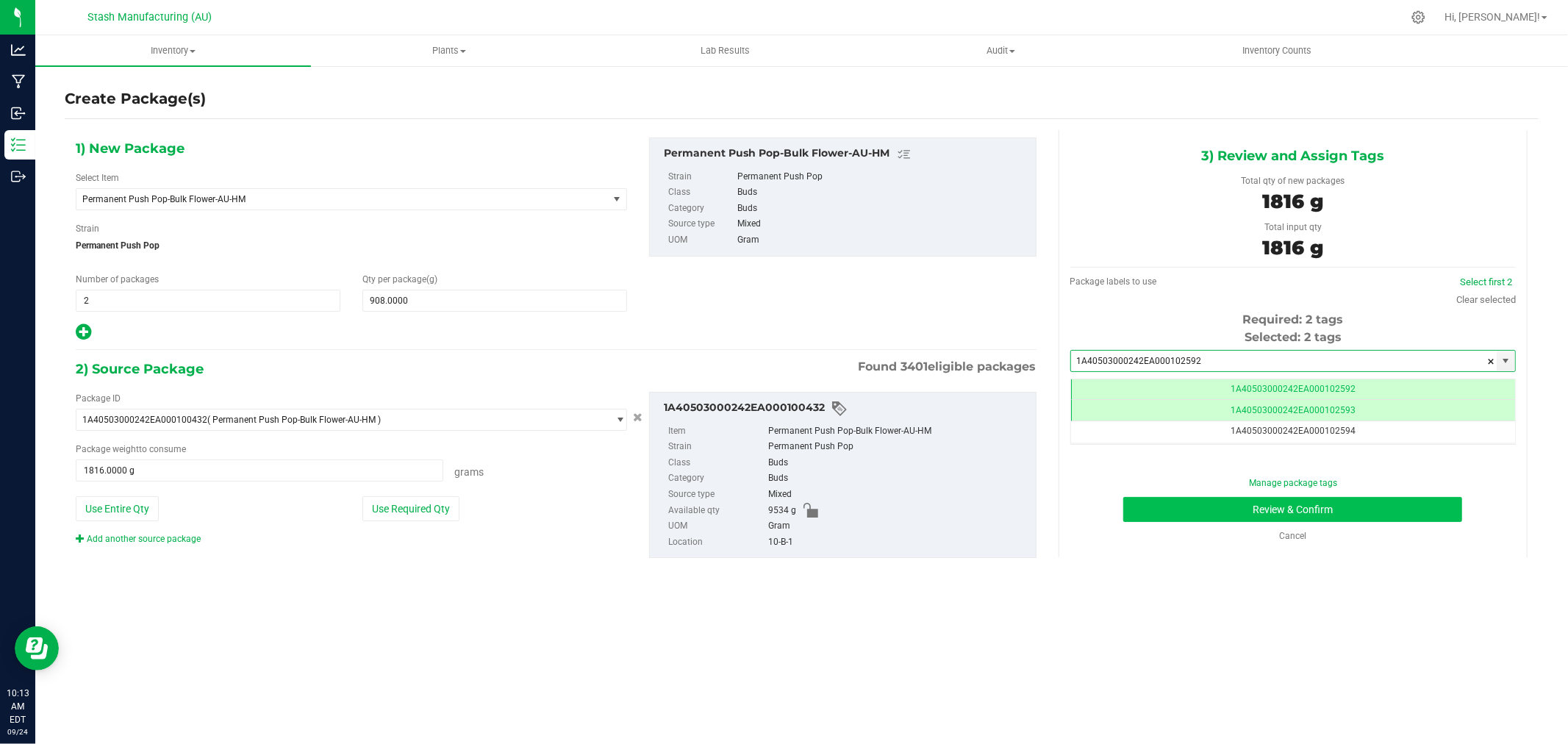
type input "1A40503000242EA000102592"
click at [1437, 517] on button "Review & Confirm" at bounding box center [1292, 509] width 339 height 25
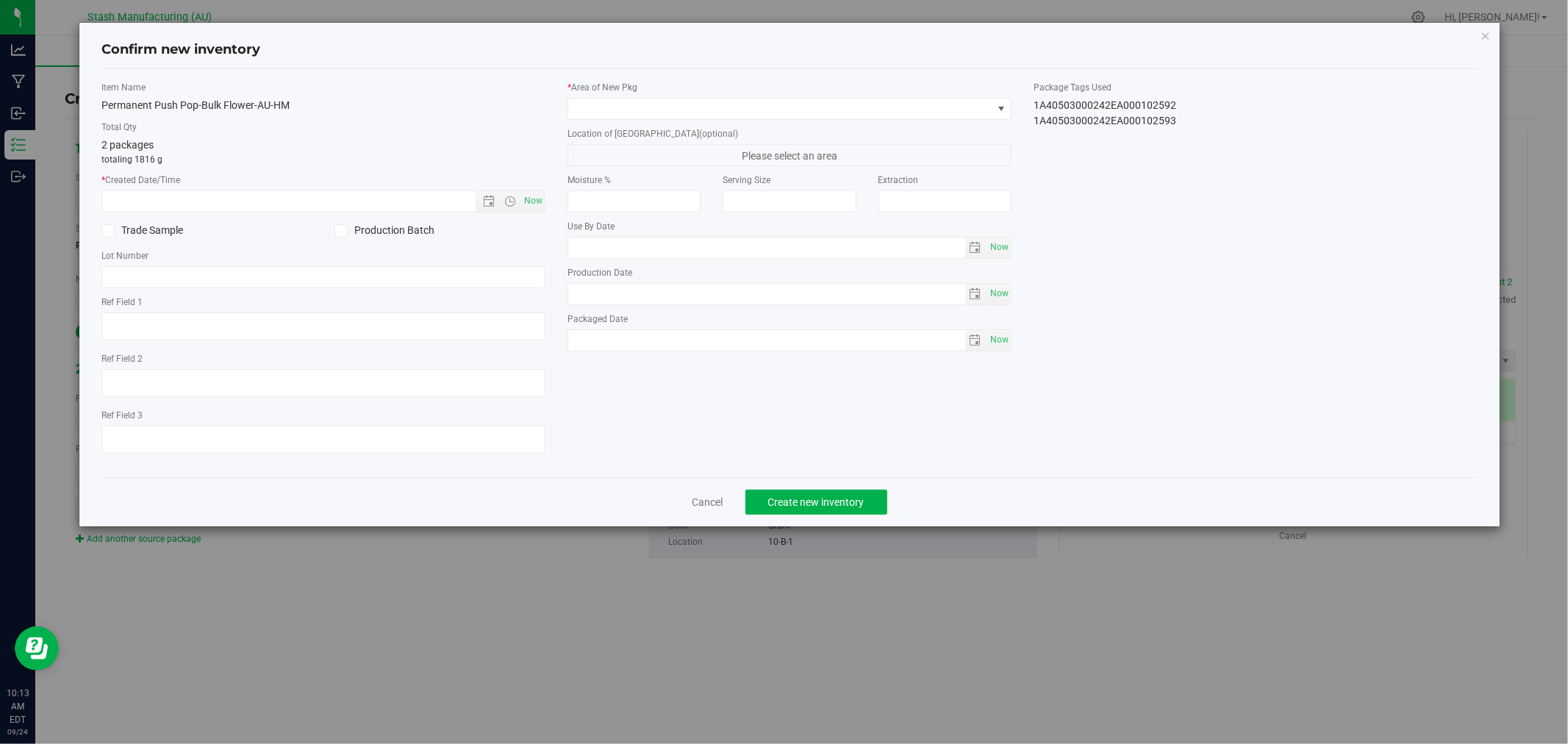
type input "[DATE]"
click at [519, 201] on span "Open the time view" at bounding box center [509, 201] width 25 height 12
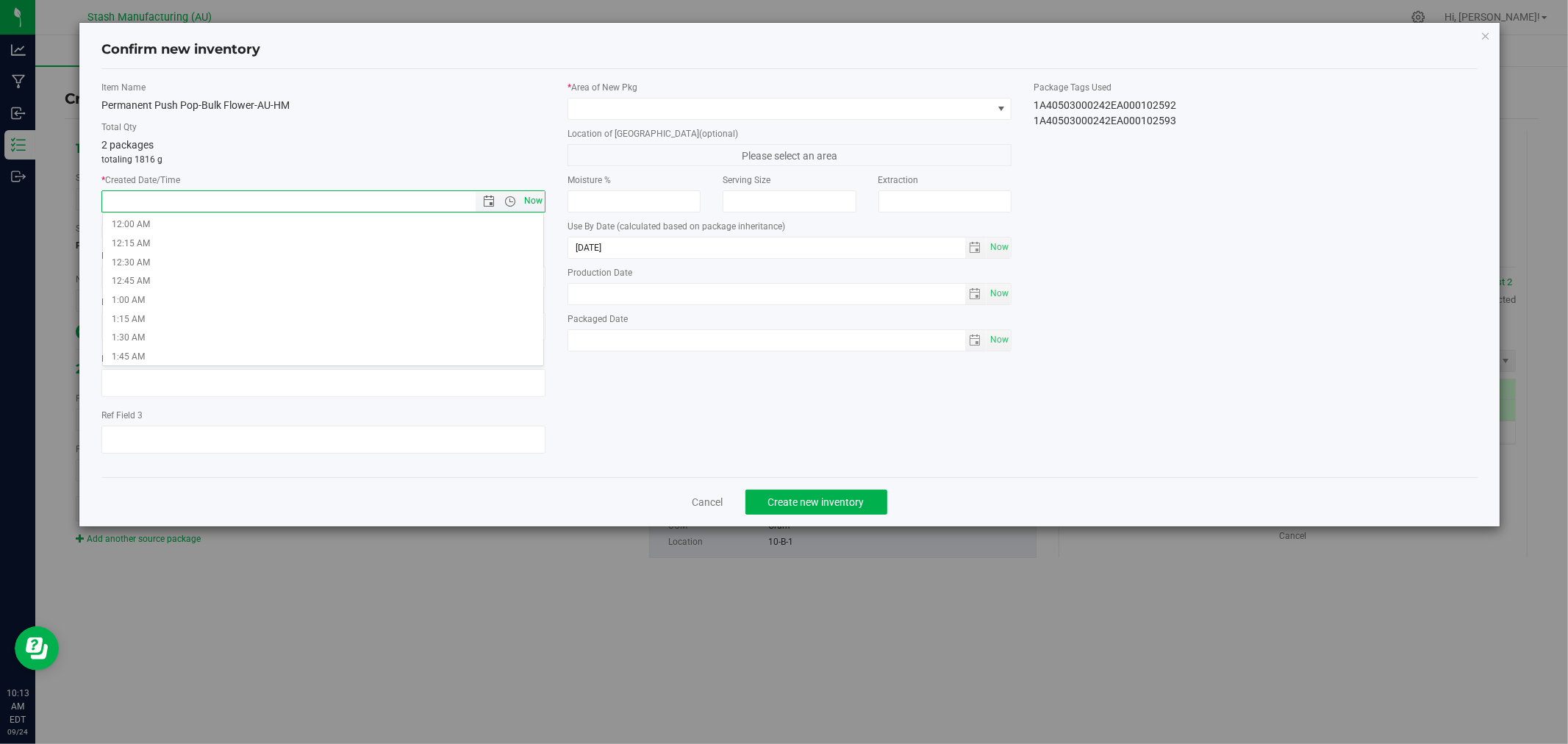
click at [535, 202] on span "Now" at bounding box center [533, 201] width 25 height 21
type input "[DATE] 10:13 AM"
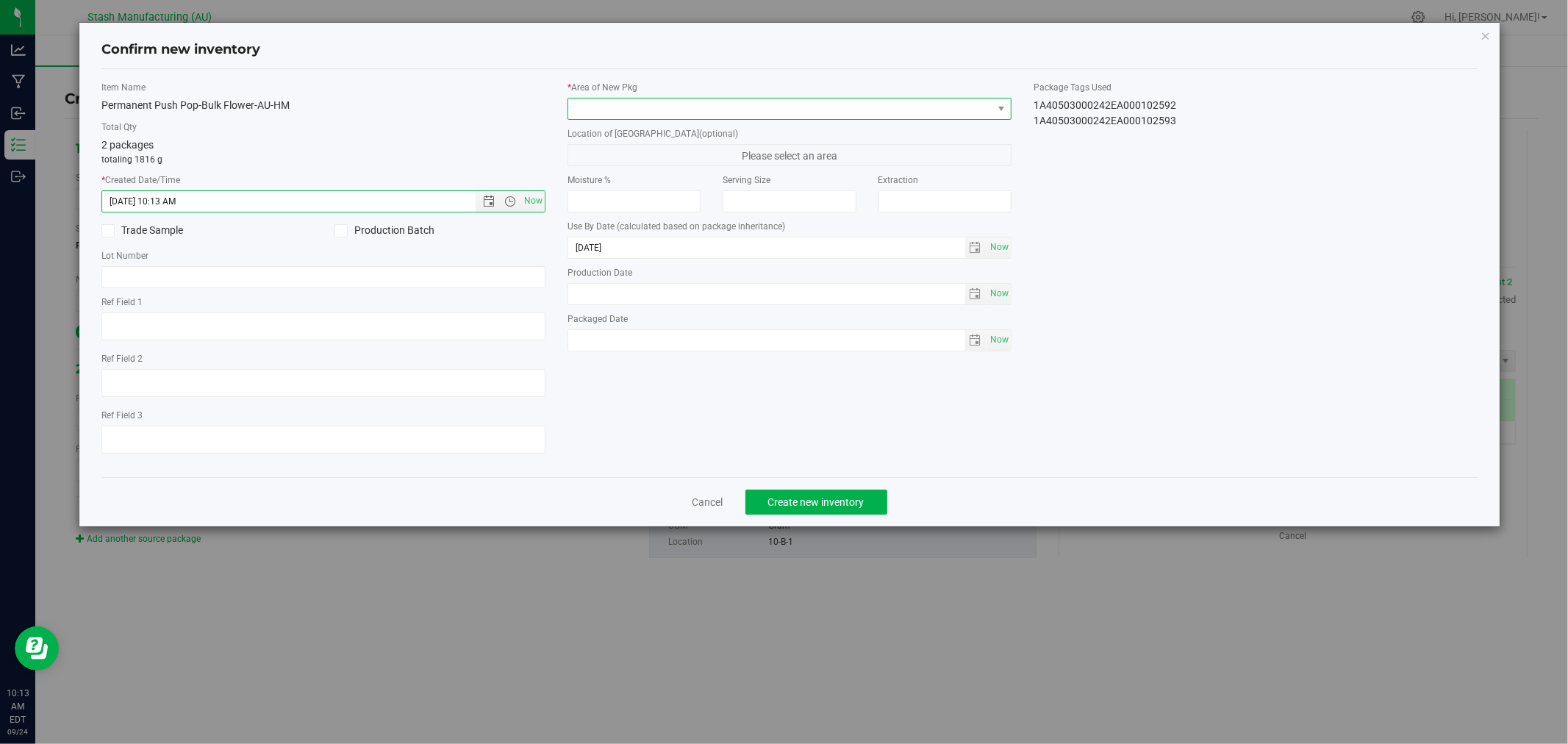
click at [611, 110] on span at bounding box center [780, 109] width 424 height 21
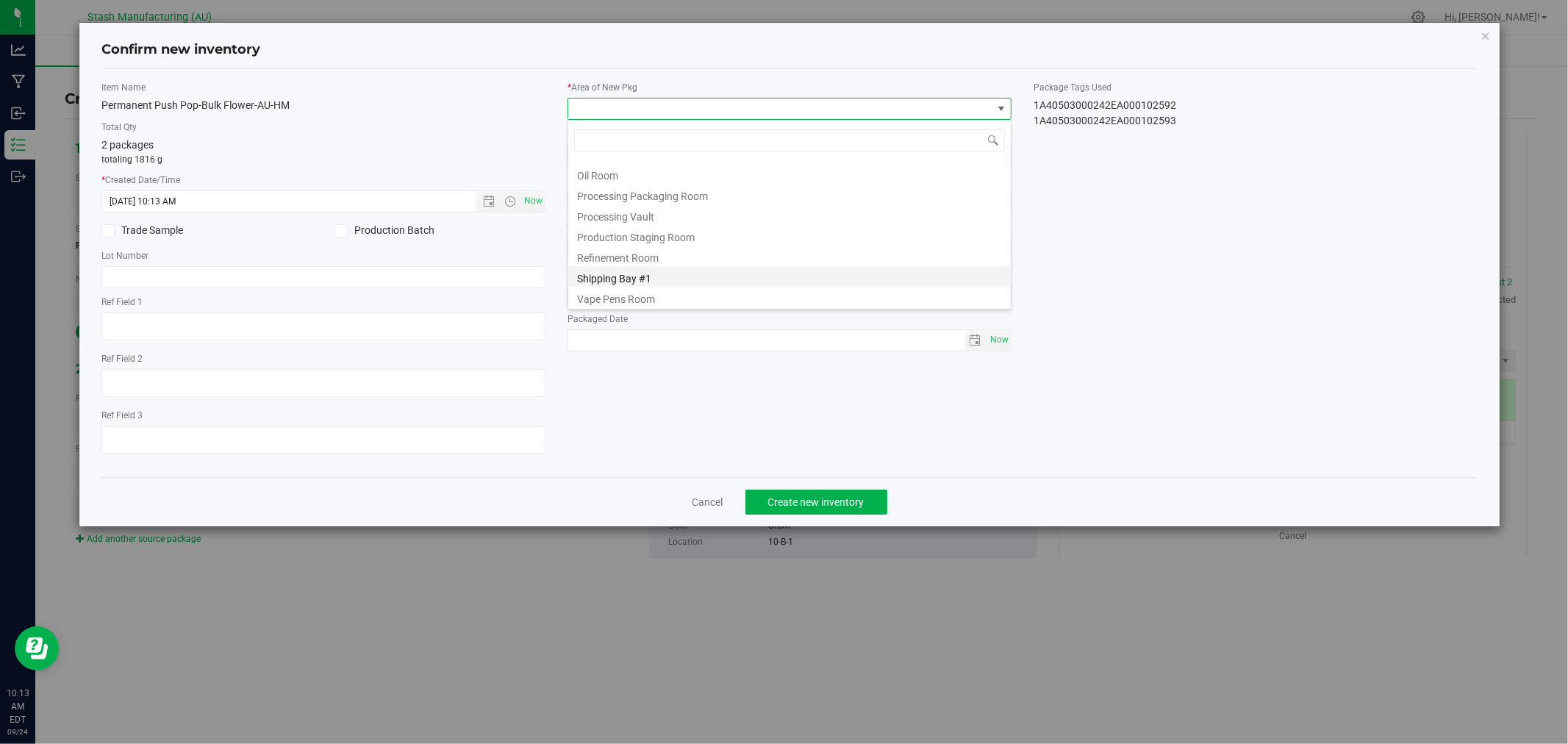
click at [662, 270] on li "Shipping Bay #1" at bounding box center [789, 277] width 443 height 21
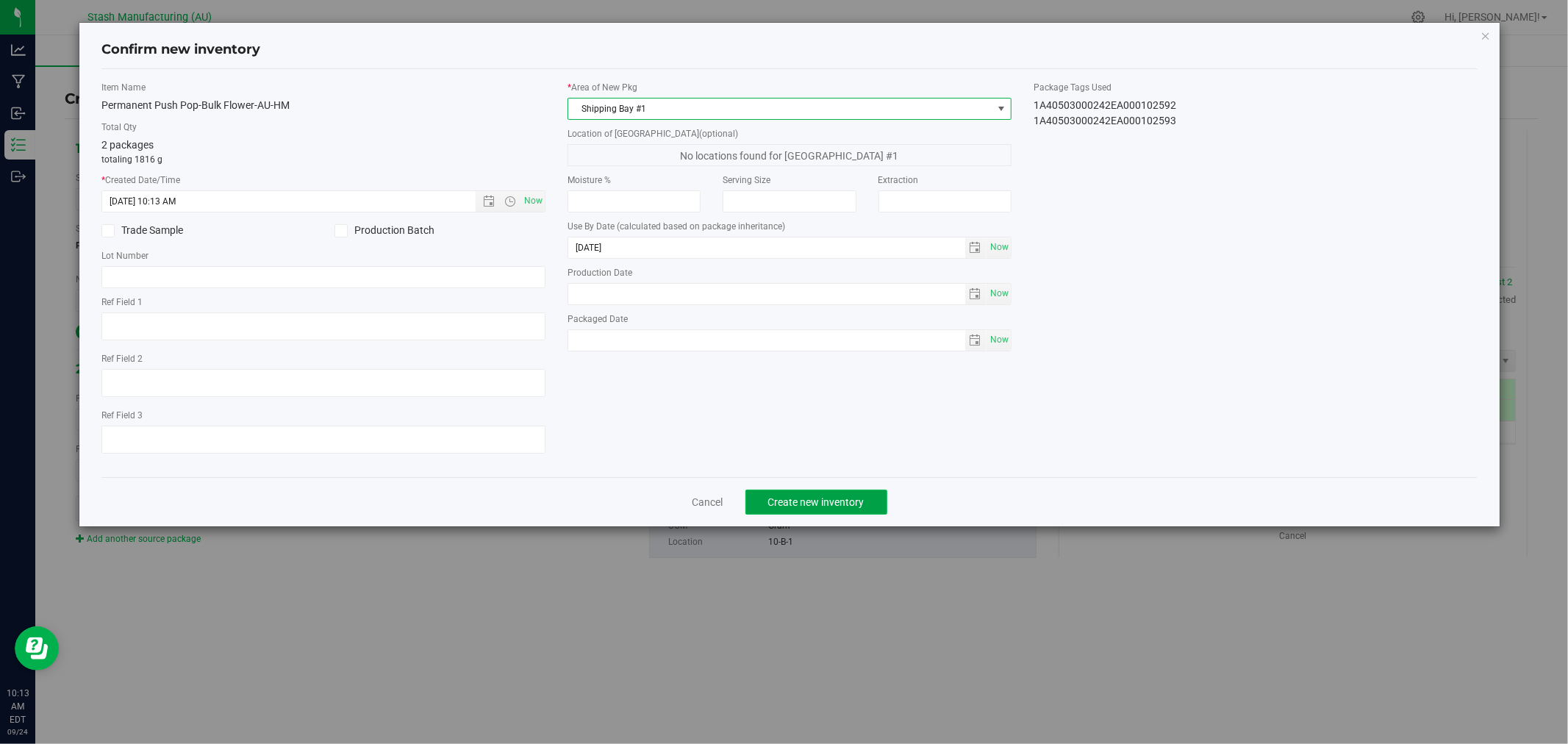
click at [841, 503] on span "Create new inventory" at bounding box center [817, 502] width 97 height 12
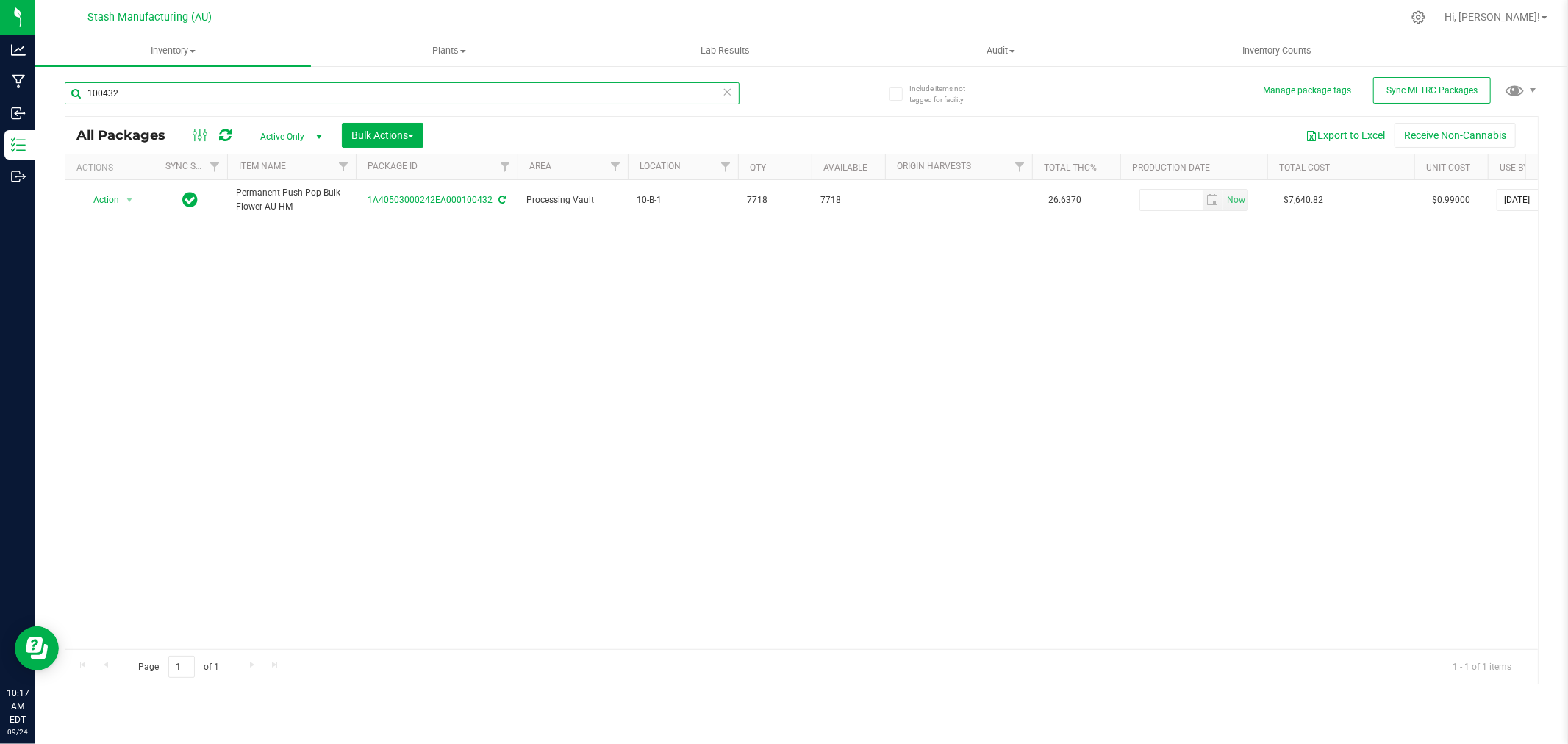
click at [214, 90] on input "100432" at bounding box center [402, 93] width 675 height 22
type input "93554"
click at [1274, 343] on div "Action Action Adjust qty Create package Edit attributes Global inventory Locate…" at bounding box center [802, 414] width 1473 height 469
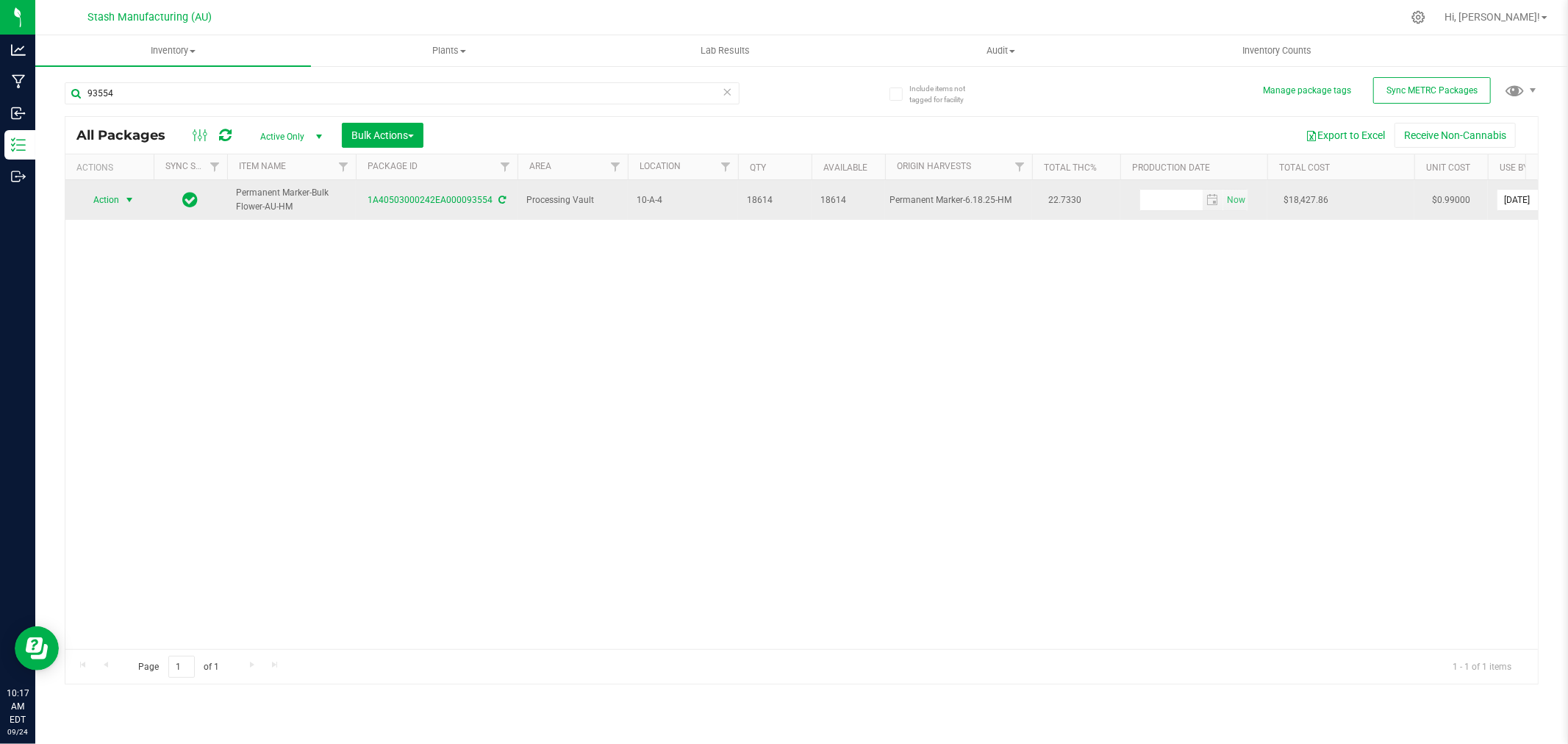
click at [116, 202] on span "Action" at bounding box center [100, 200] width 40 height 21
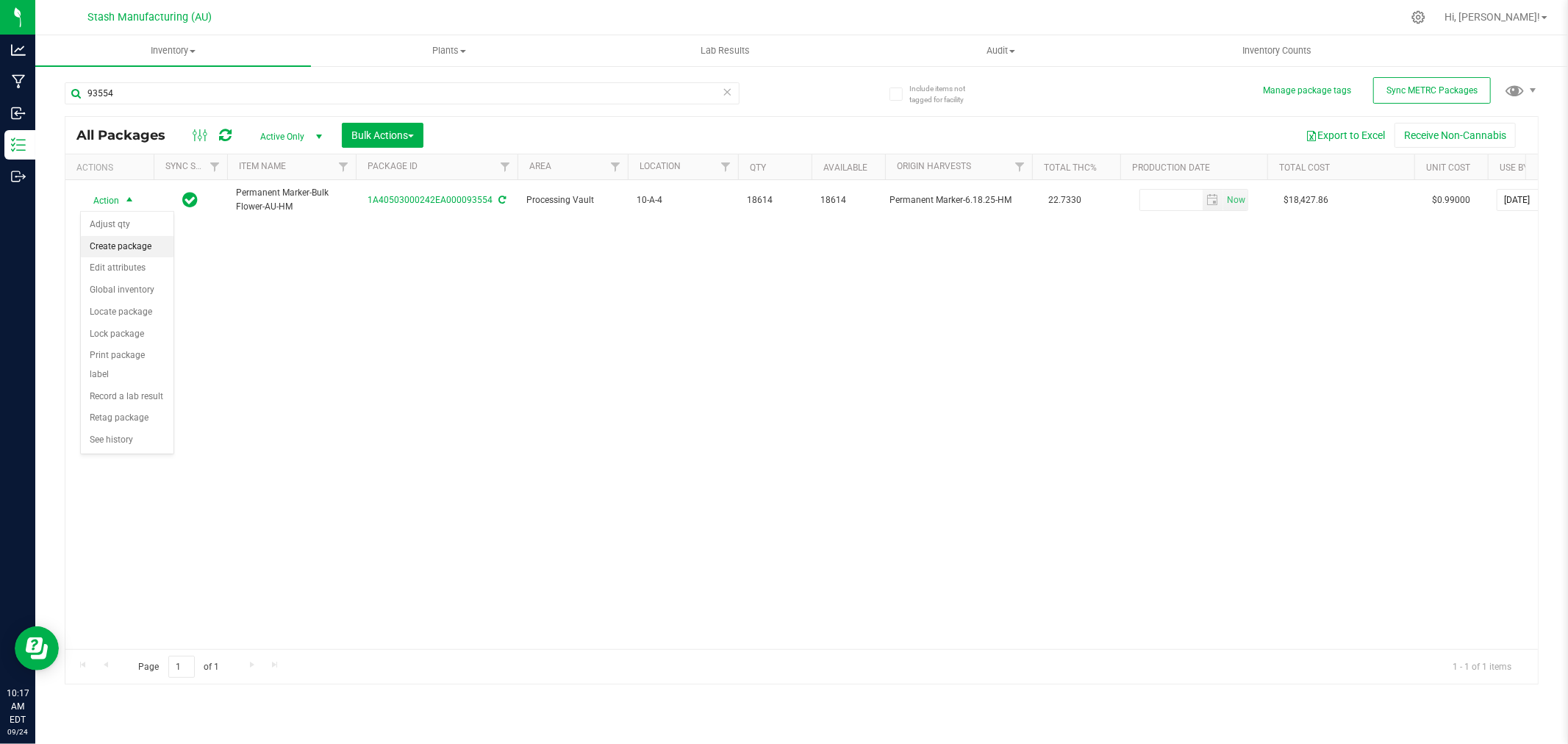
click at [112, 243] on li "Create package" at bounding box center [128, 247] width 93 height 22
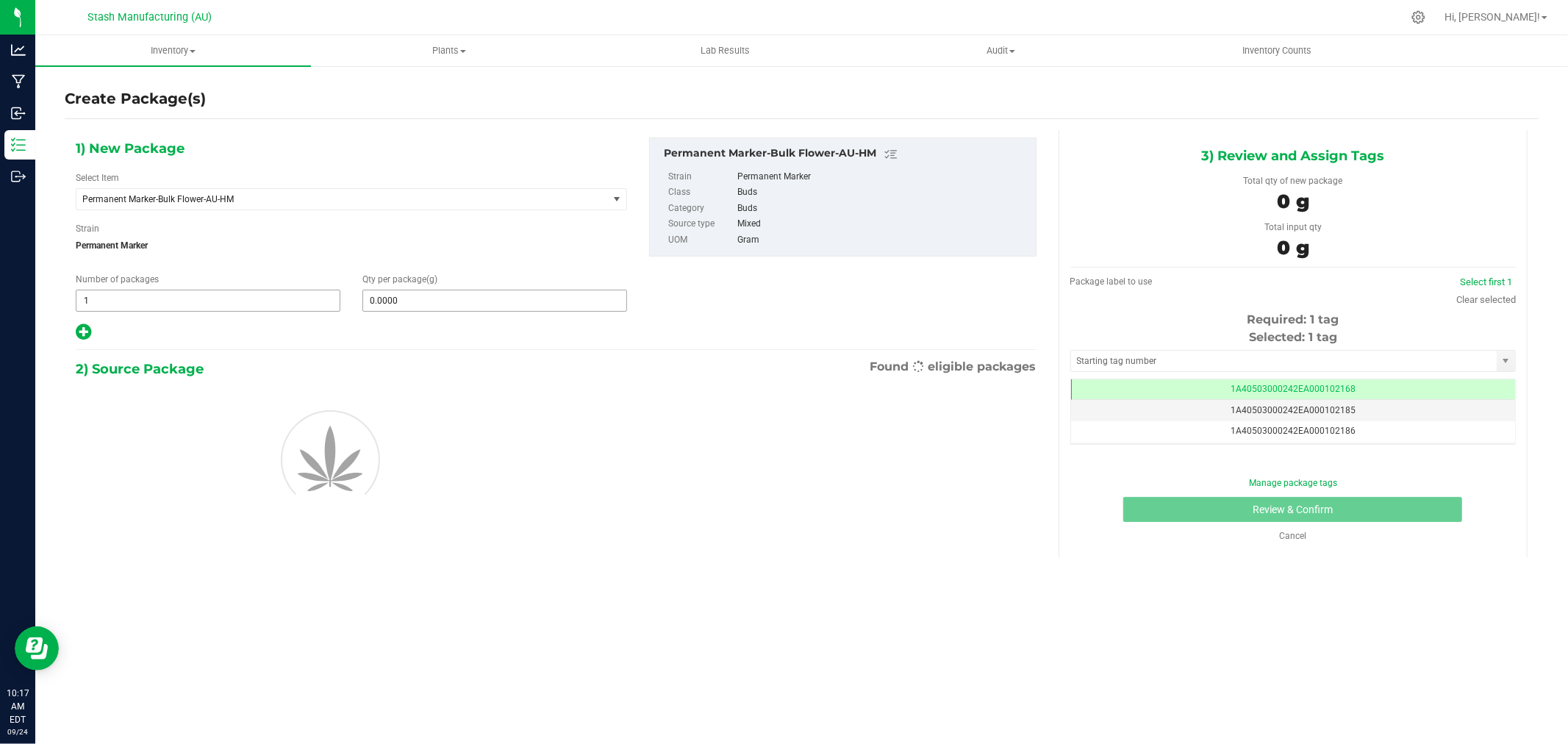
scroll to position [0, -1]
click at [439, 299] on span at bounding box center [495, 300] width 265 height 22
type input "908"
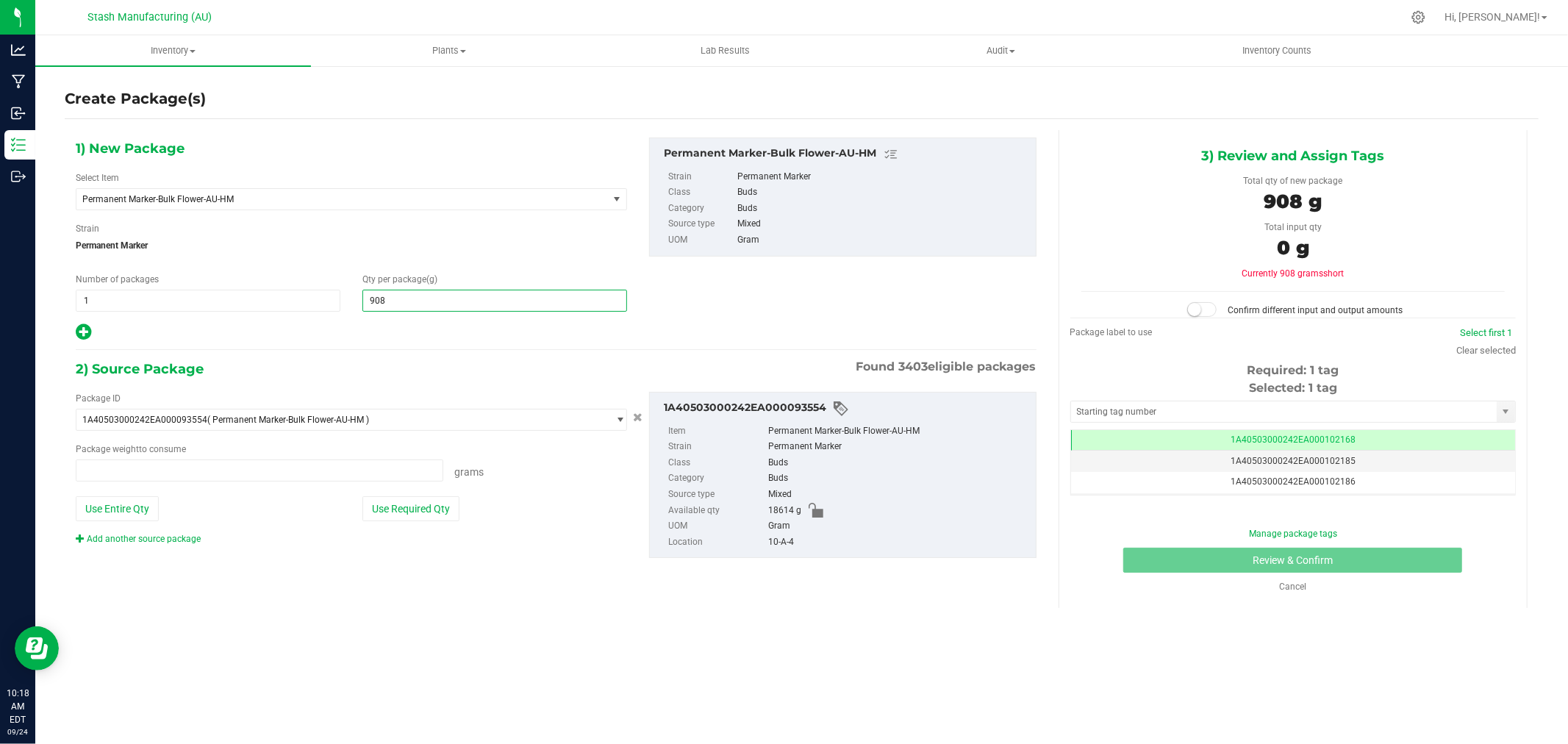
type input "0.0000 g"
type input "908.0000"
click at [428, 508] on button "Use Required Qty" at bounding box center [411, 508] width 97 height 25
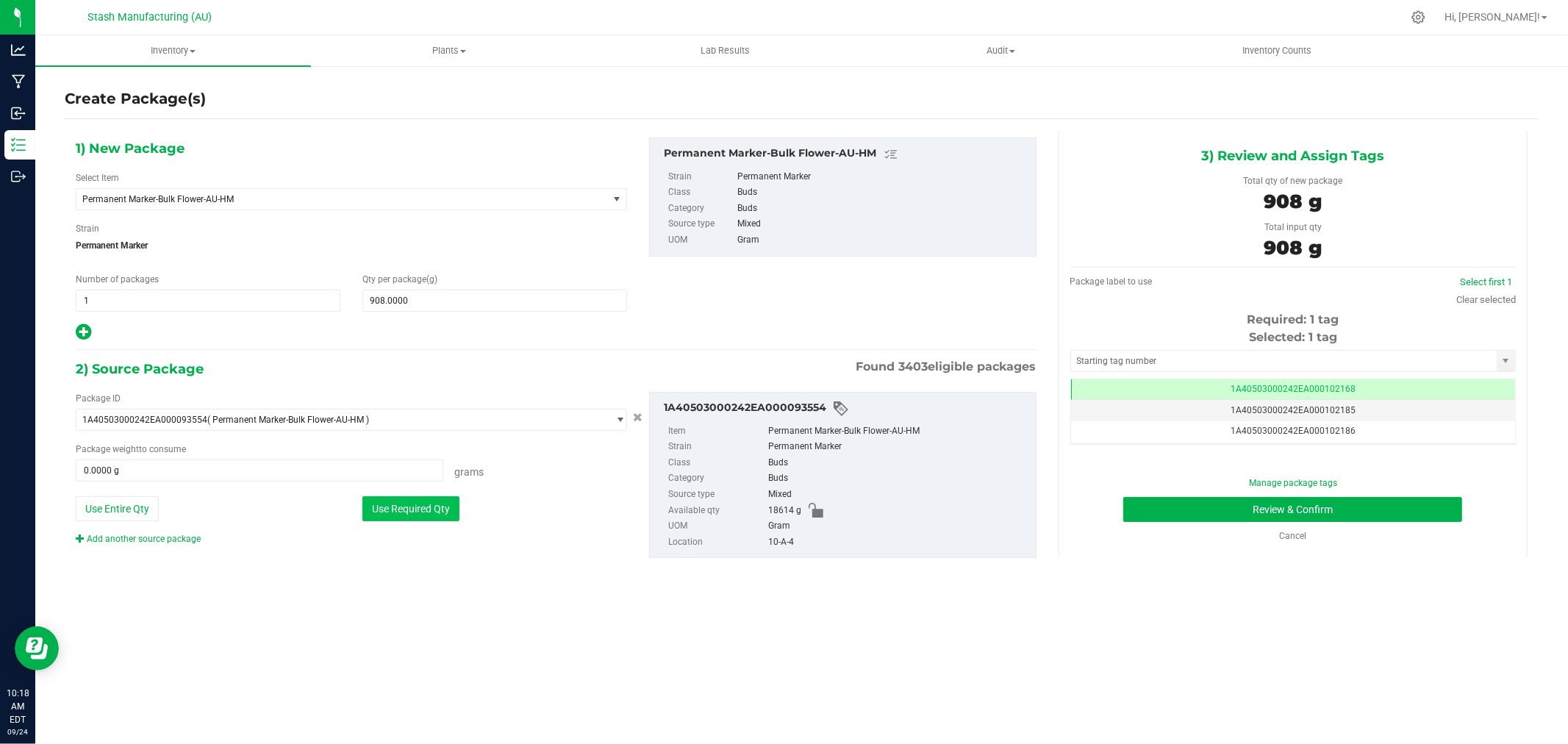
type input "908.0000 g"
click at [1487, 293] on div "Clear selected" at bounding box center [1486, 300] width 59 height 15
click at [1487, 294] on link "Clear selected" at bounding box center [1486, 299] width 59 height 11
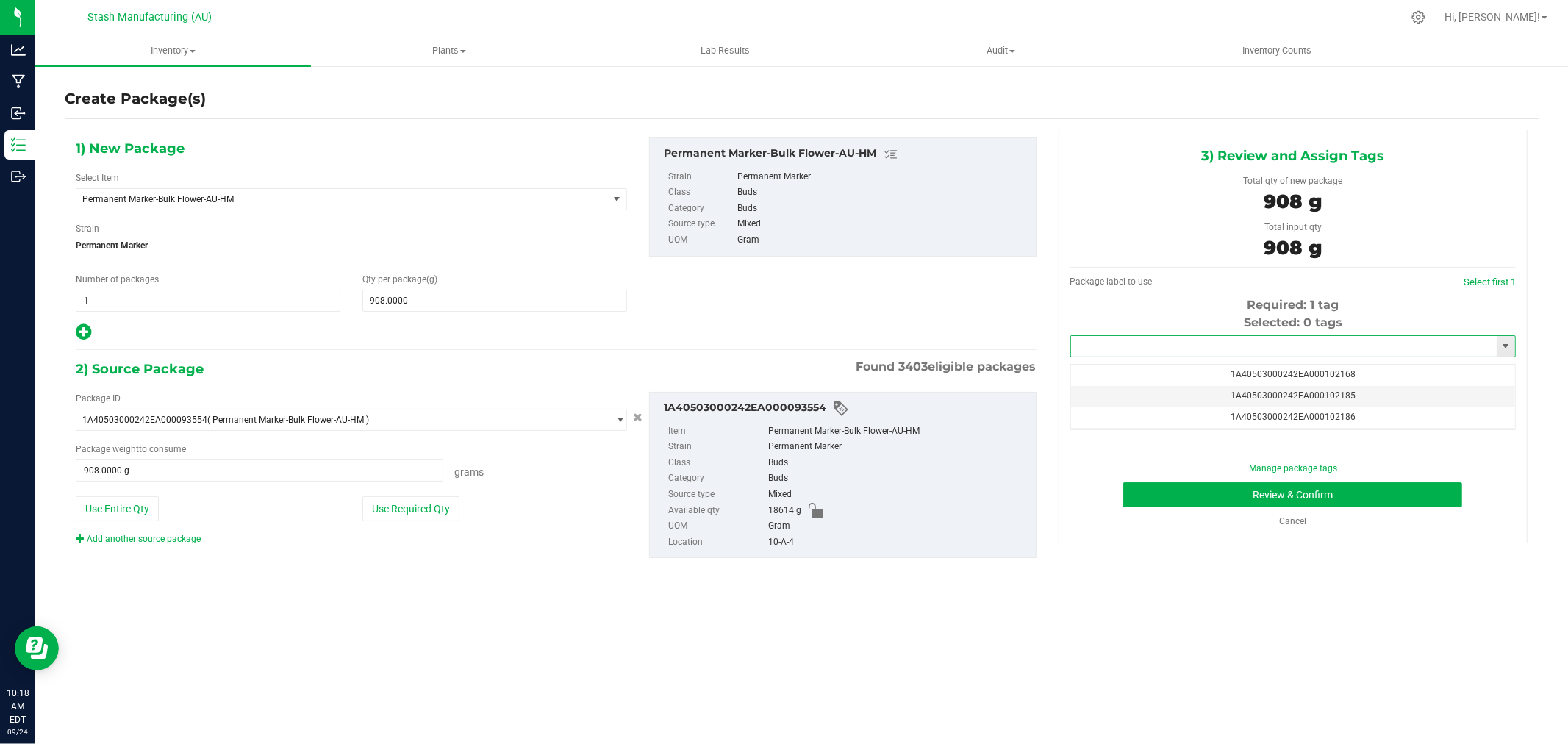
click at [1265, 342] on input "text" at bounding box center [1284, 346] width 425 height 21
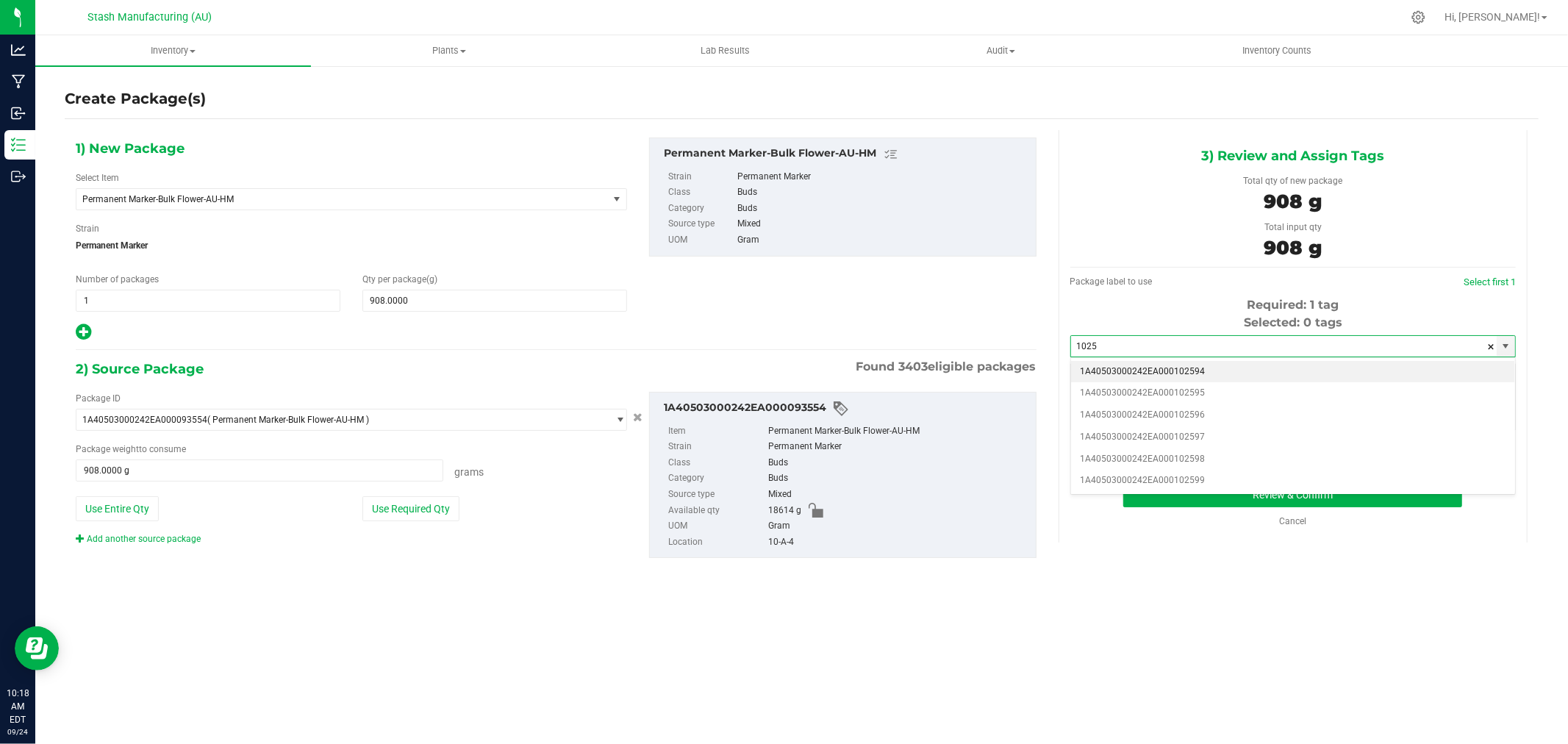
click at [1230, 369] on li "1A40503000242EA000102594" at bounding box center [1293, 372] width 444 height 22
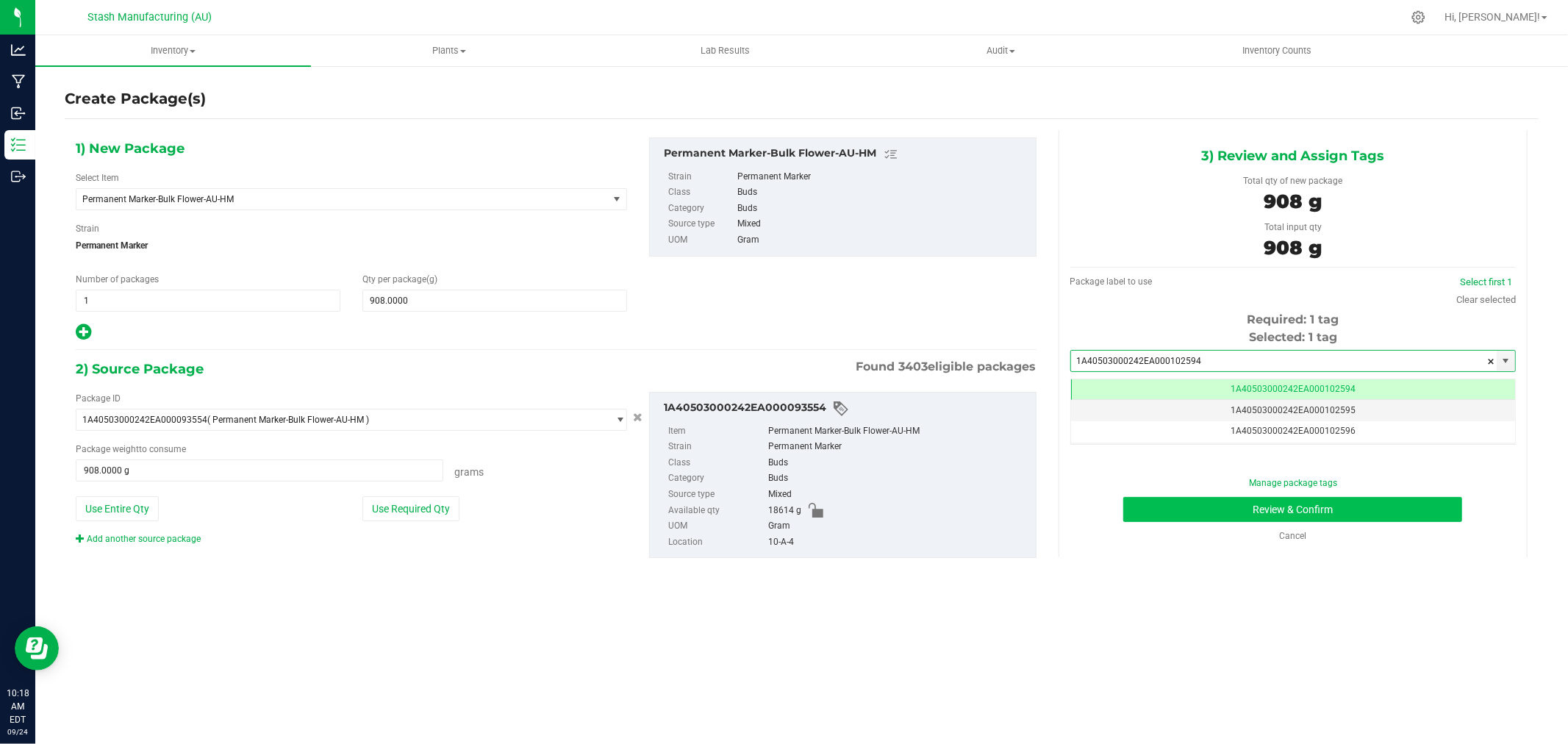
type input "1A40503000242EA000102594"
click at [1413, 513] on button "Review & Confirm" at bounding box center [1292, 509] width 339 height 25
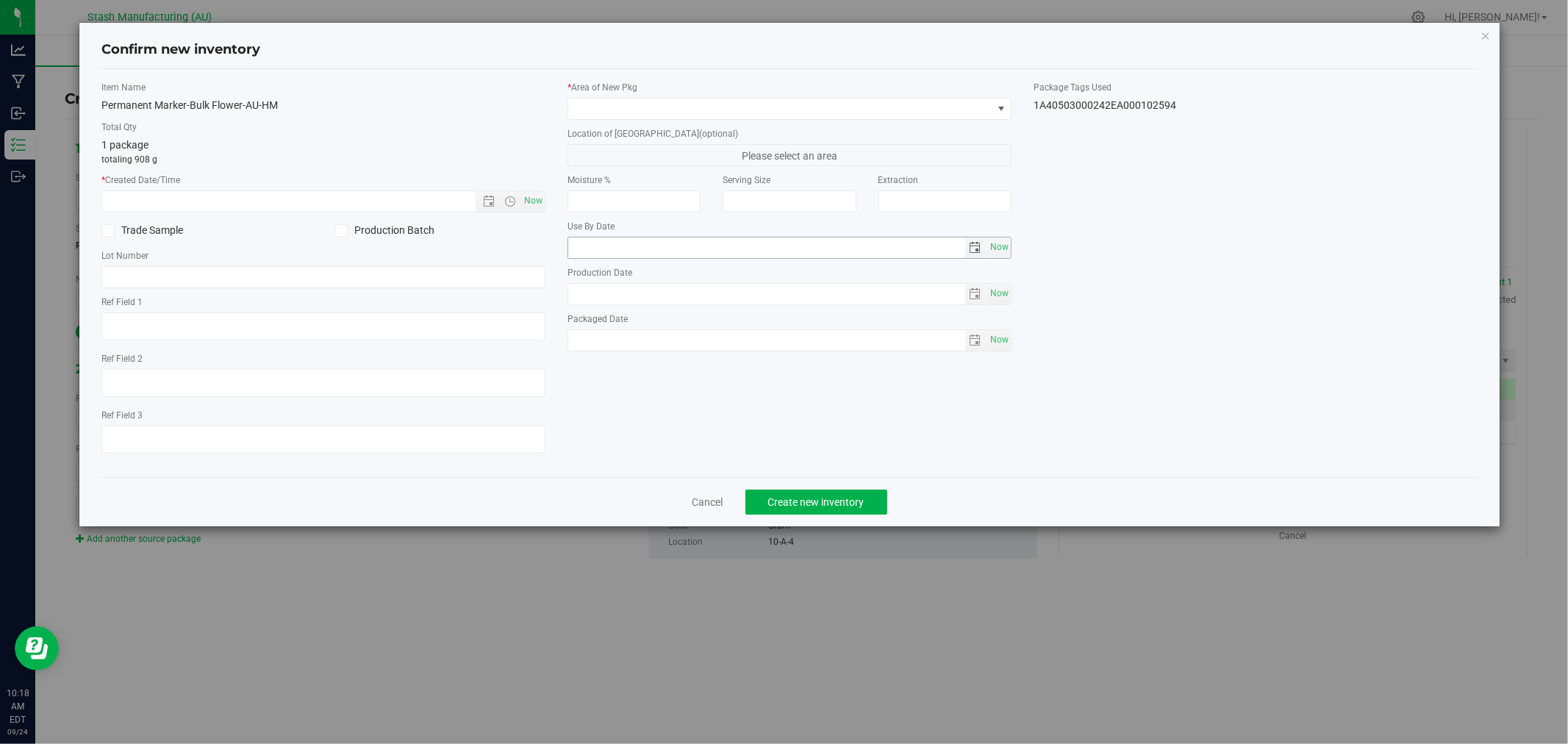
type input "[DATE]"
click at [538, 199] on span "Now" at bounding box center [533, 201] width 25 height 21
type input "[DATE] 10:18 AM"
click at [612, 108] on span at bounding box center [780, 109] width 424 height 21
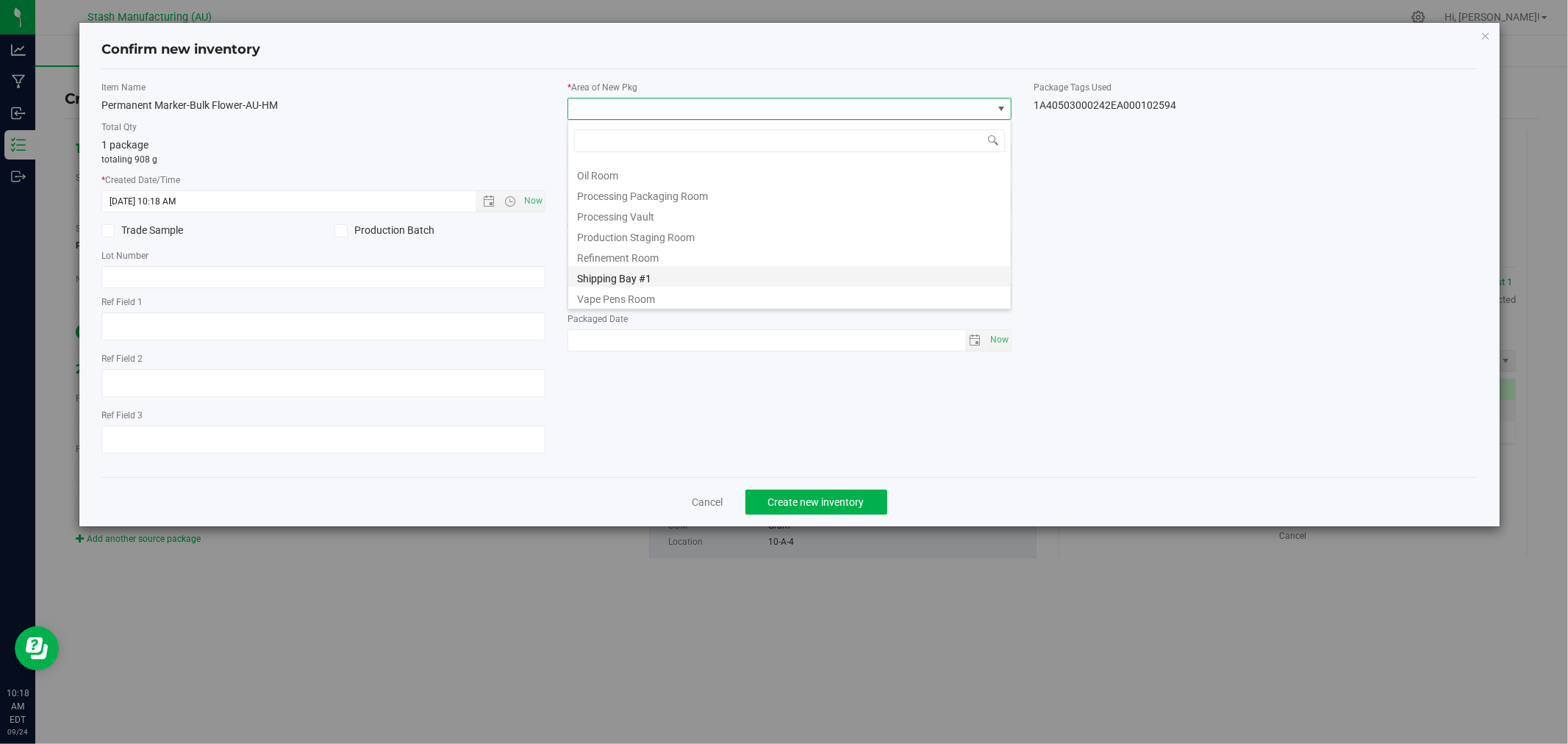
click at [677, 275] on li "Shipping Bay #1" at bounding box center [789, 277] width 443 height 21
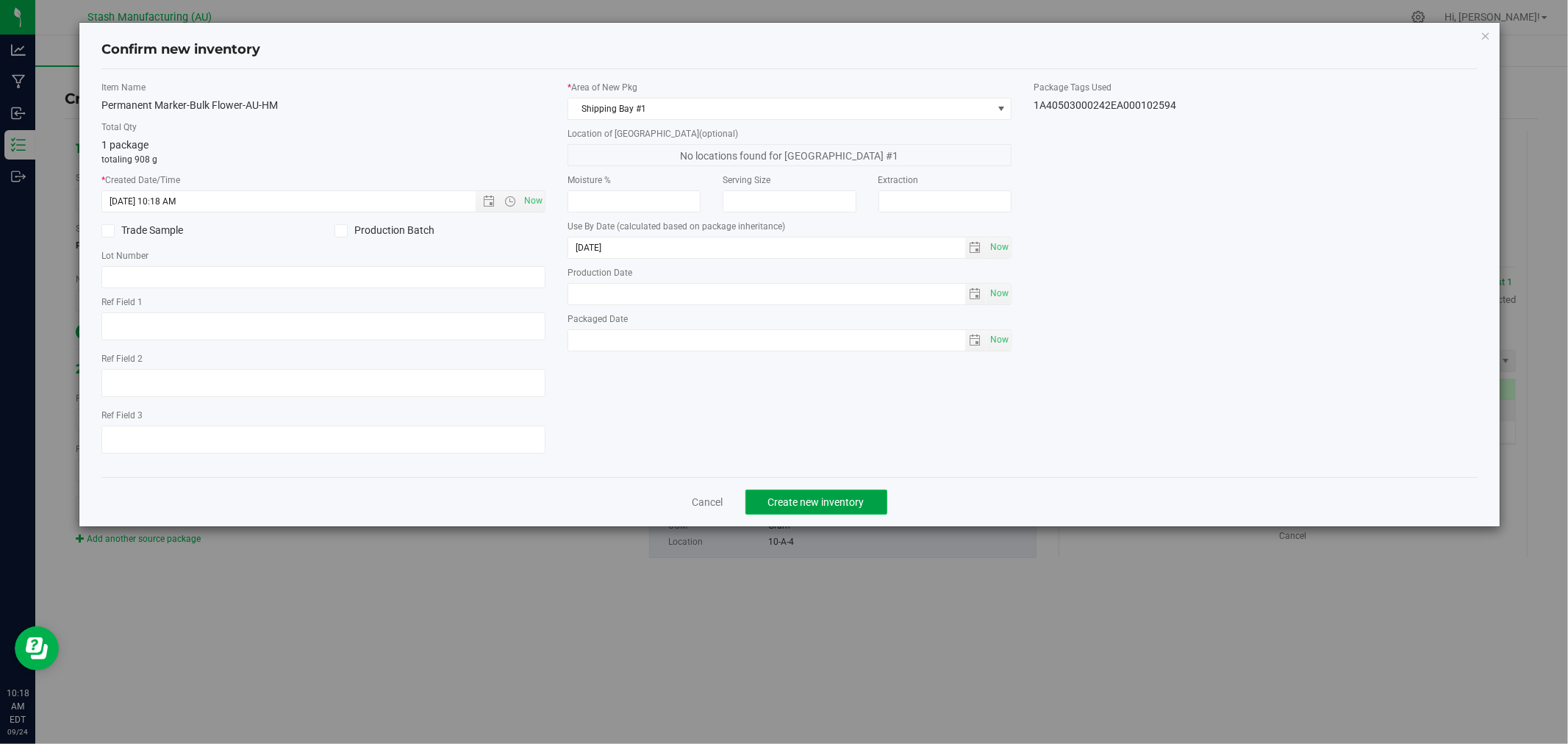
click at [858, 505] on span "Create new inventory" at bounding box center [817, 502] width 97 height 12
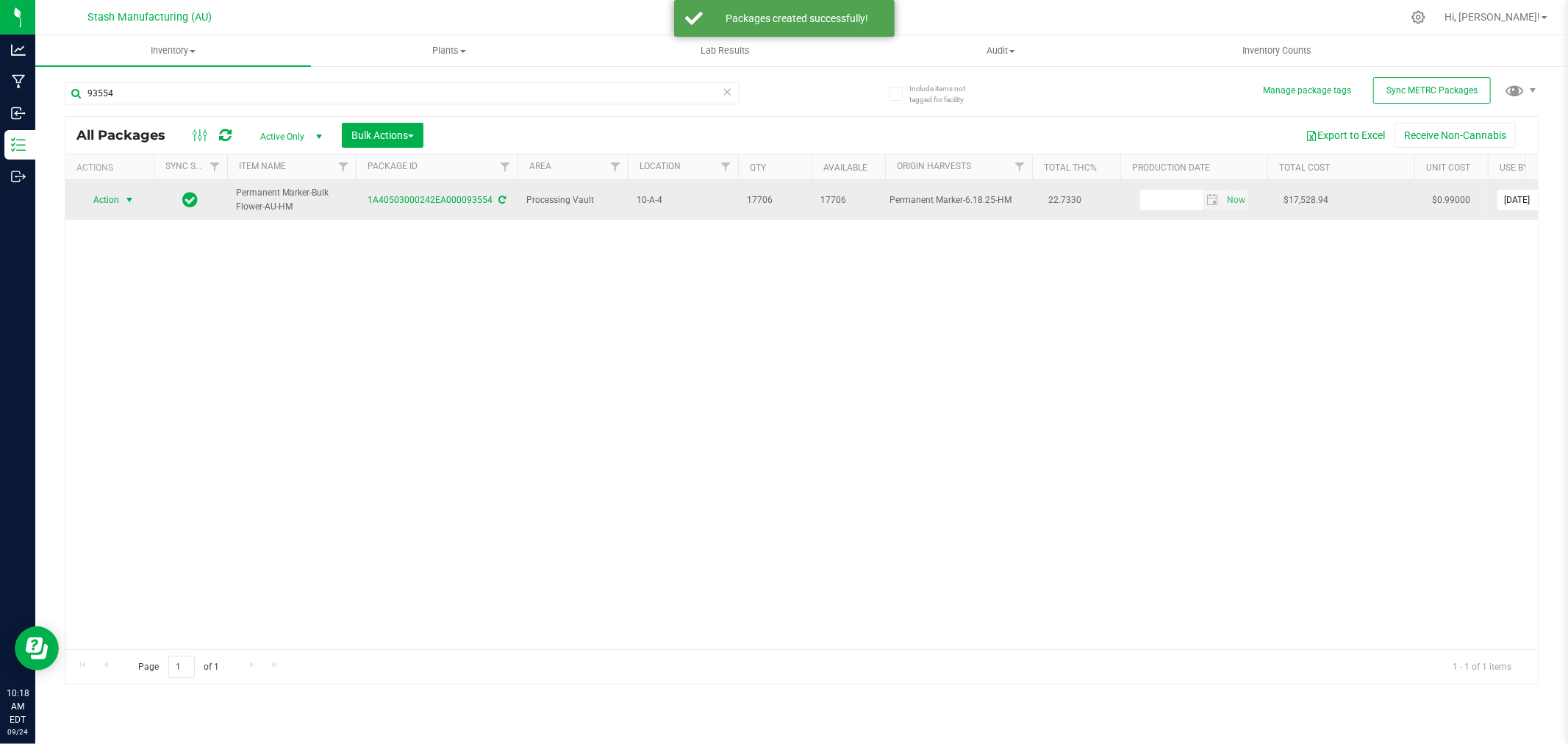
click at [100, 204] on span "Action" at bounding box center [100, 200] width 40 height 21
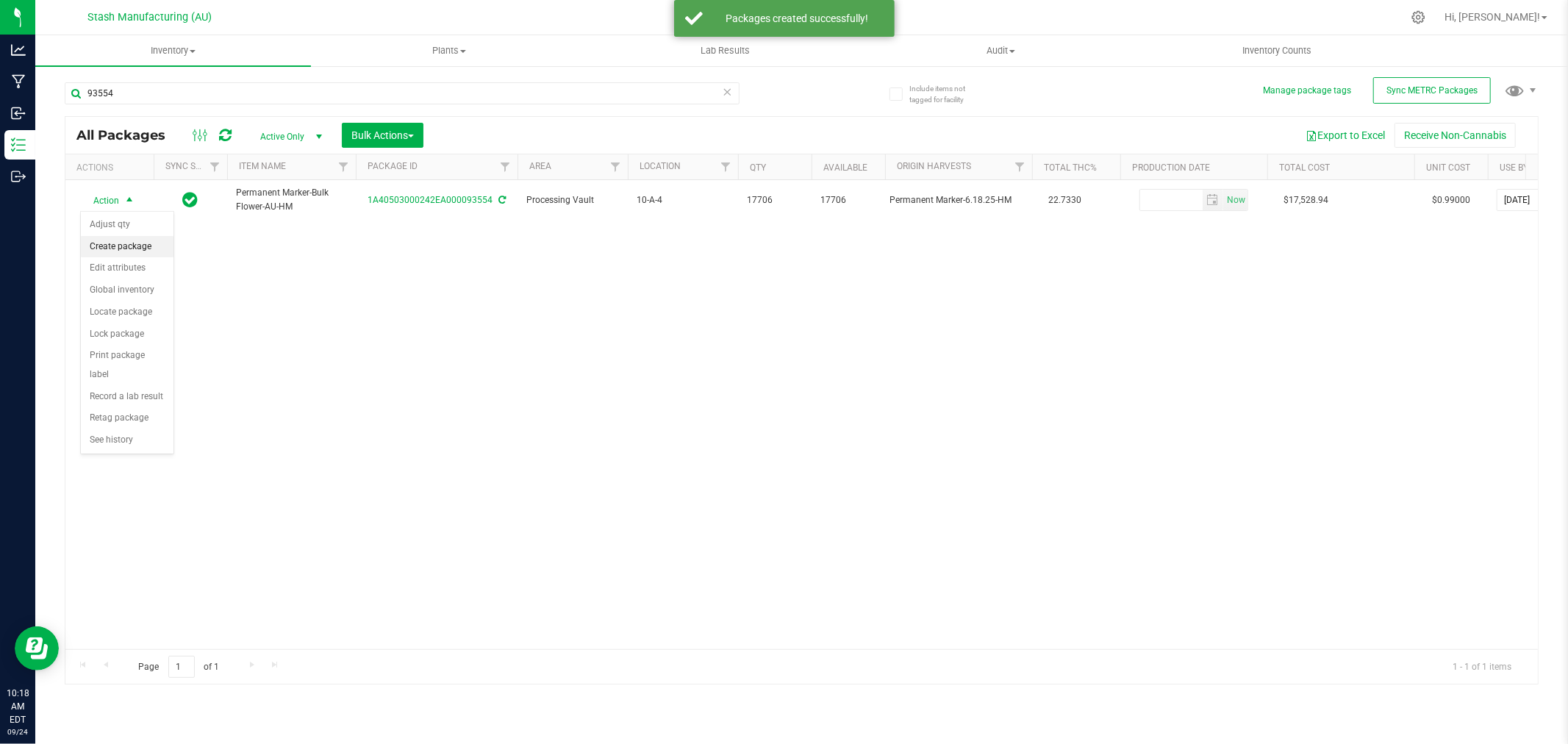
click at [130, 251] on li "Create package" at bounding box center [128, 247] width 93 height 22
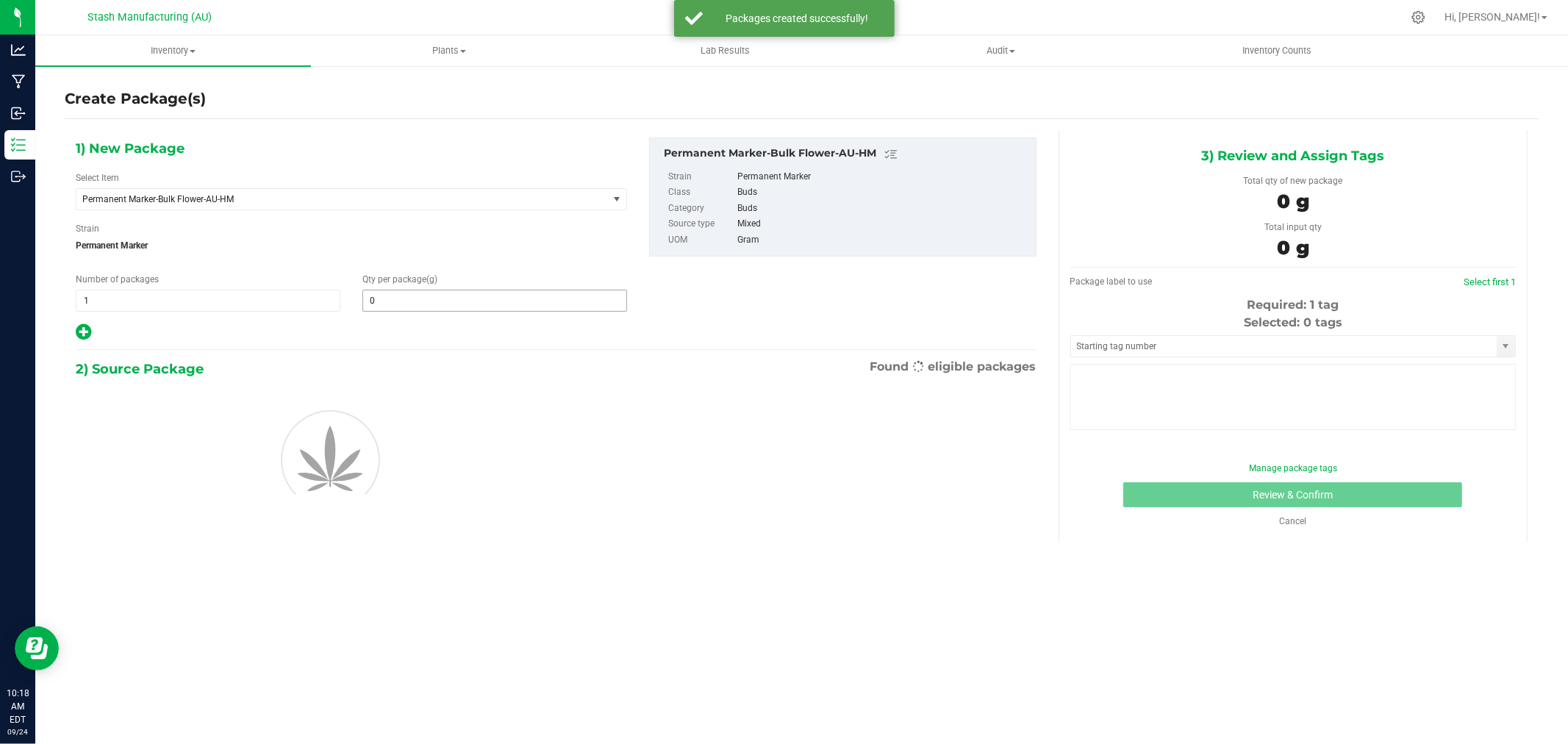
type input "0.0000"
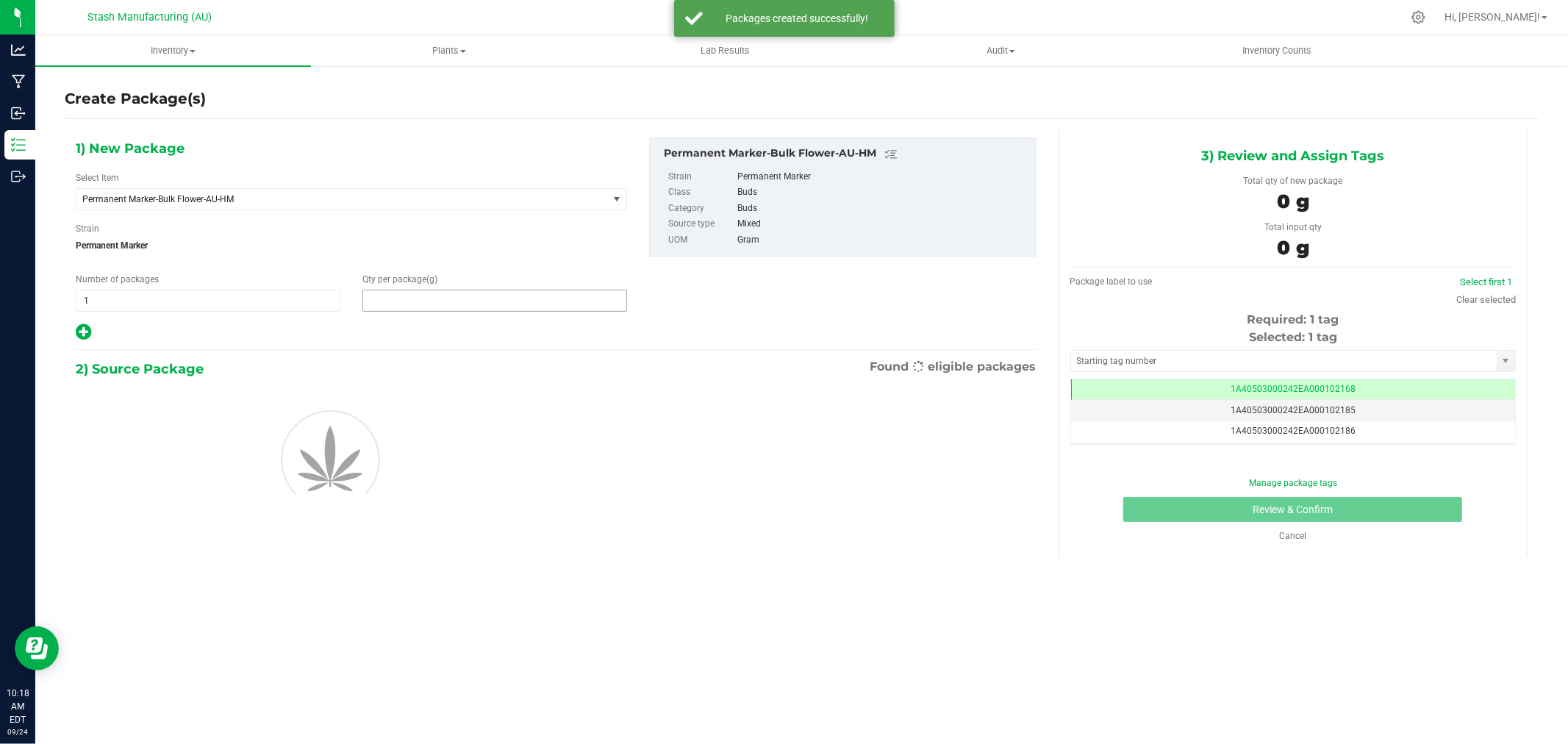
click at [444, 297] on span at bounding box center [495, 300] width 265 height 22
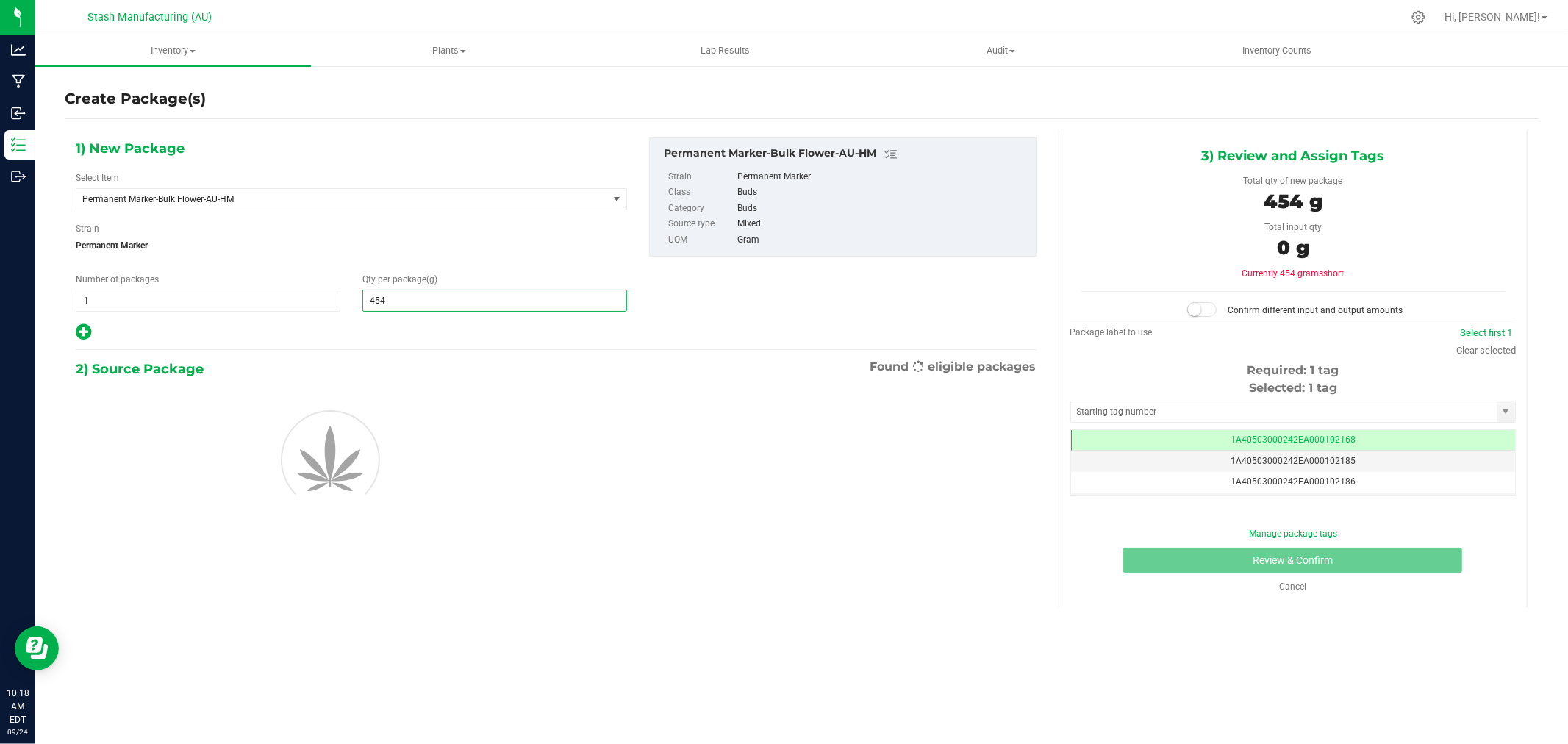
type input "4540"
type input "4,540.0000"
click at [440, 580] on div "1) New Package Select Item Permanent Marker-Bulk Flower-AU-HM 38 Special-28g Po…" at bounding box center [801, 370] width 1474 height 478
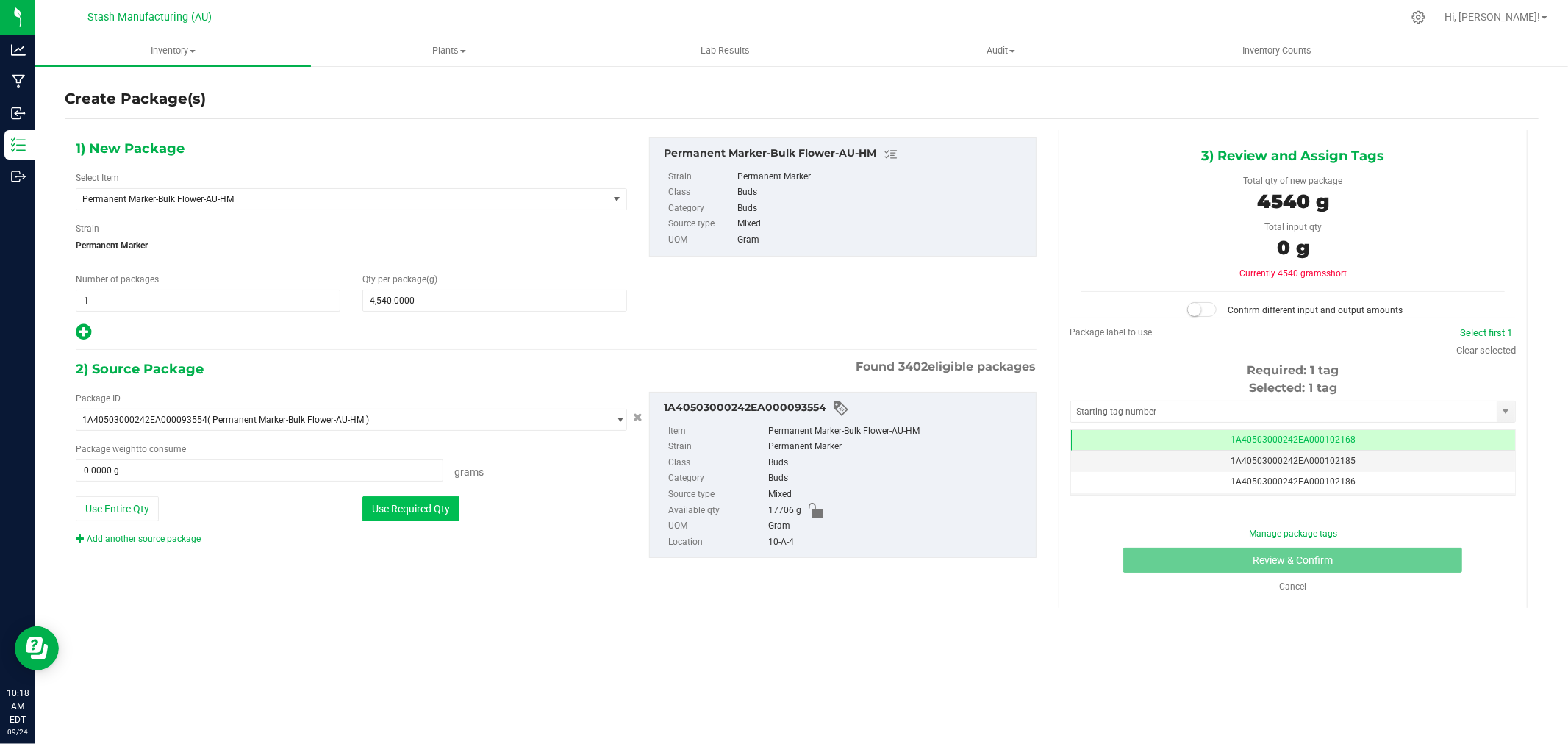
click at [416, 516] on button "Use Required Qty" at bounding box center [411, 508] width 97 height 25
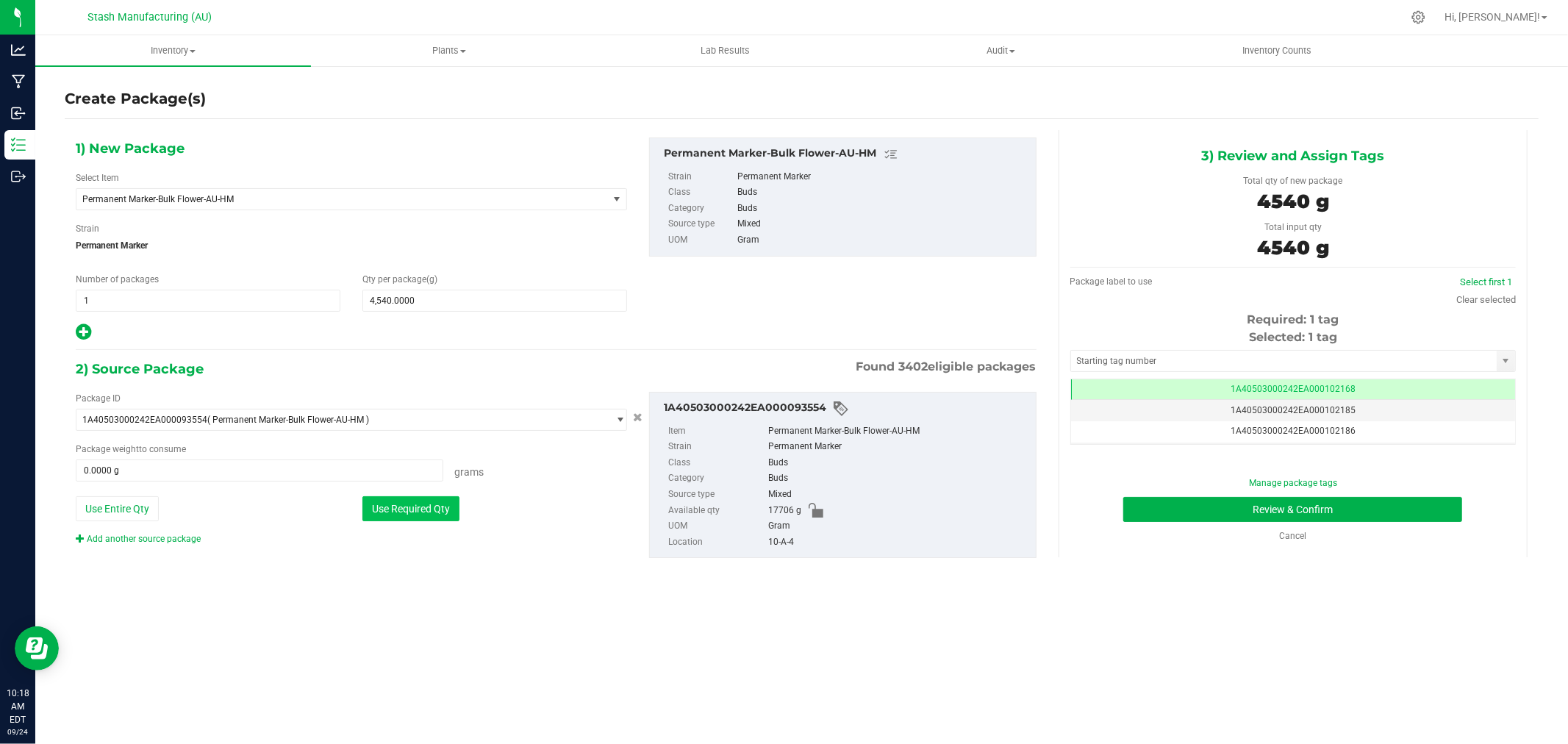
type input "4540.0000 g"
click at [1510, 300] on link "Clear selected" at bounding box center [1486, 299] width 59 height 11
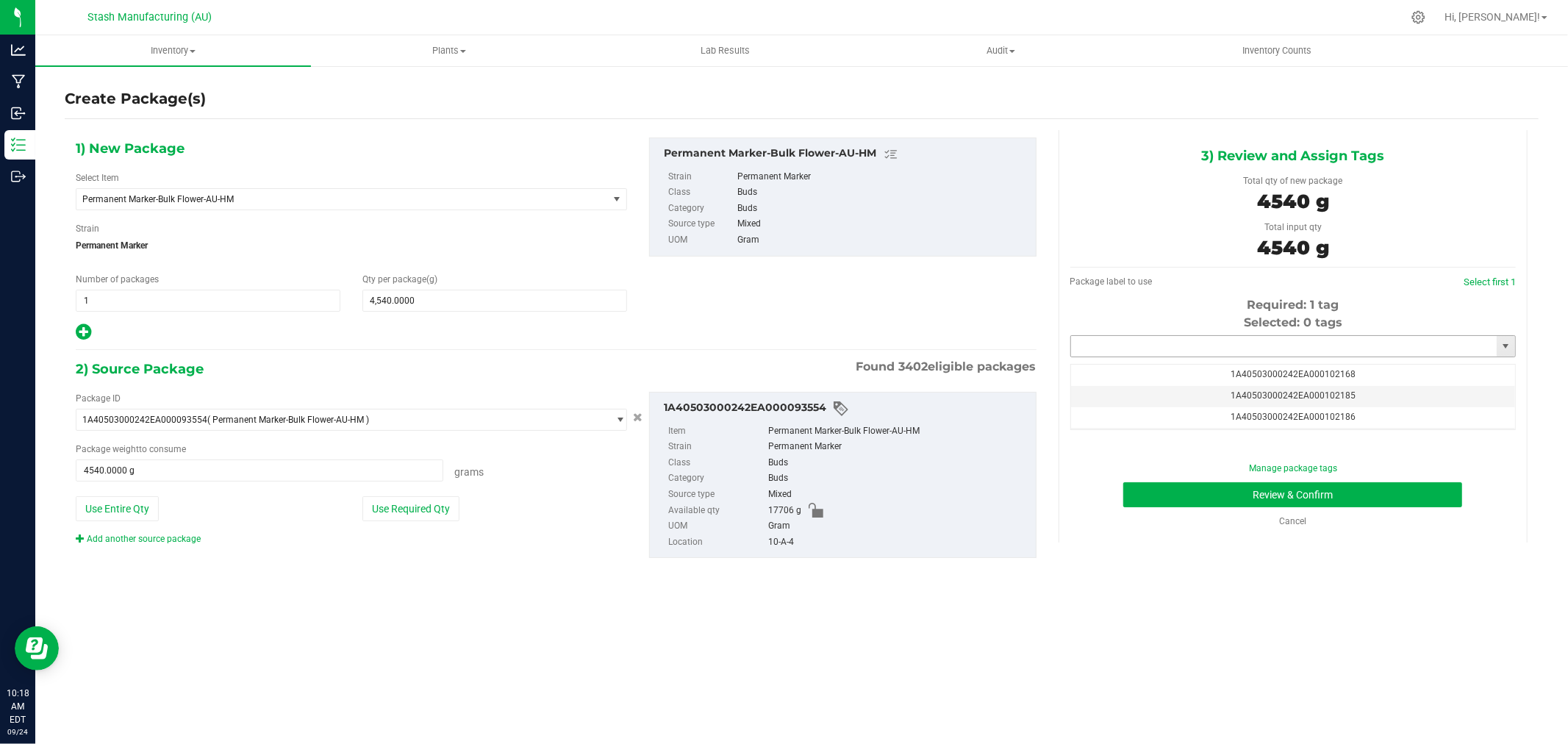
click at [1285, 351] on input "text" at bounding box center [1284, 346] width 425 height 21
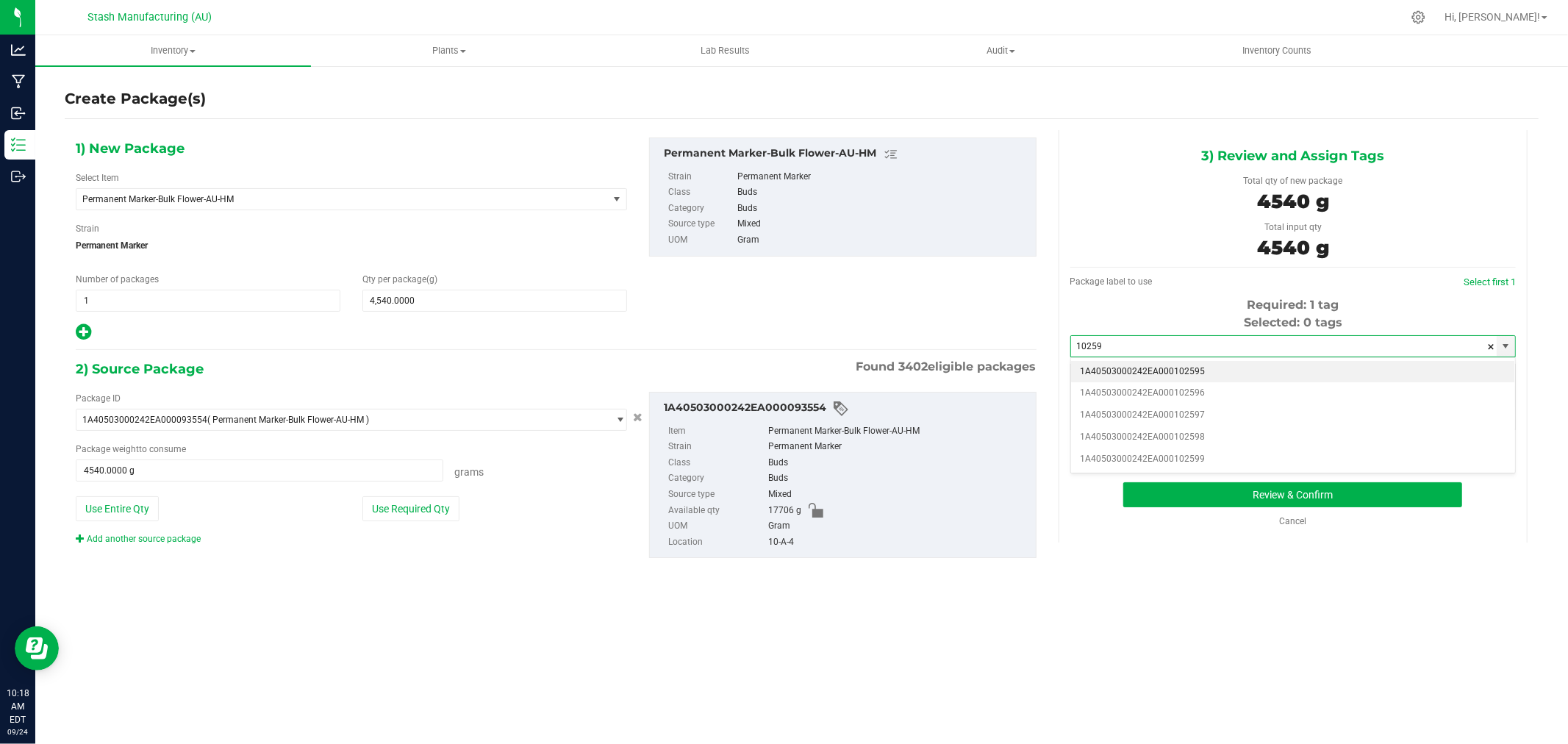
click at [1243, 365] on li "1A40503000242EA000102595" at bounding box center [1293, 372] width 444 height 22
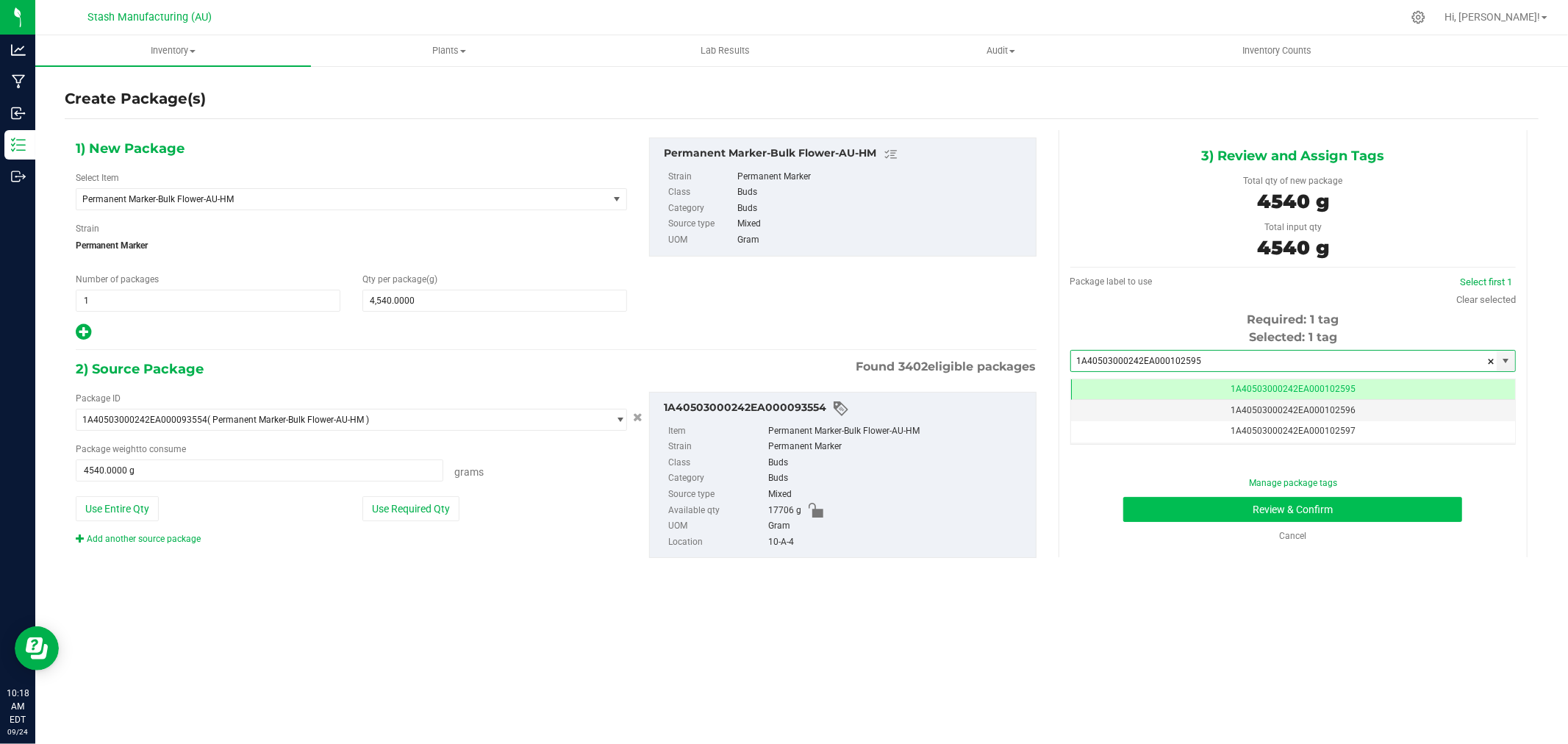
type input "1A40503000242EA000102595"
click at [1425, 517] on button "Review & Confirm" at bounding box center [1292, 509] width 339 height 25
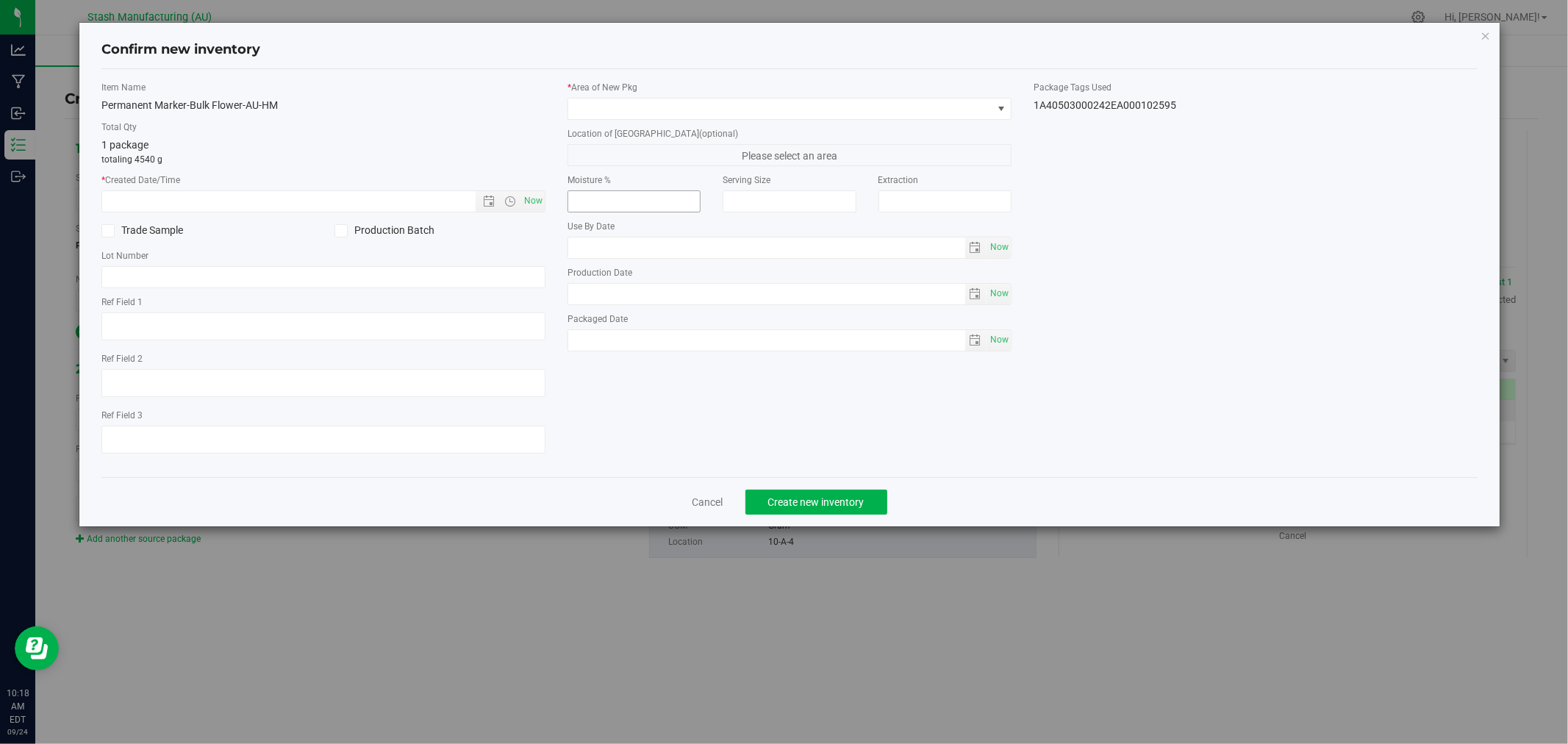
type input "[DATE]"
click at [538, 195] on span "Now" at bounding box center [533, 201] width 25 height 21
type input "[DATE] 10:18 AM"
click at [603, 113] on span at bounding box center [780, 109] width 424 height 21
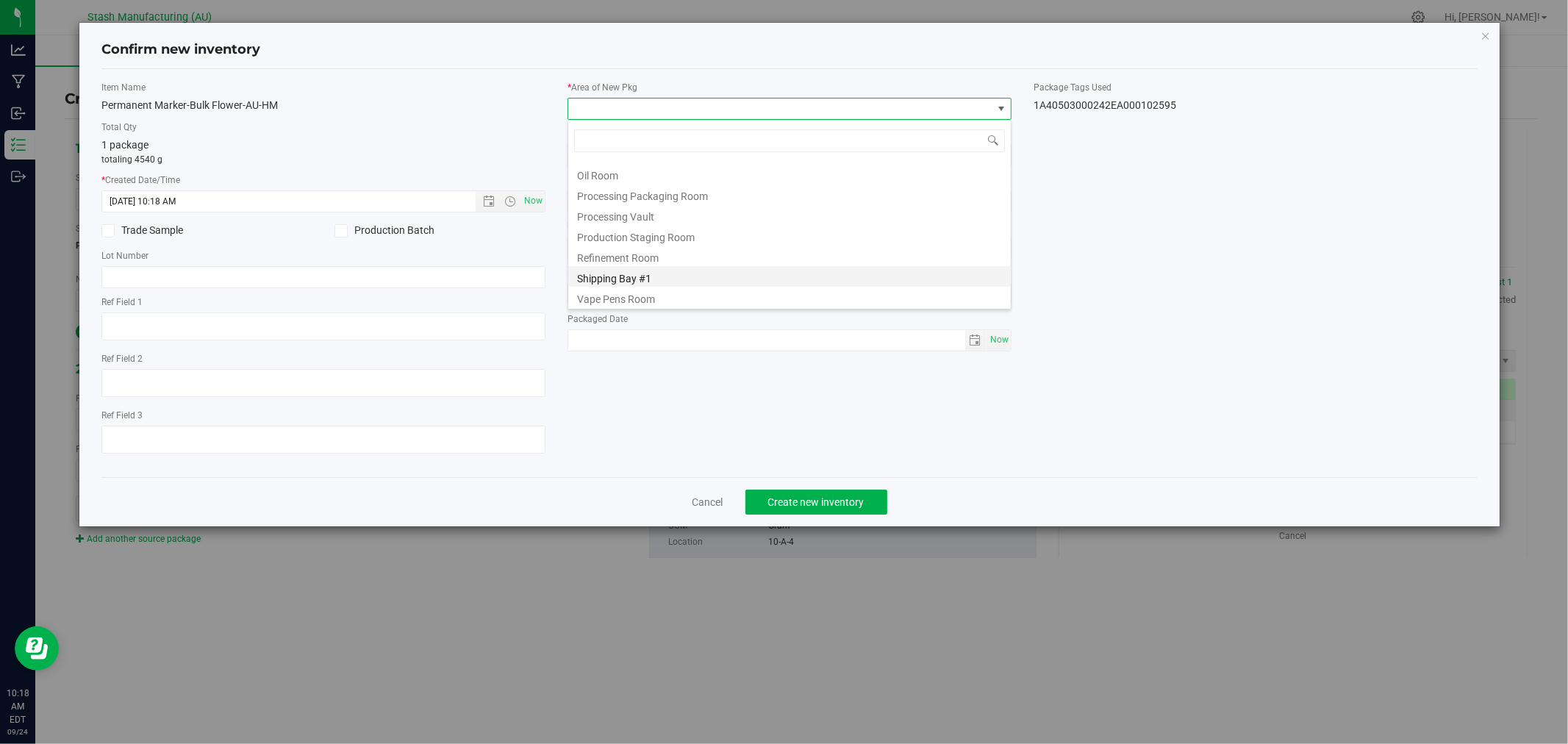
click at [656, 278] on li "Shipping Bay #1" at bounding box center [789, 277] width 443 height 21
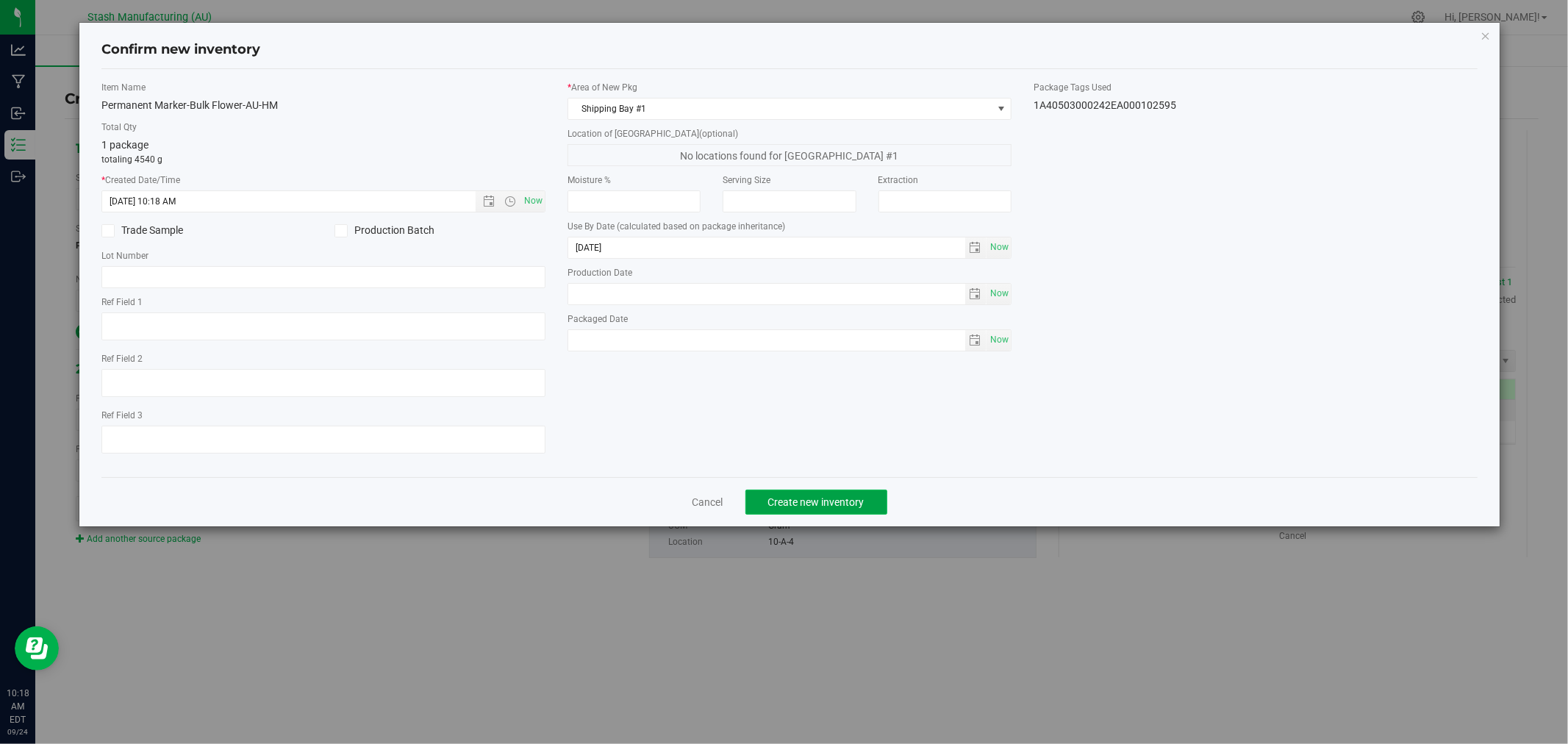
click at [828, 508] on span "Create new inventory" at bounding box center [817, 502] width 97 height 12
